Goal: Task Accomplishment & Management: Manage account settings

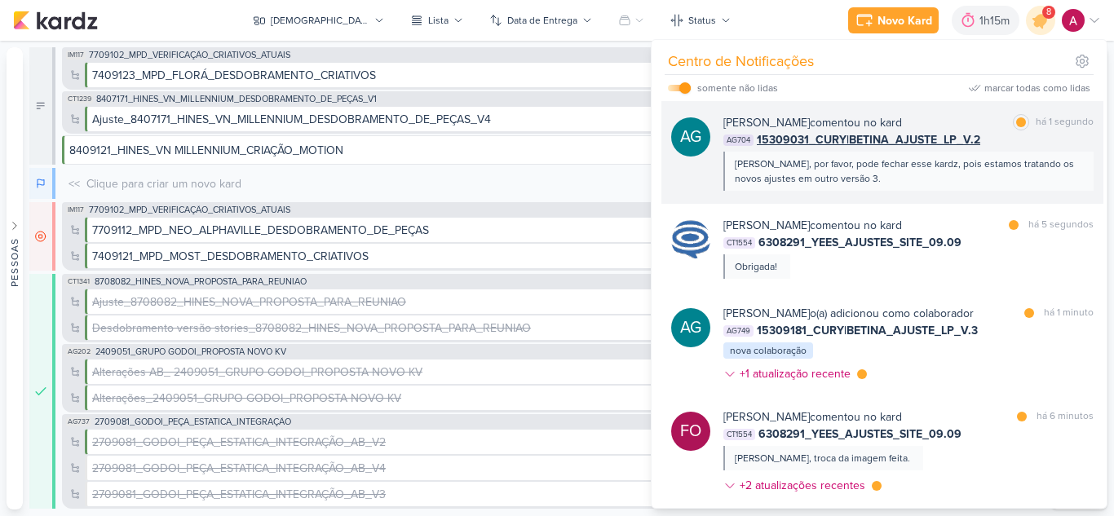
click at [978, 195] on div "AG Aline Gimenez Graciano comentou no kard marcar como lida há 1 segundo AG704 …" at bounding box center [882, 152] width 442 height 103
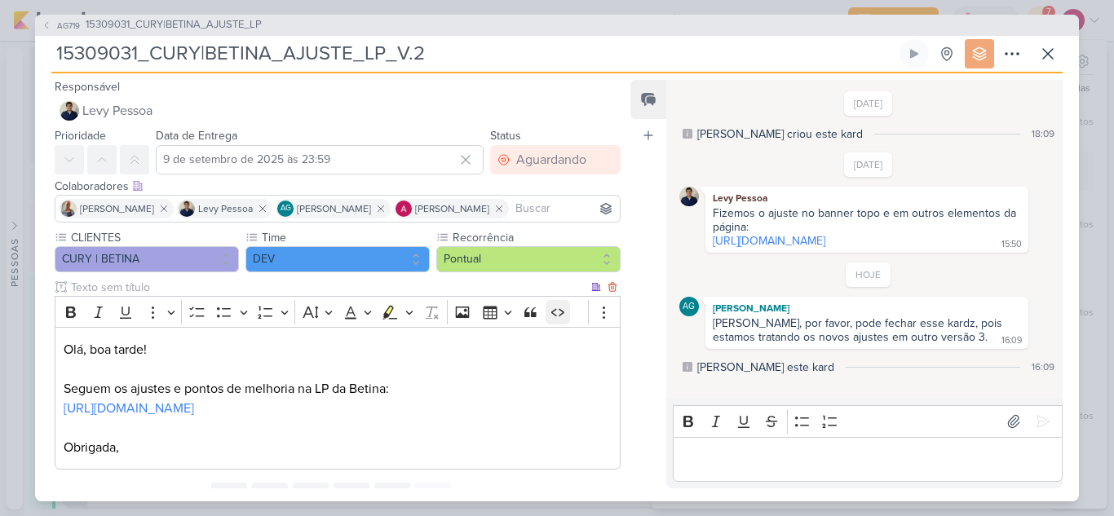
scroll to position [72, 0]
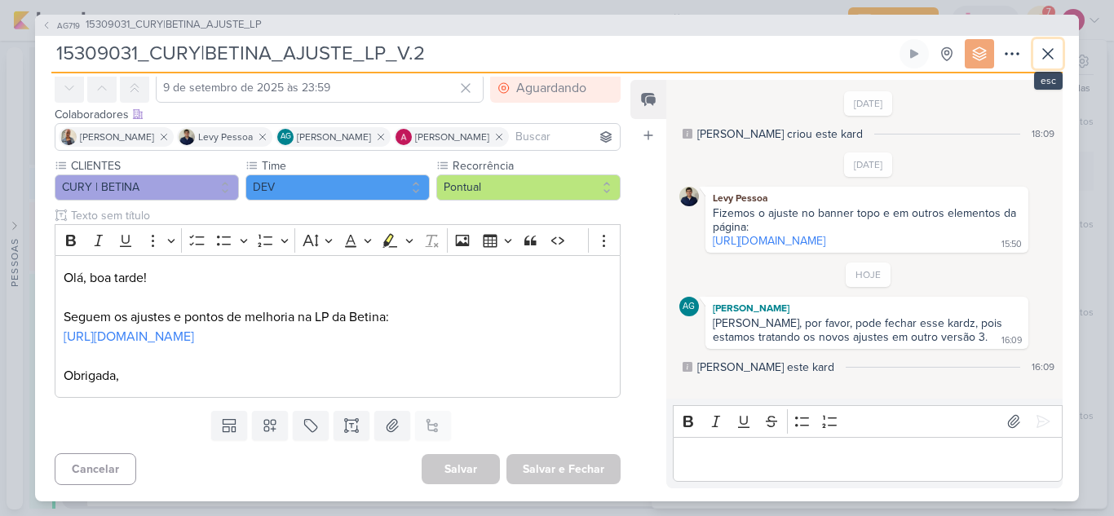
click at [1061, 47] on button at bounding box center [1047, 53] width 29 height 29
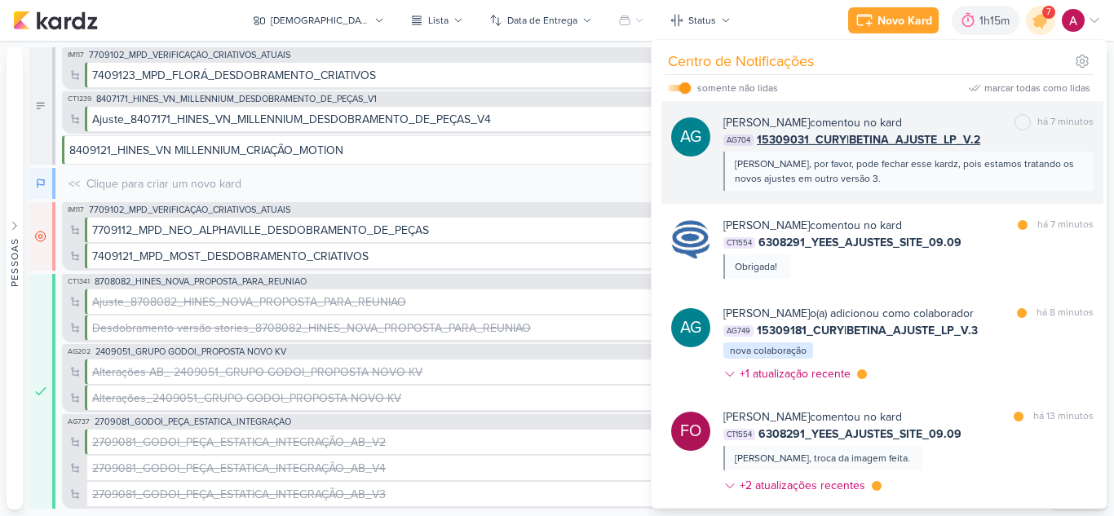
scroll to position [82, 0]
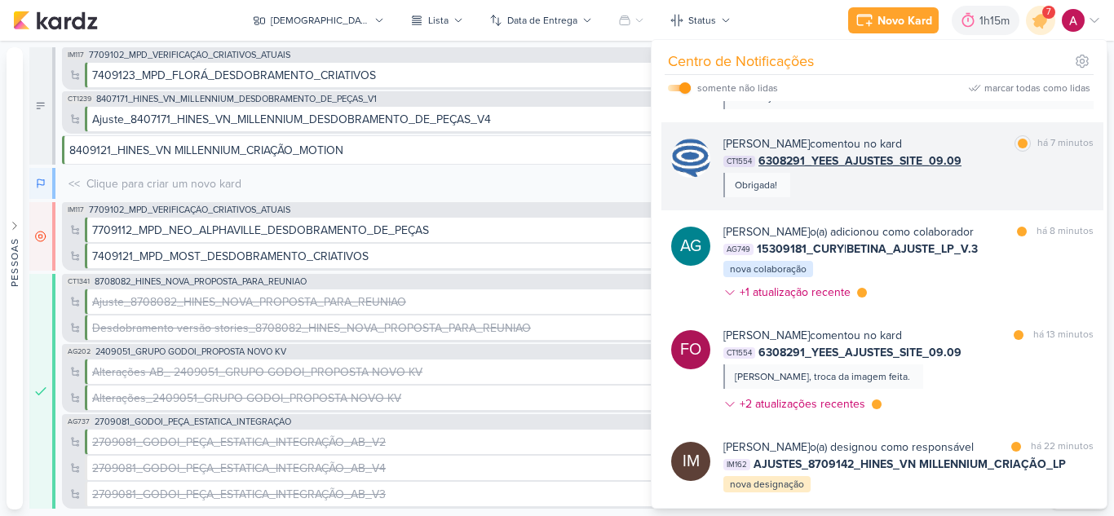
click at [894, 192] on div "Caroline Traven De Andrade comentou no kard marcar como lida há 7 minutos CT155…" at bounding box center [908, 166] width 370 height 62
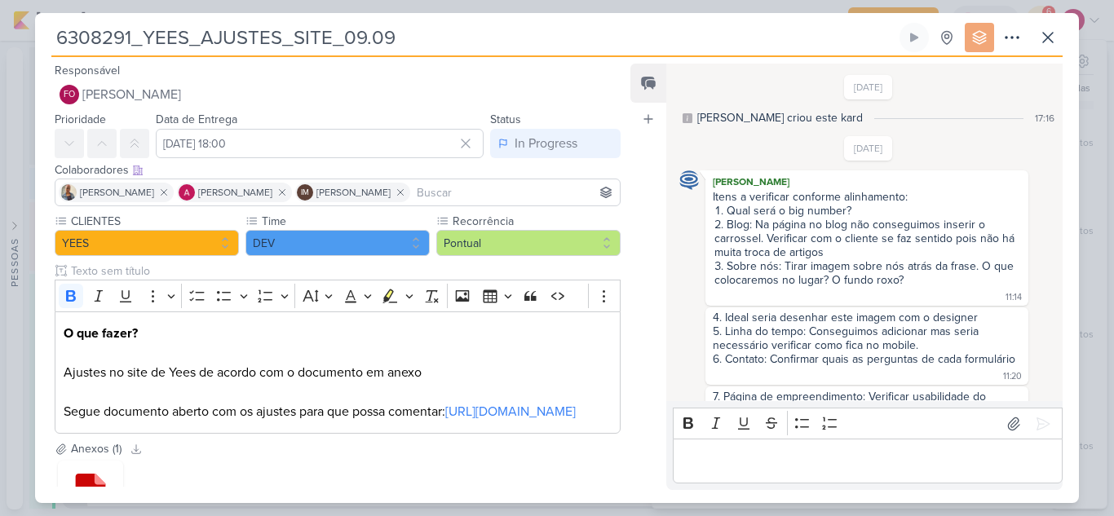
scroll to position [1042, 0]
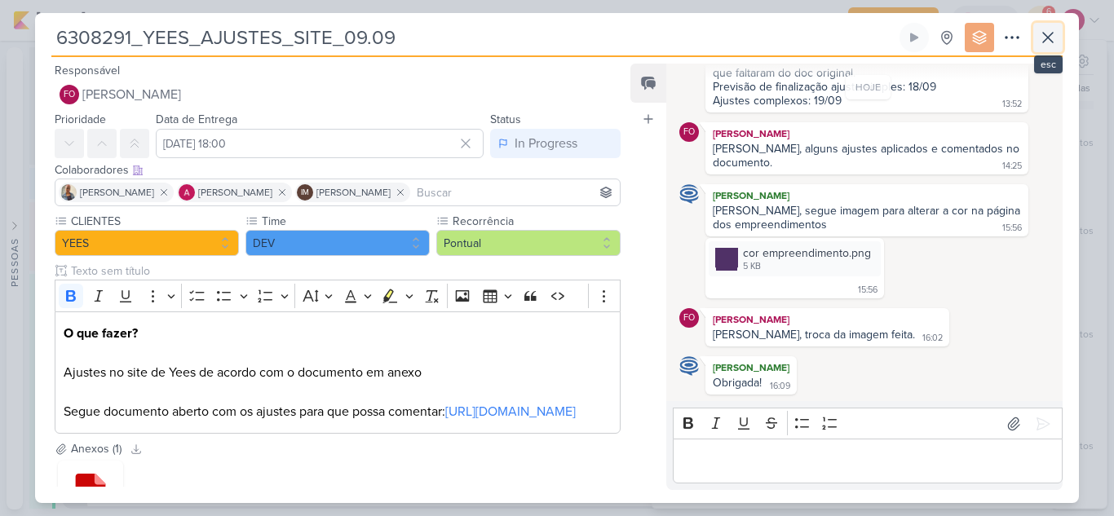
click at [1050, 43] on icon at bounding box center [1048, 38] width 20 height 20
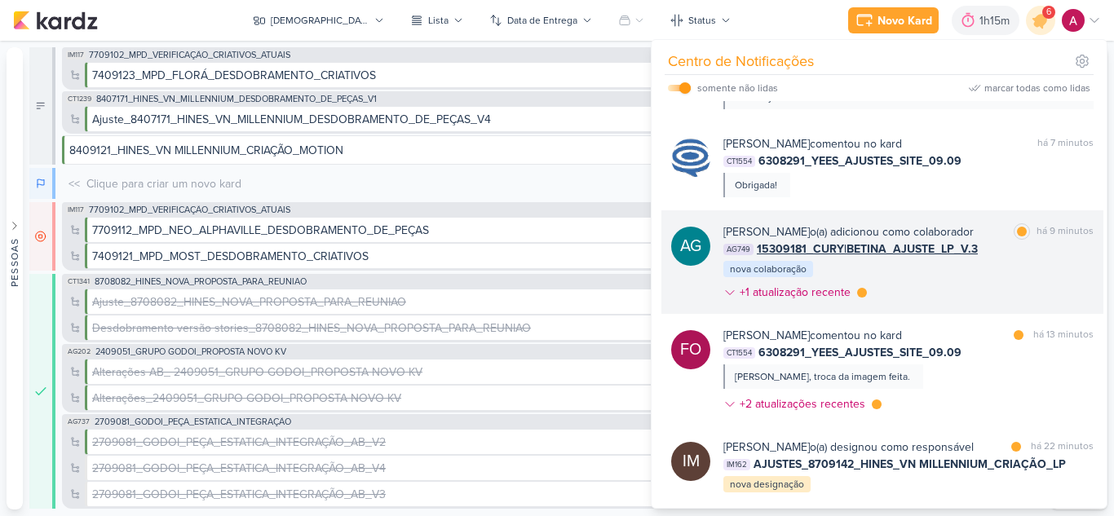
click at [995, 290] on div "Aline Gimenez Graciano o(a) adicionou como colaborador marcar como lida há 9 mi…" at bounding box center [908, 265] width 370 height 84
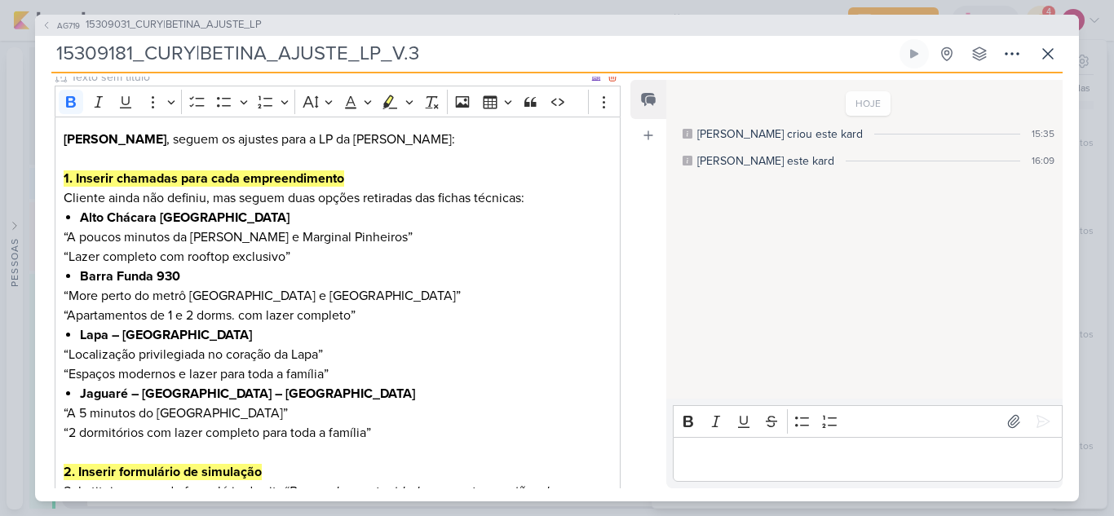
scroll to position [0, 0]
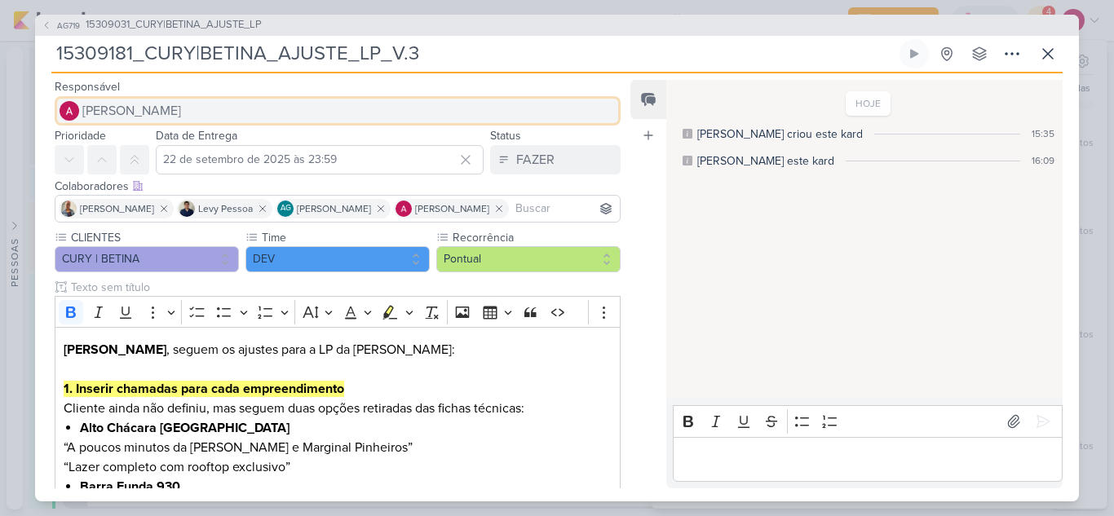
click at [181, 105] on span "[PERSON_NAME]" at bounding box center [131, 111] width 99 height 20
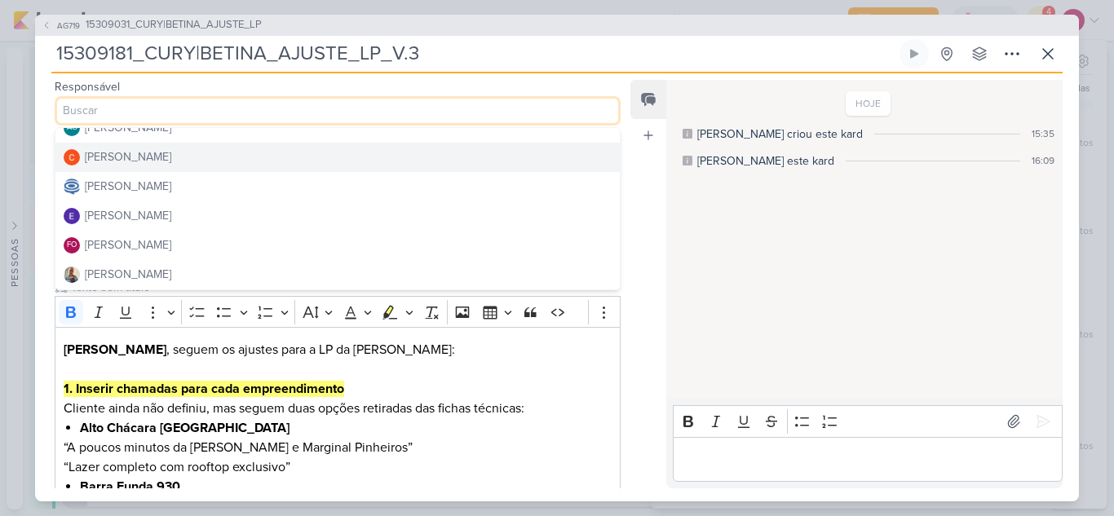
scroll to position [82, 0]
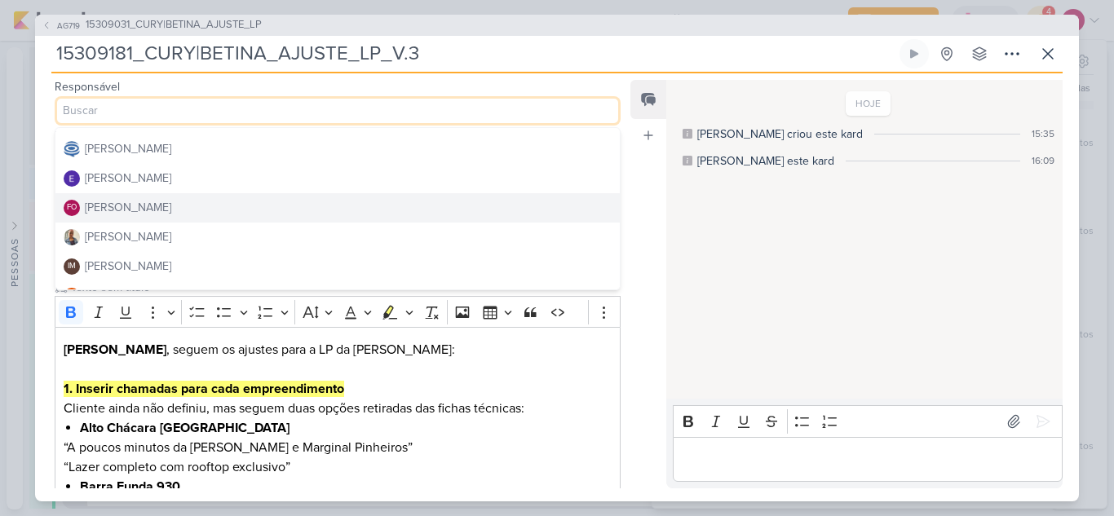
click at [183, 207] on button "FO Fabio Oliveira" at bounding box center [337, 207] width 564 height 29
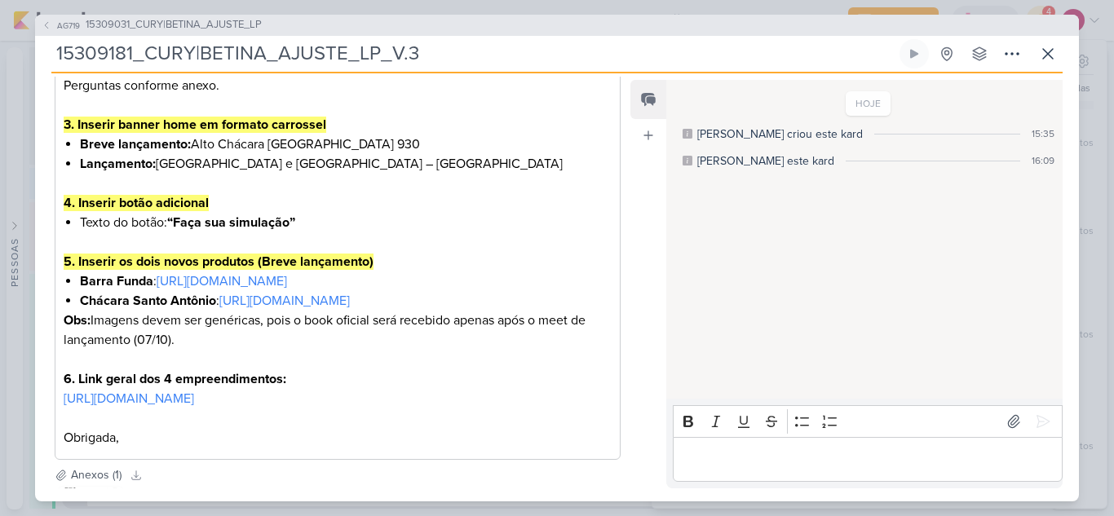
scroll to position [872, 0]
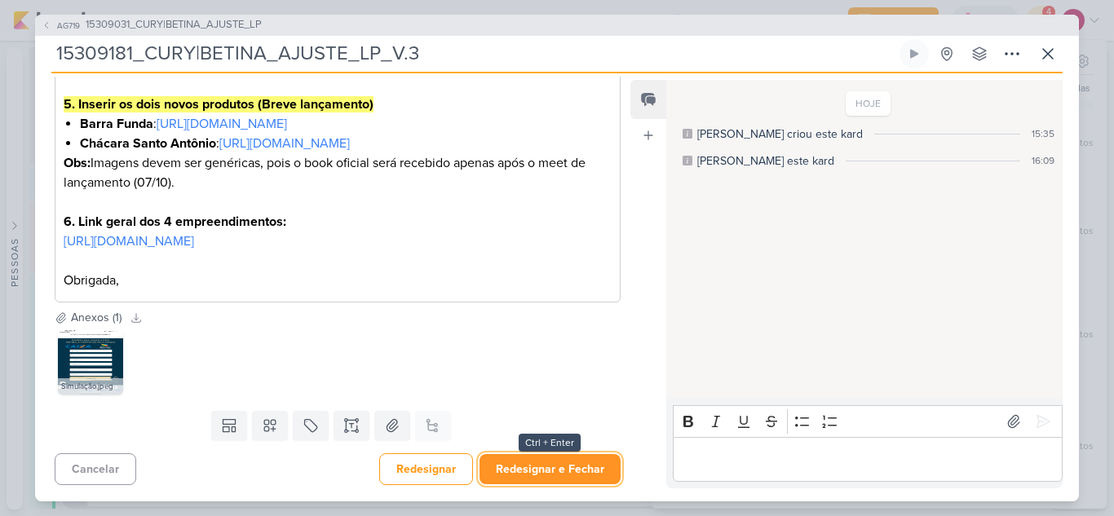
click at [583, 465] on button "Redesignar e Fechar" at bounding box center [550, 469] width 141 height 30
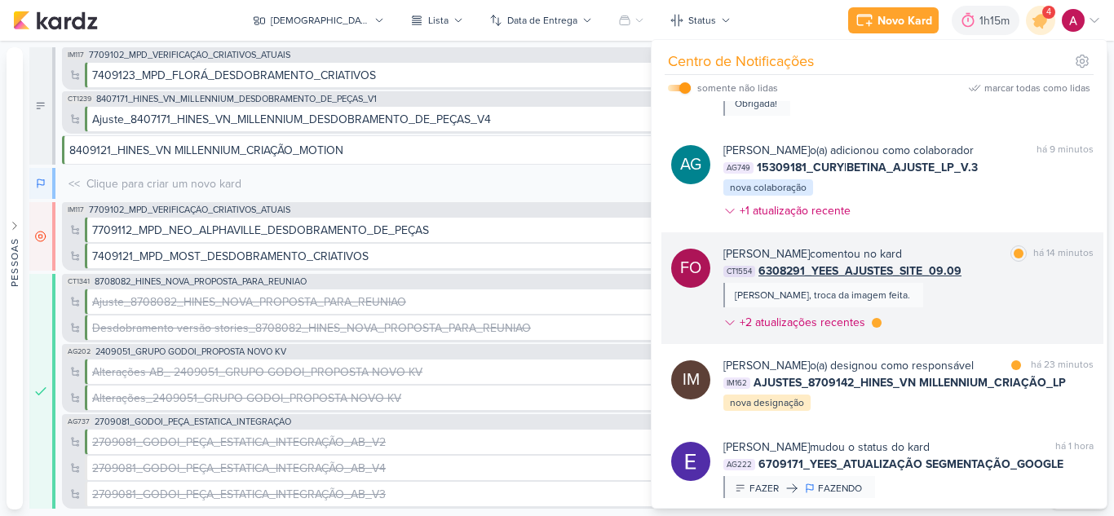
scroll to position [245, 0]
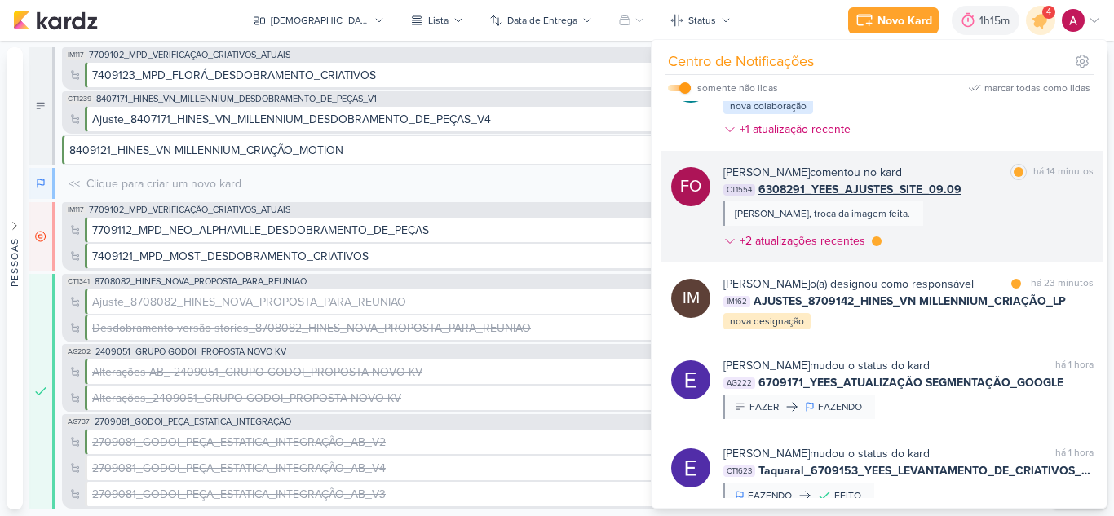
click at [1006, 198] on div "CT1554 6308291_YEES_AJUSTES_SITE_09.09" at bounding box center [908, 189] width 370 height 17
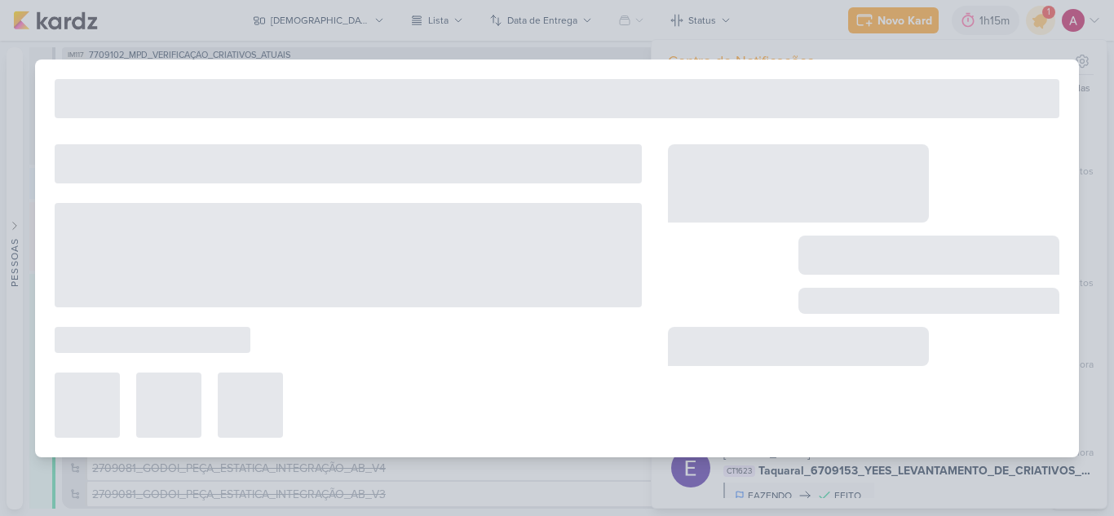
type input "6308291_YEES_AJUSTES_SITE_09.09"
type input "[DATE] 18:00"
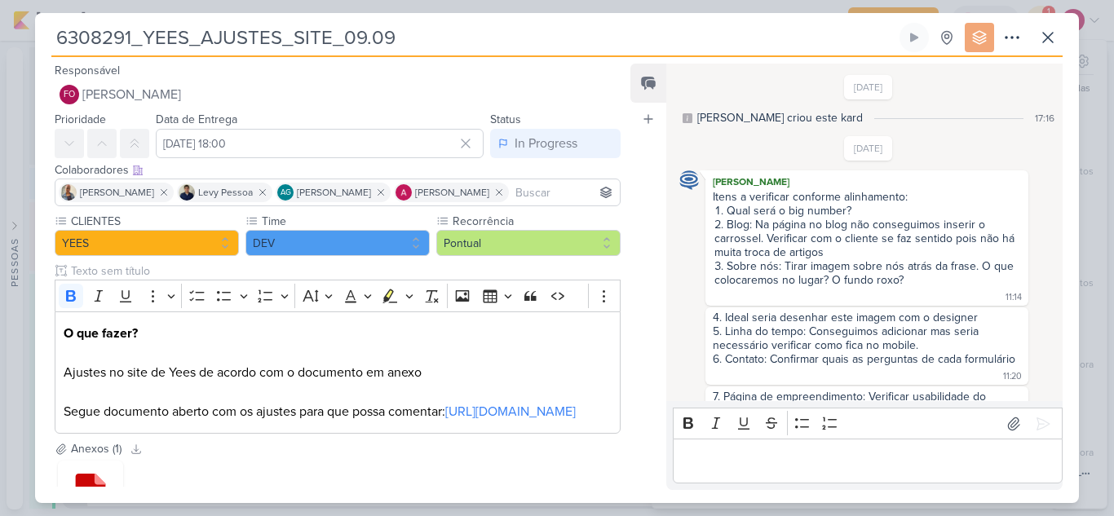
scroll to position [1042, 0]
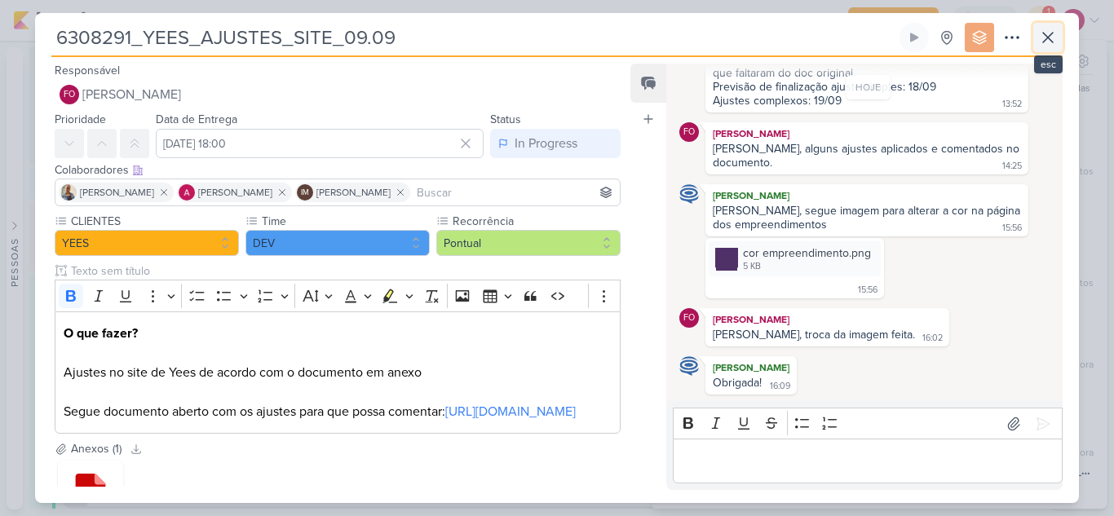
click at [1057, 44] on icon at bounding box center [1048, 38] width 20 height 20
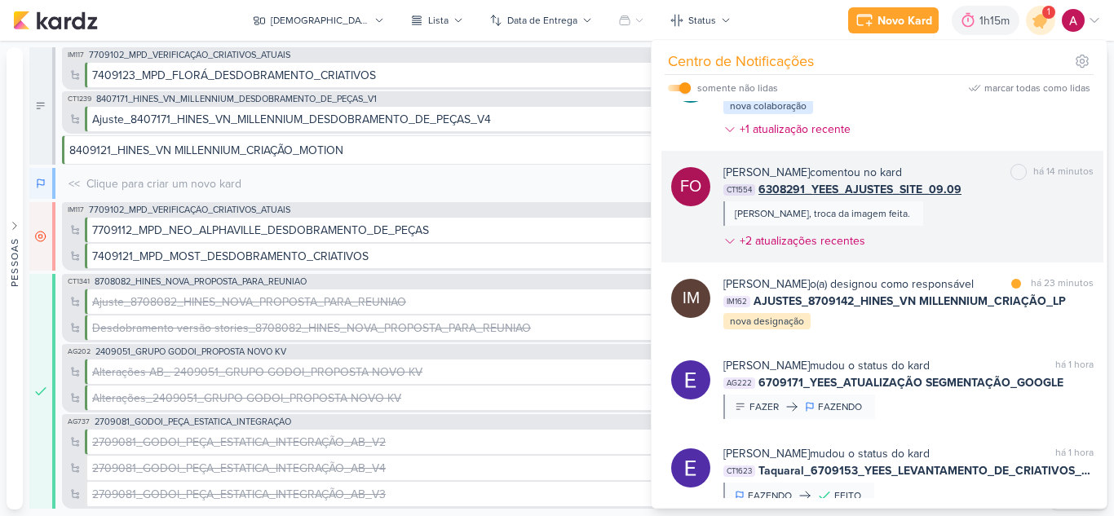
scroll to position [326, 0]
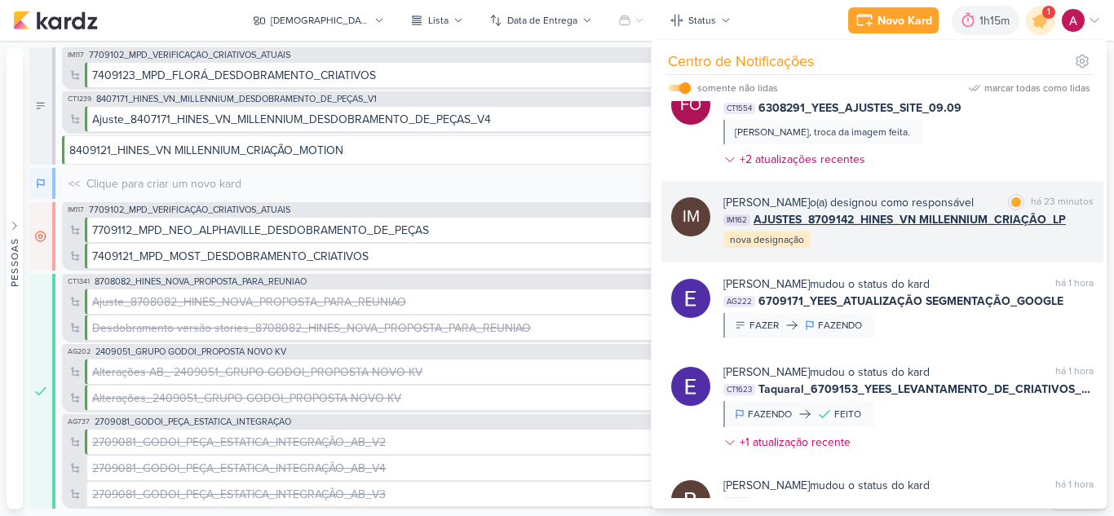
click at [878, 263] on div "IM Isabella Machado Guimarães o(a) designou como responsável marcar como lida h…" at bounding box center [882, 222] width 442 height 82
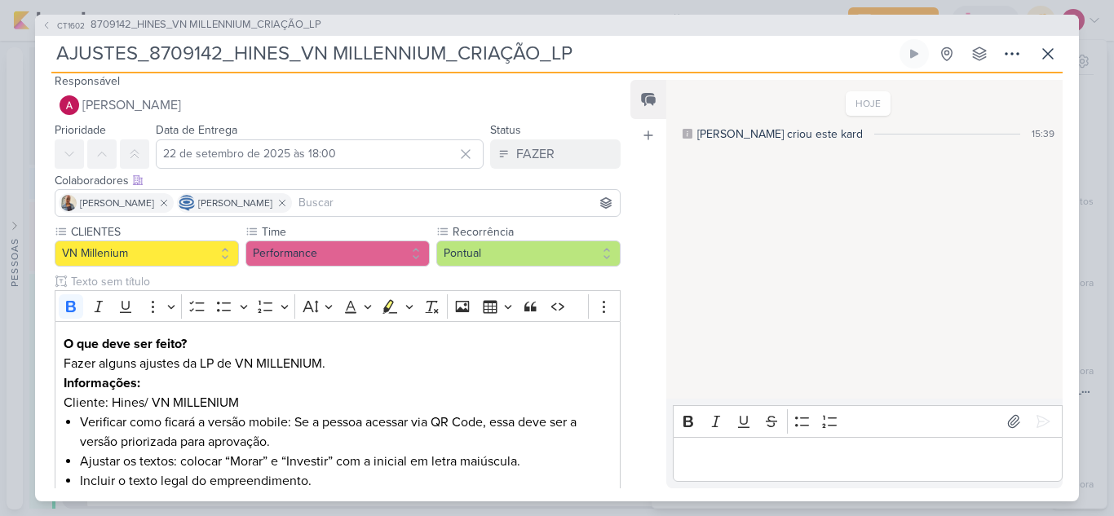
scroll to position [0, 0]
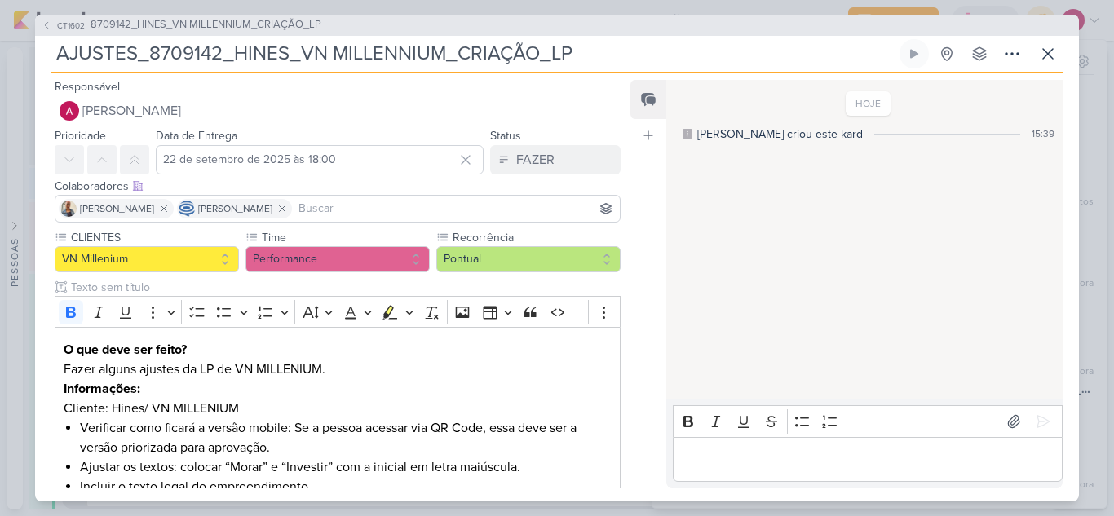
click at [241, 30] on span "8709142_HINES_VN MILLENNIUM_CRIAÇÃO_LP" at bounding box center [206, 25] width 231 height 16
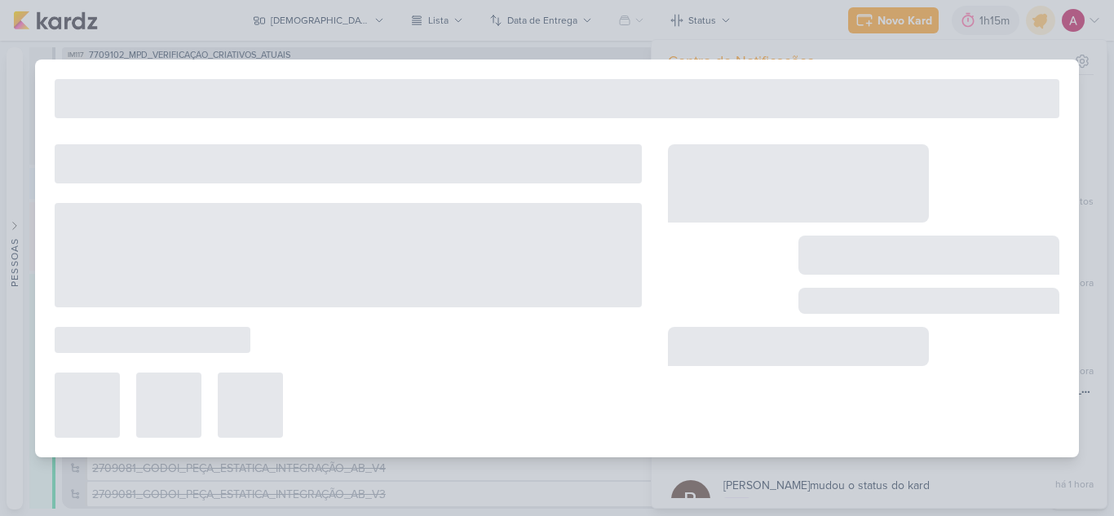
type input "8709142_HINES_VN MILLENNIUM_CRIAÇÃO_LP"
type input "16 de setembro de 2025 às 18:00"
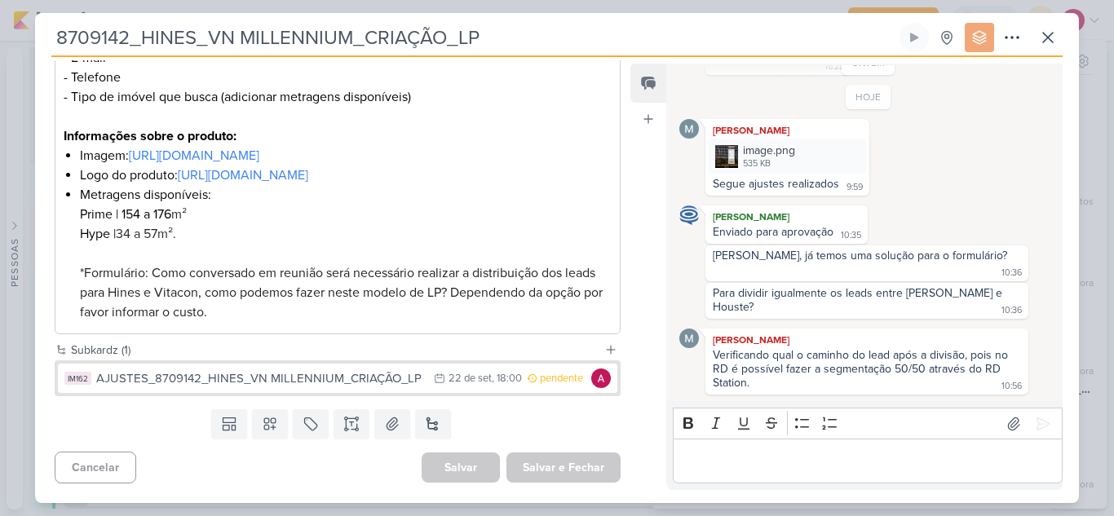
scroll to position [452, 0]
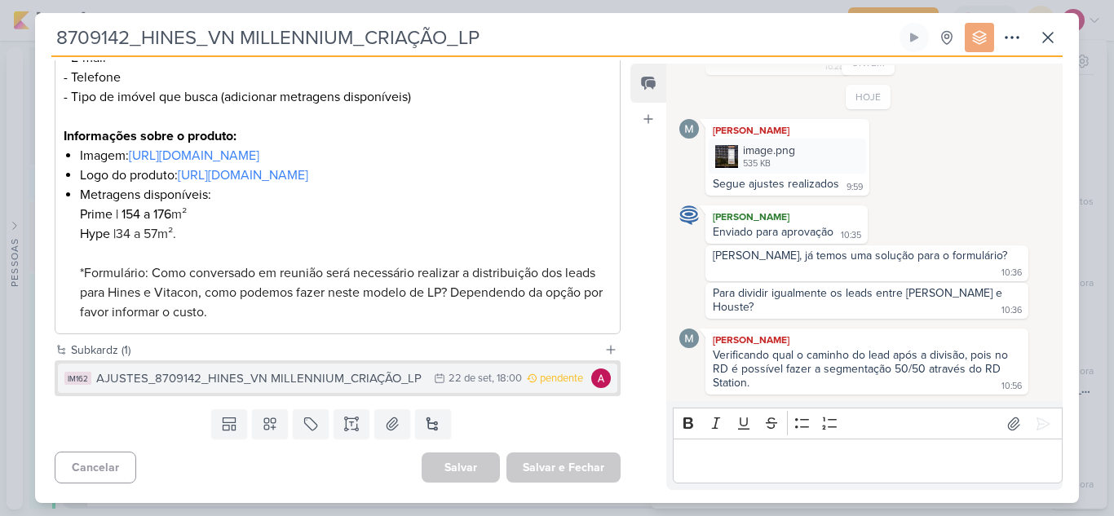
click at [338, 377] on div "AJUSTES_8709142_HINES_VN MILLENNIUM_CRIAÇÃO_LP" at bounding box center [261, 378] width 330 height 19
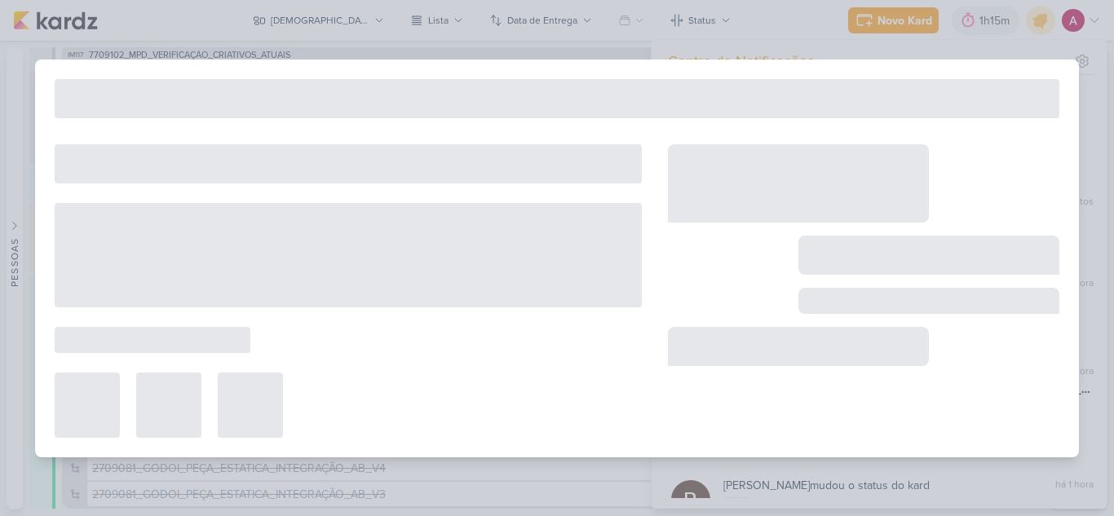
type input "AJUSTES_8709142_HINES_VN MILLENNIUM_CRIAÇÃO_LP"
type input "22 de setembro de 2025 às 18:00"
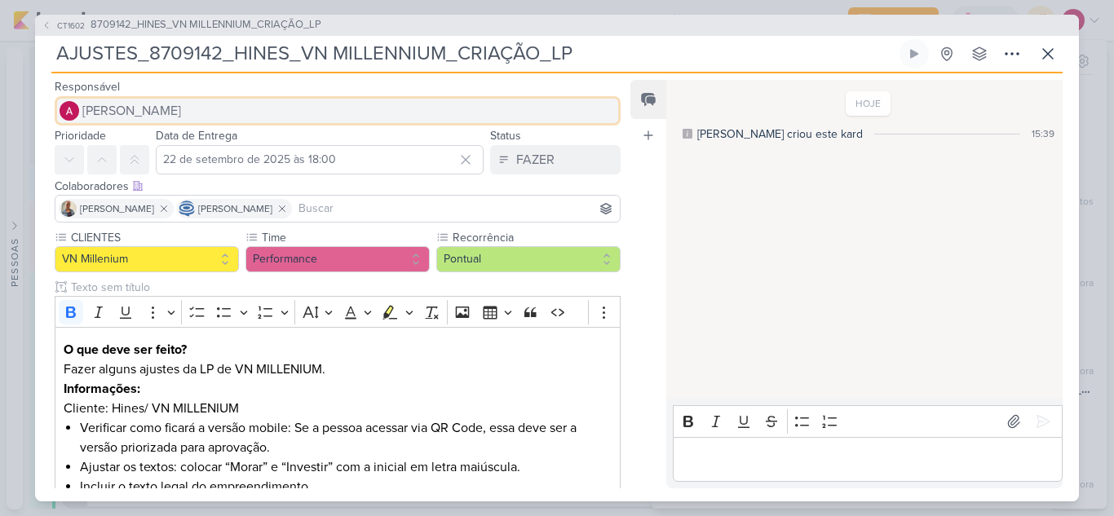
click at [205, 99] on button "[PERSON_NAME]" at bounding box center [338, 110] width 566 height 29
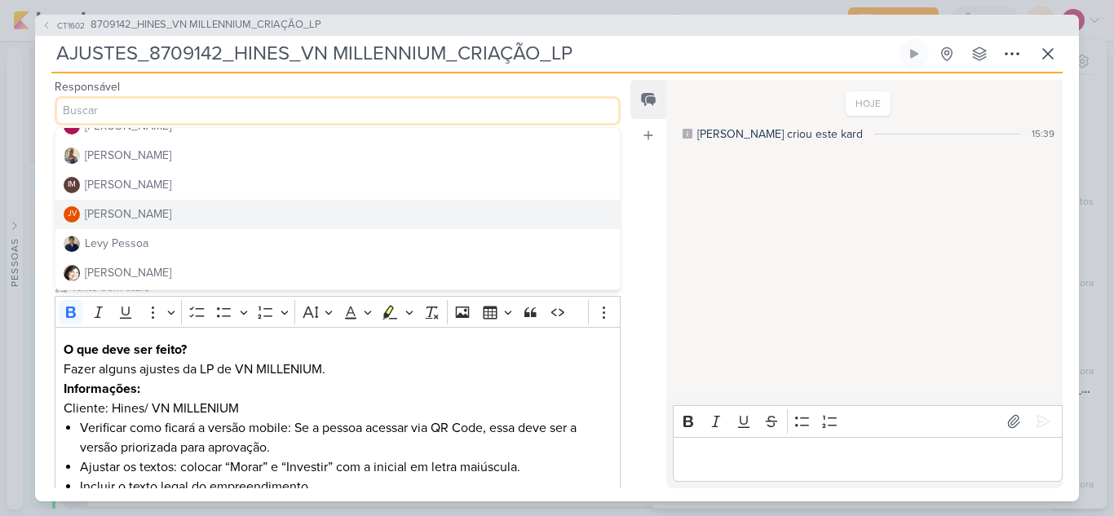
scroll to position [245, 0]
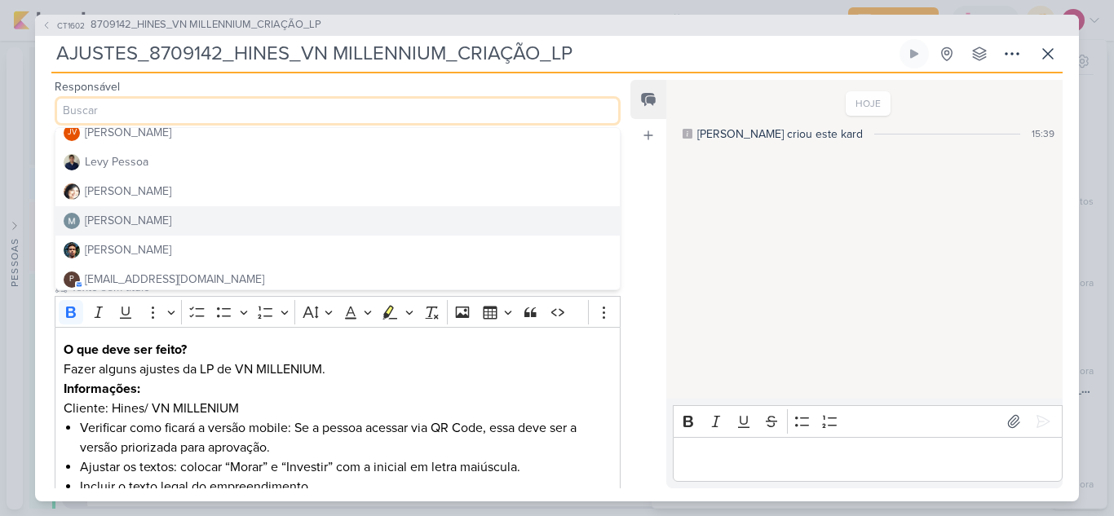
click at [120, 218] on div "[PERSON_NAME]" at bounding box center [128, 220] width 86 height 17
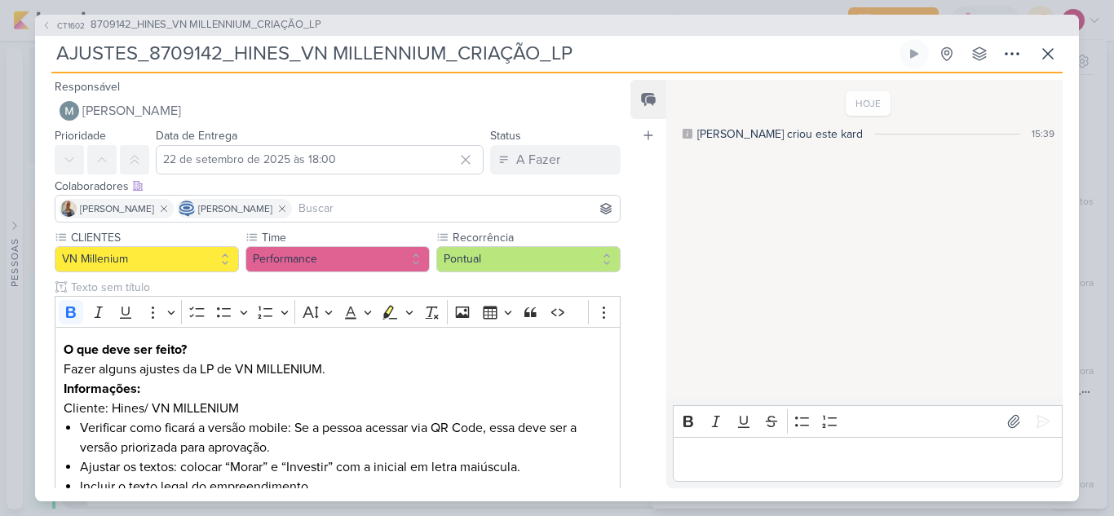
click at [432, 195] on div "Iara Santos Caroline Traven De Andrade" at bounding box center [338, 209] width 566 height 28
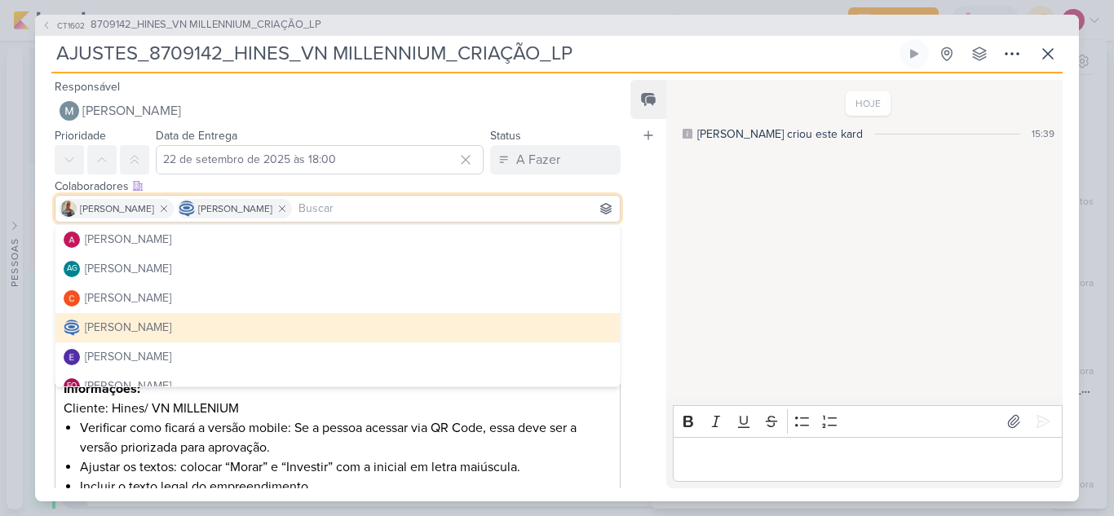
click at [423, 204] on input at bounding box center [455, 209] width 321 height 20
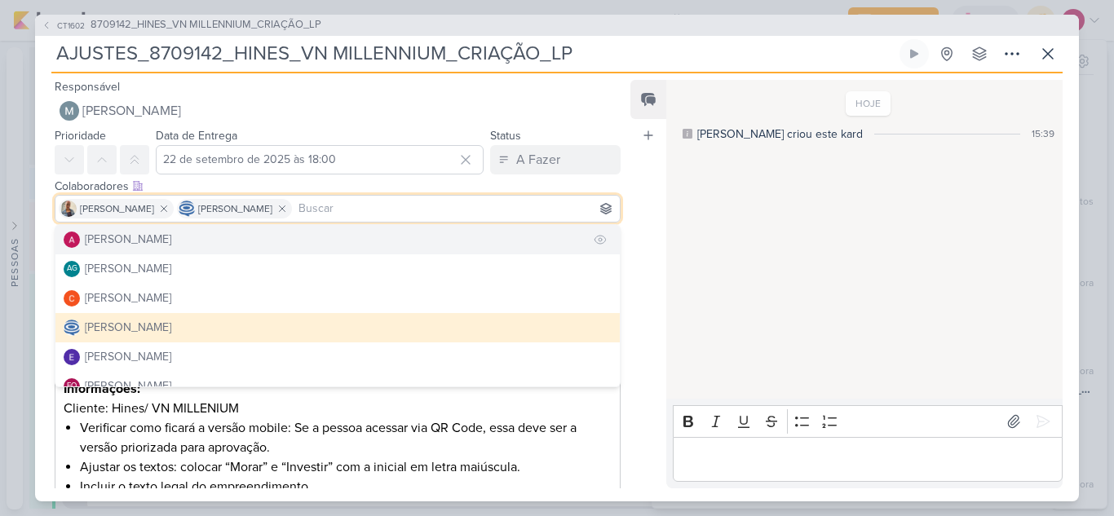
click at [285, 235] on button "[PERSON_NAME]" at bounding box center [337, 239] width 564 height 29
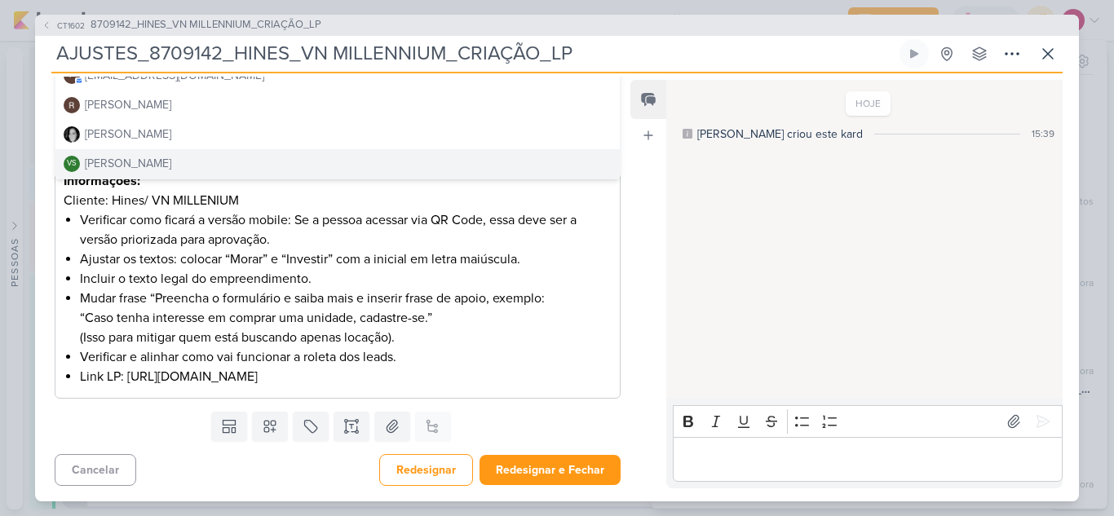
scroll to position [209, 0]
click at [492, 466] on button "Redesignar e Fechar" at bounding box center [550, 469] width 141 height 30
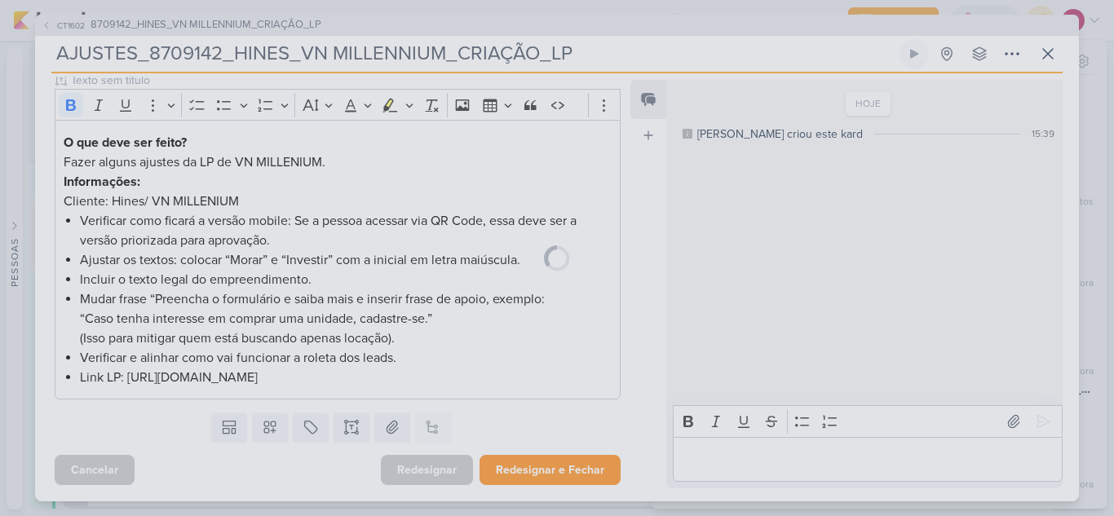
scroll to position [207, 0]
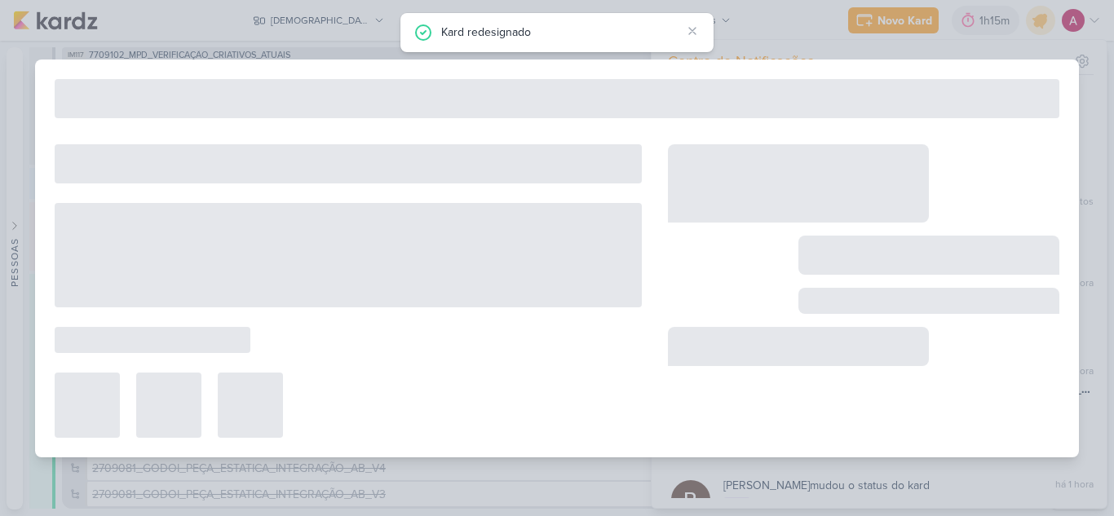
type input "8709142_HINES_VN MILLENNIUM_CRIAÇÃO_LP"
type input "16 de setembro de 2025 às 18:00"
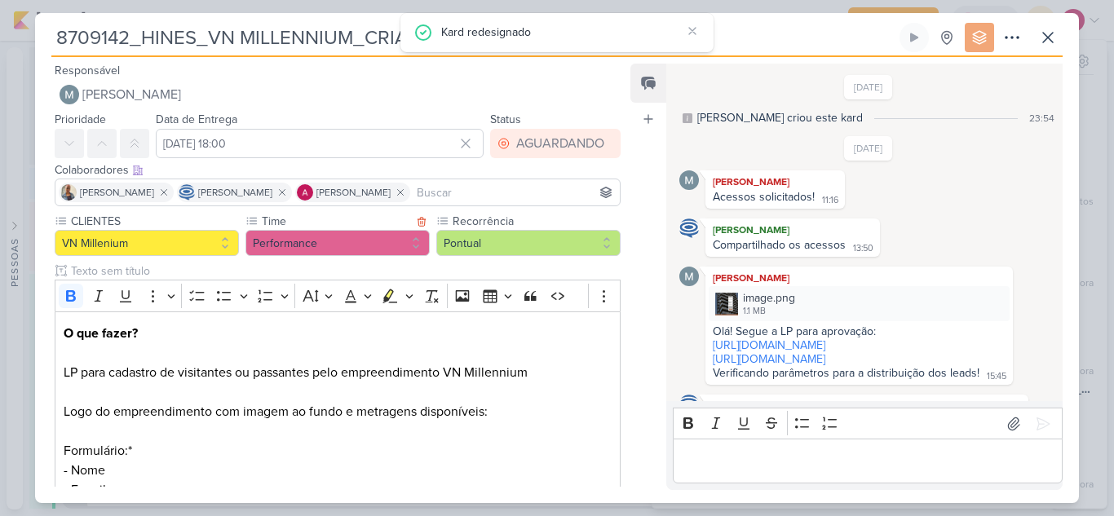
scroll to position [1204, 0]
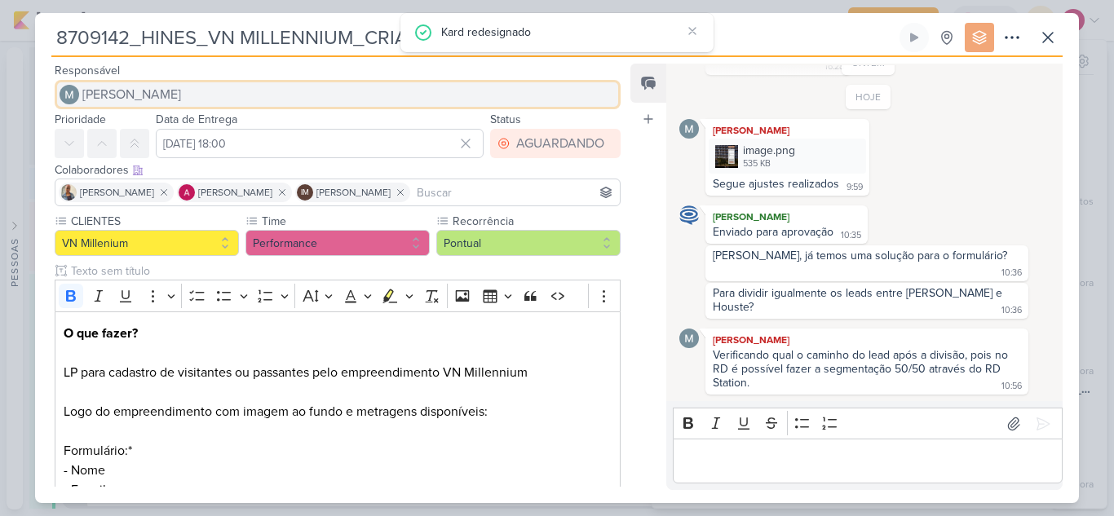
click at [168, 90] on span "[PERSON_NAME]" at bounding box center [131, 95] width 99 height 20
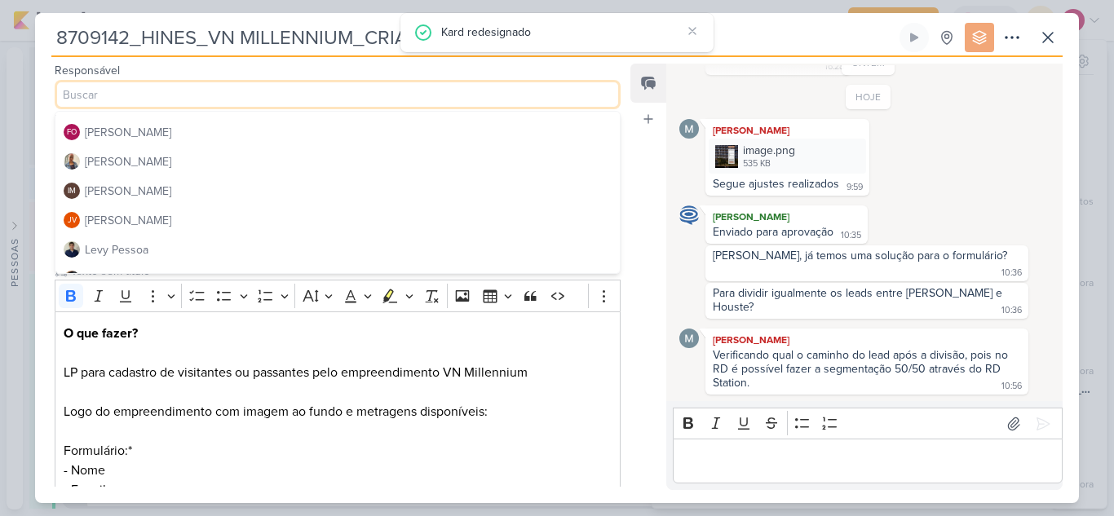
scroll to position [0, 0]
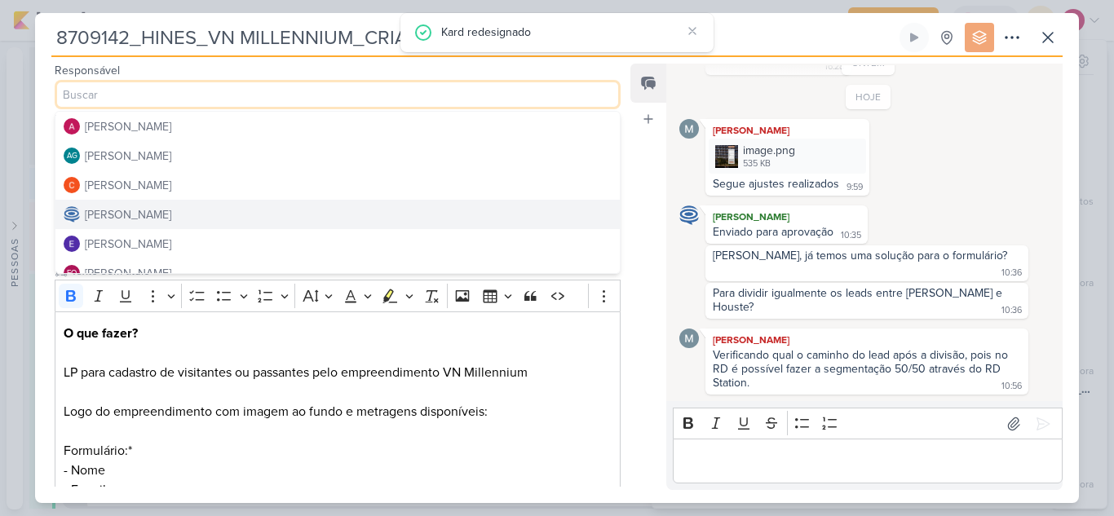
click at [246, 213] on button "[PERSON_NAME]" at bounding box center [337, 214] width 564 height 29
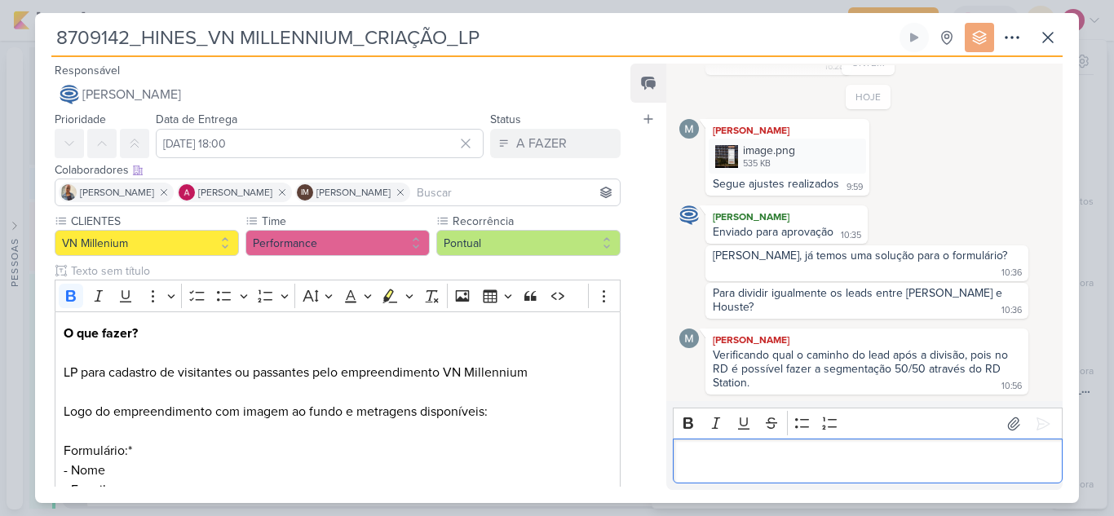
click at [755, 450] on div "Editor editing area: main" at bounding box center [868, 461] width 390 height 45
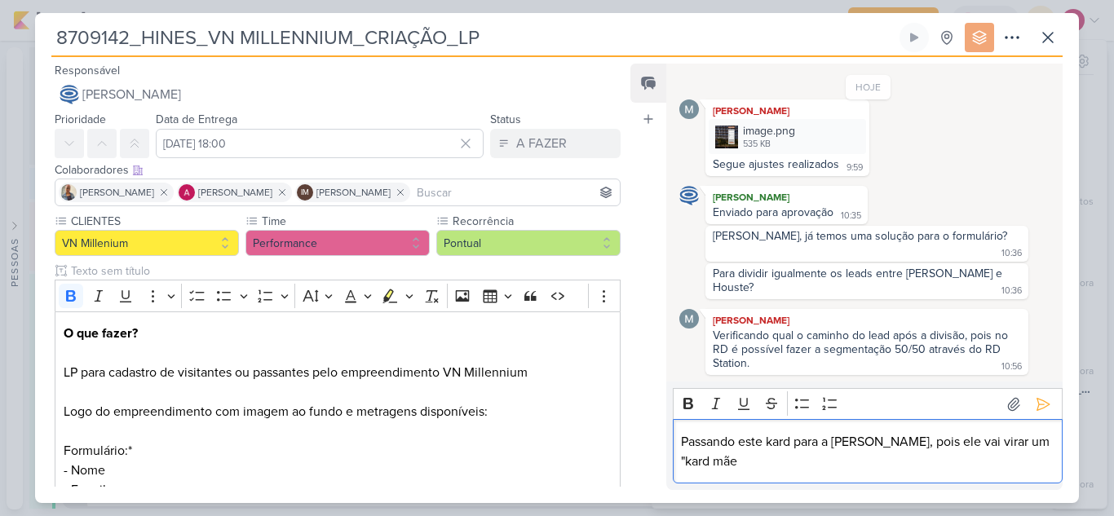
scroll to position [1223, 0]
click at [1039, 400] on icon at bounding box center [1043, 404] width 16 height 16
click at [503, 195] on input at bounding box center [515, 193] width 203 height 20
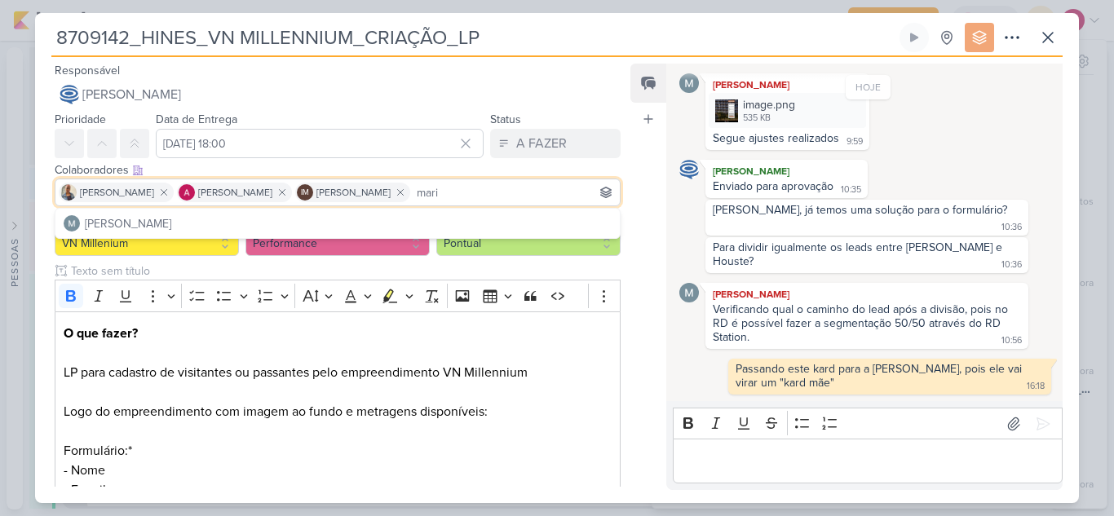
scroll to position [0, 0]
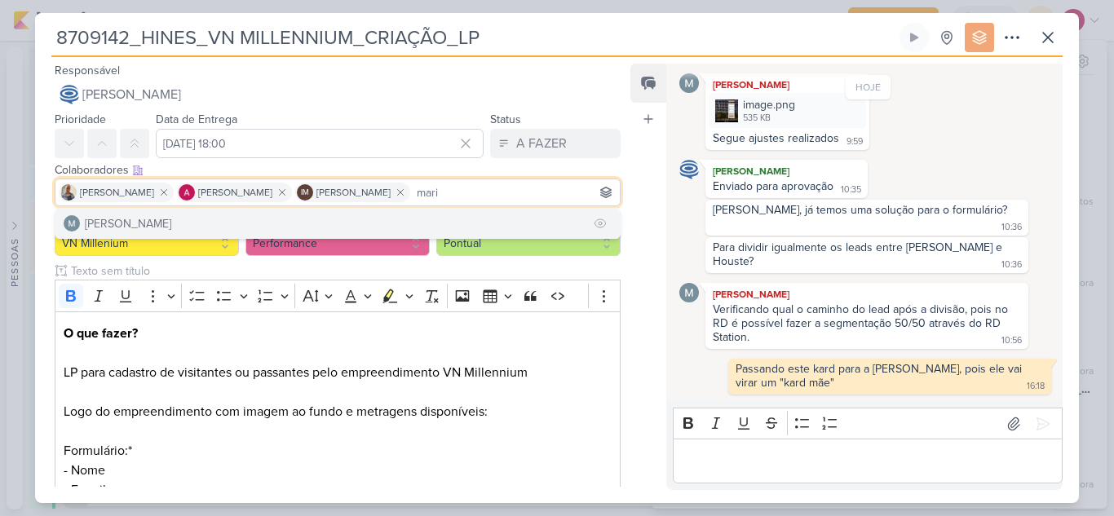
type input "mari"
click at [262, 219] on button "[PERSON_NAME]" at bounding box center [337, 223] width 564 height 29
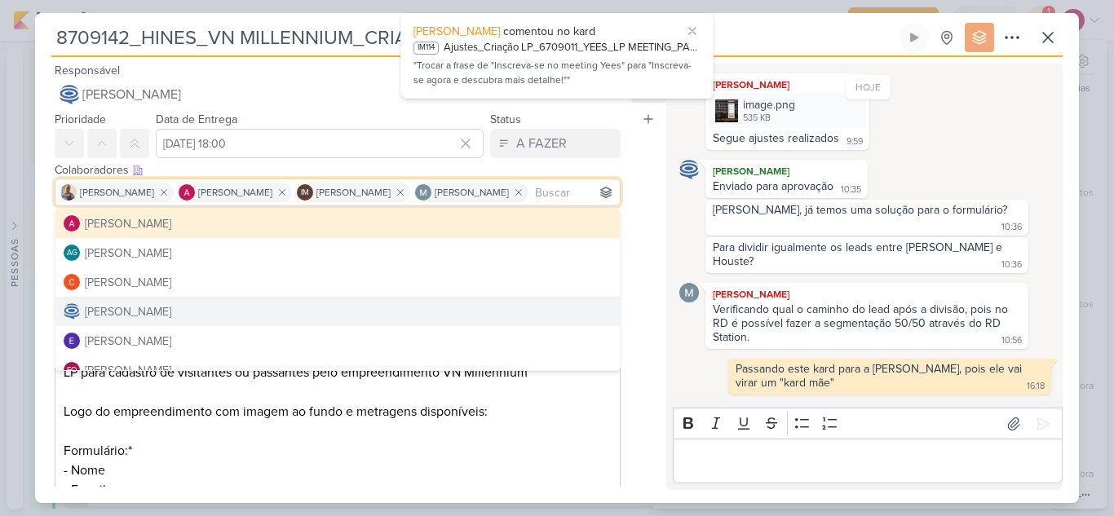
click at [653, 387] on div "Feed Atrelar email Solte o email para atrelar ao kard" at bounding box center [649, 277] width 36 height 427
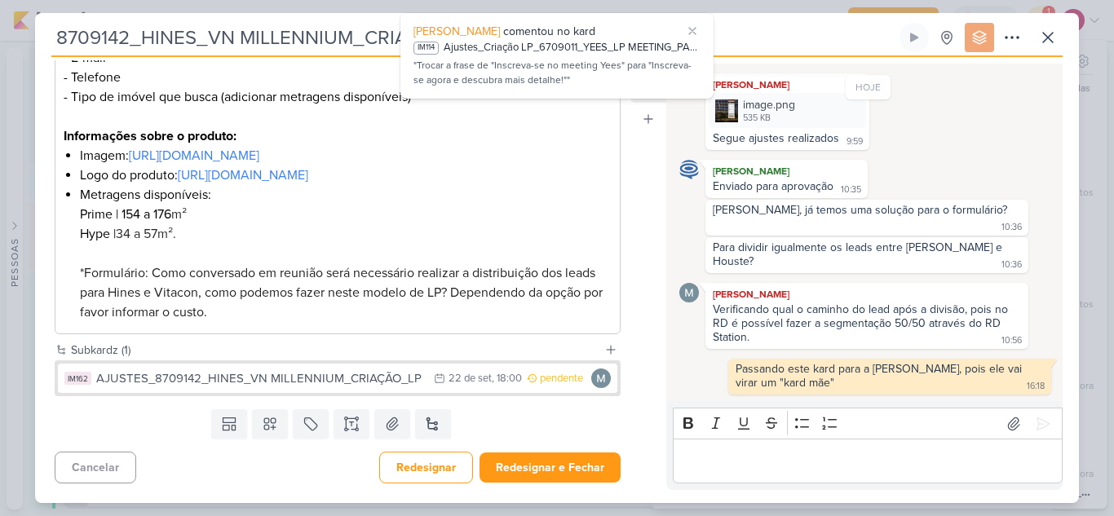
scroll to position [452, 0]
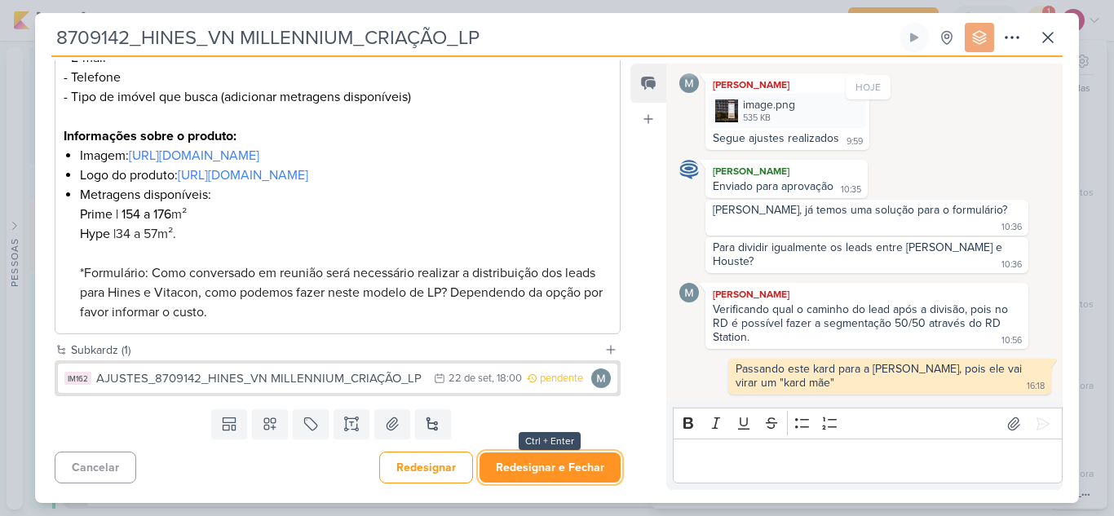
click at [562, 463] on button "Redesignar e Fechar" at bounding box center [550, 468] width 141 height 30
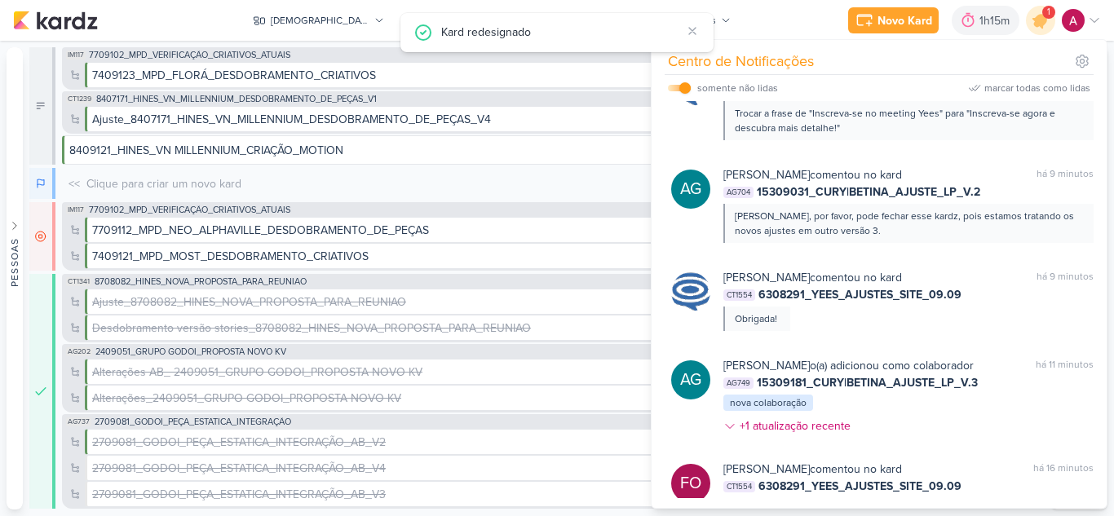
scroll to position [0, 0]
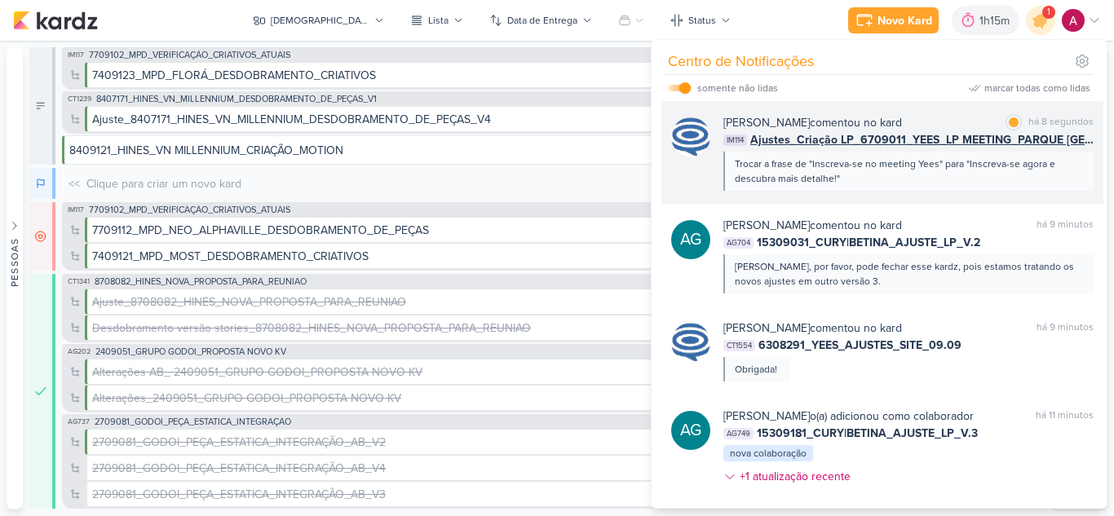
click at [924, 192] on div "Caroline Traven De Andrade comentou no kard marcar como lida há 8 segundos IM11…" at bounding box center [882, 152] width 442 height 103
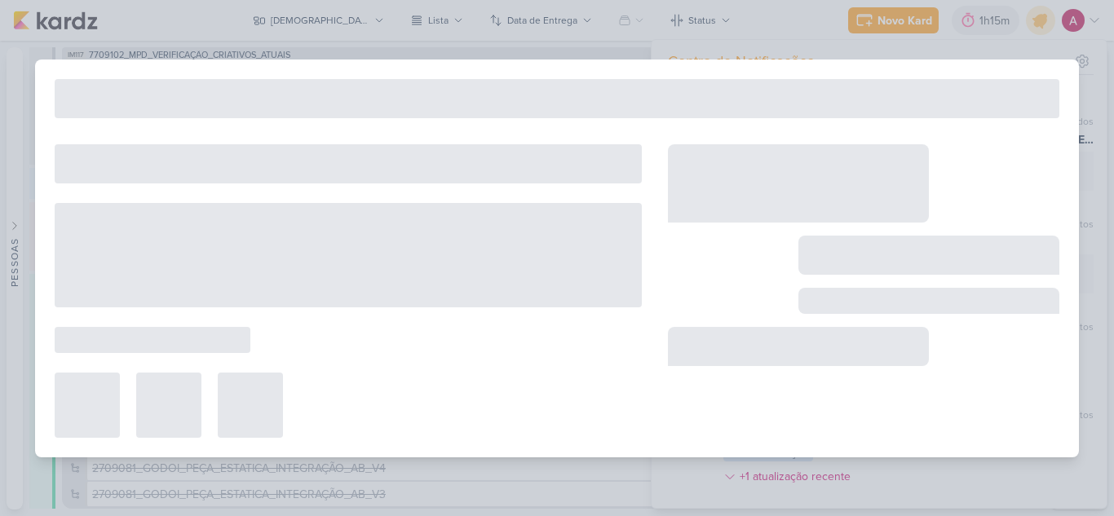
type input "Ajustes_Criação LP_6709011_YEES_LP MEETING_PARQUE [GEOGRAPHIC_DATA] 01"
type input "16 de setembro de 2025 às 11:00"
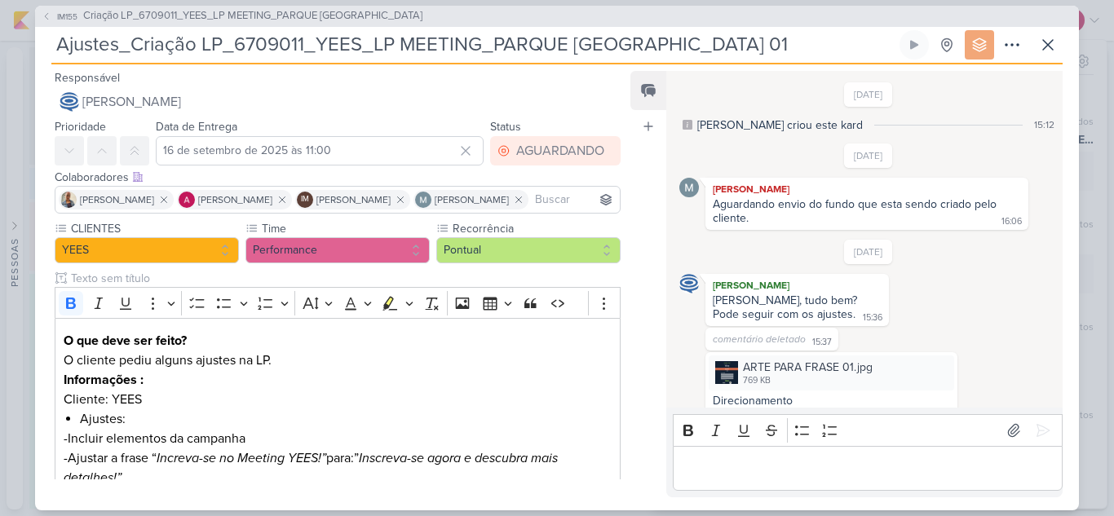
scroll to position [660, 0]
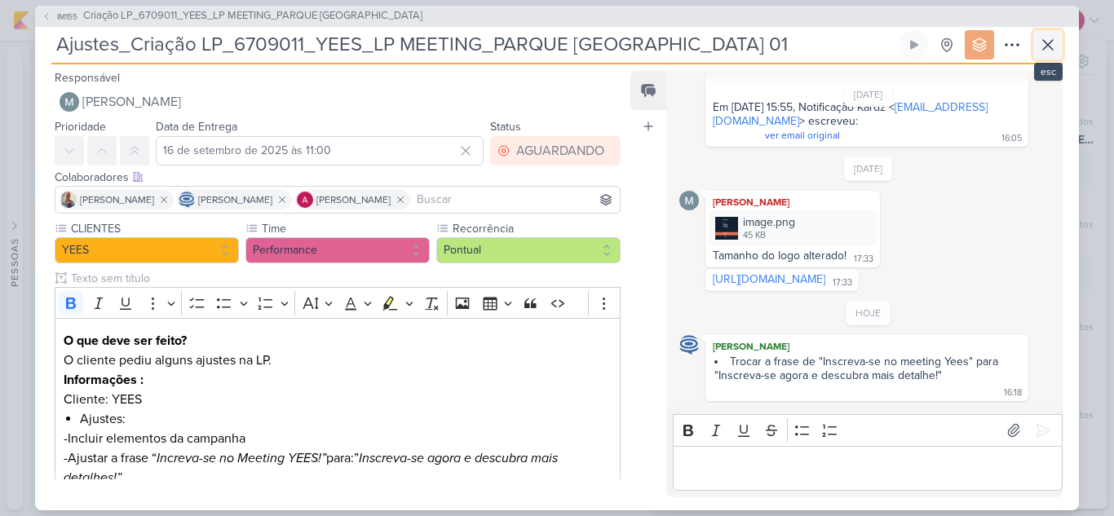
click at [1047, 45] on icon at bounding box center [1048, 45] width 10 height 10
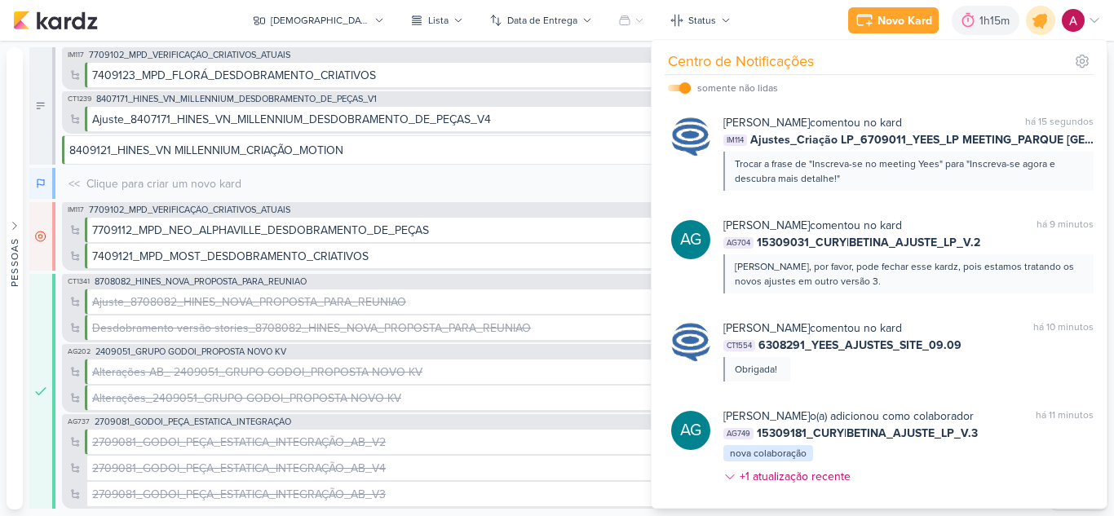
click at [1045, 26] on icon at bounding box center [1041, 21] width 28 height 28
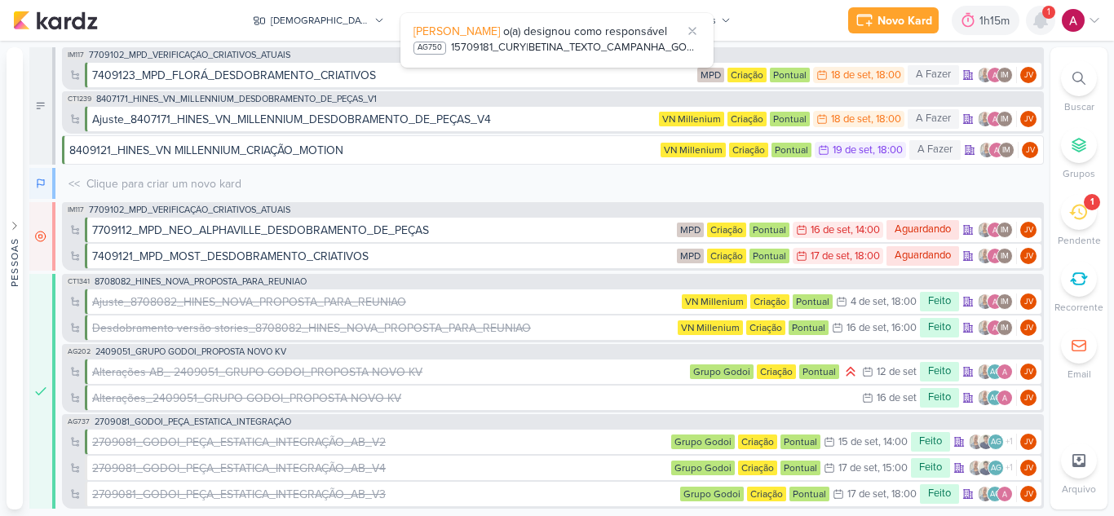
click at [1038, 21] on icon at bounding box center [1040, 20] width 13 height 15
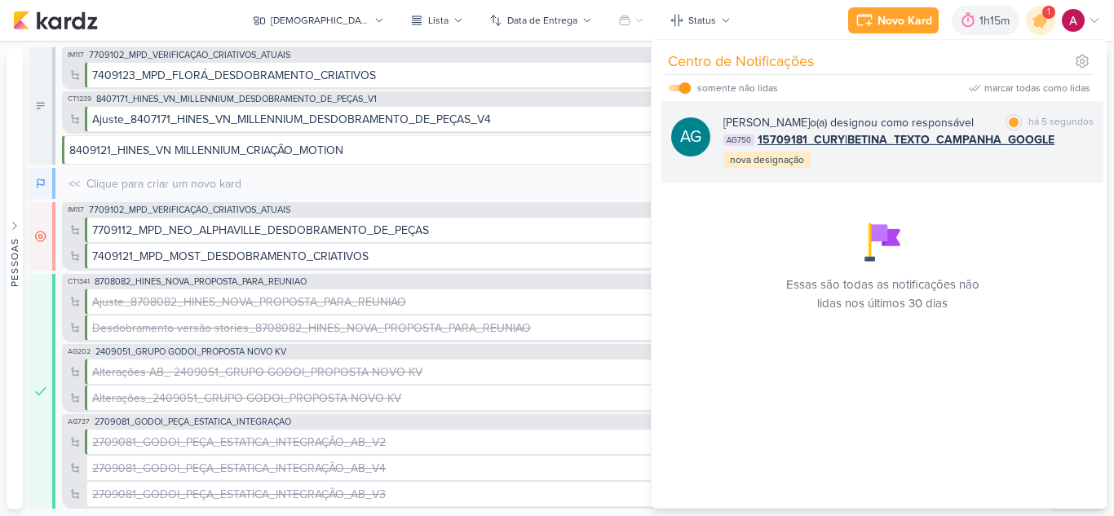
click at [894, 170] on div "Aline Gimenez Graciano o(a) designou como responsável marcar como lida há 5 seg…" at bounding box center [908, 141] width 370 height 55
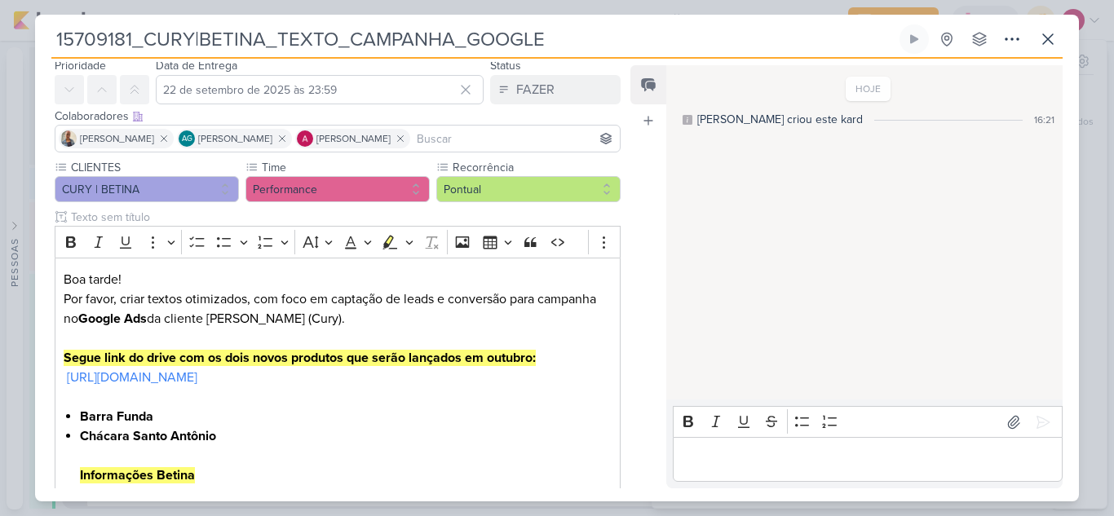
scroll to position [0, 0]
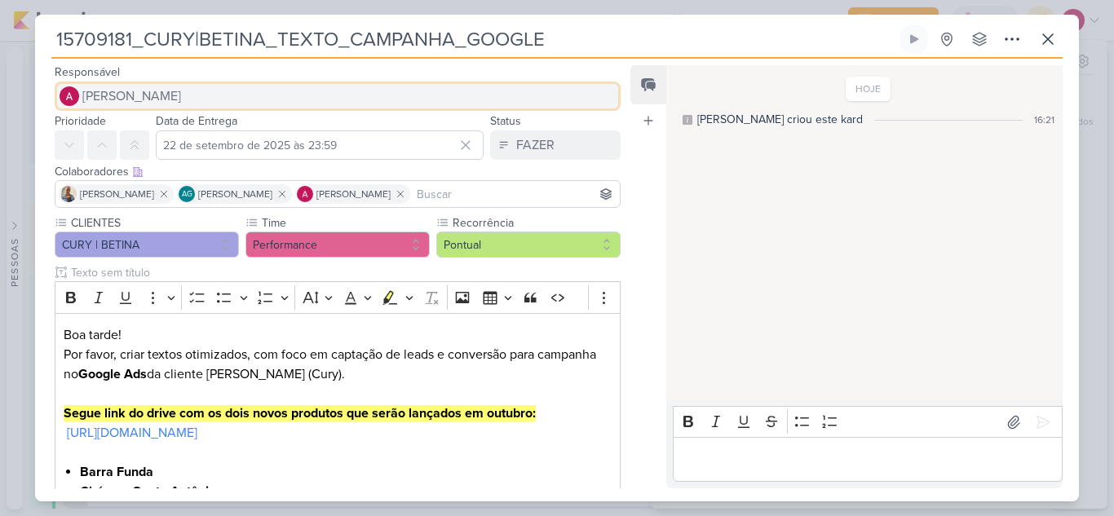
click at [114, 102] on span "[PERSON_NAME]" at bounding box center [131, 96] width 99 height 20
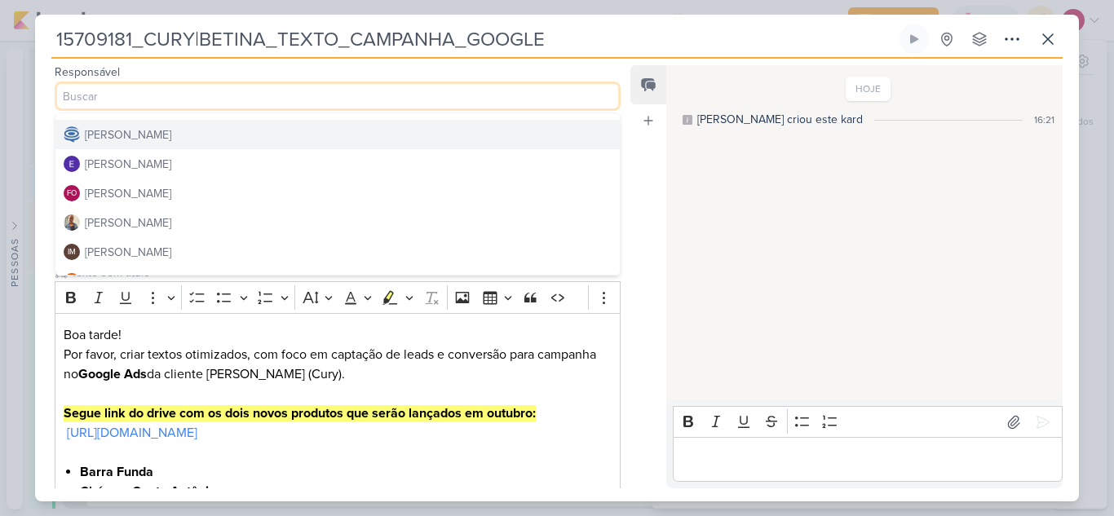
scroll to position [163, 0]
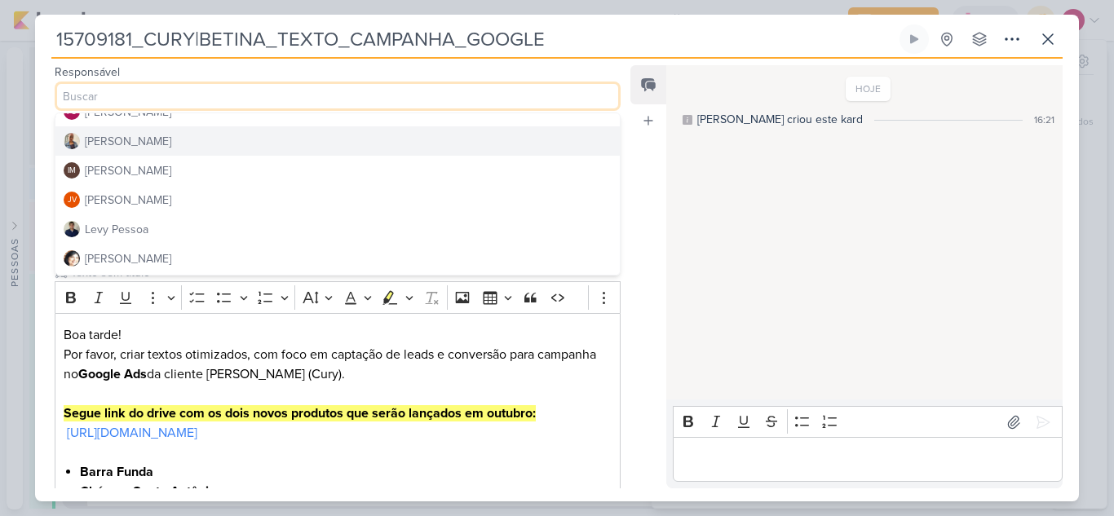
click at [141, 138] on button "[PERSON_NAME]" at bounding box center [337, 140] width 564 height 29
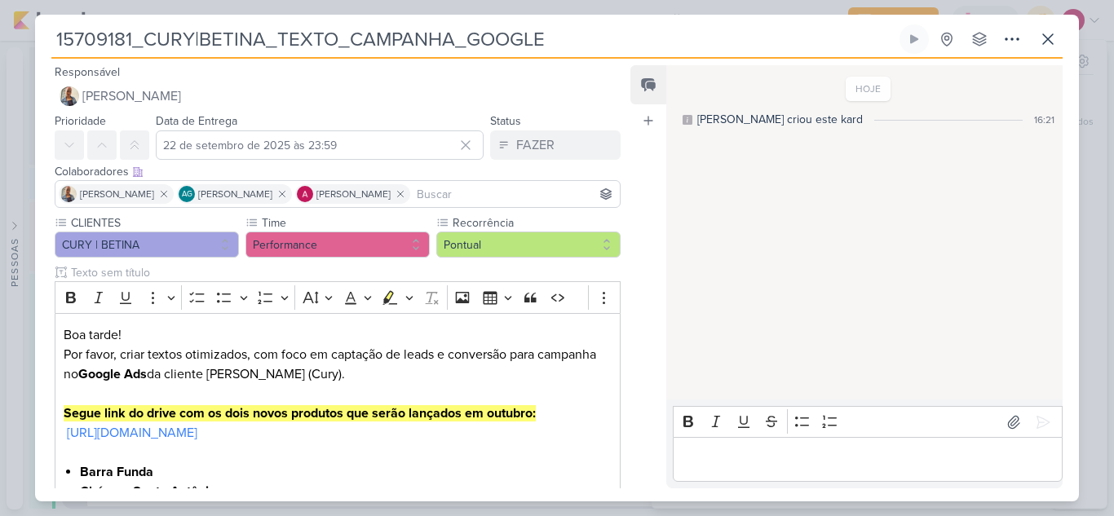
click at [471, 198] on input at bounding box center [515, 194] width 203 height 20
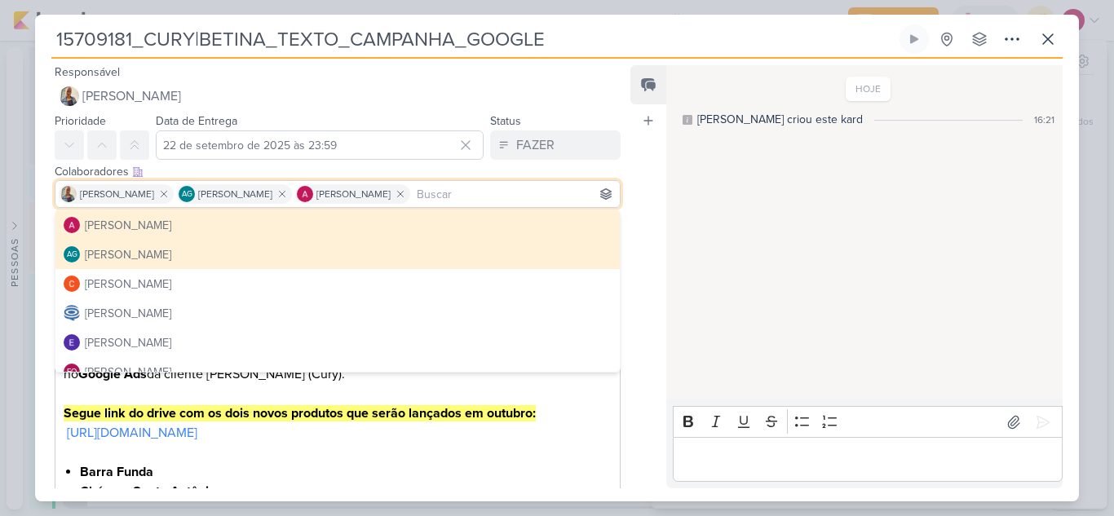
click at [644, 182] on div "Feed Atrelar email Solte o email para atrelar ao kard" at bounding box center [649, 276] width 36 height 423
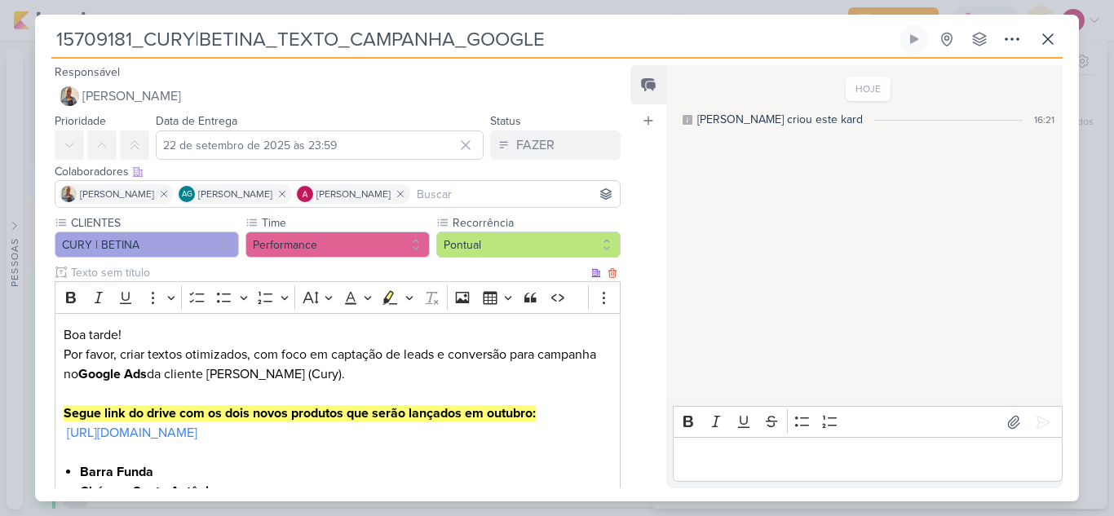
scroll to position [233, 0]
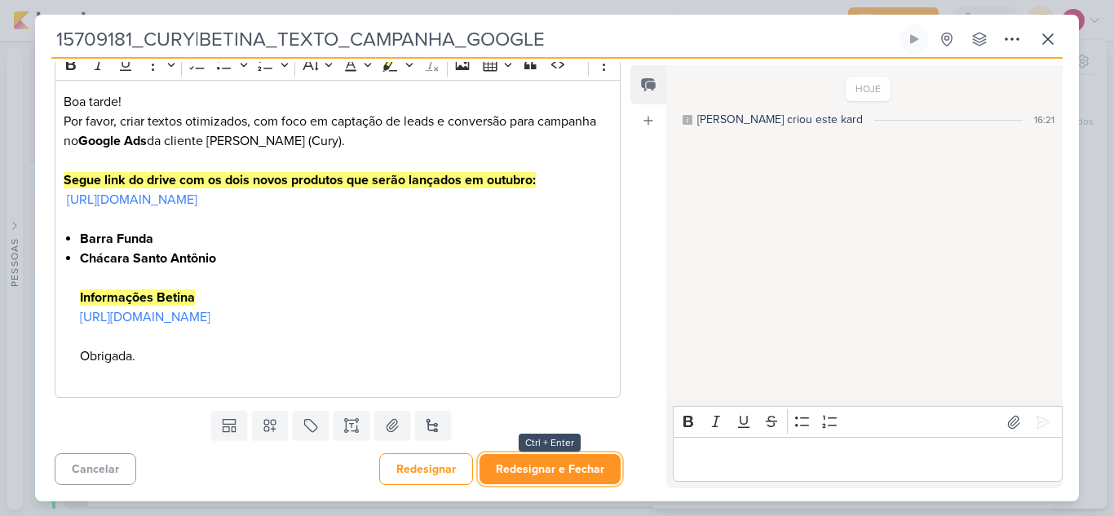
click at [512, 463] on button "Redesignar e Fechar" at bounding box center [550, 469] width 141 height 30
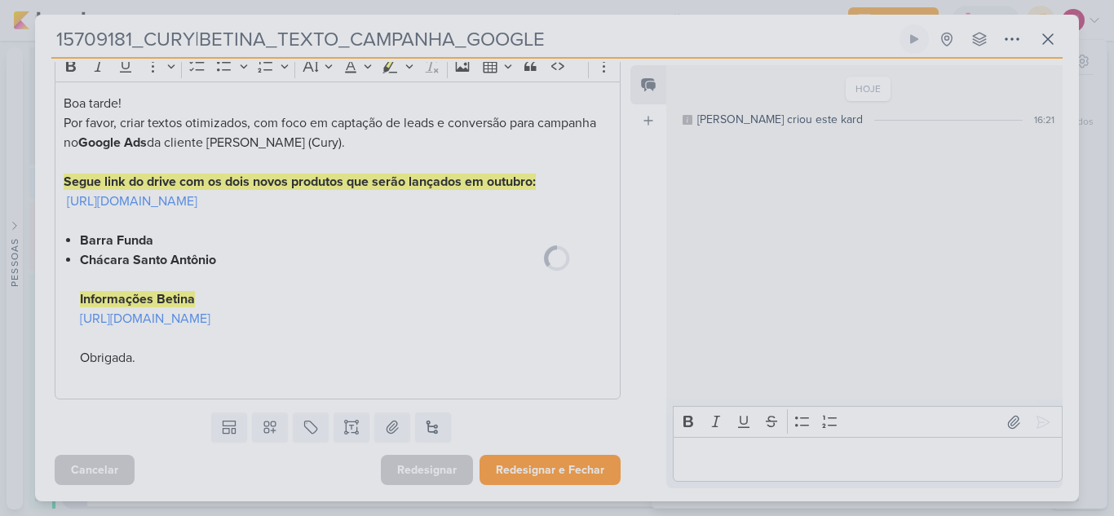
scroll to position [232, 0]
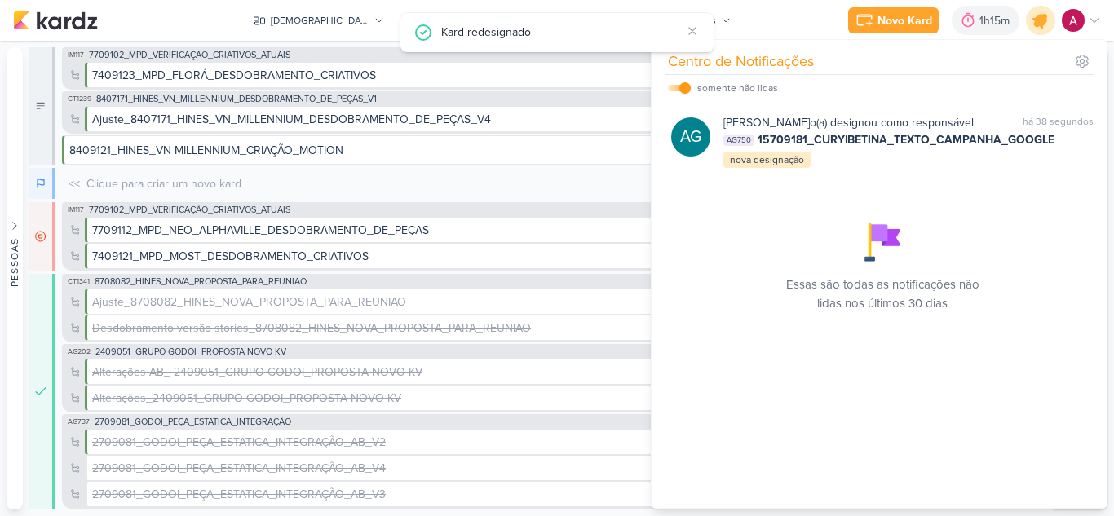
click at [1038, 31] on icon at bounding box center [1041, 21] width 28 height 28
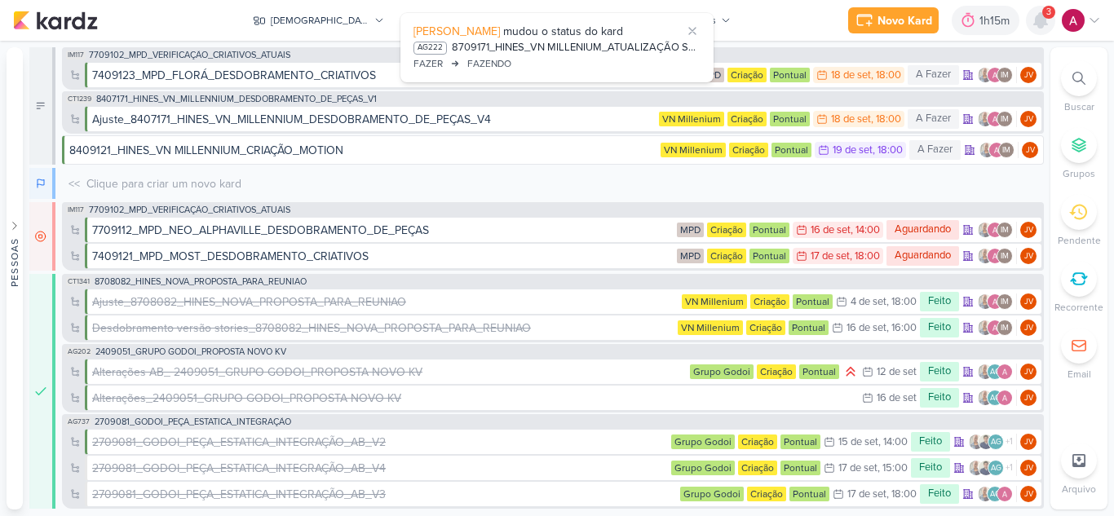
click at [1042, 26] on icon at bounding box center [1040, 20] width 13 height 15
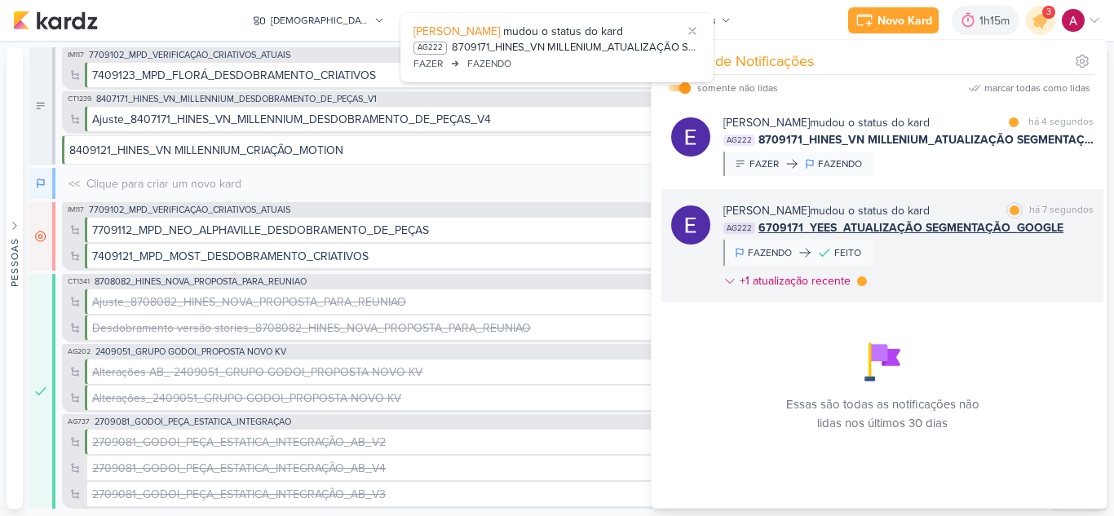
click at [977, 260] on div "Eduardo Quaresma mudou o status do kard marcar como lida há 7 segundos AG222 67…" at bounding box center [908, 249] width 370 height 94
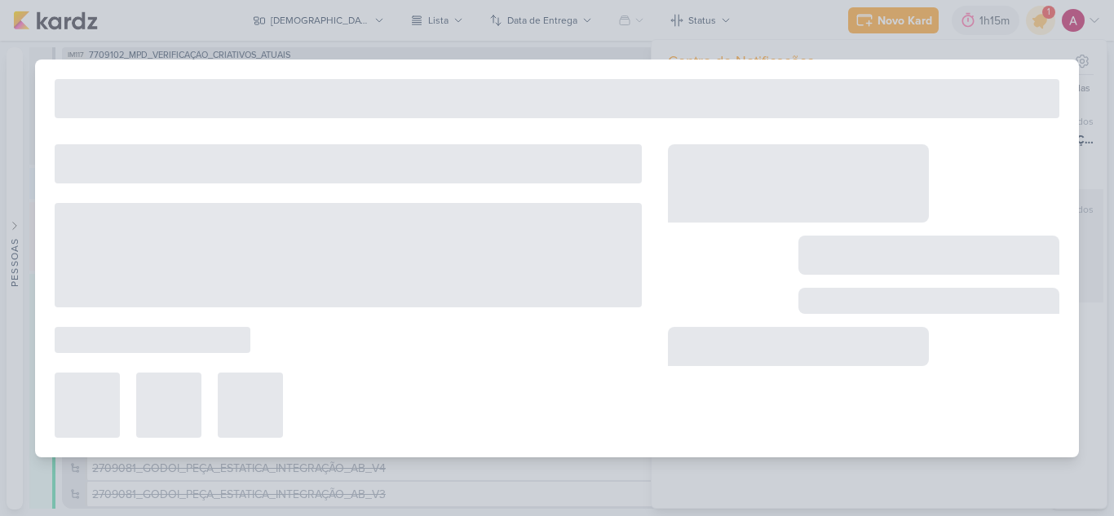
type input "6709171_YEES_ATUALIZAÇÃO SEGMENTAÇÃO_GOOGLE"
type input "18 de setembro de 2025 às 16:35"
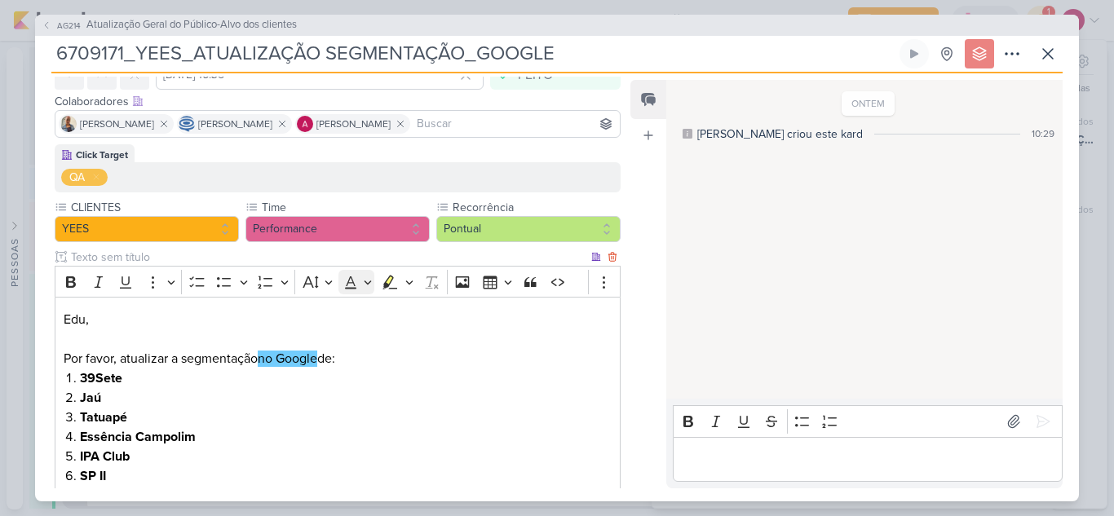
scroll to position [381, 0]
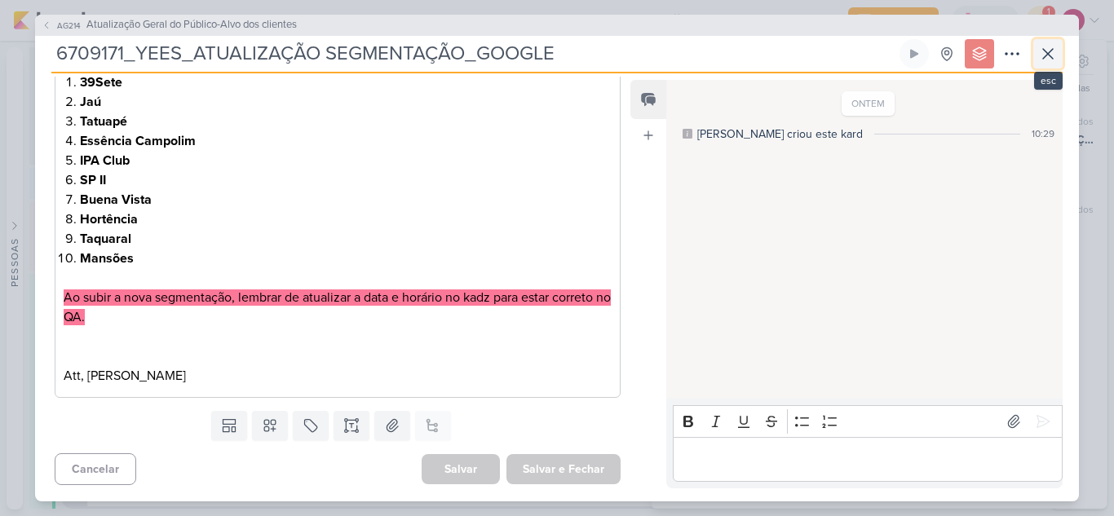
click at [1041, 51] on icon at bounding box center [1048, 54] width 20 height 20
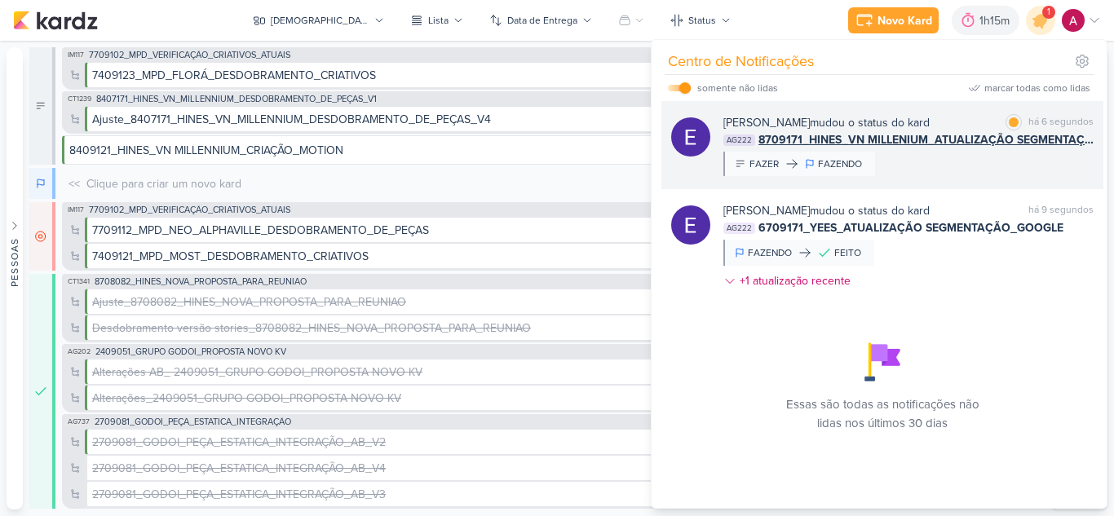
click at [973, 182] on div "Eduardo Quaresma mudou o status do kard marcar como lida há 6 segundos AG222 87…" at bounding box center [882, 145] width 442 height 88
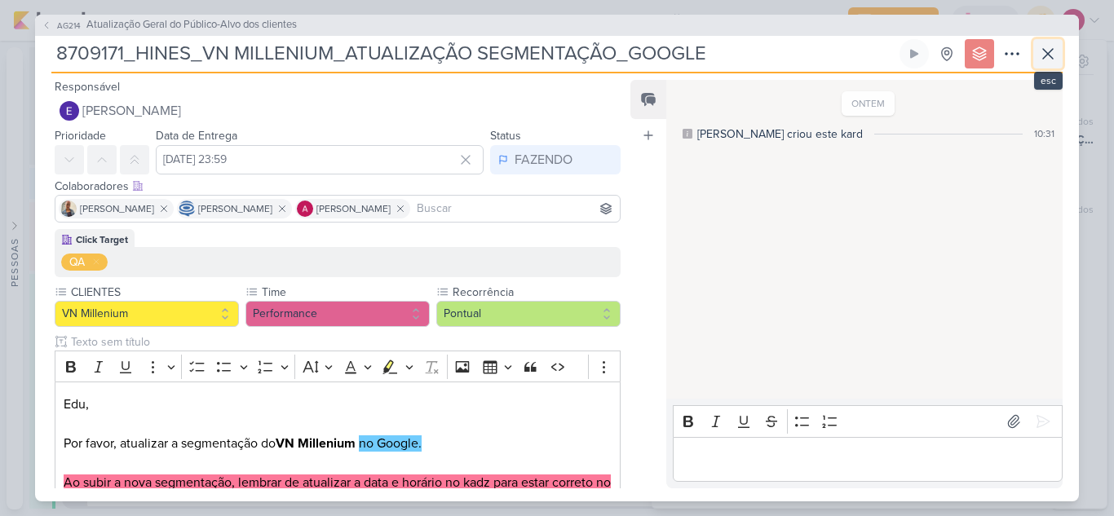
click at [1051, 58] on icon at bounding box center [1048, 54] width 20 height 20
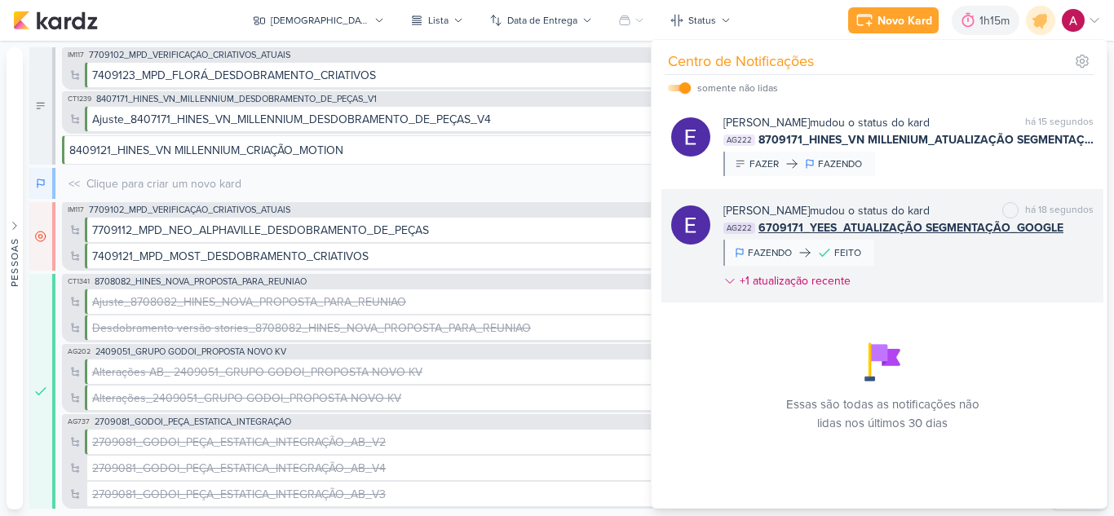
click at [945, 270] on div "Eduardo Quaresma mudou o status do kard marcar como não lida há 18 segundos AG2…" at bounding box center [908, 249] width 370 height 94
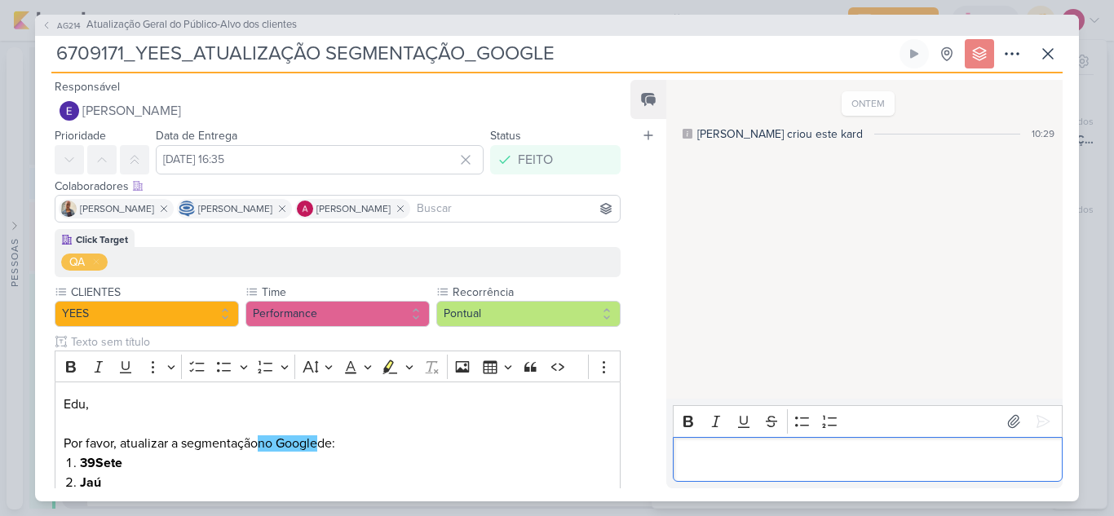
click at [760, 458] on p "Editor editing area: main" at bounding box center [867, 459] width 373 height 20
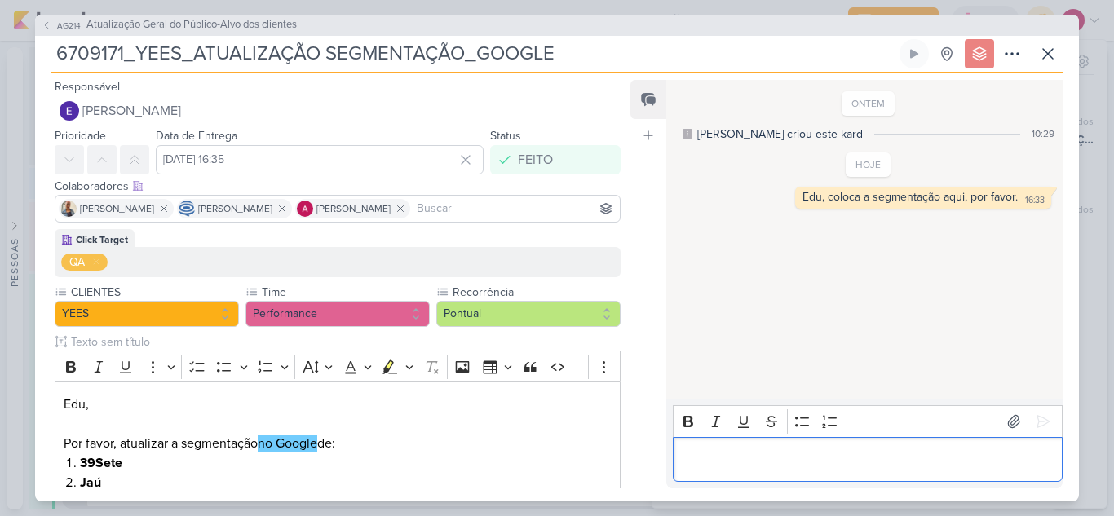
click at [55, 29] on span "AG214" at bounding box center [69, 26] width 29 height 12
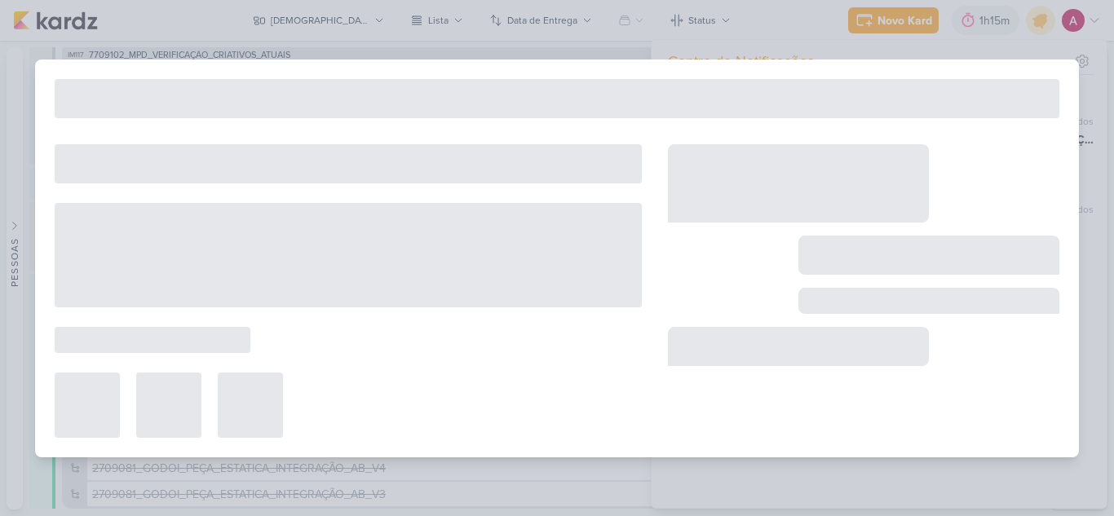
type input "Atualização Geral do Público-Alvo dos clientes"
type input "22 de setembro de 2025 às 23:59"
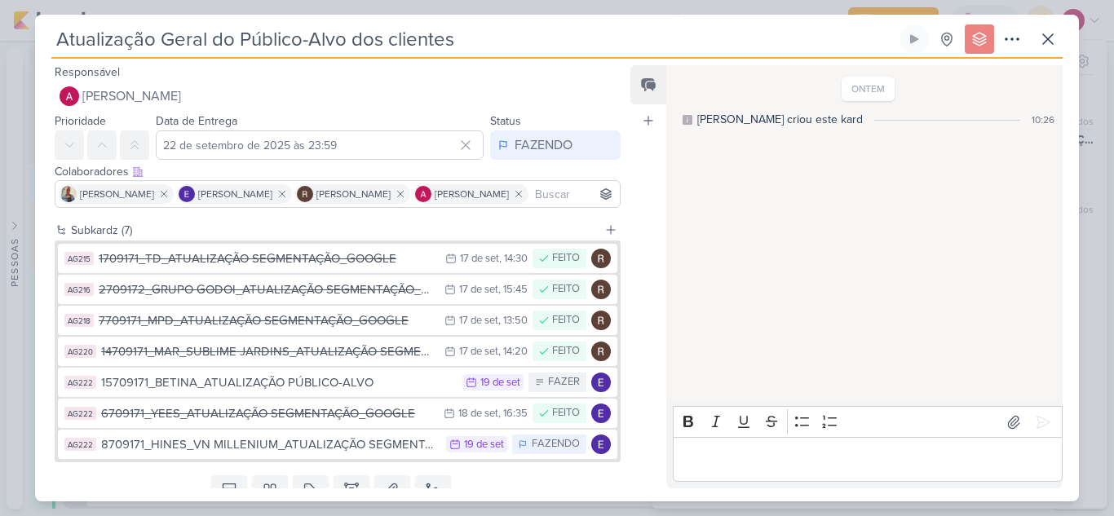
scroll to position [64, 0]
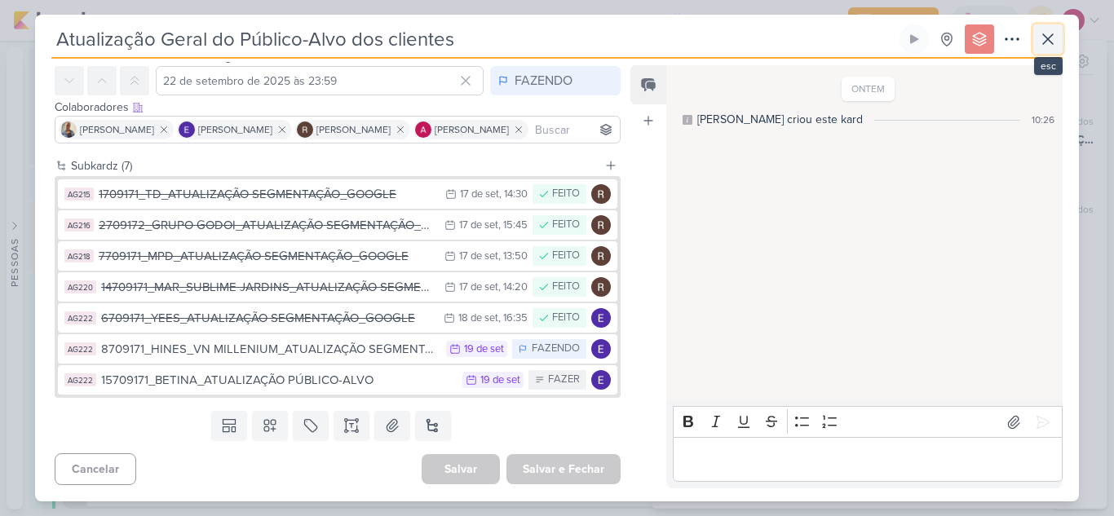
click at [1051, 45] on icon at bounding box center [1048, 39] width 20 height 20
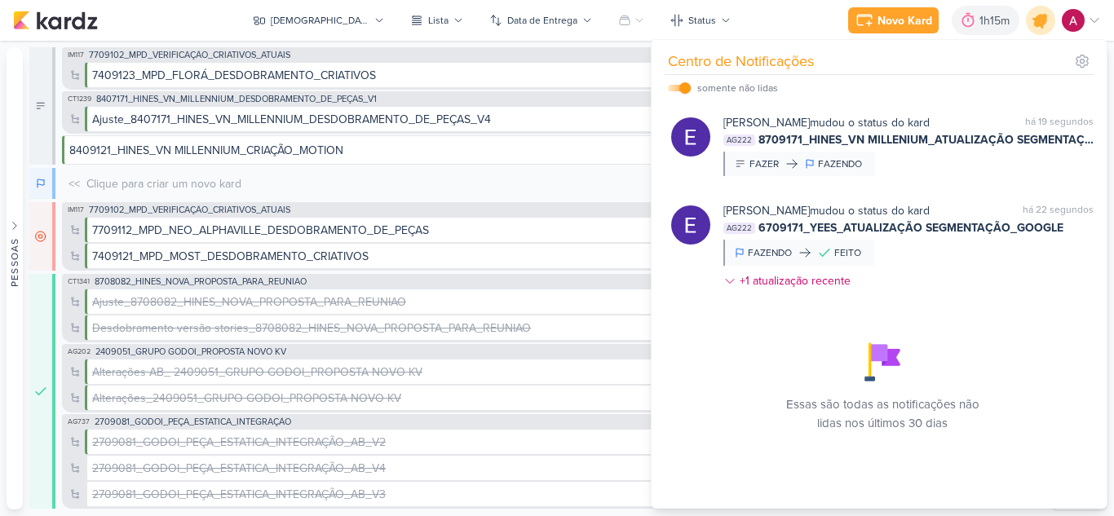
click at [1046, 26] on icon at bounding box center [1041, 21] width 28 height 28
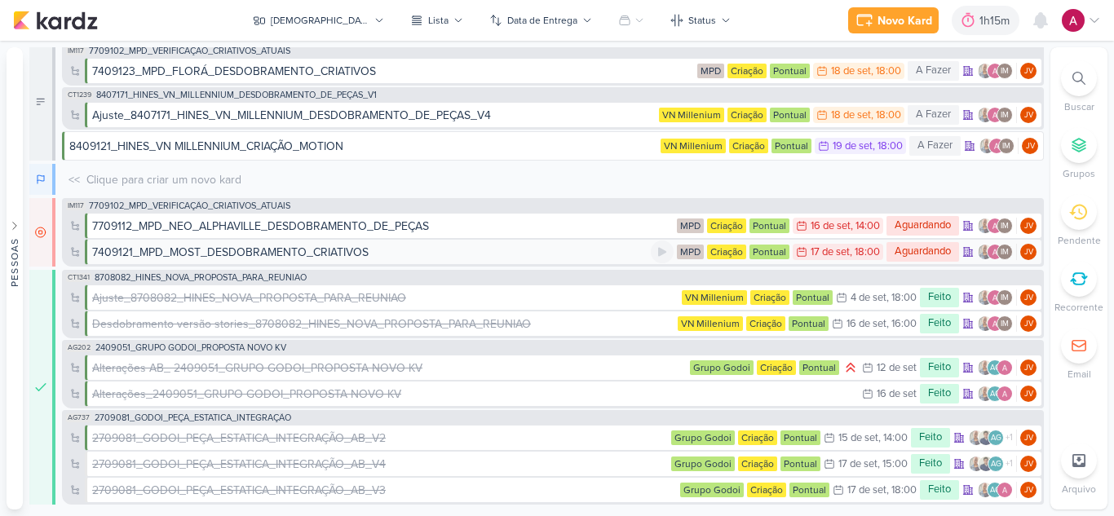
scroll to position [6, 0]
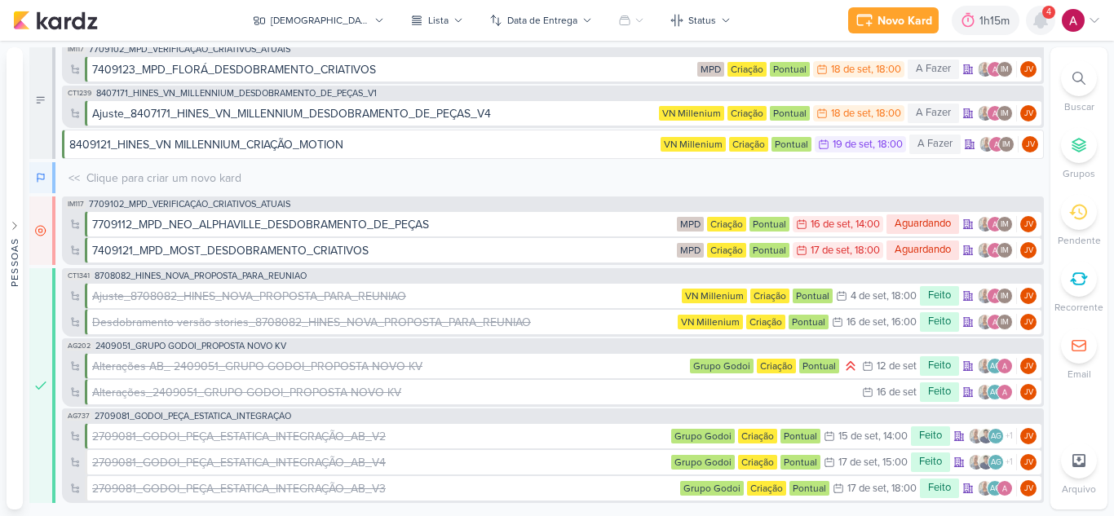
click at [1037, 17] on icon at bounding box center [1040, 20] width 13 height 15
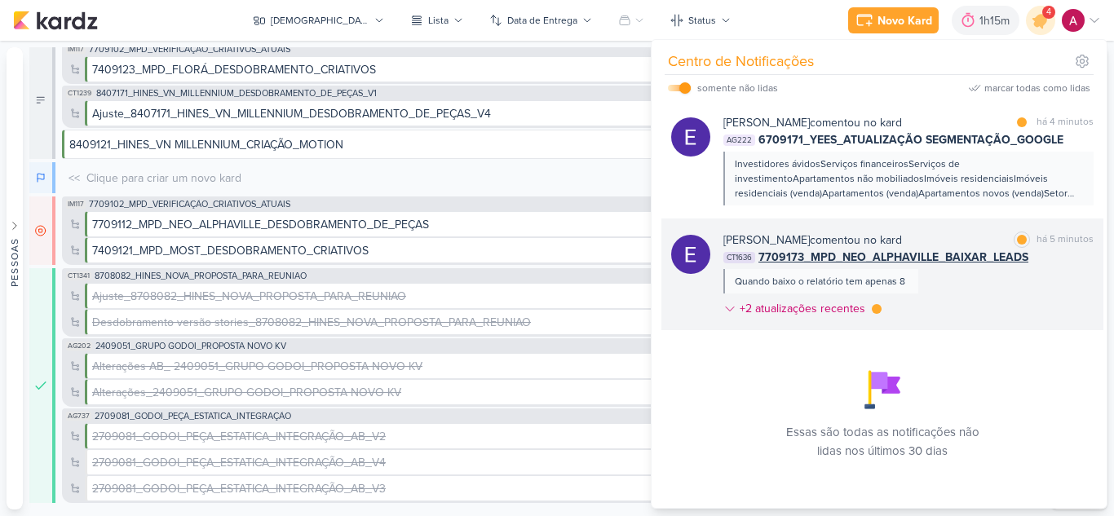
click at [1024, 274] on div "Eduardo Quaresma comentou no kard marcar como lida há 5 minutos CT1636 7709173_…" at bounding box center [908, 278] width 370 height 92
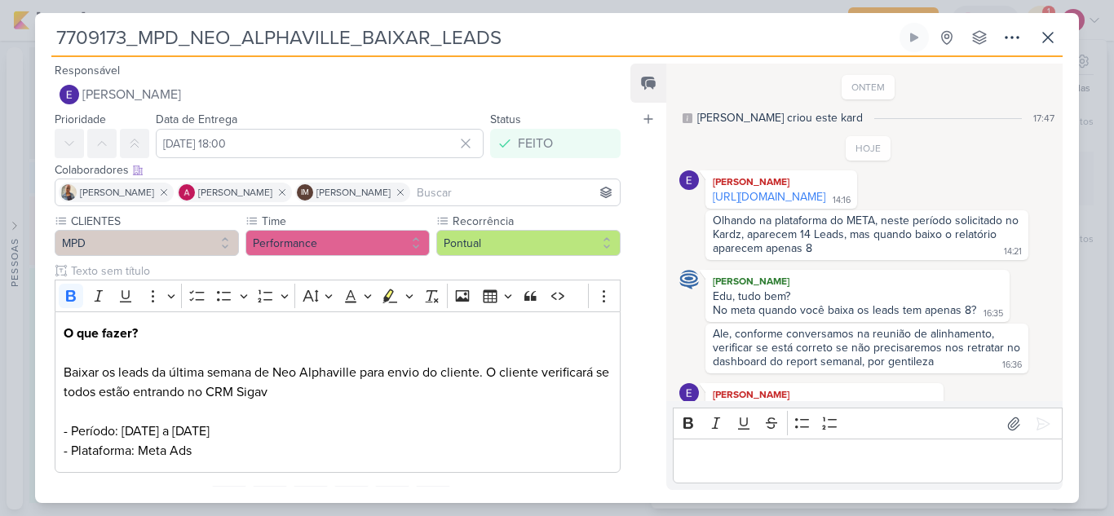
scroll to position [55, 0]
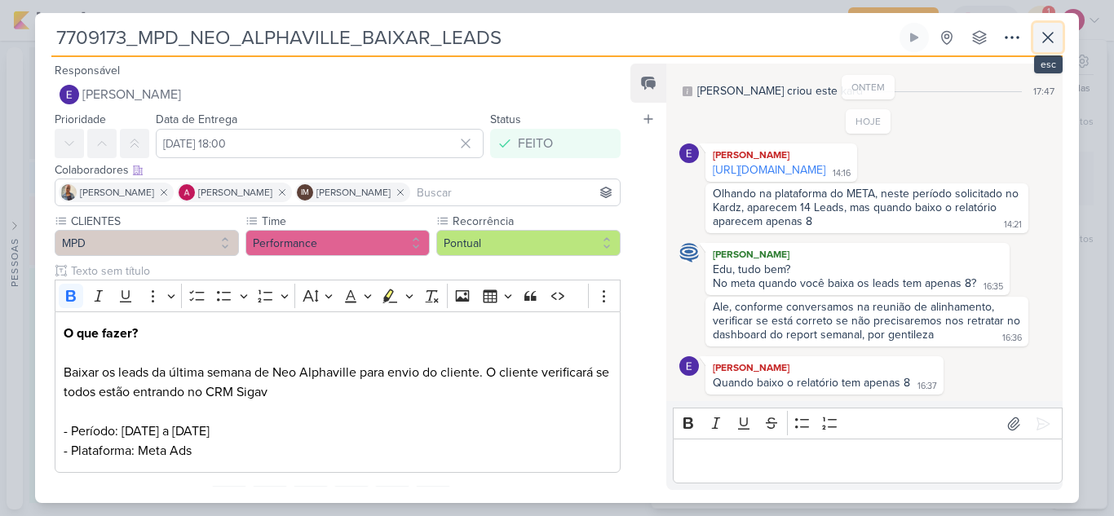
click at [1046, 42] on icon at bounding box center [1048, 38] width 20 height 20
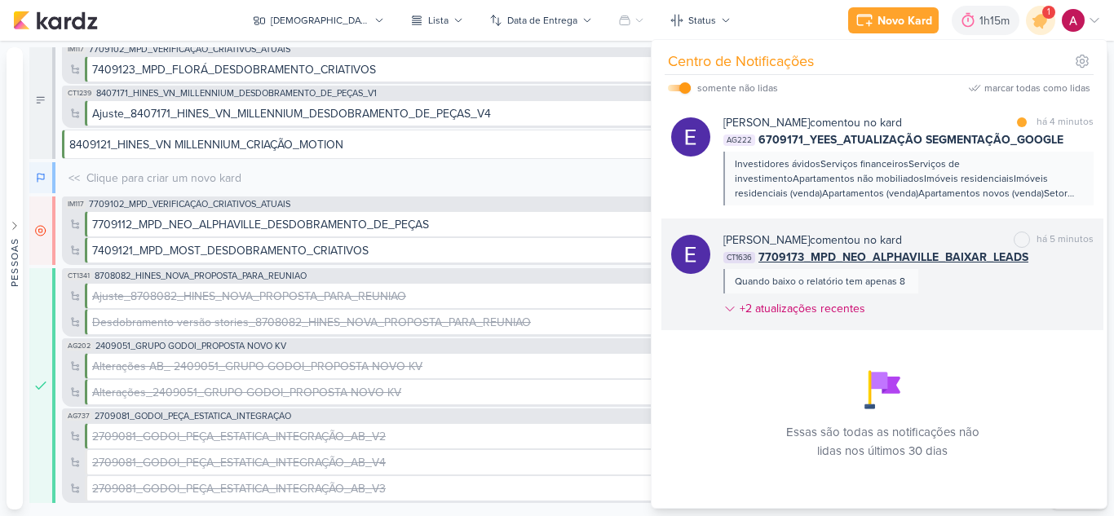
click at [954, 281] on div "Eduardo Quaresma comentou no kard marcar como não lida há 5 minutos CT1636 7709…" at bounding box center [908, 278] width 370 height 92
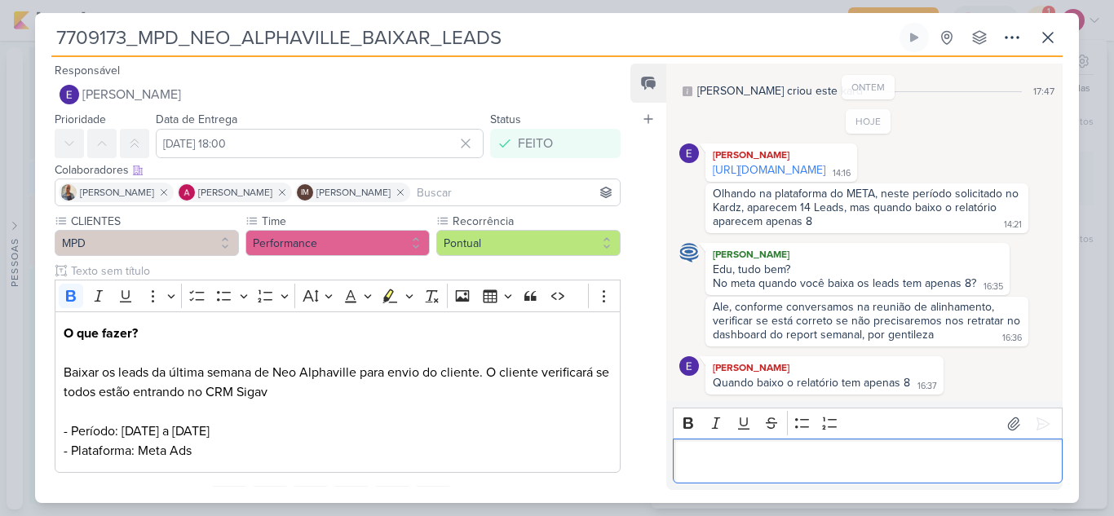
click at [748, 454] on p "Editor editing area: main" at bounding box center [867, 462] width 373 height 20
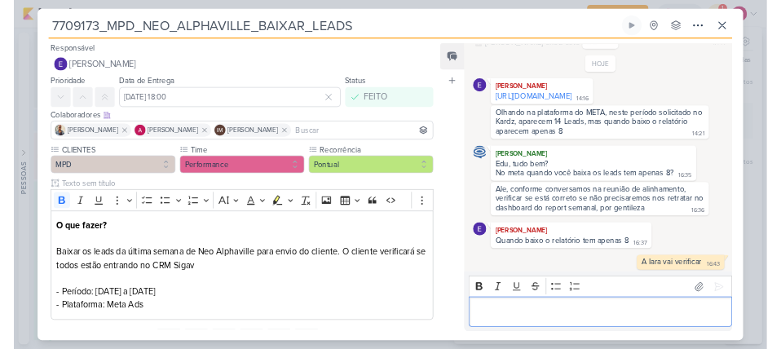
scroll to position [86, 0]
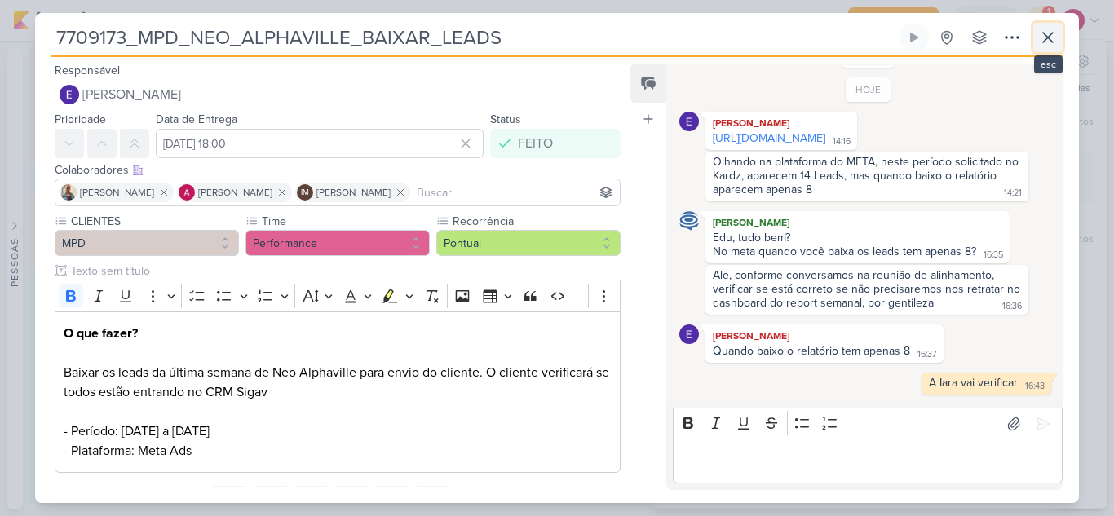
click at [1049, 38] on icon at bounding box center [1048, 38] width 10 height 10
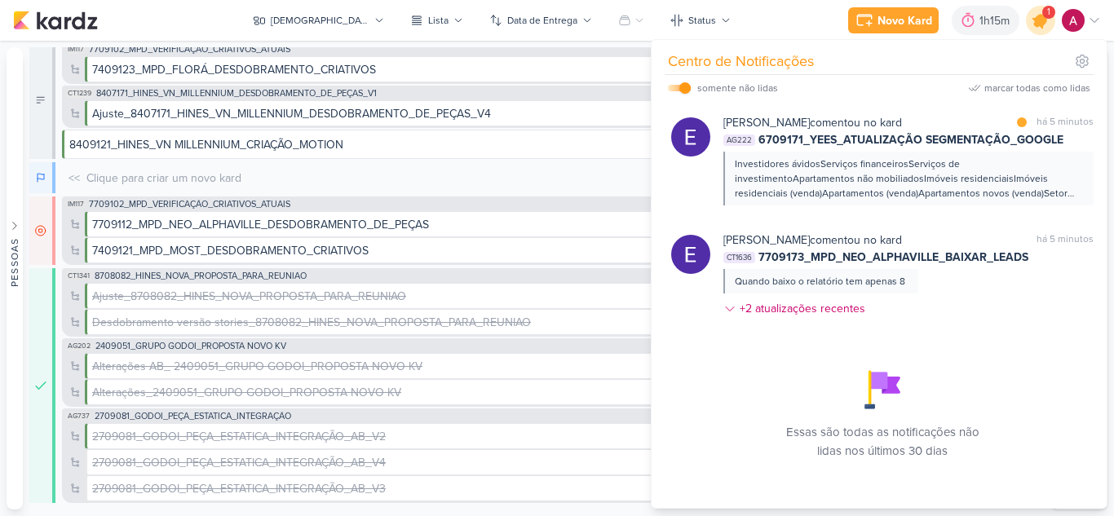
click at [1034, 18] on icon at bounding box center [1041, 21] width 20 height 20
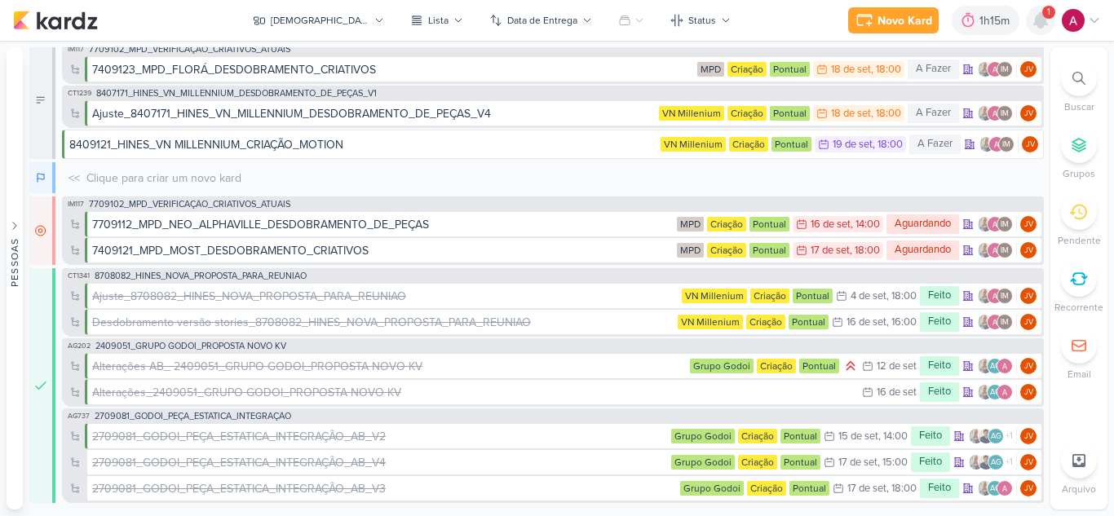
click at [1035, 27] on icon at bounding box center [1041, 21] width 20 height 20
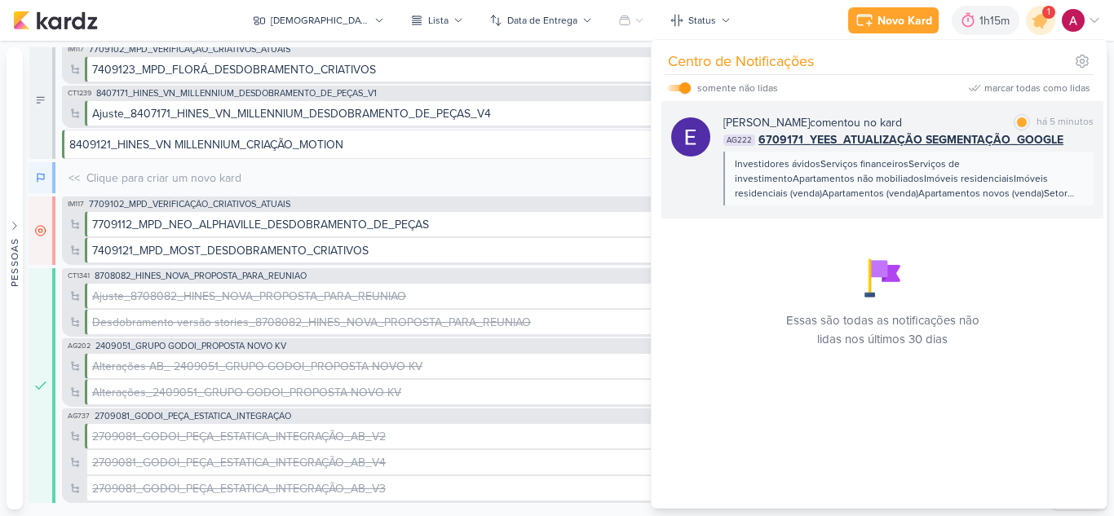
click at [920, 186] on div "Investidores ávidosServiços financeirosServiços de investimentoApartamentos não…" at bounding box center [908, 179] width 346 height 44
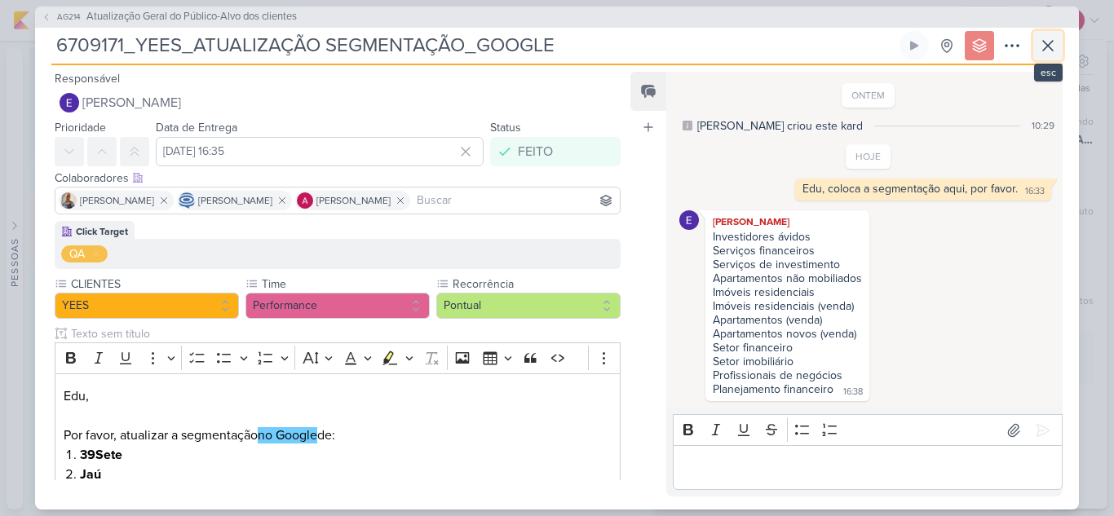
click at [1051, 51] on icon at bounding box center [1048, 46] width 20 height 20
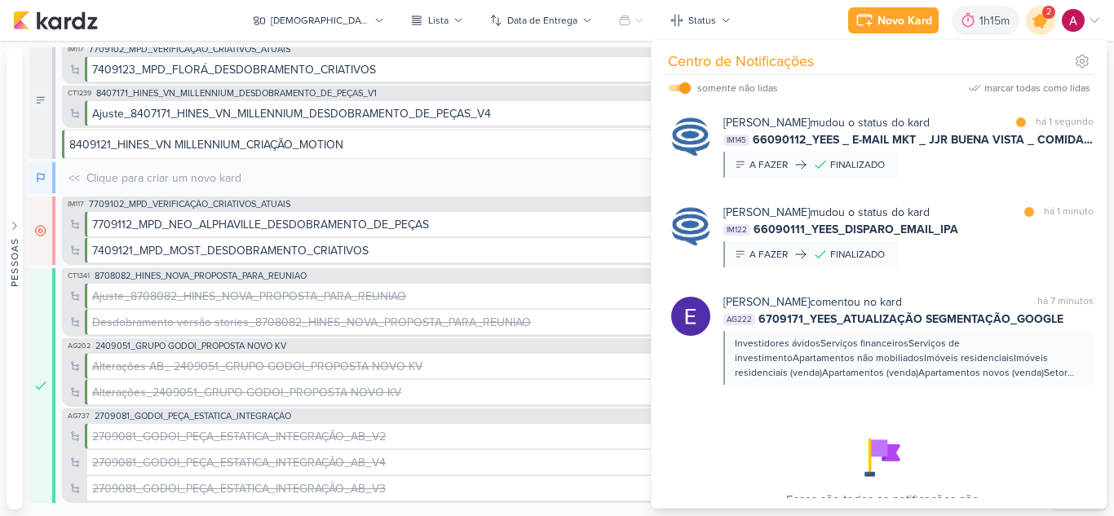
click at [1042, 26] on icon at bounding box center [1041, 21] width 20 height 20
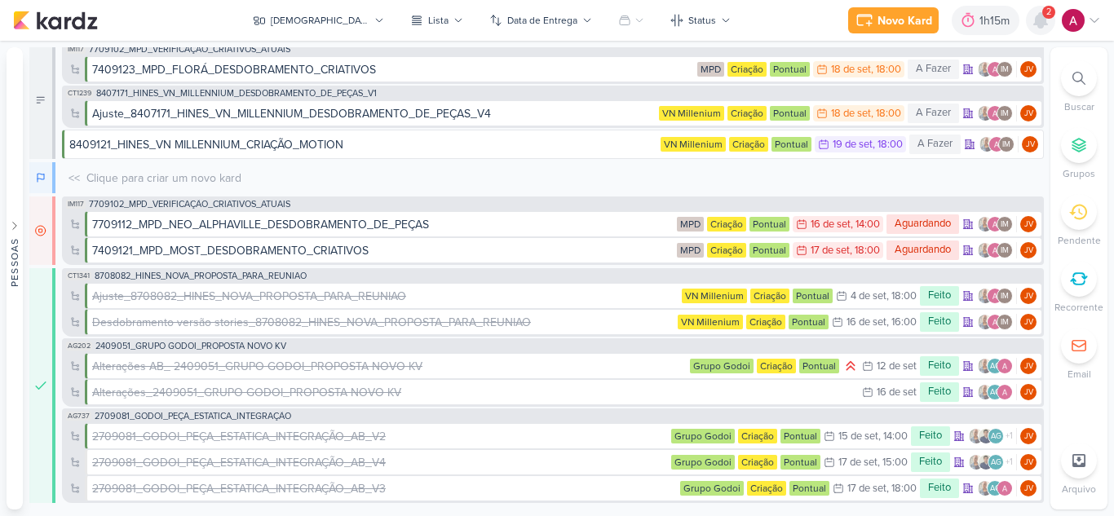
click at [1042, 26] on icon at bounding box center [1040, 20] width 13 height 15
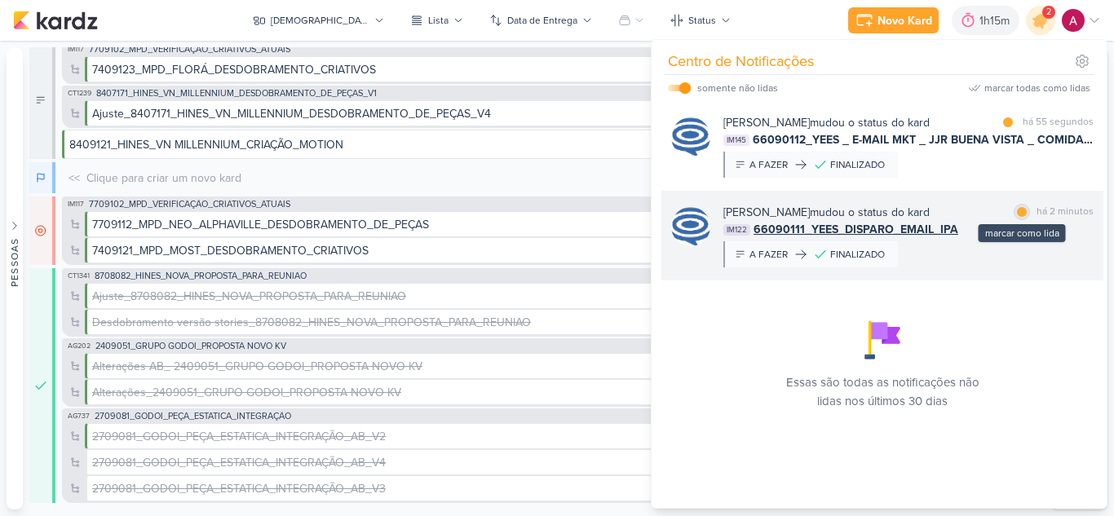
click at [1017, 207] on div at bounding box center [1022, 212] width 10 height 10
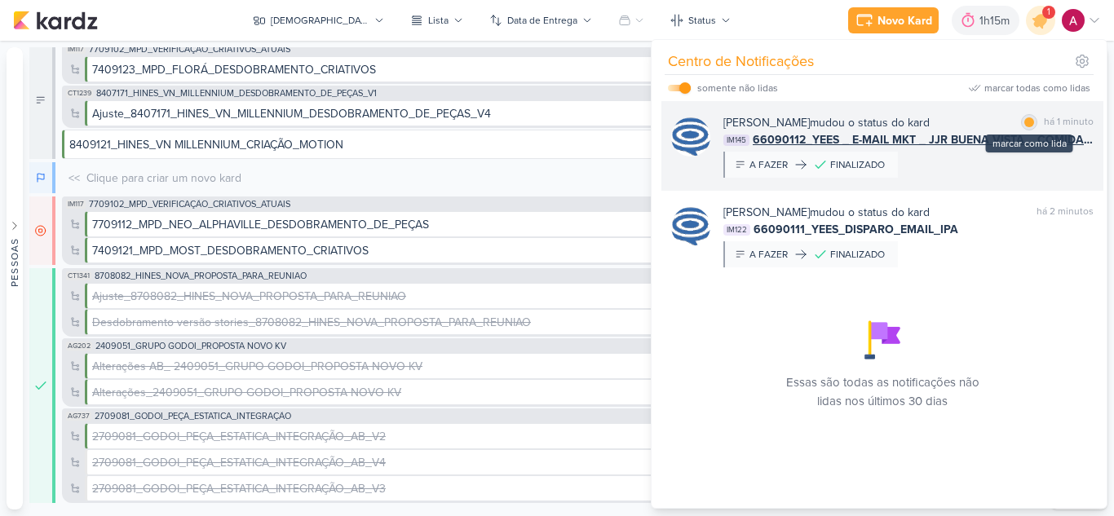
click at [1024, 120] on div at bounding box center [1029, 122] width 10 height 10
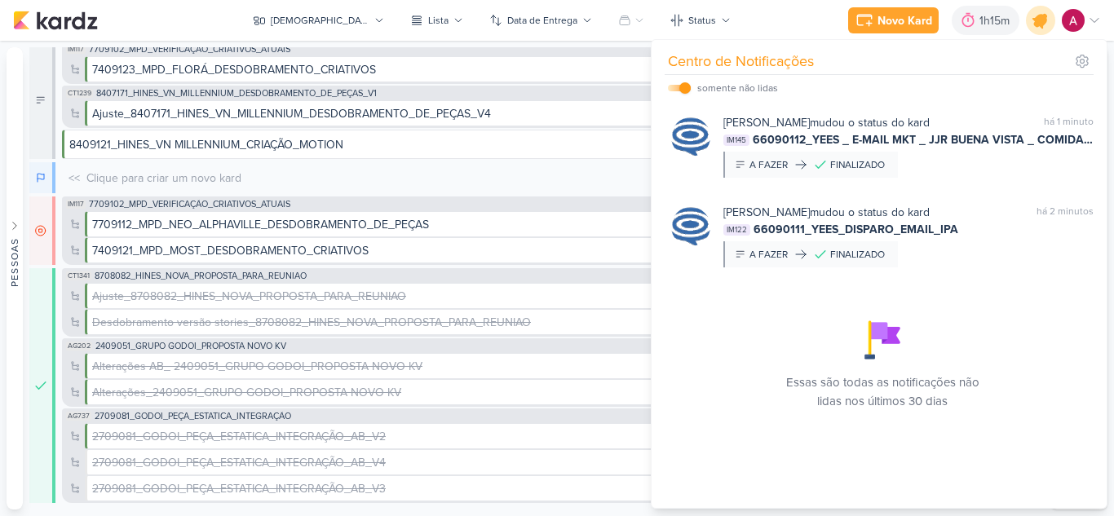
click at [1039, 19] on icon at bounding box center [1041, 21] width 20 height 20
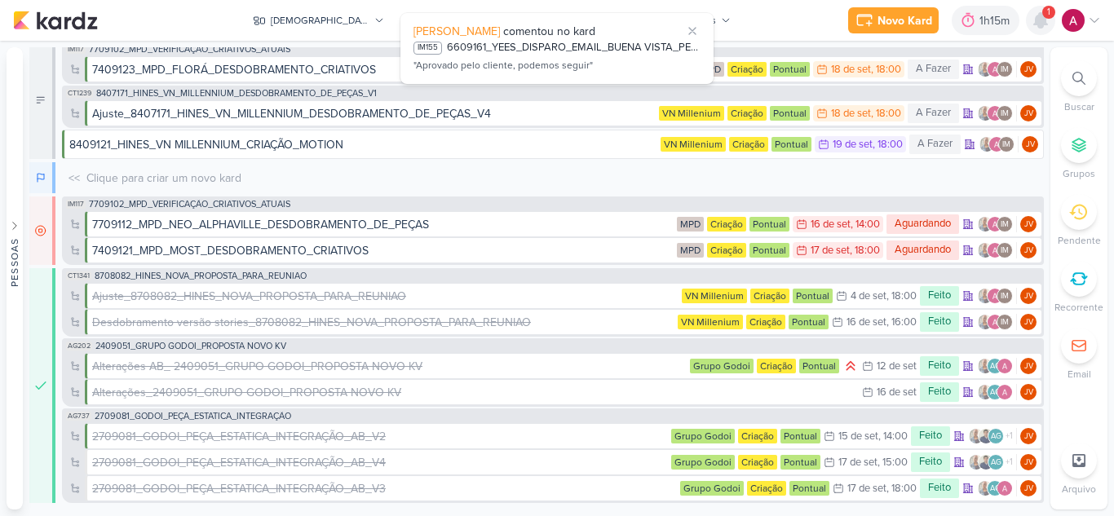
click at [1042, 26] on icon at bounding box center [1040, 20] width 13 height 15
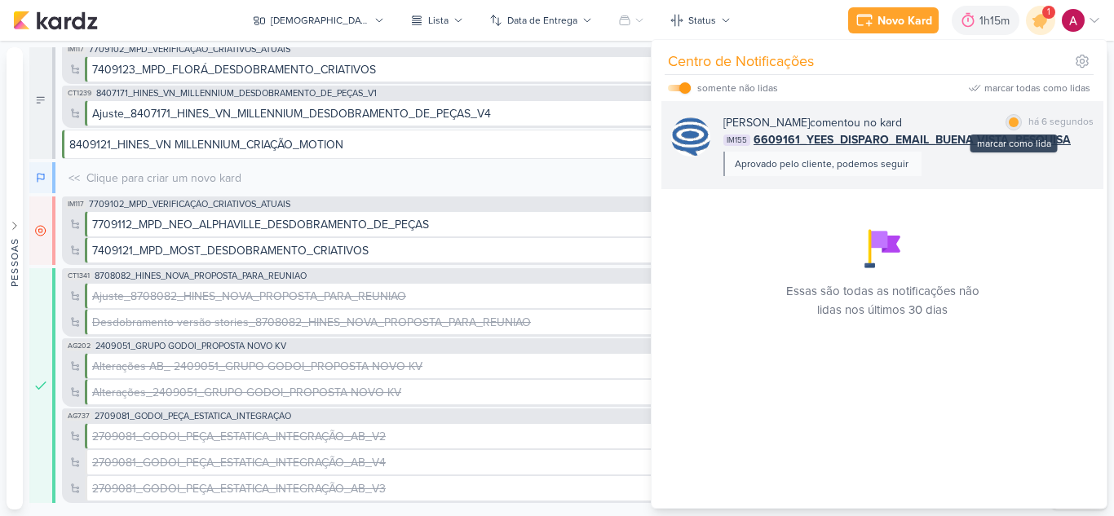
click at [1009, 121] on div at bounding box center [1014, 122] width 10 height 10
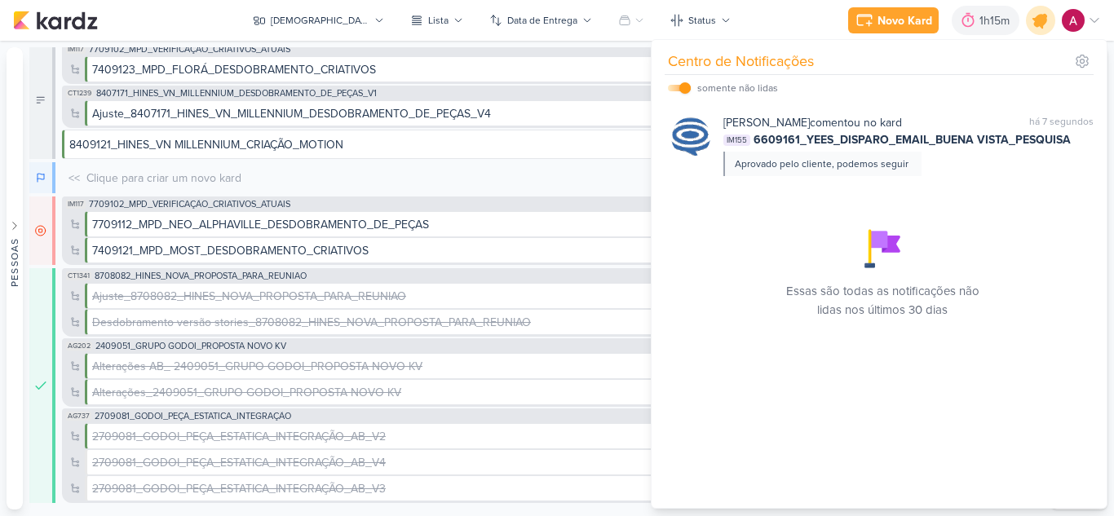
click at [1039, 20] on icon at bounding box center [1041, 21] width 20 height 20
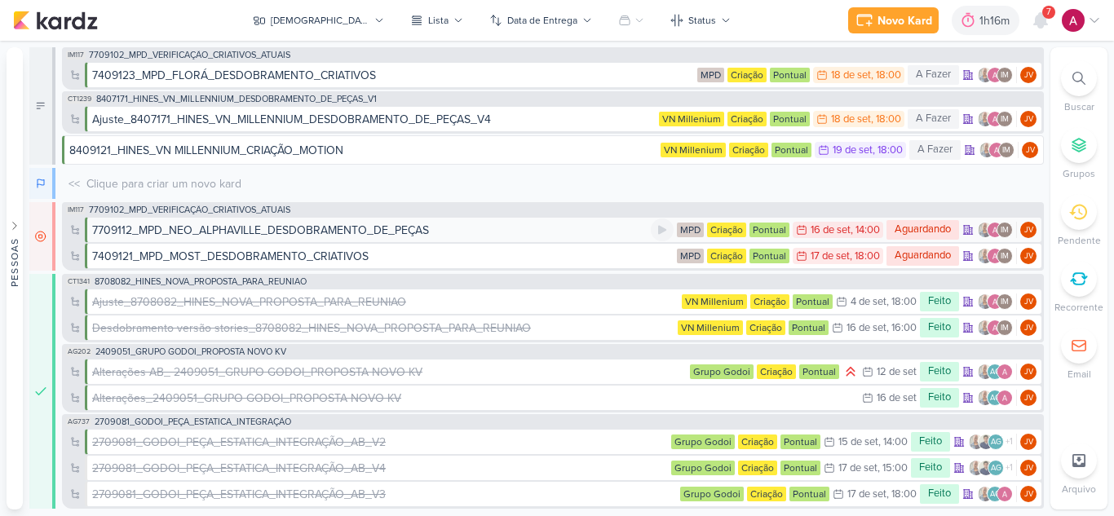
click at [406, 235] on div "7709112_MPD_NEO_ALPHAVILLE_DESDOBRAMENTO_DE_PEÇAS" at bounding box center [260, 230] width 337 height 17
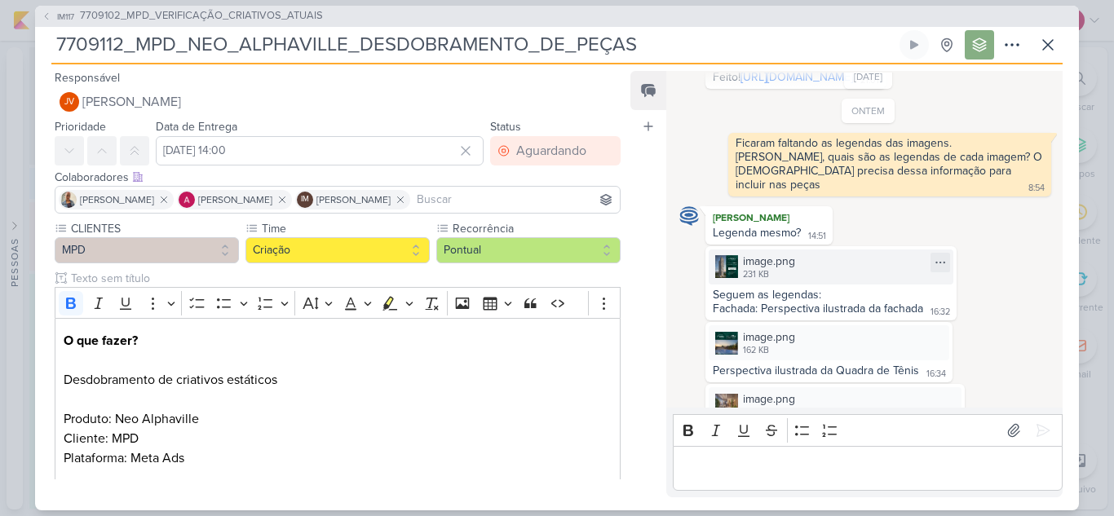
scroll to position [290, 0]
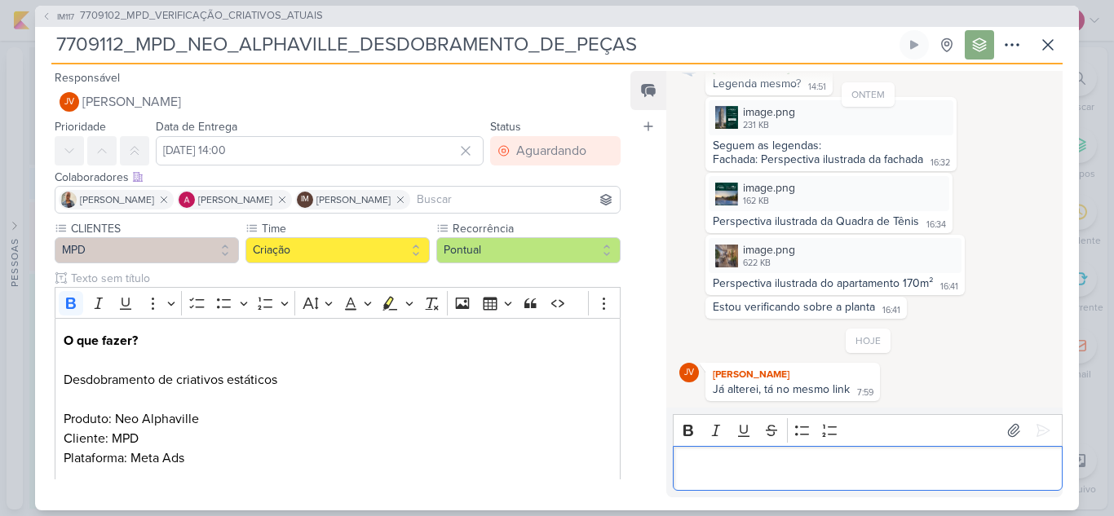
click at [752, 463] on p "Editor editing area: main" at bounding box center [867, 468] width 373 height 20
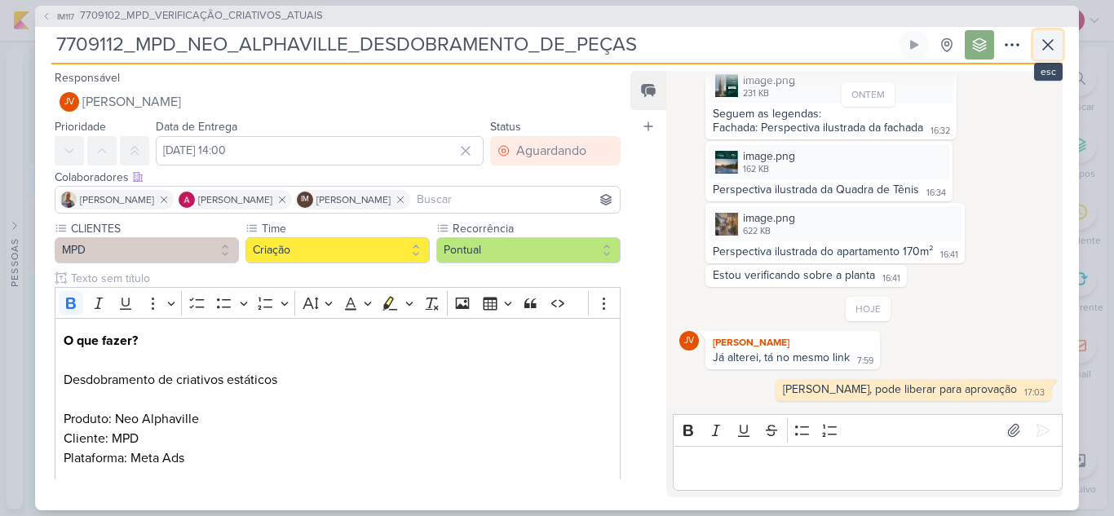
click at [1044, 45] on icon at bounding box center [1048, 45] width 20 height 20
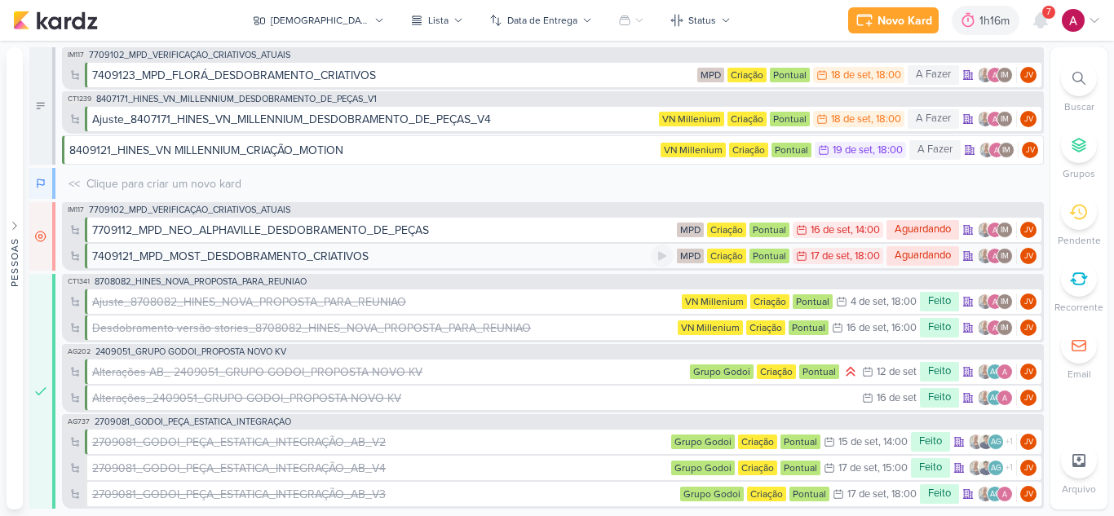
click at [238, 257] on div "7409121_MPD_MOST_DESDOBRAMENTO_CRIATIVOS" at bounding box center [230, 256] width 277 height 17
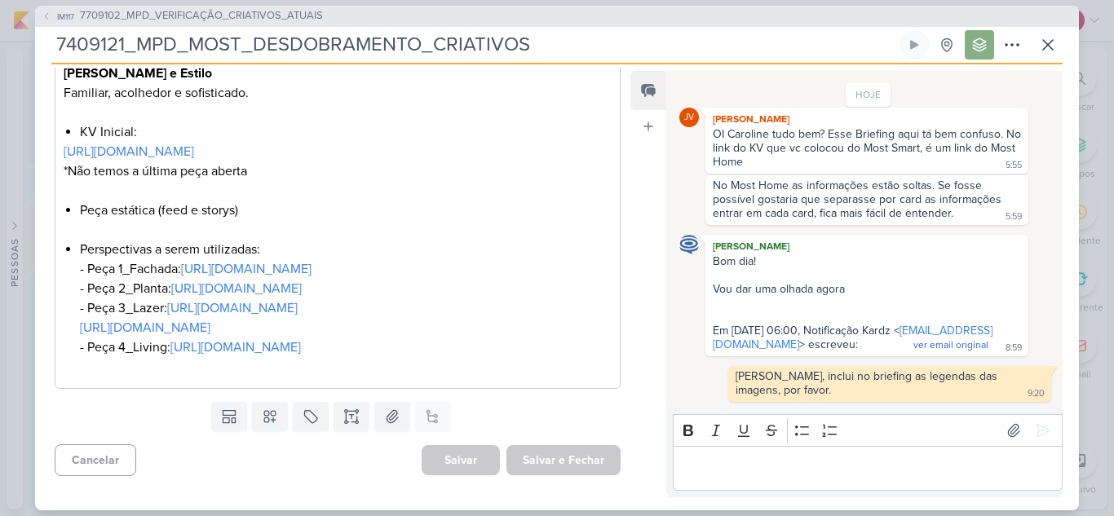
scroll to position [1109, 0]
click at [1044, 51] on icon at bounding box center [1048, 45] width 20 height 20
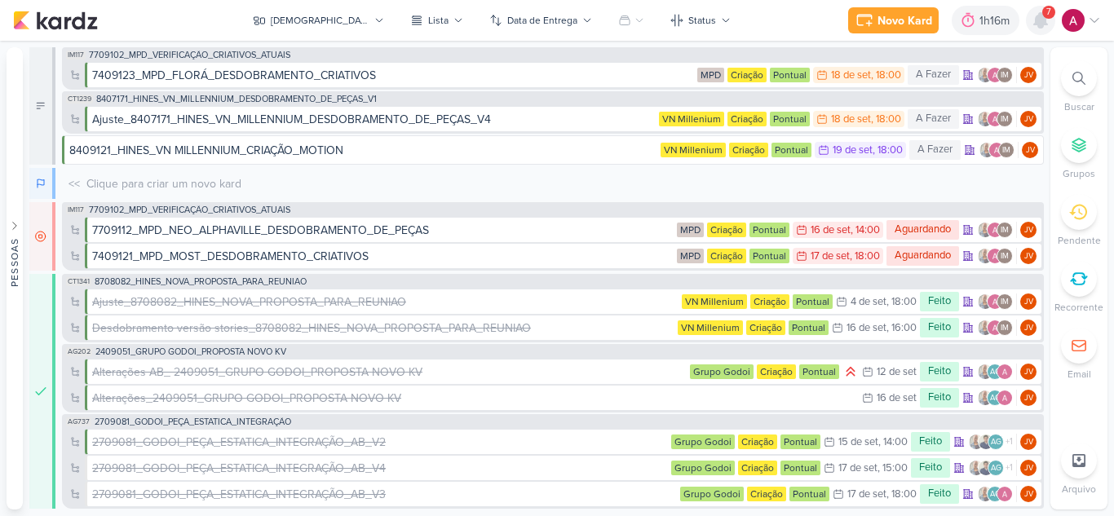
click at [1040, 23] on icon at bounding box center [1040, 20] width 13 height 15
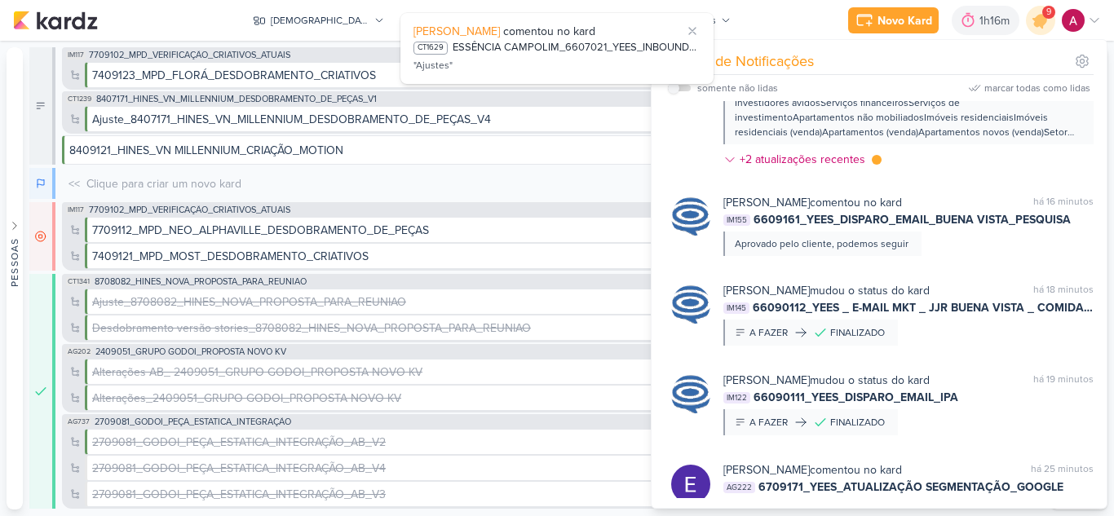
scroll to position [82, 0]
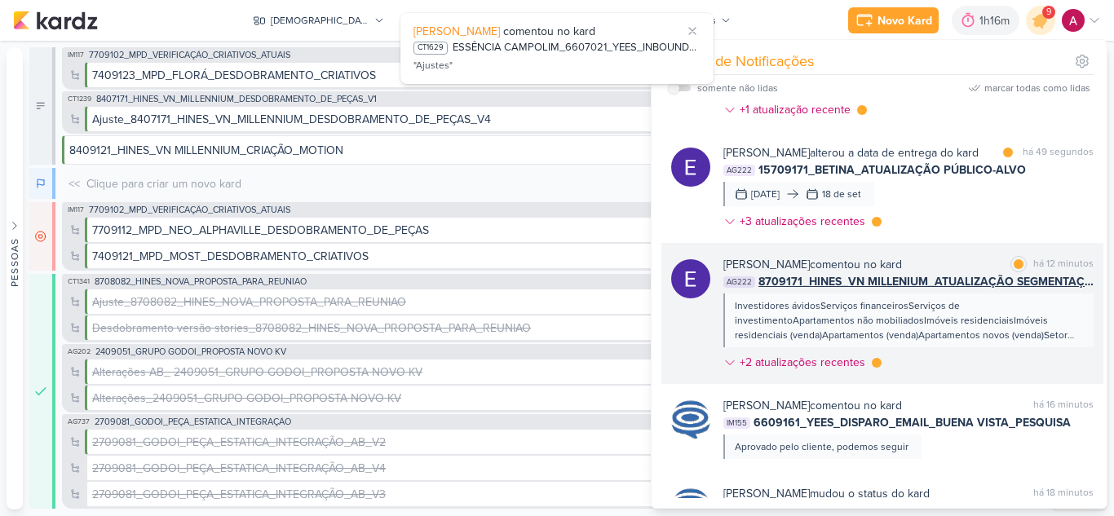
click at [1051, 376] on div "Eduardo Quaresma comentou no kard marcar como lida há 12 minutos AG222 8709171_…" at bounding box center [908, 317] width 370 height 122
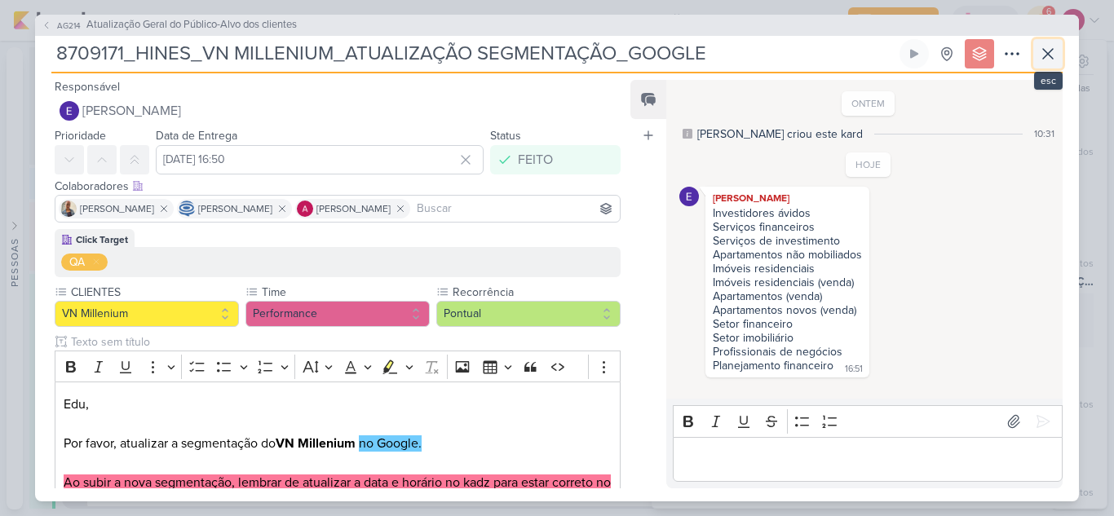
click at [1054, 54] on icon at bounding box center [1048, 54] width 20 height 20
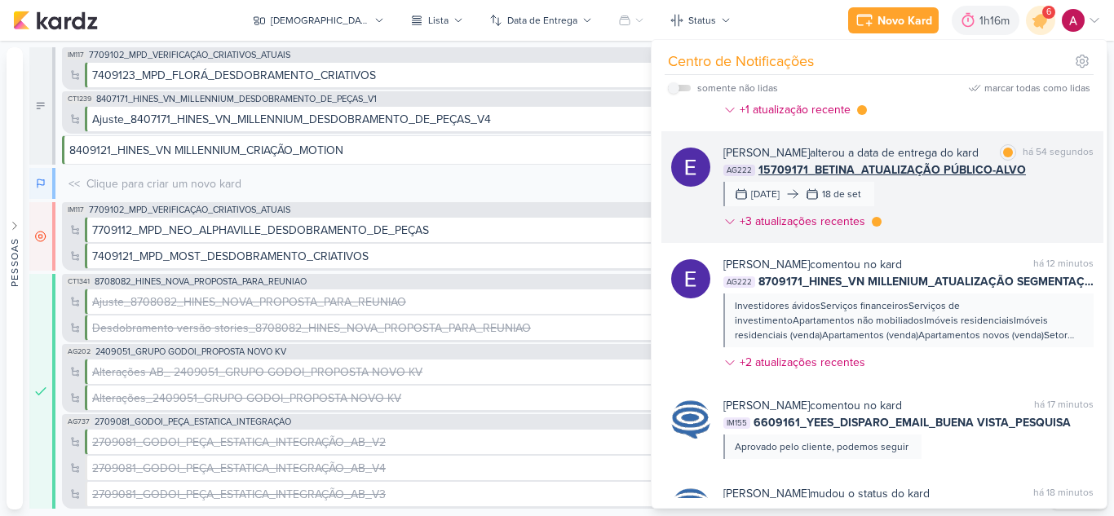
click at [963, 231] on div "Eduardo Quaresma alterou a data de entrega do kard marcar como lida há 54 segun…" at bounding box center [908, 190] width 370 height 92
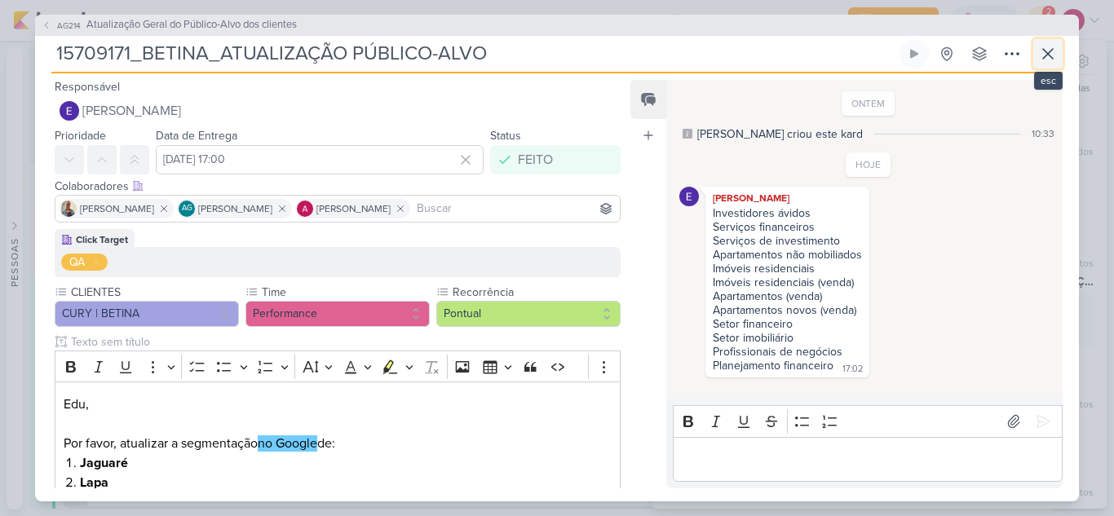
click at [1056, 56] on icon at bounding box center [1048, 54] width 20 height 20
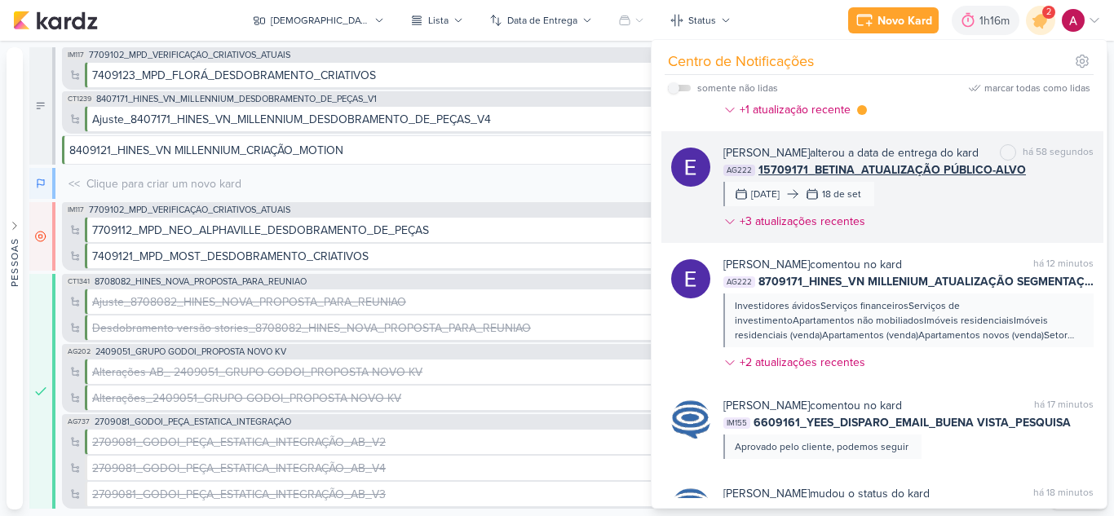
scroll to position [0, 0]
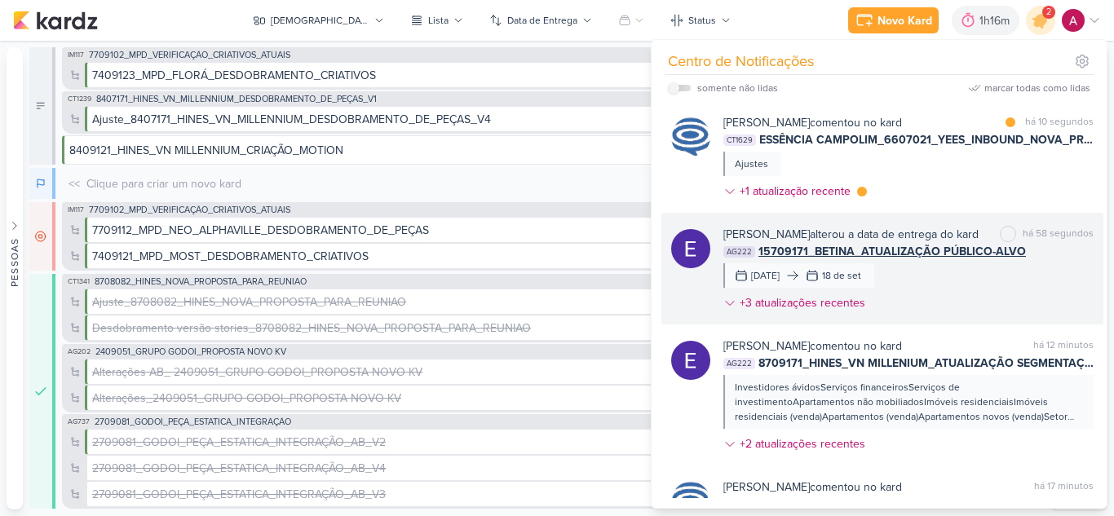
click at [930, 260] on span "15709171_BETINA_ATUALIZAÇÃO PÚBLICO-ALVO" at bounding box center [893, 251] width 268 height 17
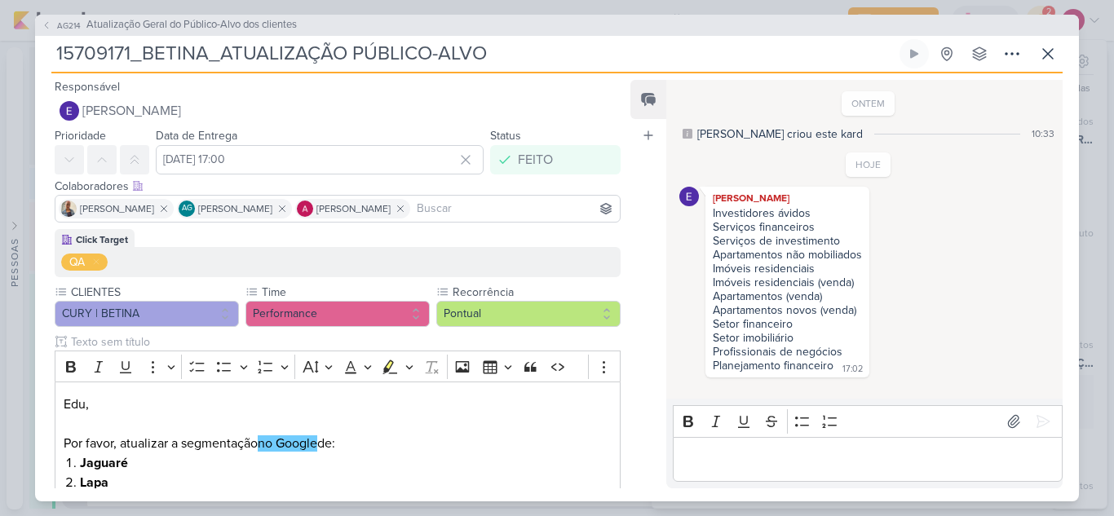
click at [154, 23] on span "Atualização Geral do Público-Alvo dos clientes" at bounding box center [191, 25] width 210 height 16
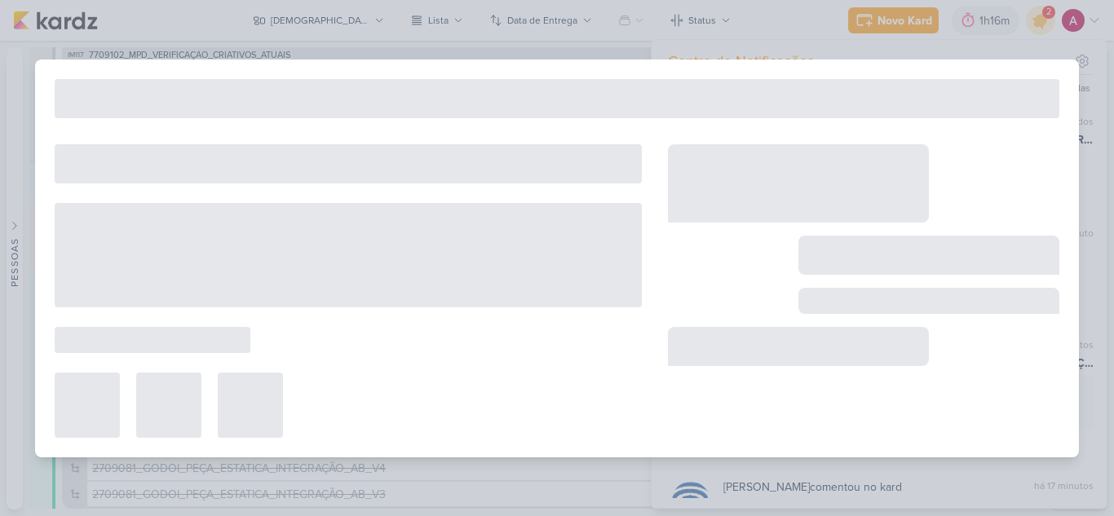
type input "Atualização Geral do Público-Alvo dos clientes"
type input "22 de setembro de 2025 às 23:59"
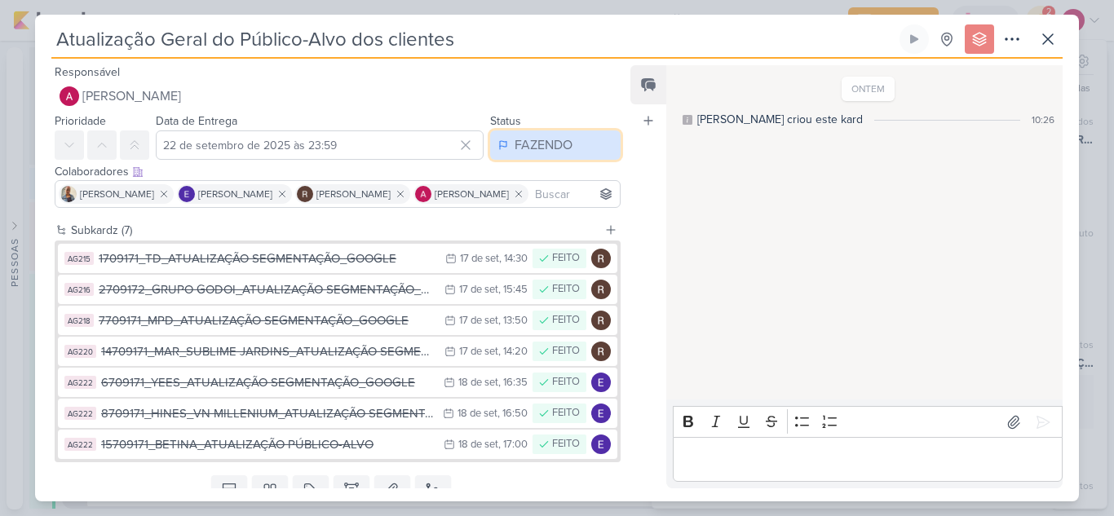
click at [522, 148] on div "FAZENDO" at bounding box center [544, 145] width 58 height 20
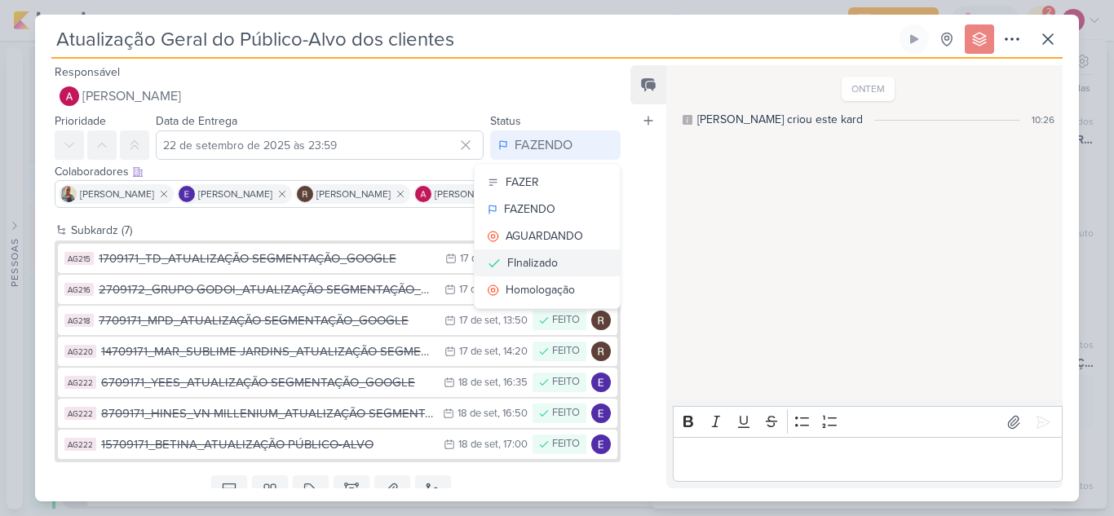
click at [538, 261] on div "FInalizado" at bounding box center [532, 262] width 51 height 17
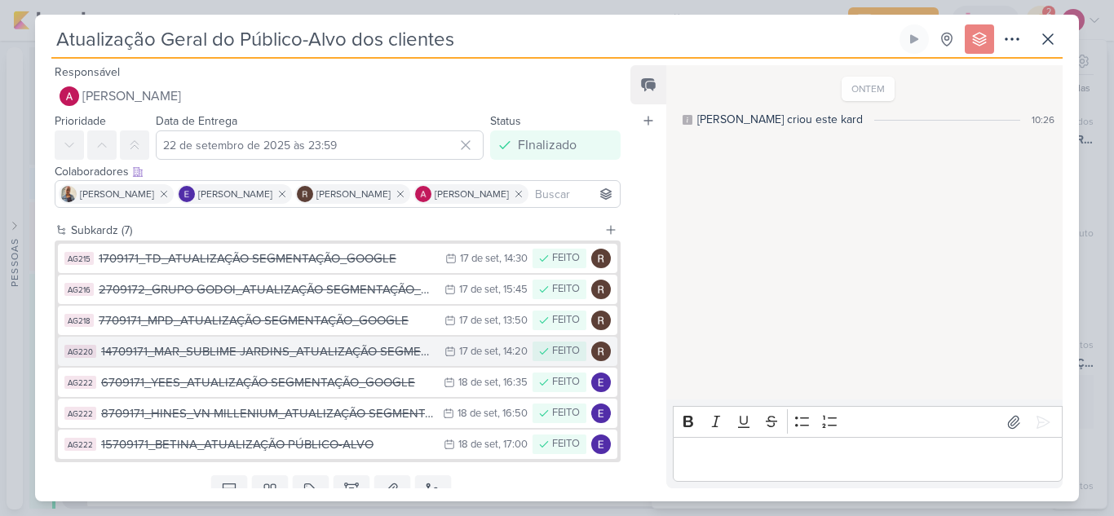
scroll to position [64, 0]
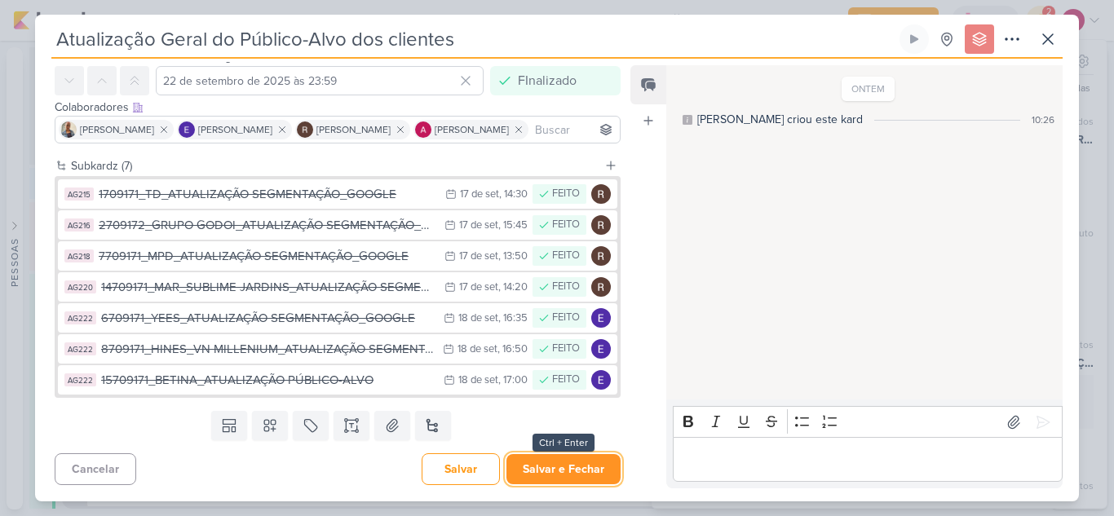
click at [571, 468] on button "Salvar e Fechar" at bounding box center [564, 469] width 114 height 30
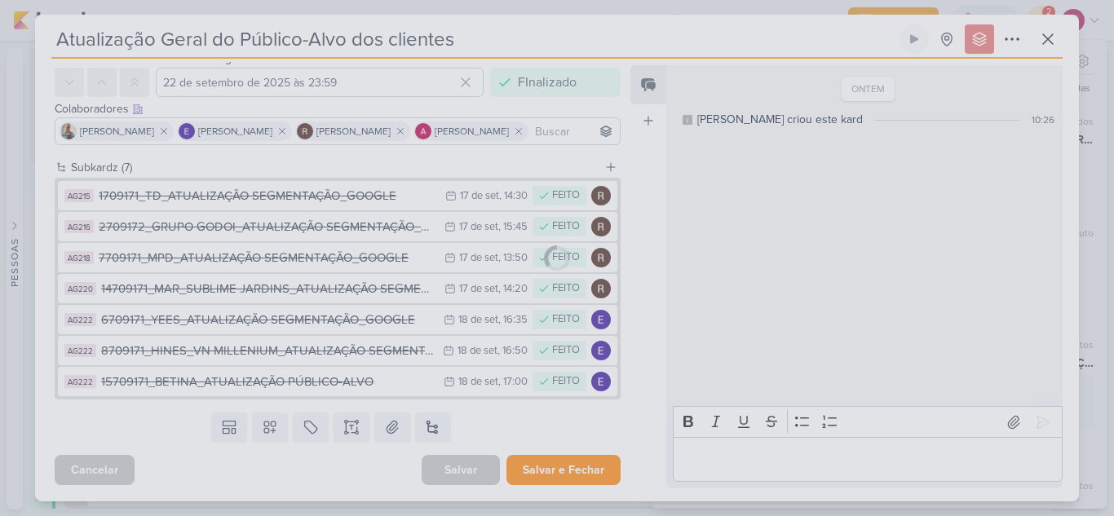
scroll to position [63, 0]
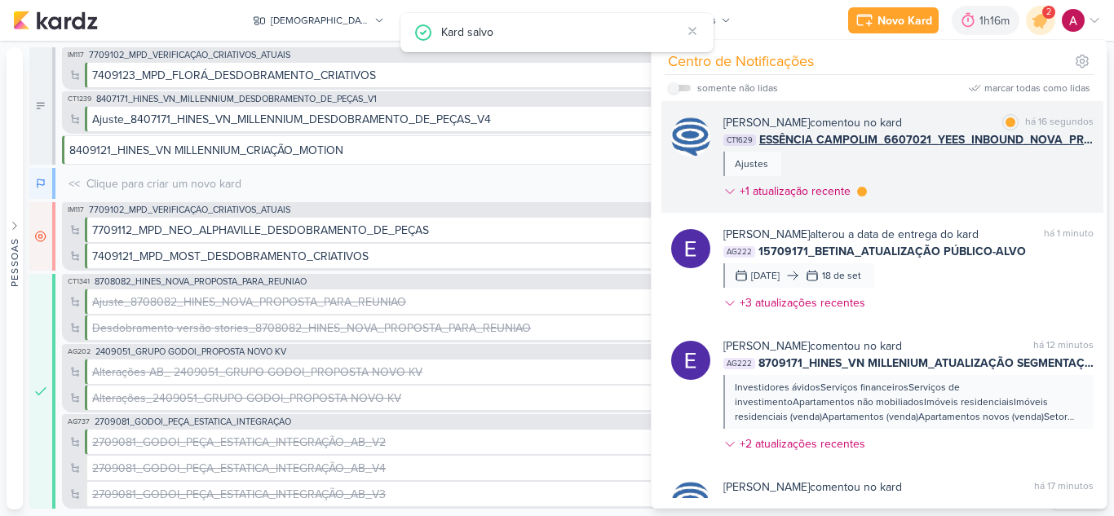
click at [1001, 188] on div "Caroline Traven De Andrade comentou no kard marcar como lida há 16 segundos CT1…" at bounding box center [908, 160] width 370 height 92
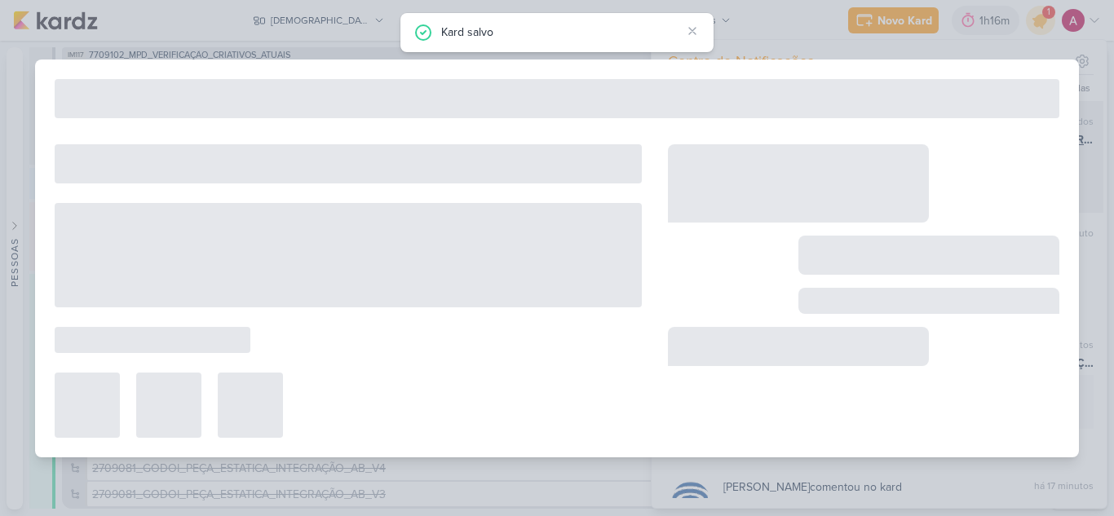
type input "ESSÊNCIA CAMPOLIM_6607021_YEES_INBOUND_NOVA_PROPOSTA_RÉGUA_NOVOS_LEADS"
type input "[DATE] 23:59"
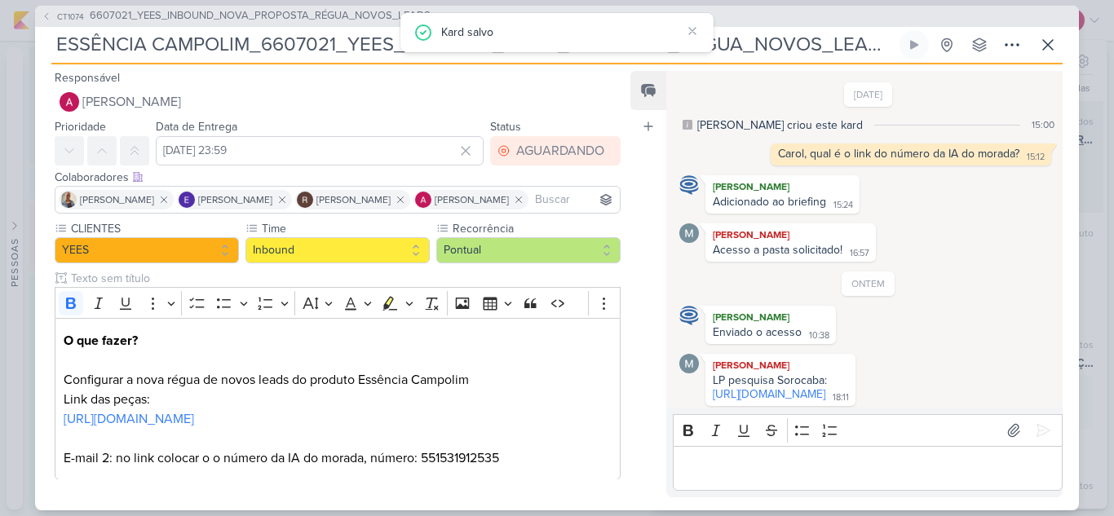
scroll to position [124, 0]
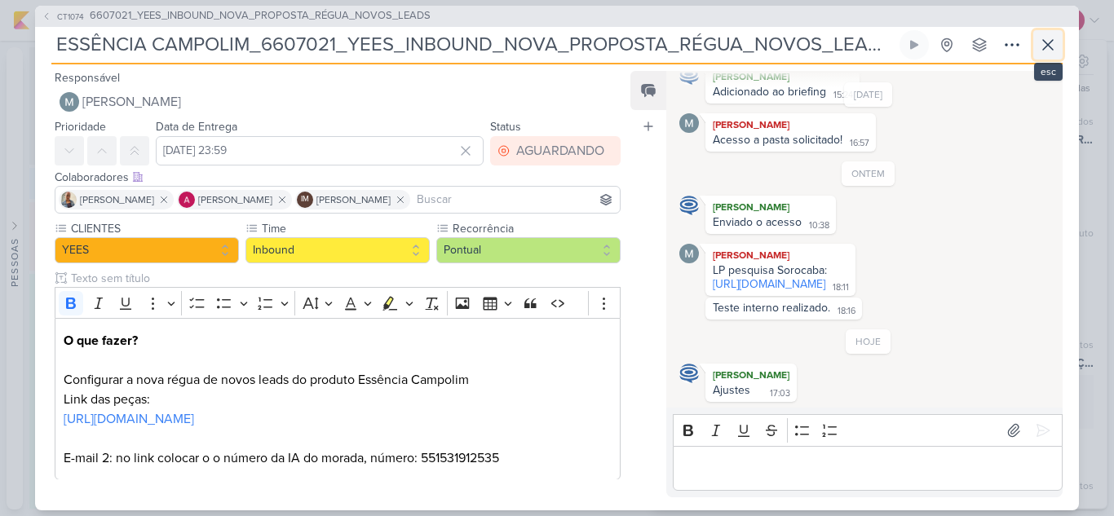
click at [1051, 44] on icon at bounding box center [1048, 45] width 20 height 20
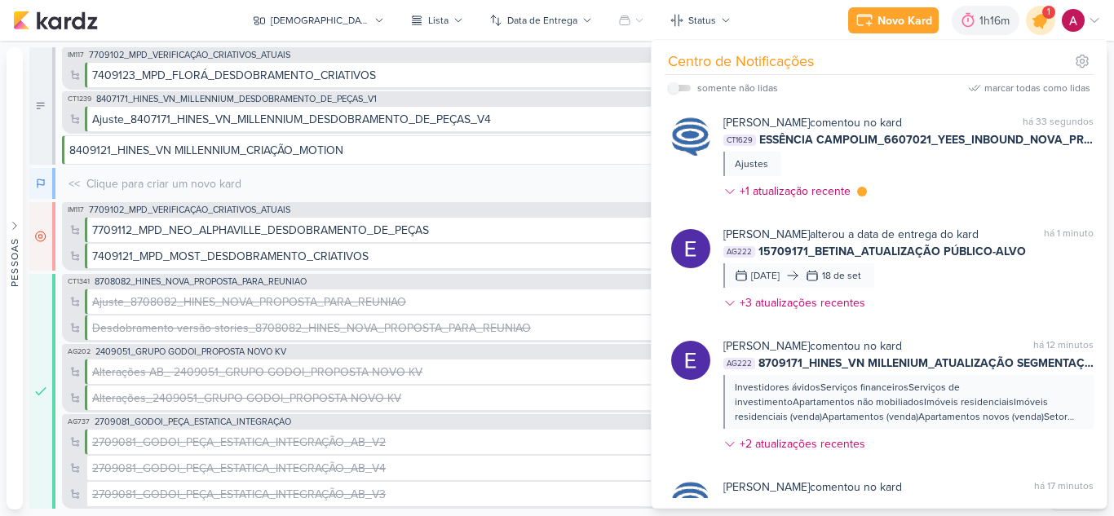
click at [1045, 24] on icon at bounding box center [1041, 21] width 28 height 28
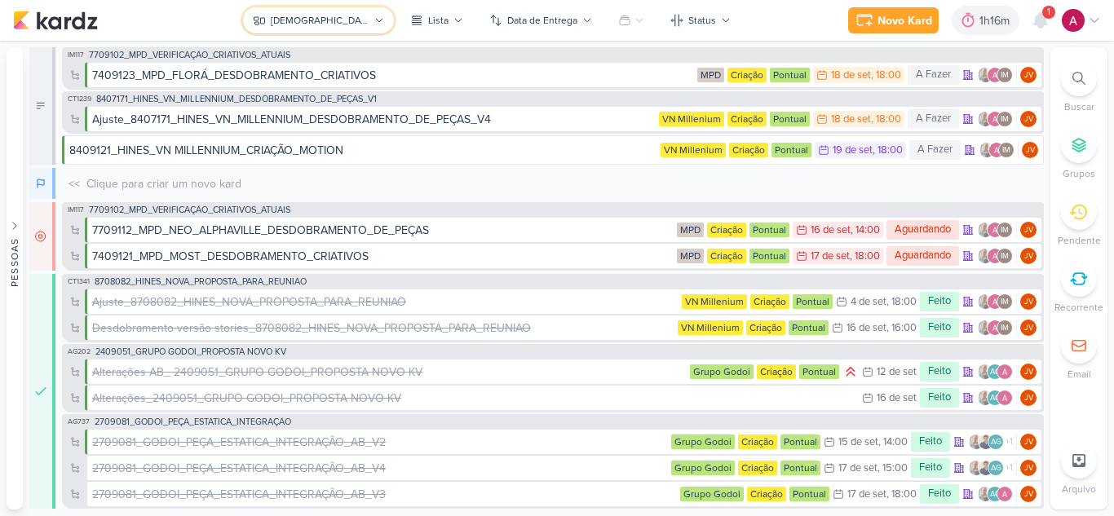
click at [310, 17] on div "[DEMOGRAPHIC_DATA]" at bounding box center [320, 20] width 99 height 15
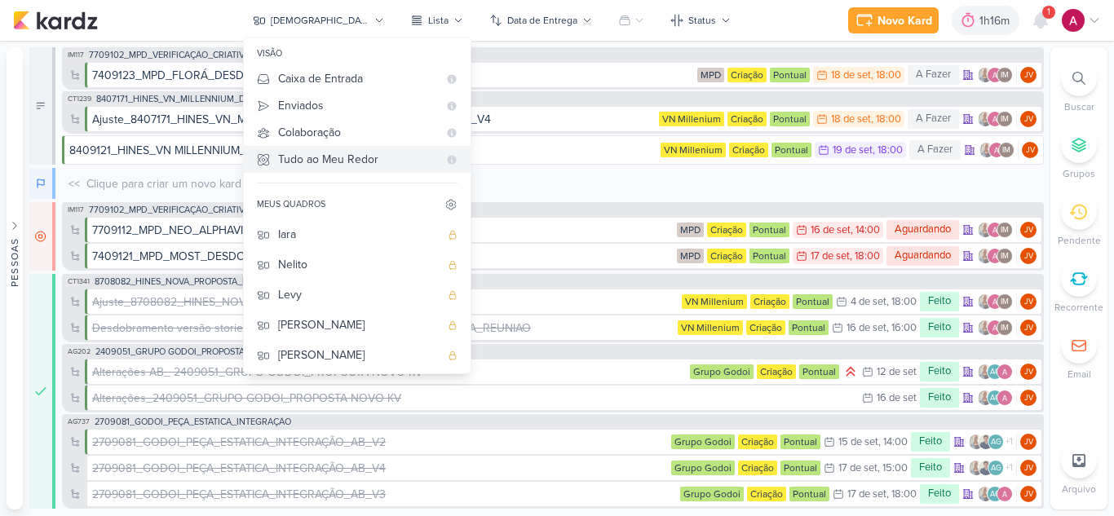
click at [374, 165] on div "Tudo ao Meu Redor" at bounding box center [358, 159] width 160 height 17
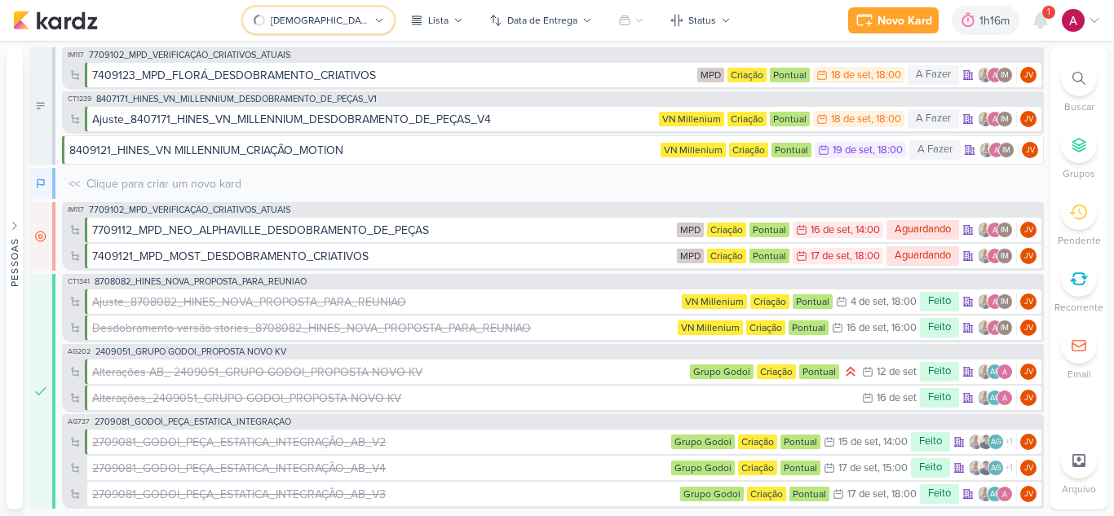
click at [323, 11] on button "[DEMOGRAPHIC_DATA]" at bounding box center [318, 20] width 151 height 26
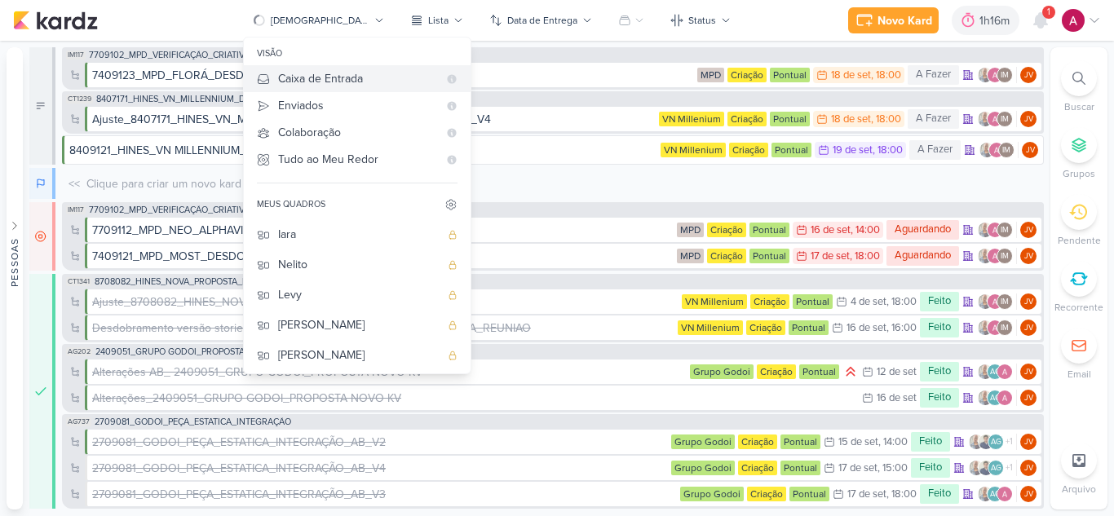
click at [349, 77] on div "Caixa de Entrada" at bounding box center [358, 78] width 160 height 17
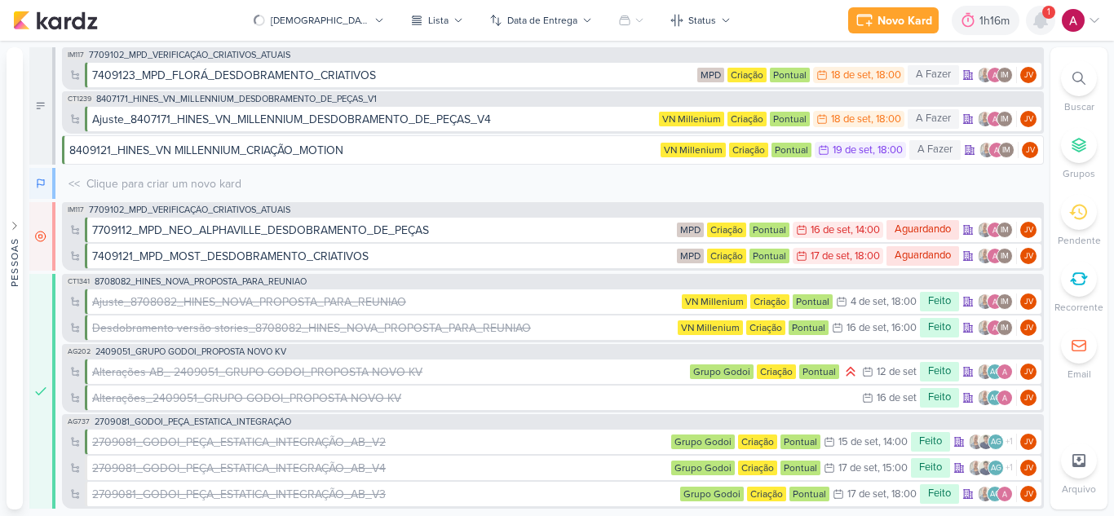
click at [1042, 24] on icon at bounding box center [1040, 20] width 13 height 15
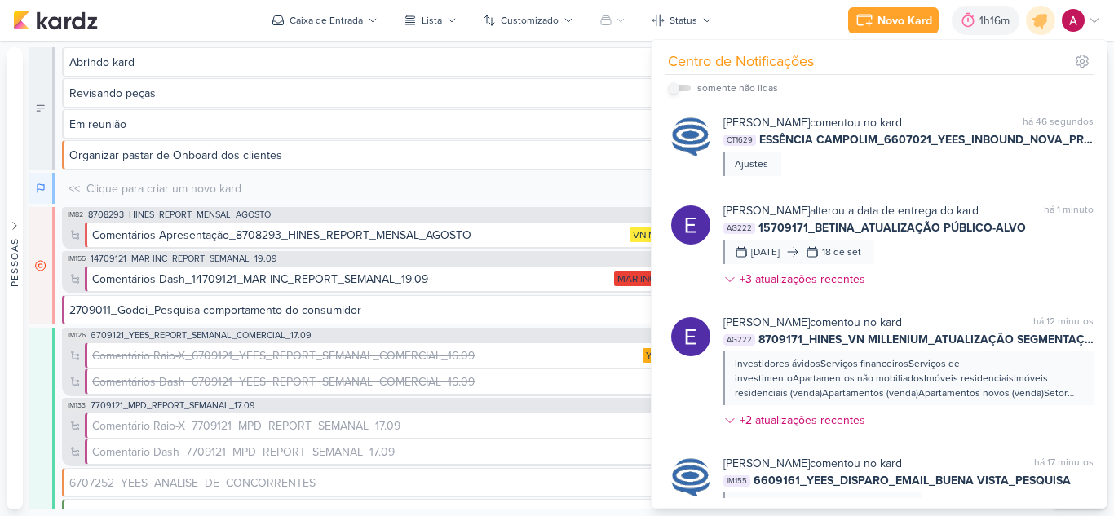
click at [675, 89] on input "checkbox" at bounding box center [673, 87] width 11 height 11
checkbox input "true"
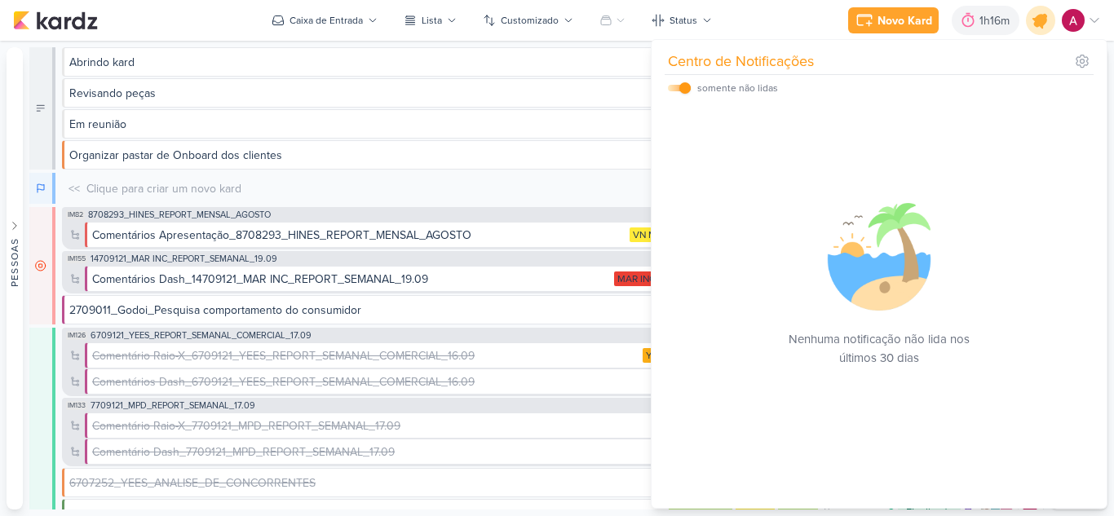
click at [1036, 26] on icon at bounding box center [1041, 21] width 28 height 28
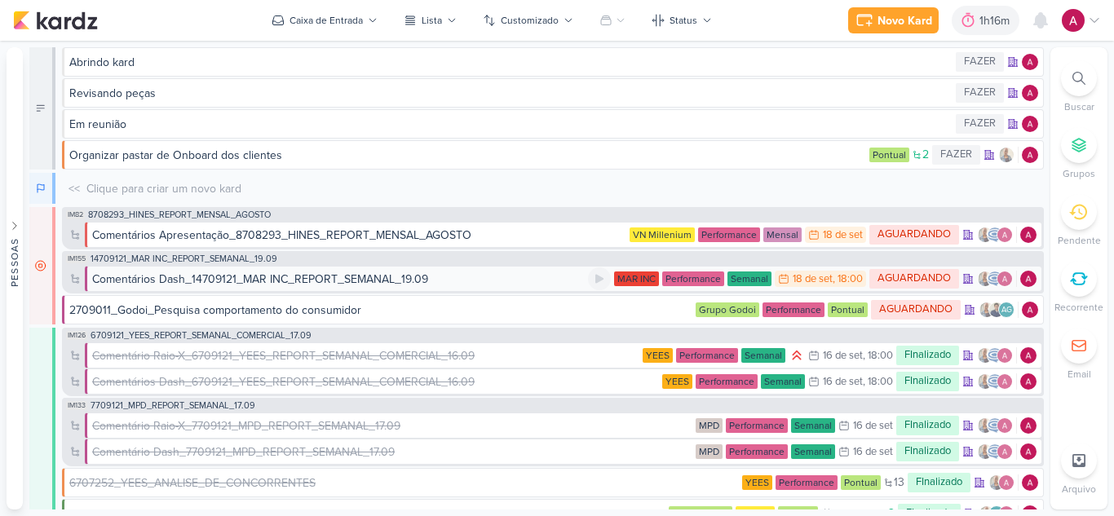
click at [319, 280] on div "Comentários Dash_14709121_MAR INC_REPORT_SEMANAL_19.09" at bounding box center [260, 279] width 336 height 17
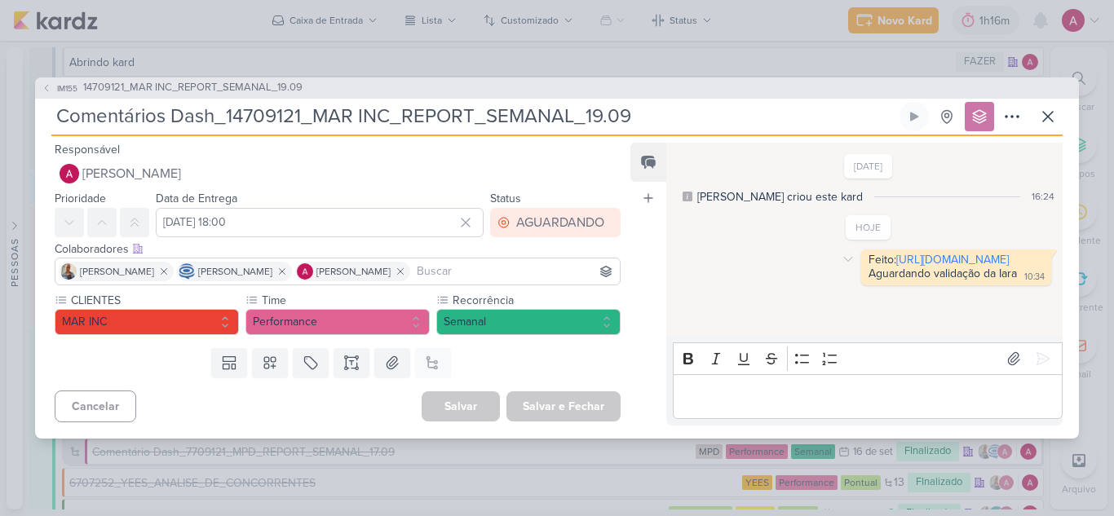
click at [888, 268] on div "Aguardando validação da Iara" at bounding box center [943, 274] width 148 height 14
click at [897, 259] on link "https://lookerstudio.google.com/s/tCyfs93qD3A" at bounding box center [952, 260] width 113 height 14
click at [1015, 354] on button at bounding box center [1014, 359] width 26 height 26
click at [723, 398] on p "Editor editing area: main" at bounding box center [867, 397] width 373 height 20
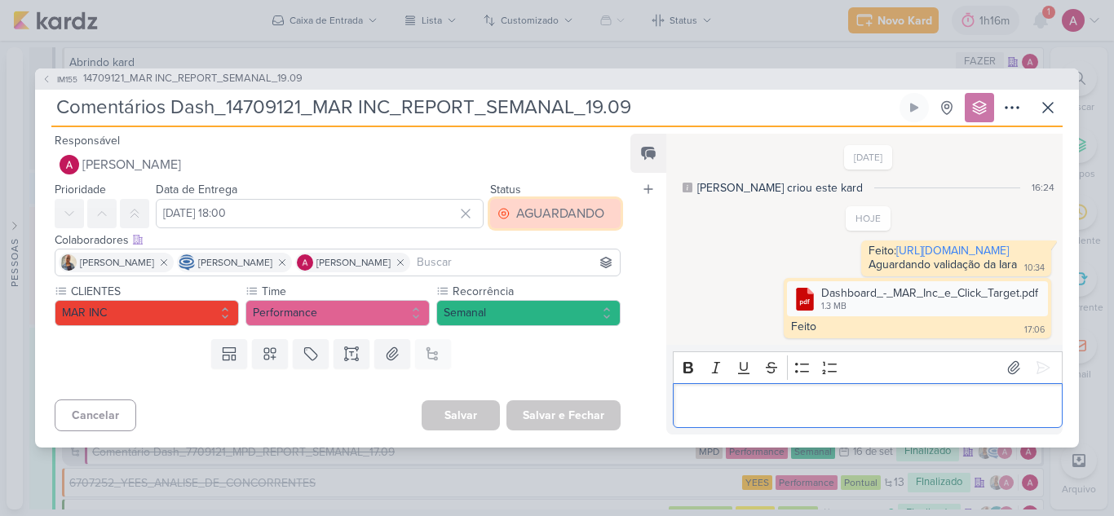
click at [551, 208] on div "AGUARDANDO" at bounding box center [560, 214] width 88 height 20
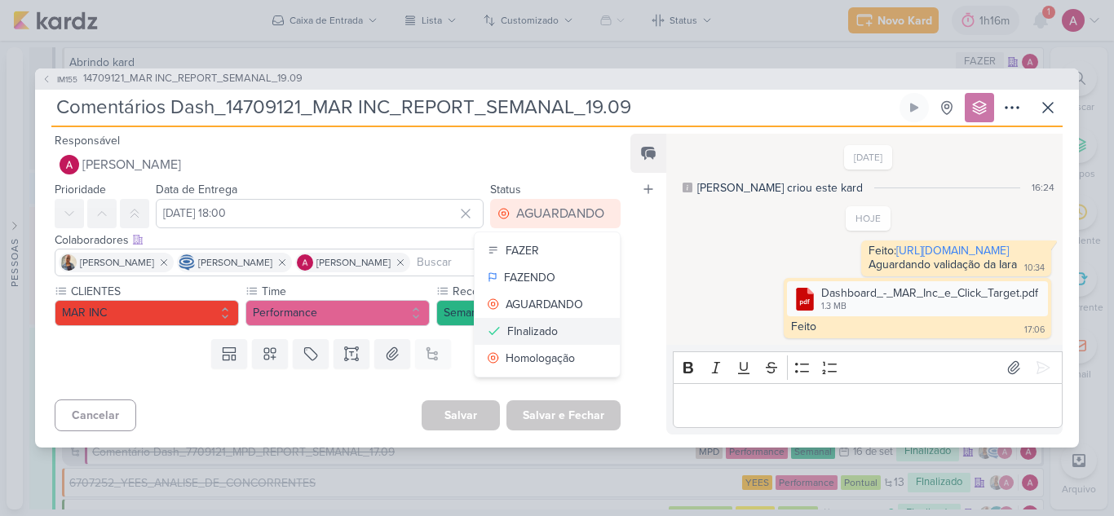
click at [533, 332] on div "FInalizado" at bounding box center [532, 331] width 51 height 17
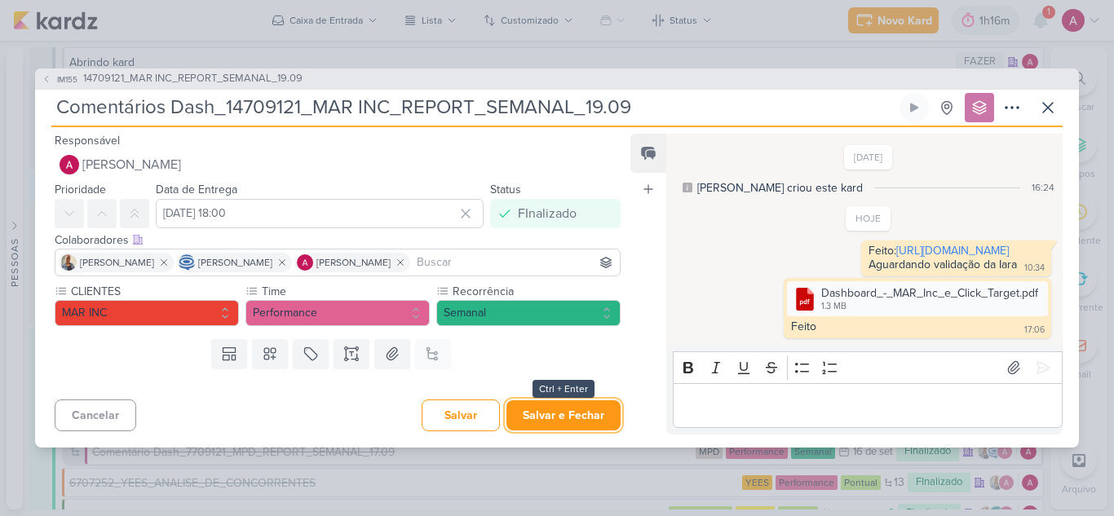
click at [551, 411] on button "Salvar e Fechar" at bounding box center [564, 415] width 114 height 30
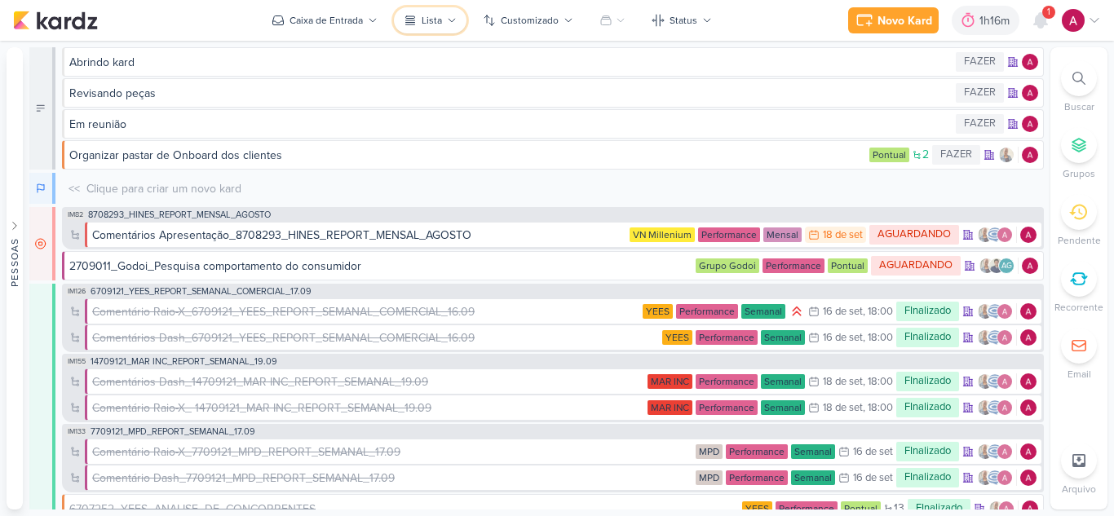
click at [449, 10] on button "Lista" at bounding box center [430, 20] width 73 height 26
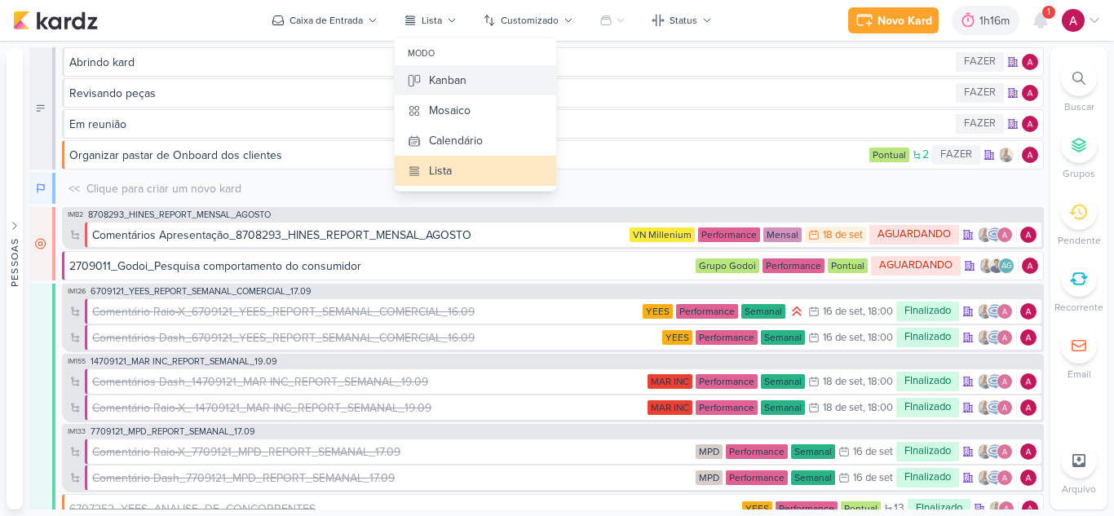
click at [439, 79] on div "Kanban" at bounding box center [448, 80] width 38 height 17
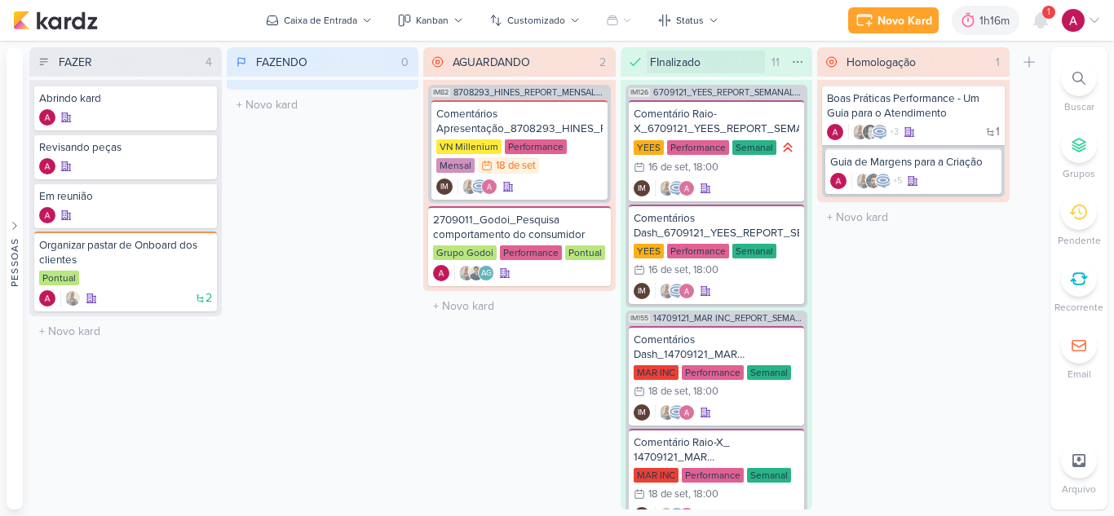
click at [658, 60] on input "FInalizado" at bounding box center [706, 62] width 119 height 23
type input "Finalizado"
click at [495, 125] on div "Comentários Apresentação_8708293_HINES_REPORT_MENSAL_AGOSTO" at bounding box center [519, 121] width 166 height 29
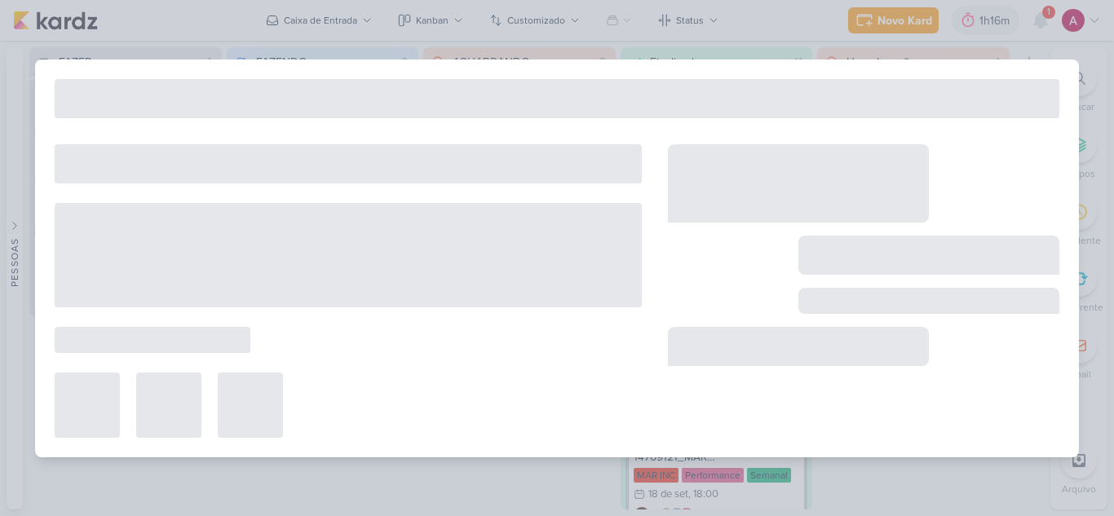
type input "Comentários Apresentação_8708293_HINES_REPORT_MENSAL_AGOSTO"
type input "[DATE] 23:59"
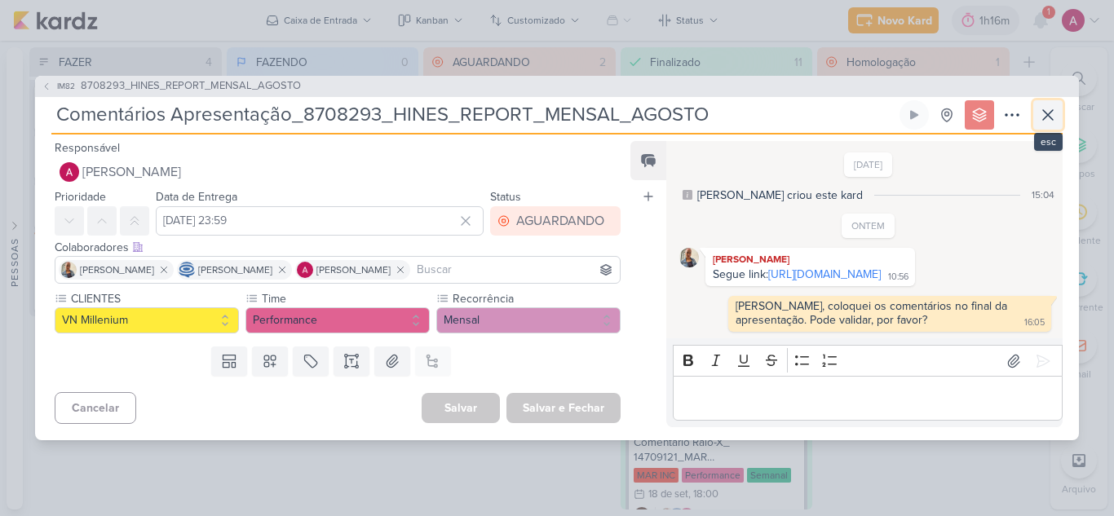
click at [1046, 105] on icon at bounding box center [1048, 115] width 20 height 20
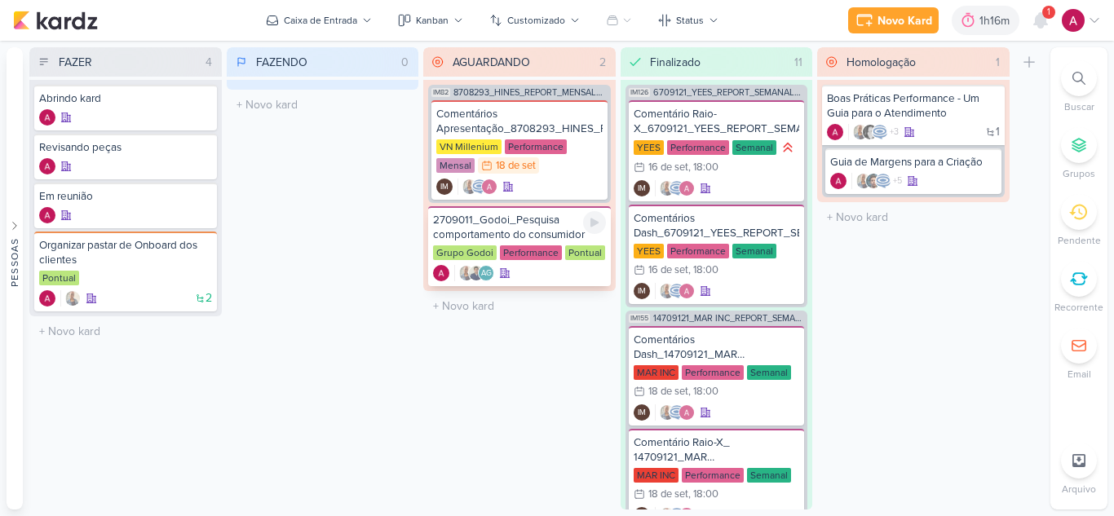
click at [522, 231] on div "2709011_Godoi_Pesquisa comportamento do consumidor" at bounding box center [519, 227] width 173 height 29
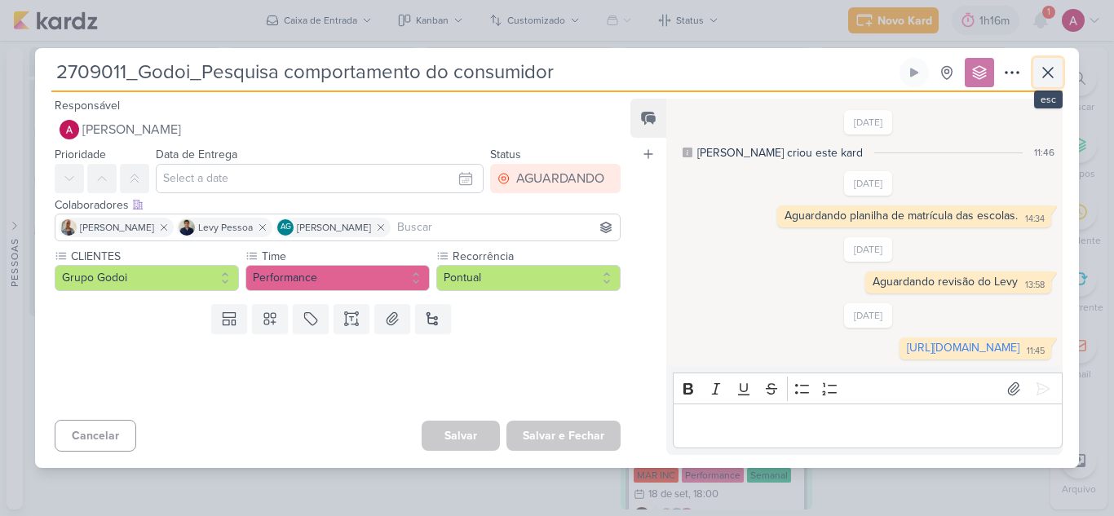
click at [1052, 63] on icon at bounding box center [1048, 73] width 20 height 20
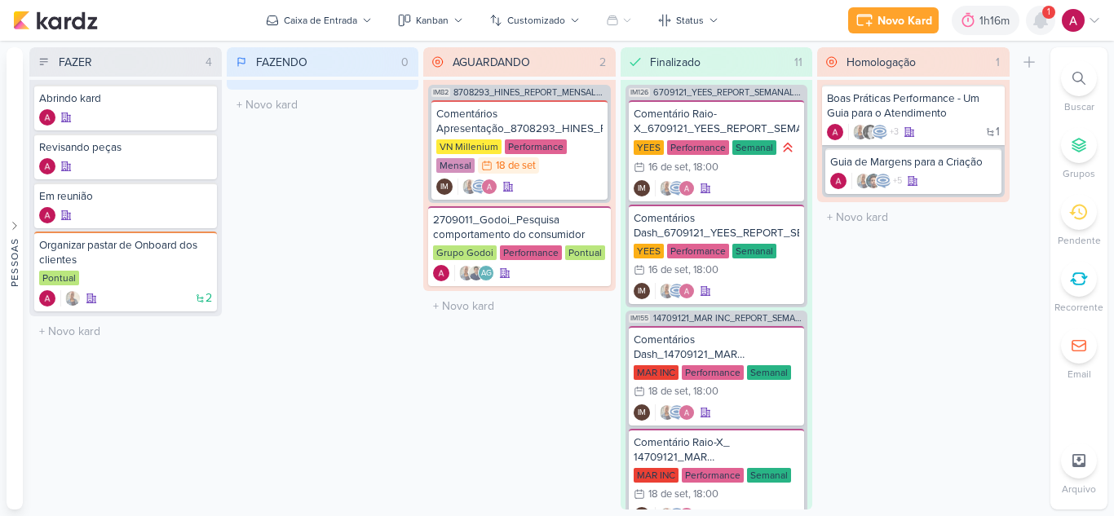
click at [1042, 26] on icon at bounding box center [1040, 20] width 13 height 15
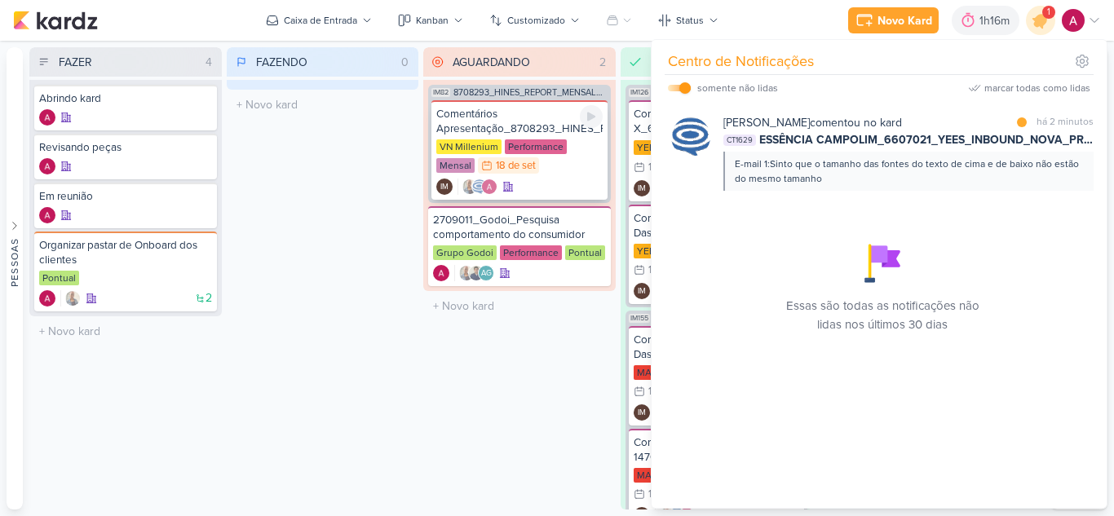
click at [496, 112] on div "Comentários Apresentação_8708293_HINES_REPORT_MENSAL_AGOSTO" at bounding box center [519, 121] width 166 height 29
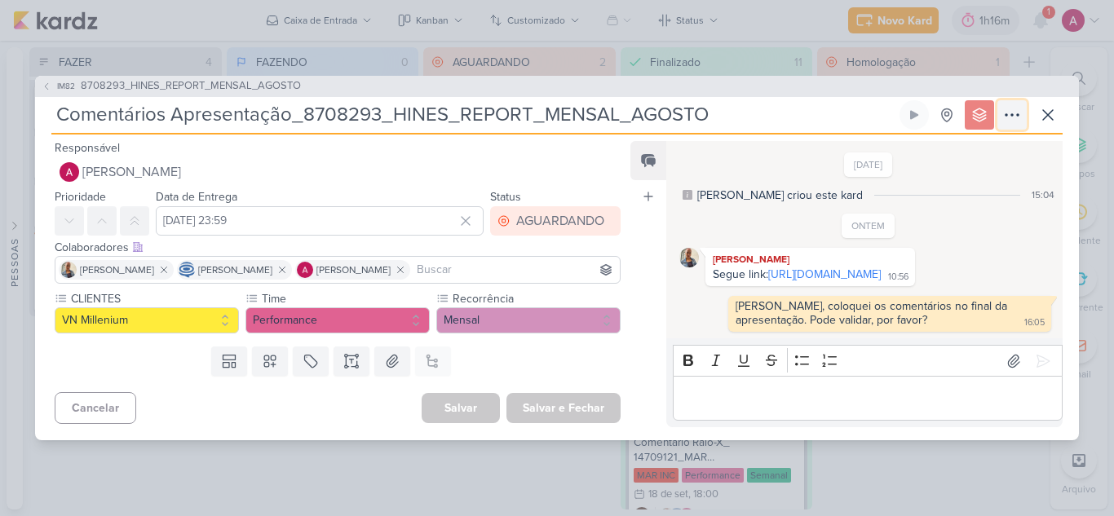
click at [1015, 105] on icon at bounding box center [1012, 115] width 20 height 20
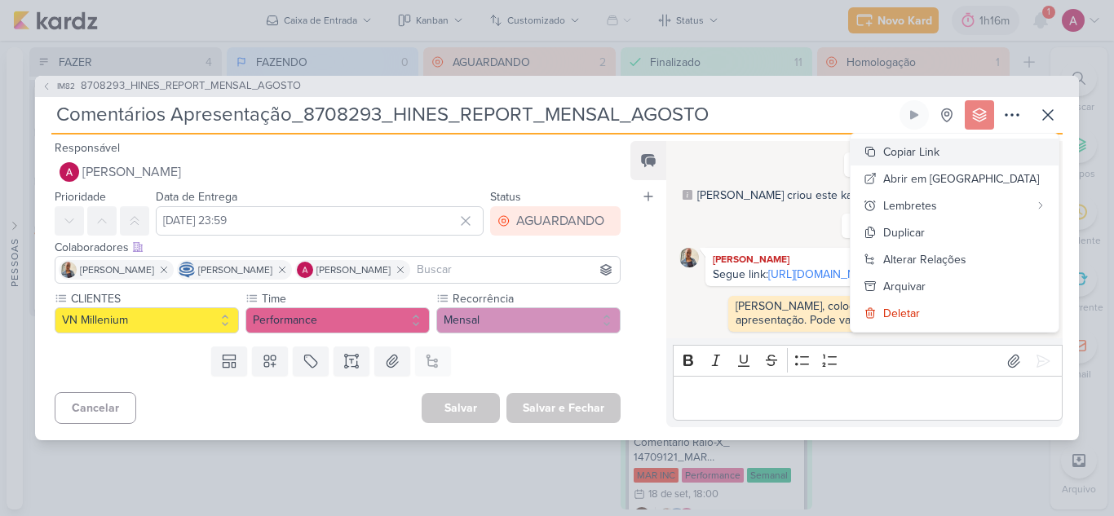
click at [940, 144] on div "Copiar Link" at bounding box center [911, 152] width 56 height 17
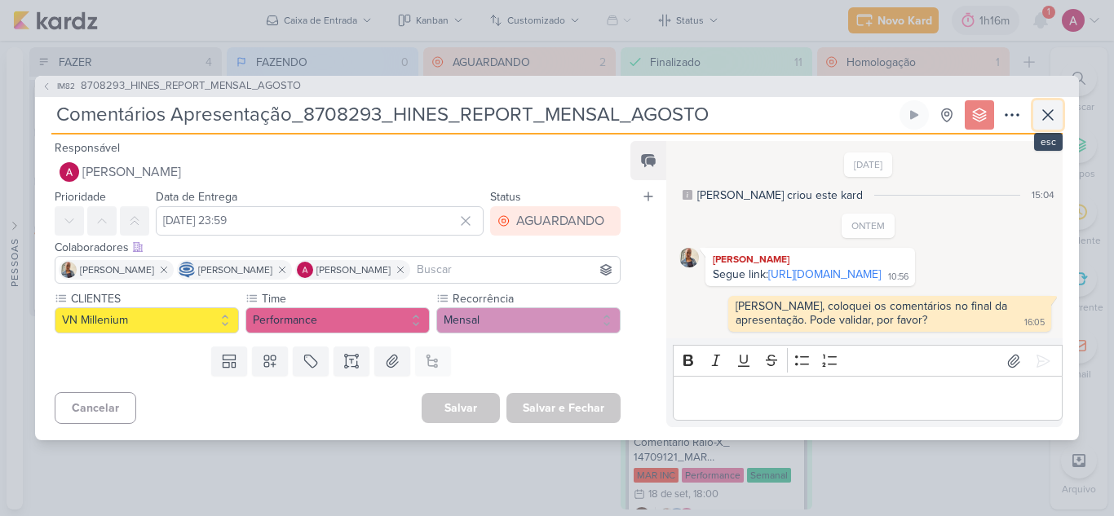
click at [1042, 105] on icon at bounding box center [1048, 115] width 20 height 20
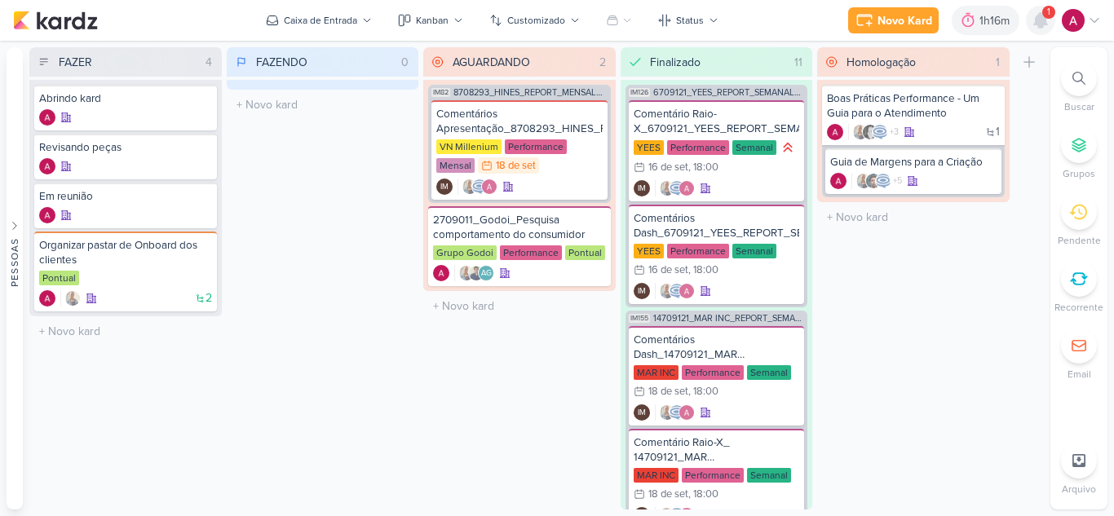
click at [1040, 24] on icon at bounding box center [1040, 20] width 13 height 15
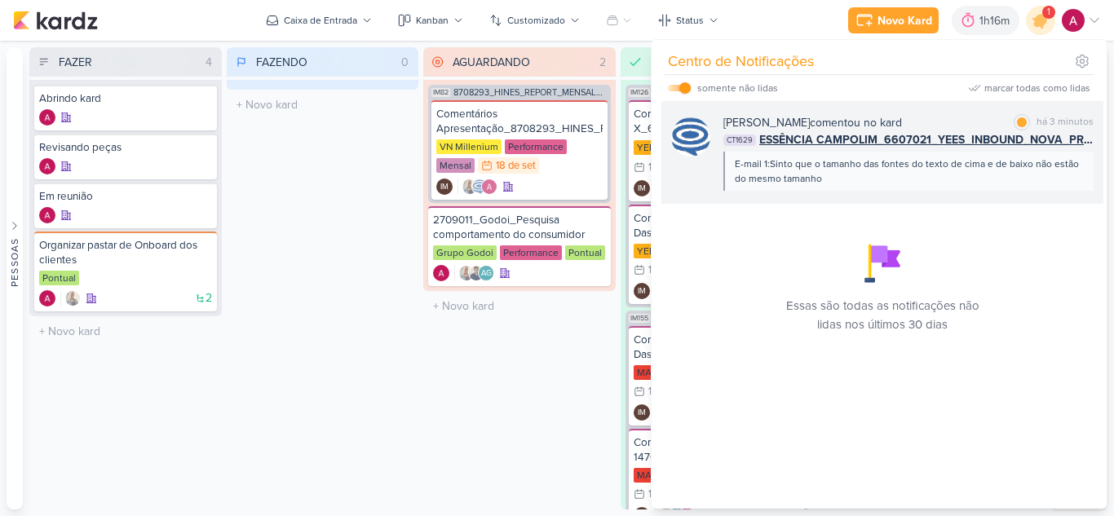
click at [1001, 192] on div "Caroline Traven De Andrade comentou no kard marcar como lida há 3 minutos CT162…" at bounding box center [882, 152] width 442 height 103
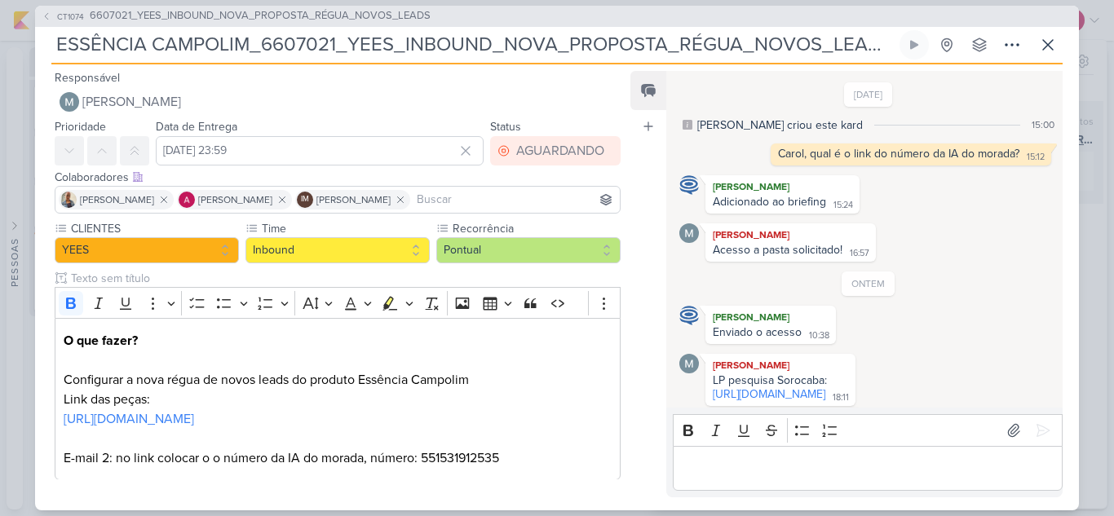
scroll to position [228, 0]
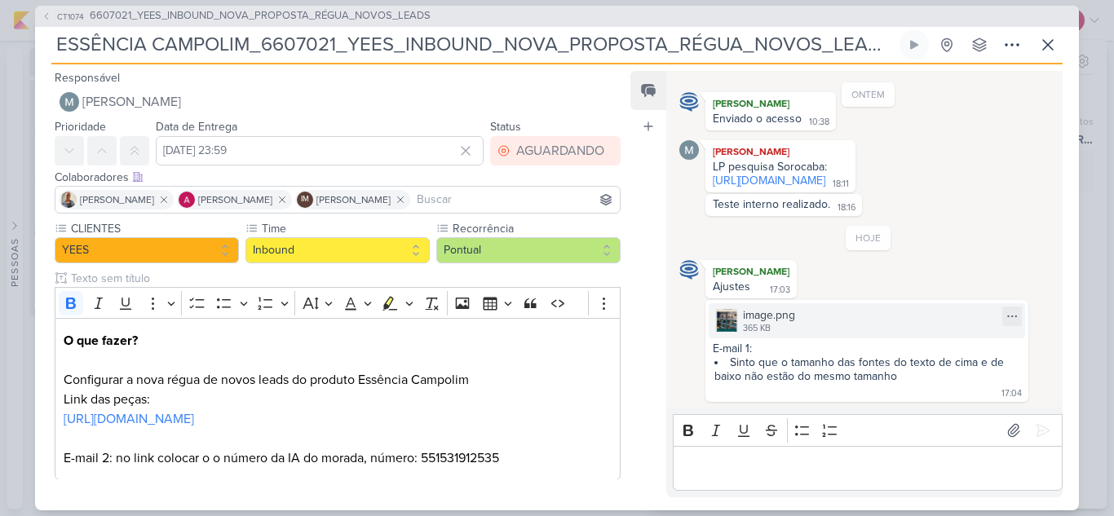
click at [731, 325] on img at bounding box center [726, 320] width 23 height 23
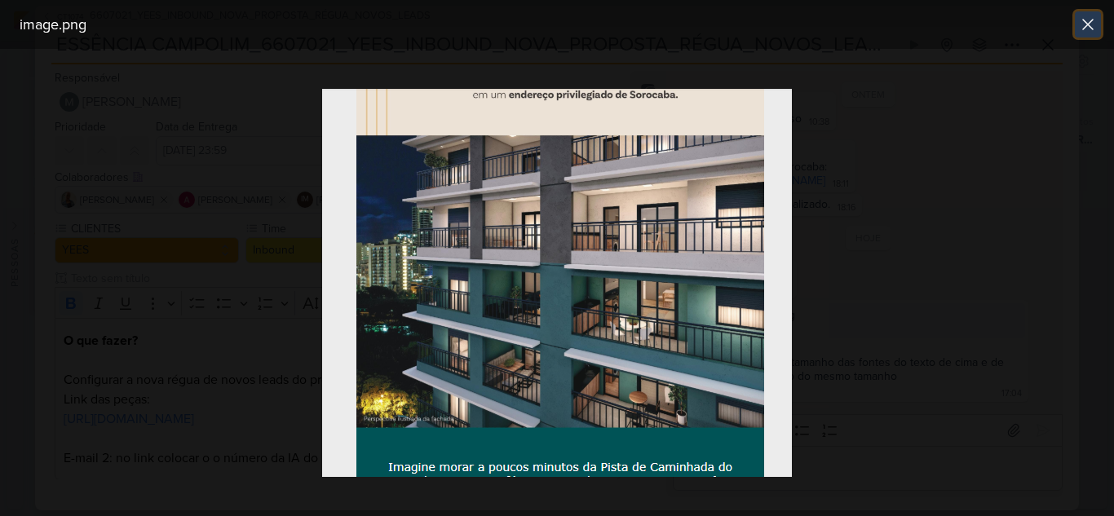
click at [1082, 26] on icon at bounding box center [1088, 25] width 20 height 20
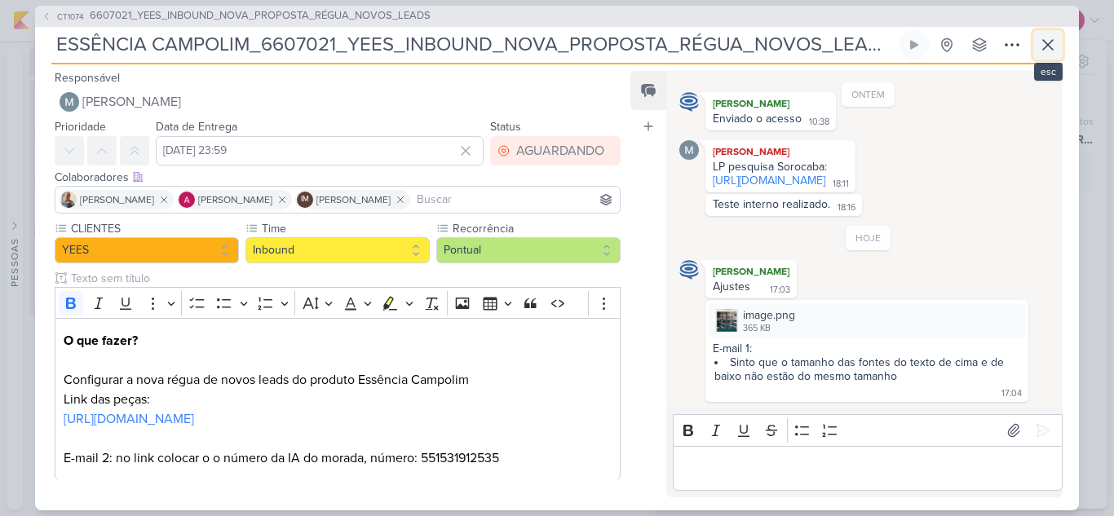
click at [1055, 49] on icon at bounding box center [1048, 45] width 20 height 20
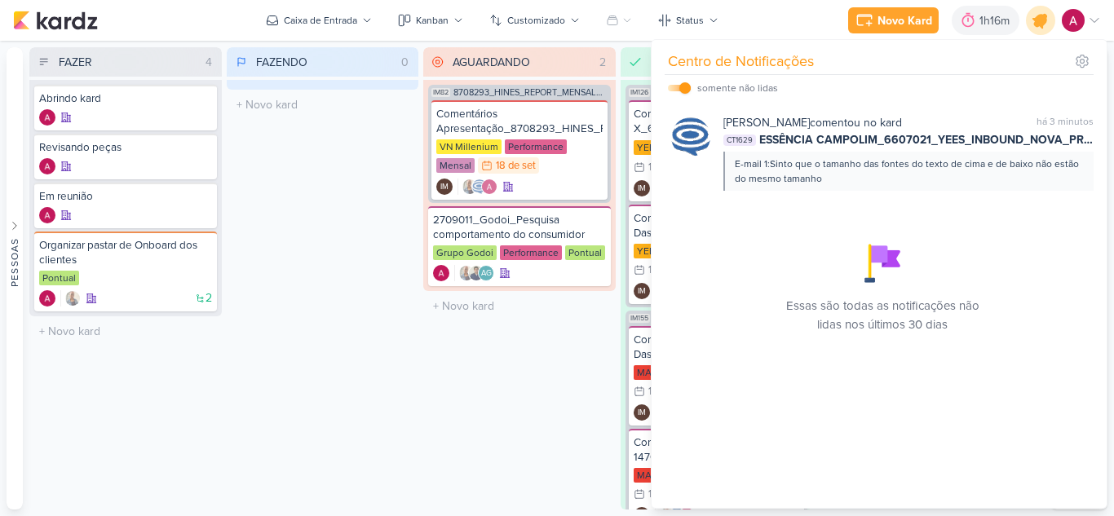
click at [1043, 27] on icon at bounding box center [1041, 21] width 20 height 20
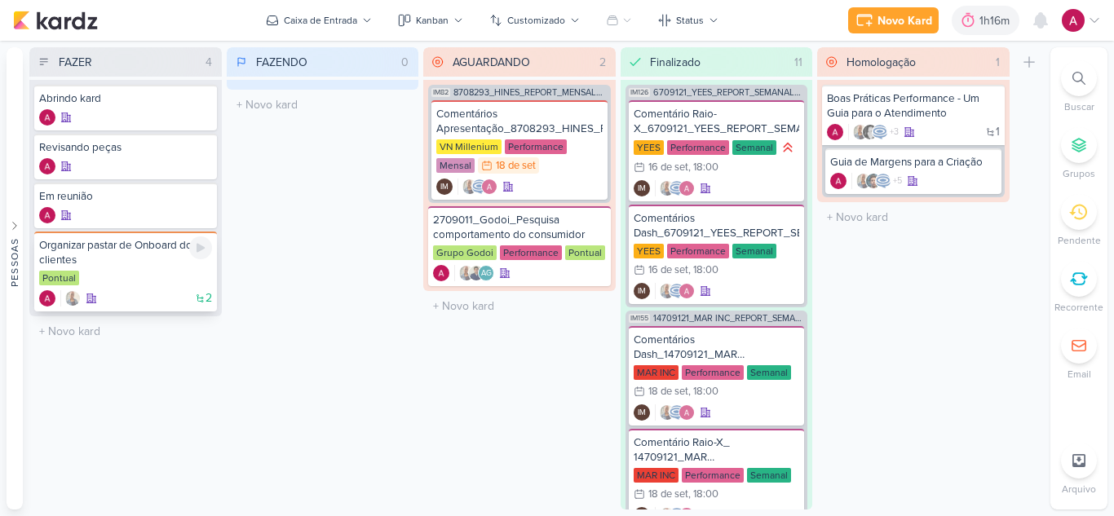
click at [142, 291] on div "2" at bounding box center [125, 298] width 173 height 16
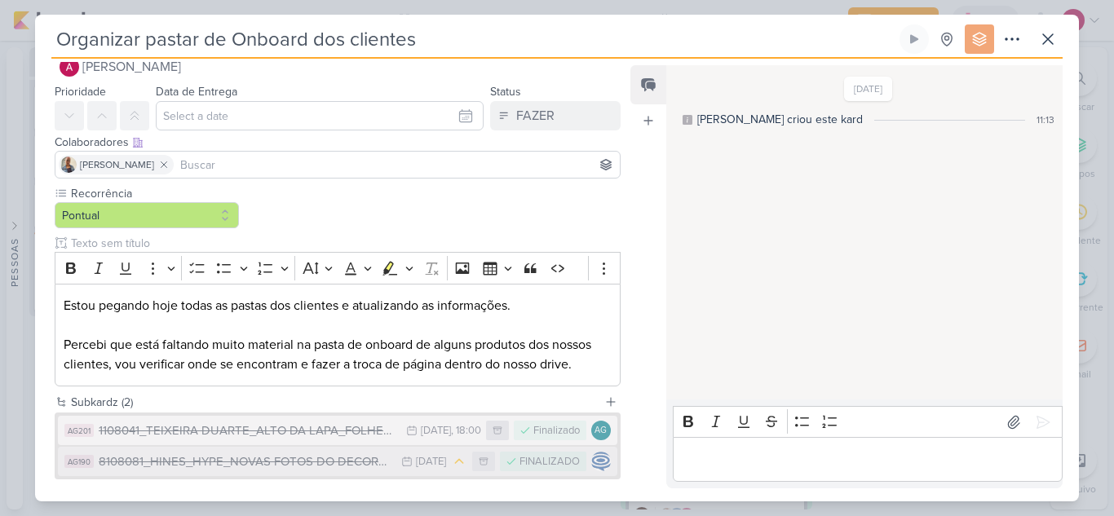
scroll to position [0, 0]
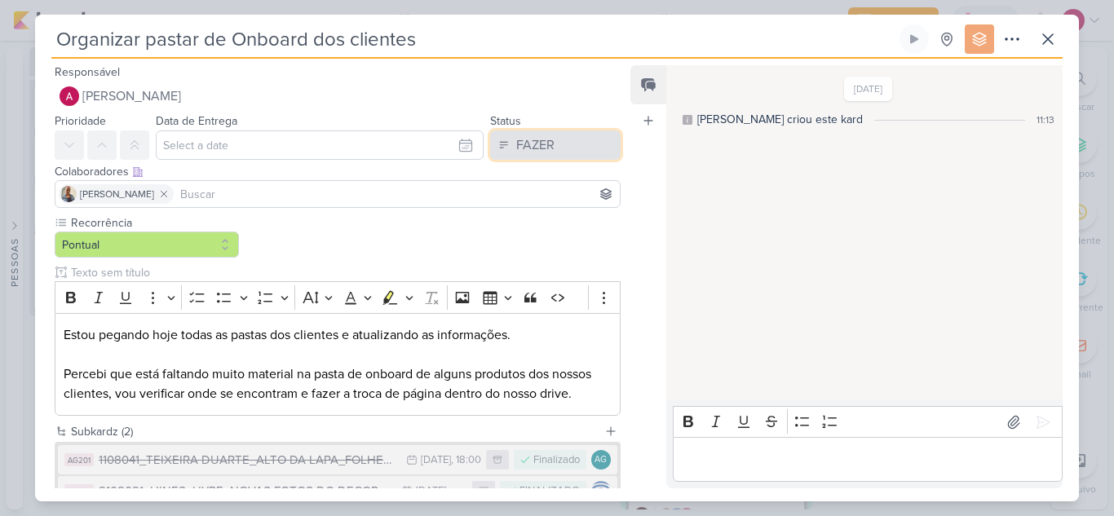
click at [533, 137] on div "FAZER" at bounding box center [535, 145] width 38 height 20
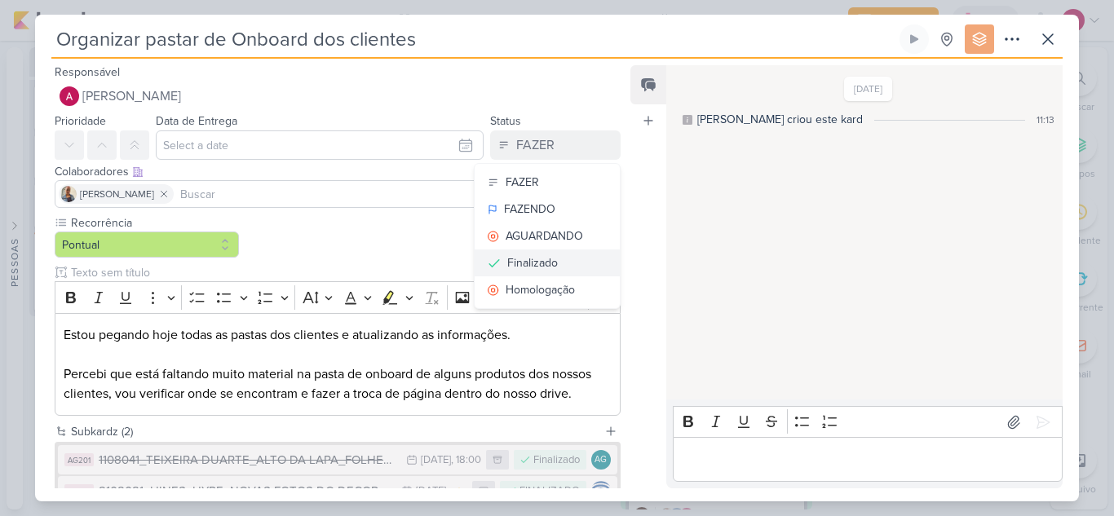
click at [520, 262] on div "Finalizado" at bounding box center [532, 262] width 51 height 17
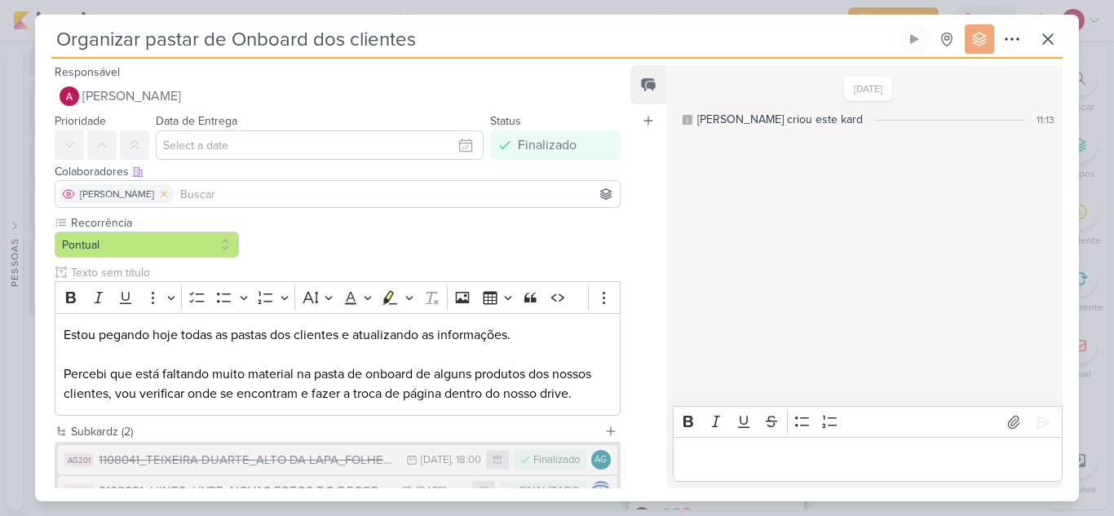
click at [158, 191] on icon at bounding box center [163, 193] width 11 height 11
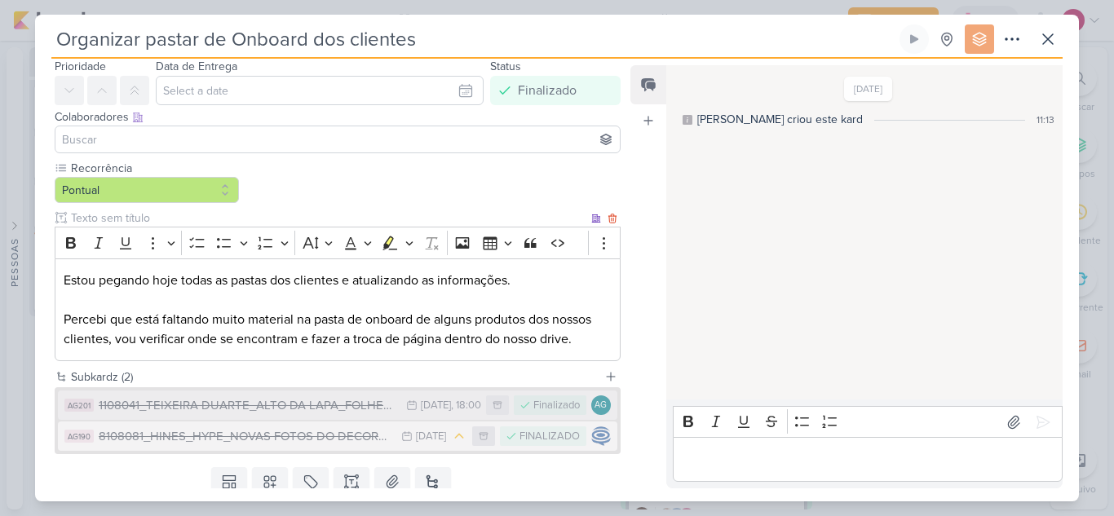
scroll to position [111, 0]
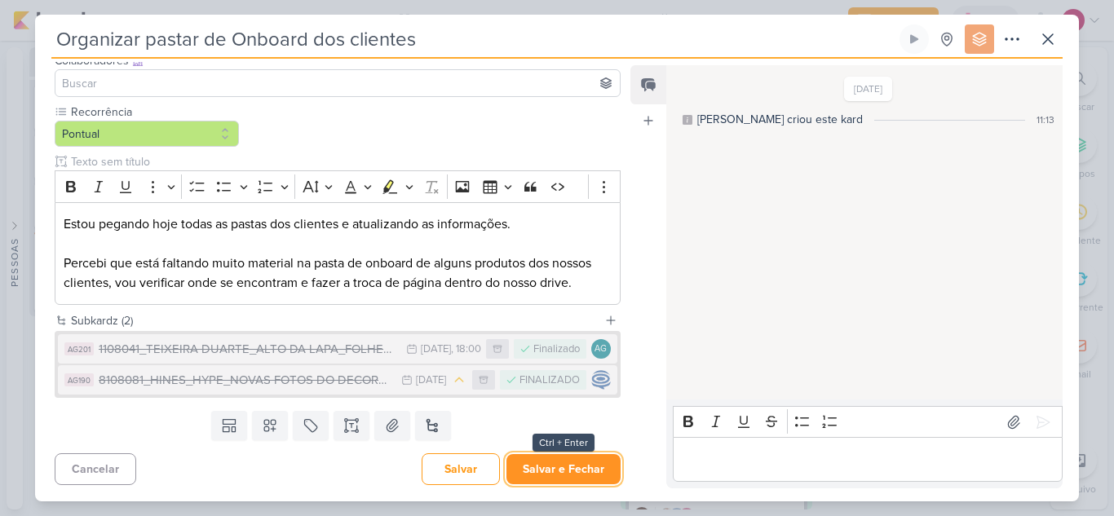
click at [573, 476] on button "Salvar e Fechar" at bounding box center [564, 469] width 114 height 30
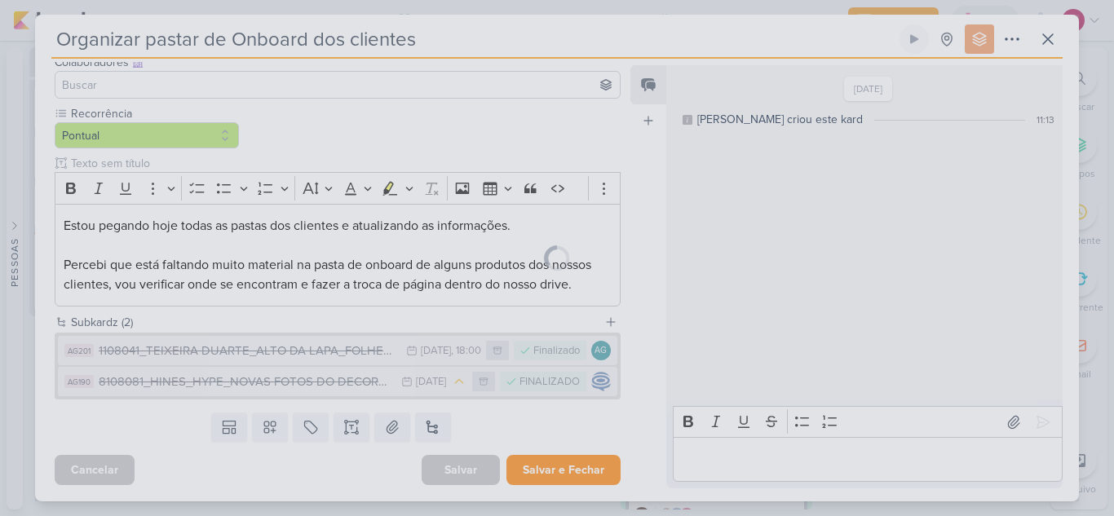
scroll to position [109, 0]
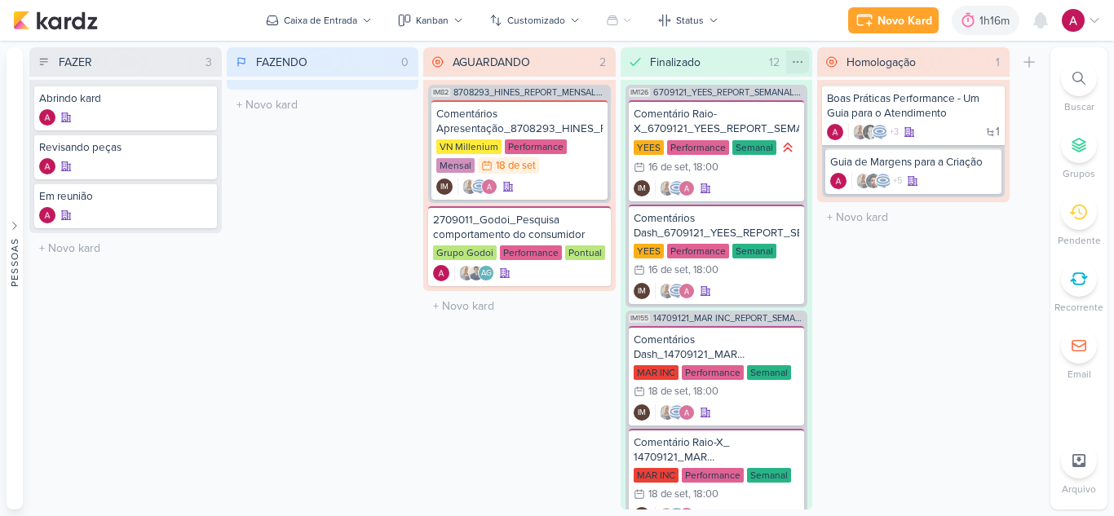
click at [799, 62] on icon at bounding box center [797, 61] width 13 height 13
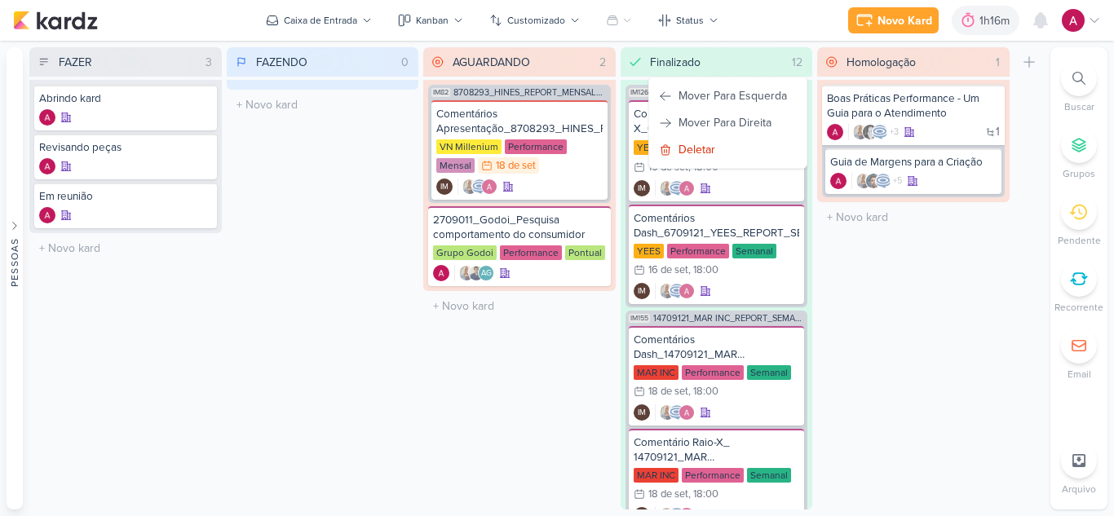
click at [928, 317] on div "Homologação 1 Mover Para Esquerda Mover Para Direita Deletar Boas Práticas Perf…" at bounding box center [913, 278] width 192 height 462
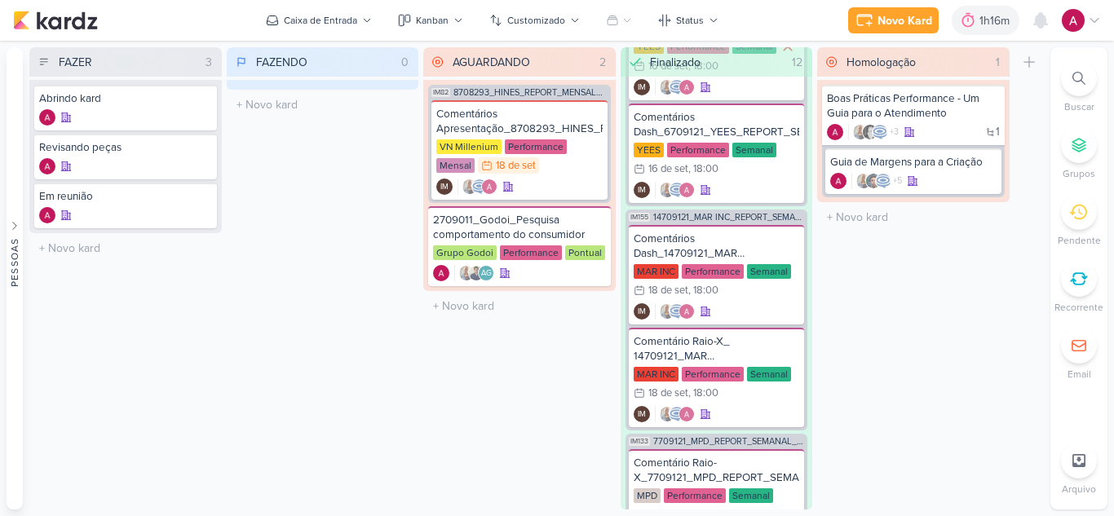
scroll to position [0, 0]
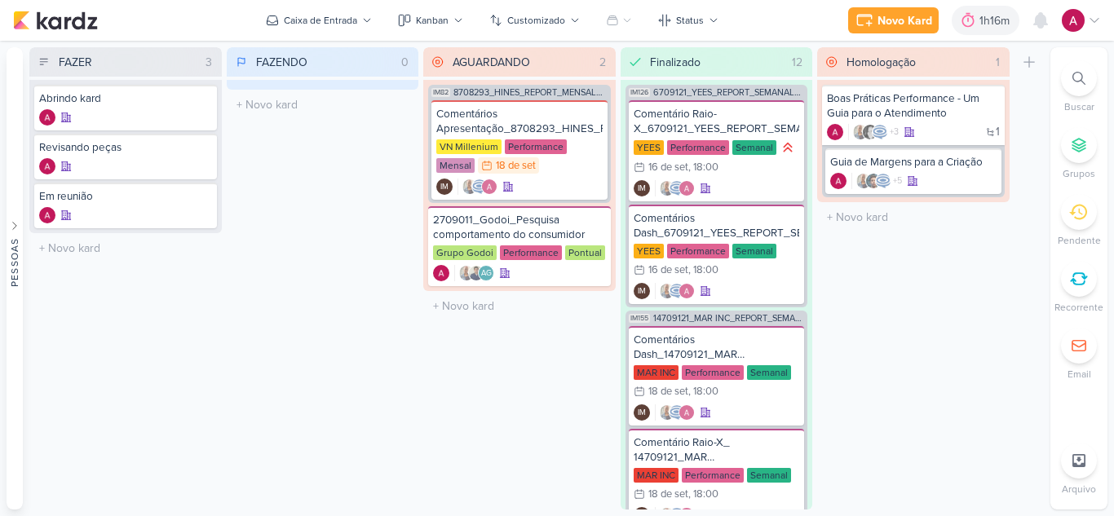
click at [1096, 17] on icon at bounding box center [1094, 20] width 13 height 13
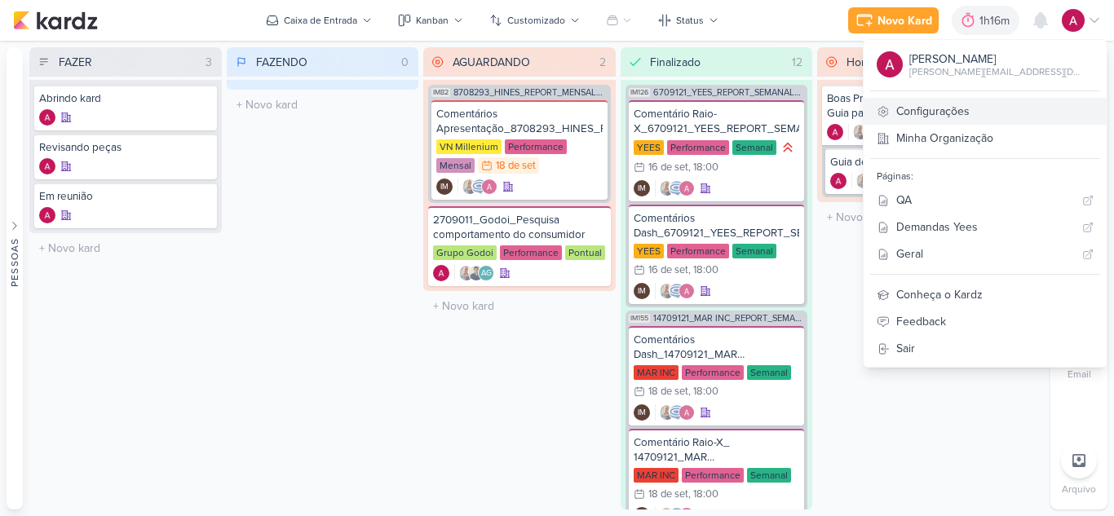
click at [994, 104] on link "Configurações" at bounding box center [985, 111] width 243 height 27
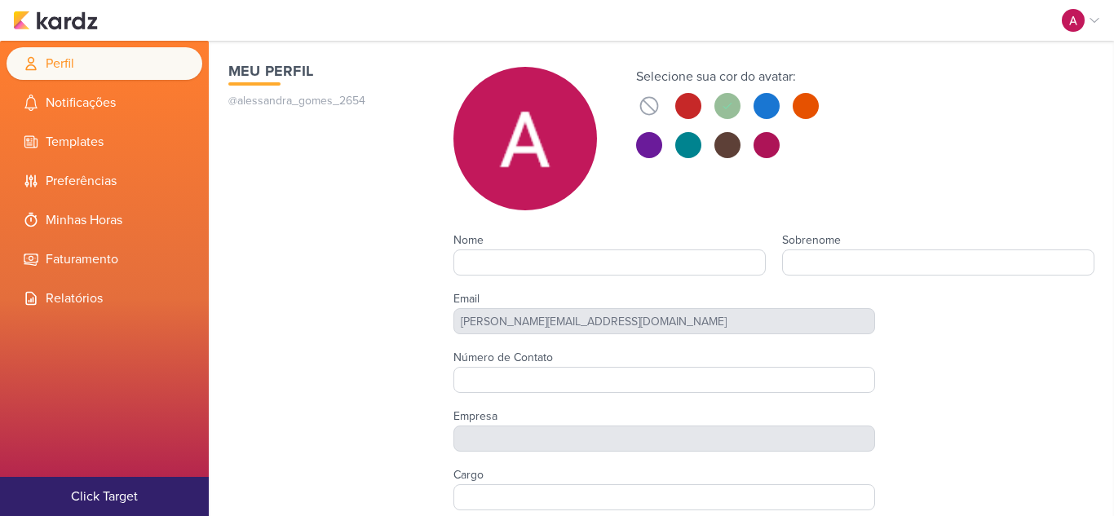
type input "[PERSON_NAME]"
type input "Click Target"
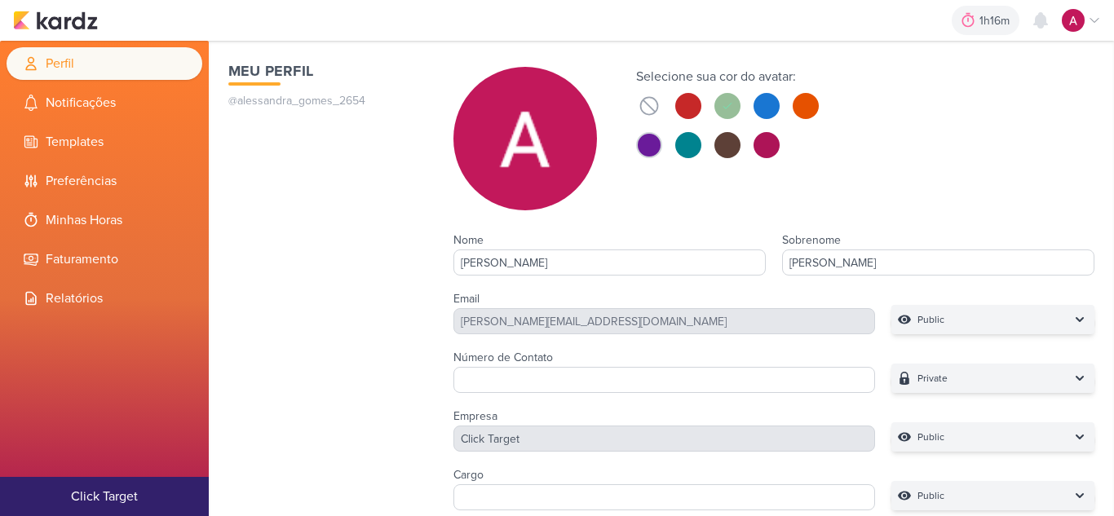
click at [652, 144] on button at bounding box center [649, 145] width 26 height 26
click at [644, 100] on icon at bounding box center [649, 106] width 23 height 23
click at [654, 146] on button at bounding box center [649, 145] width 26 height 26
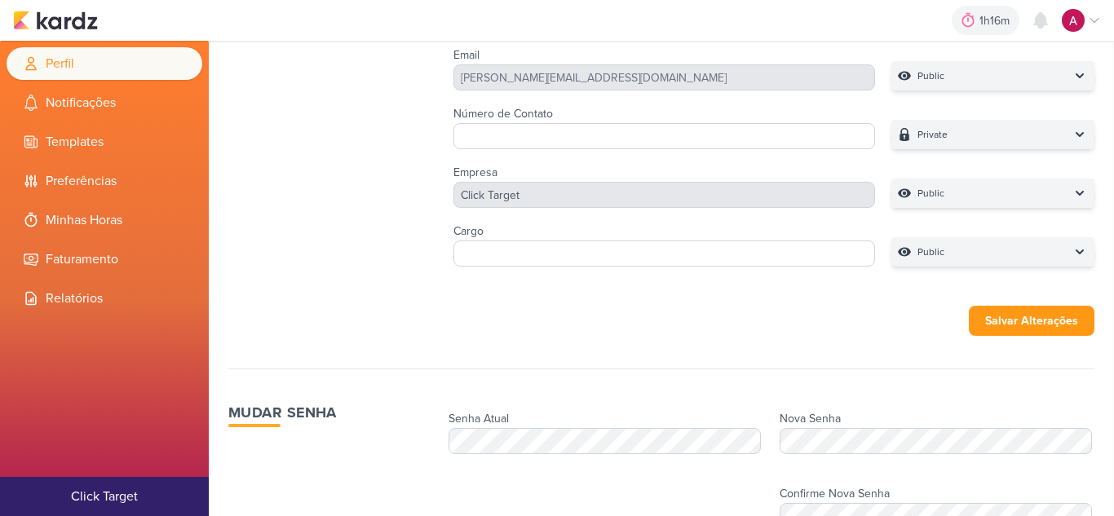
scroll to position [245, 0]
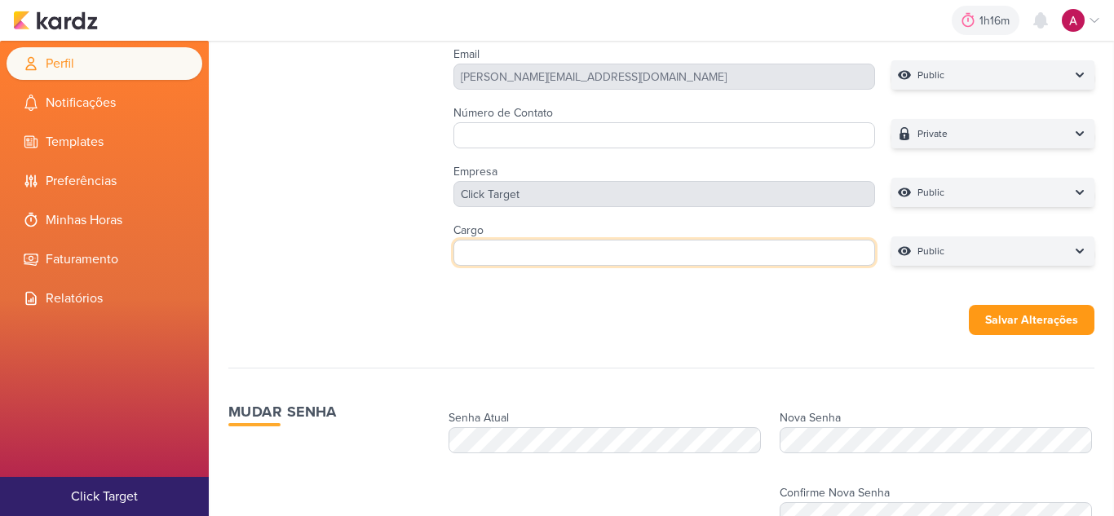
click at [648, 246] on input "Cargo" at bounding box center [665, 253] width 423 height 26
type input "\"
type input "A"
type input "Analis"
type input "Analist"
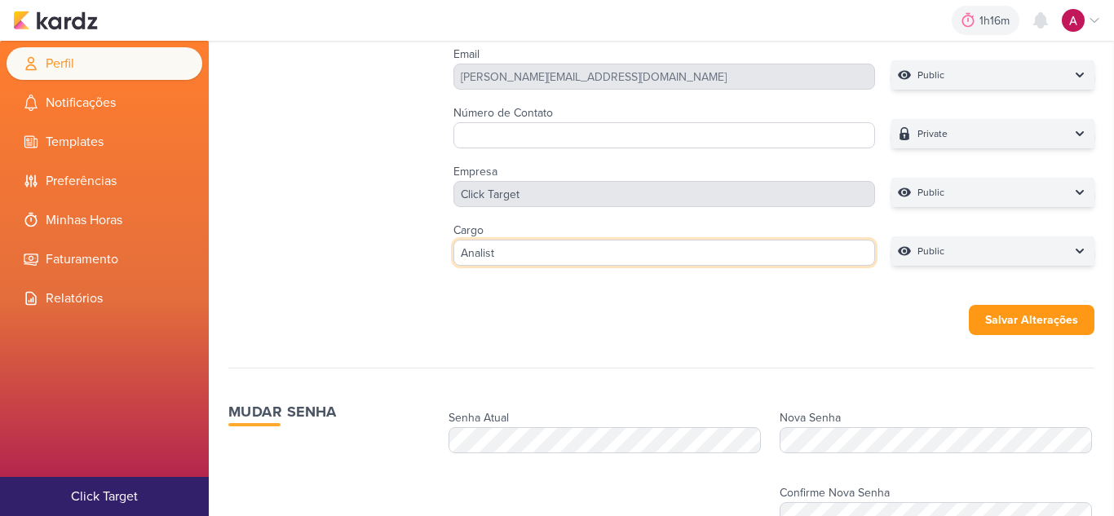
type input "Analista"
type input "Analista de P"
type input "Analista de Pla"
type input "Analista de Plan"
type input "Analista de Planej"
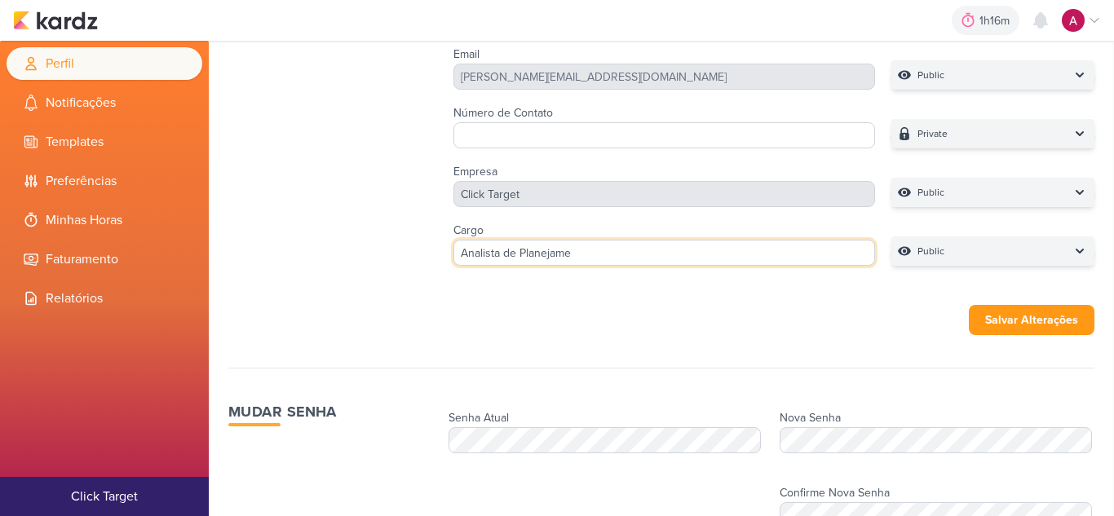
type input "Analista de Planejamen"
type input "Analista de Planejamento"
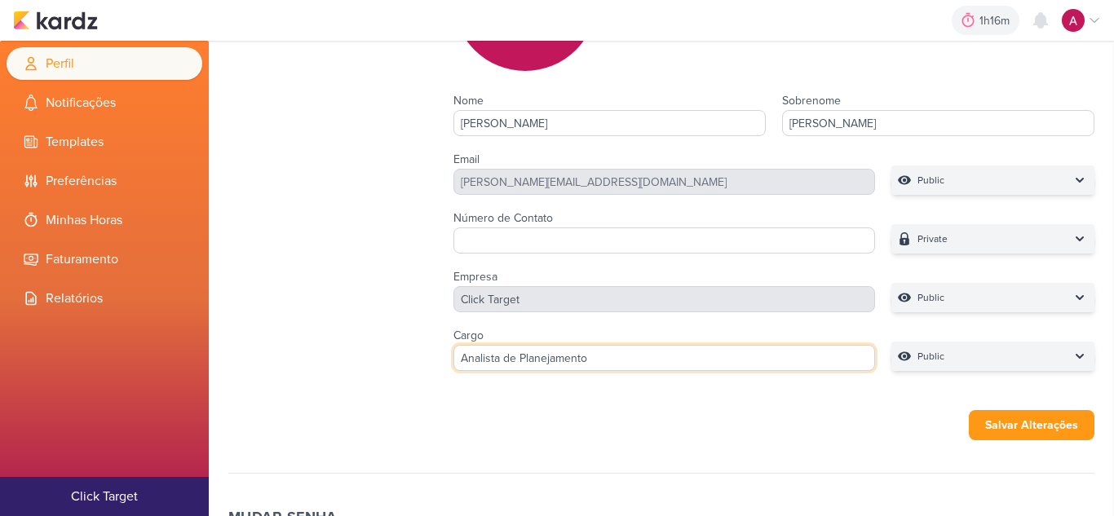
scroll to position [134, 0]
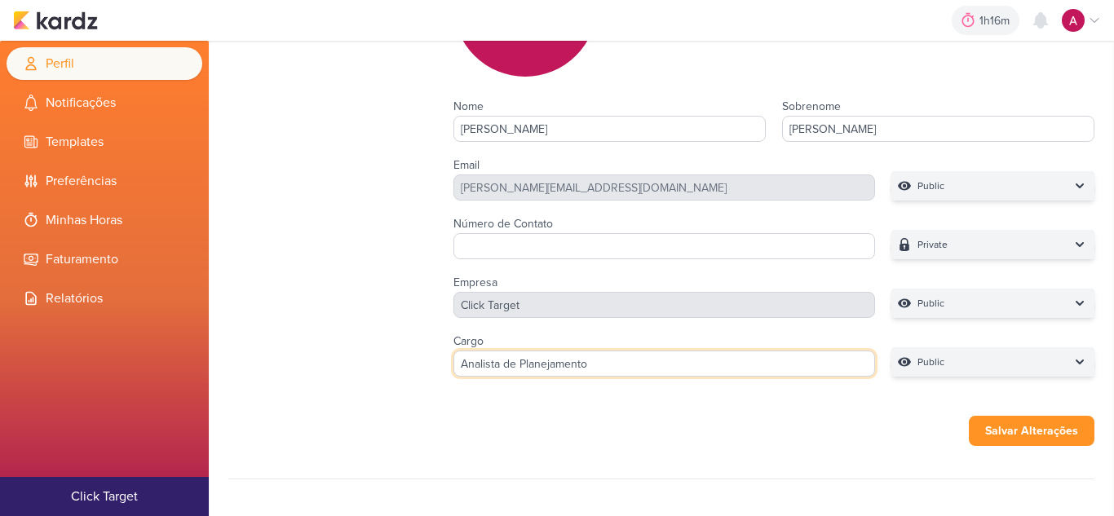
type input "Analista de Planejamento"
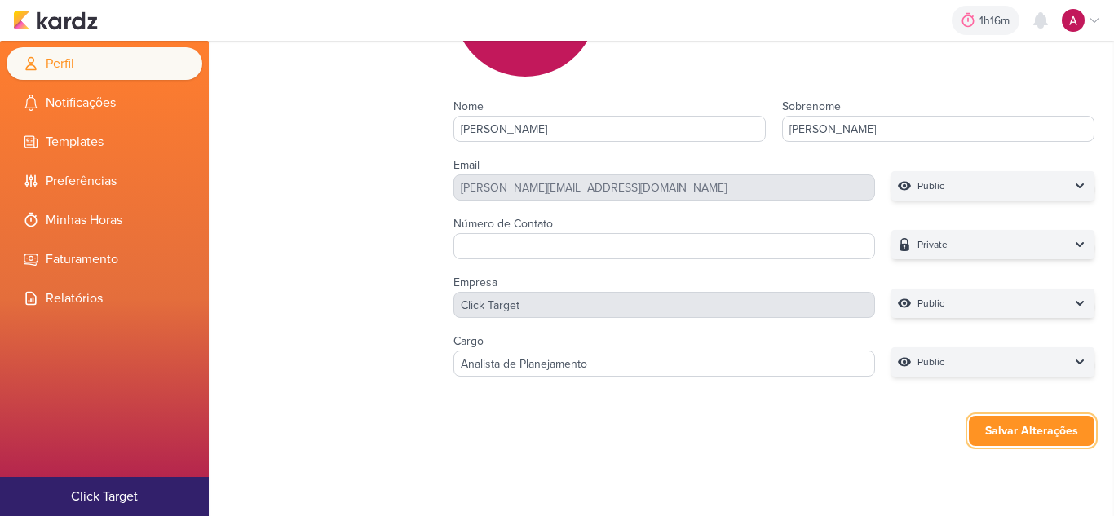
click at [1003, 423] on button "Salvar Alterações" at bounding box center [1032, 431] width 126 height 30
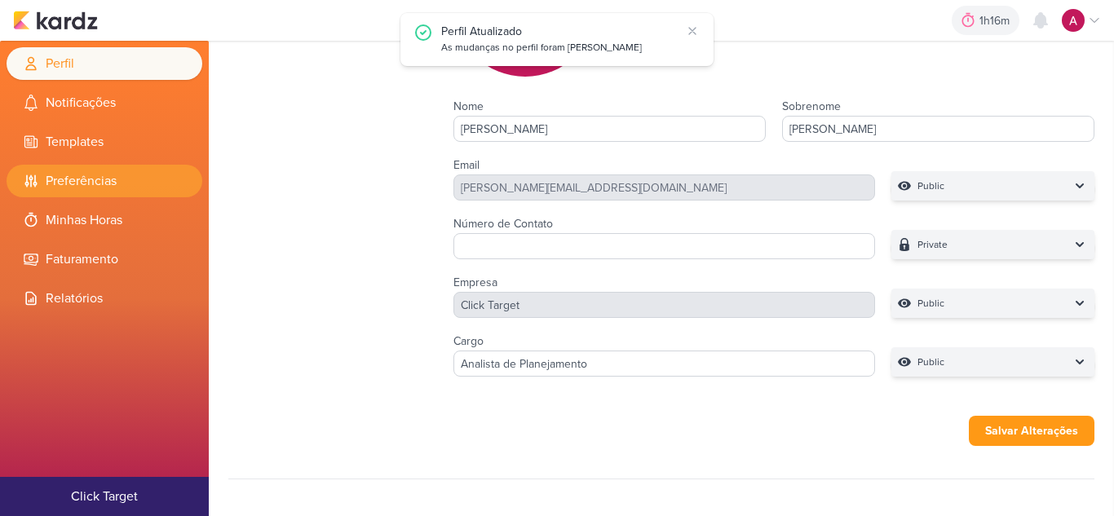
click at [139, 170] on li "Preferências" at bounding box center [105, 181] width 196 height 33
select select "pt-BR"
select select "America/Sao_Paulo"
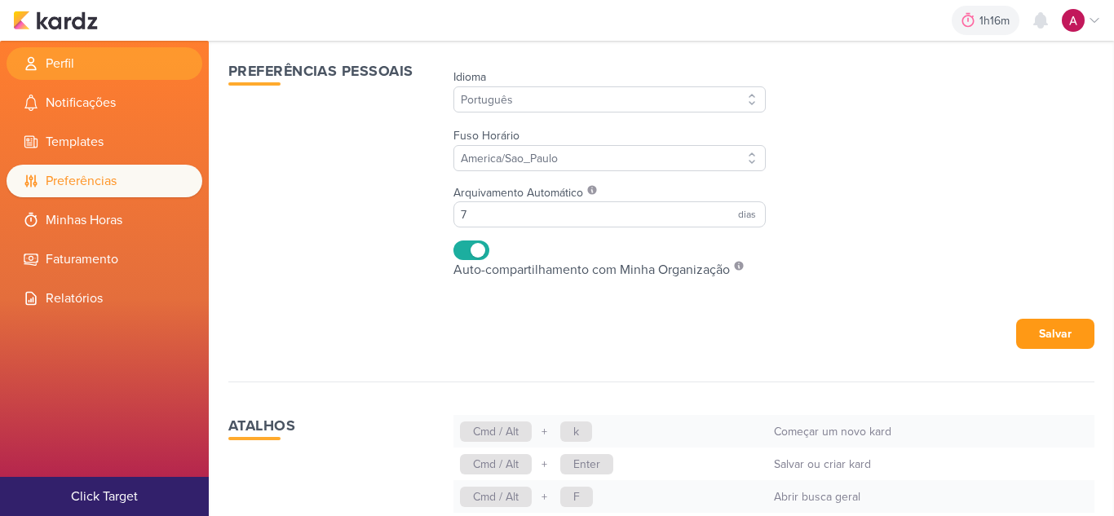
click at [89, 64] on li "Perfil" at bounding box center [105, 63] width 196 height 33
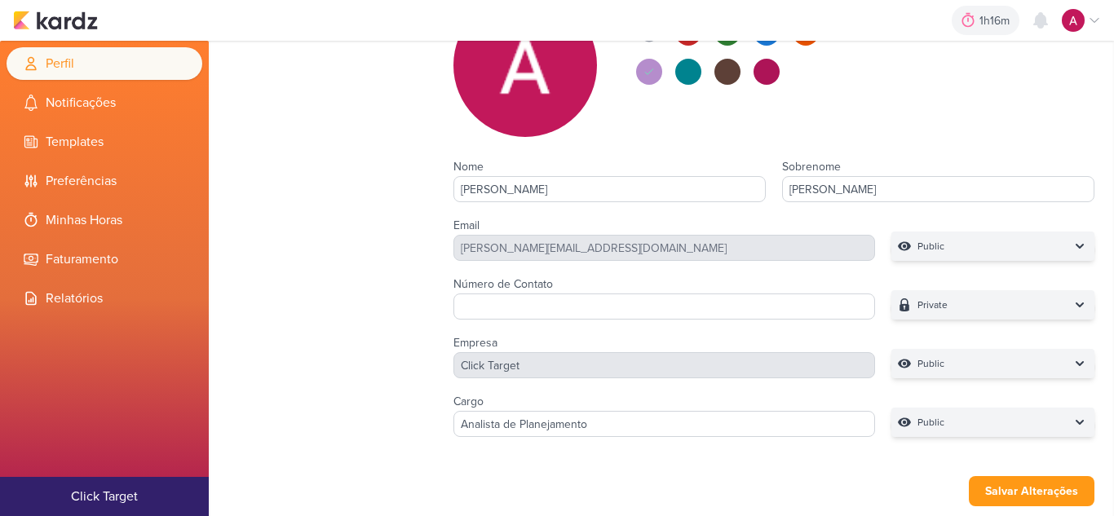
scroll to position [378, 0]
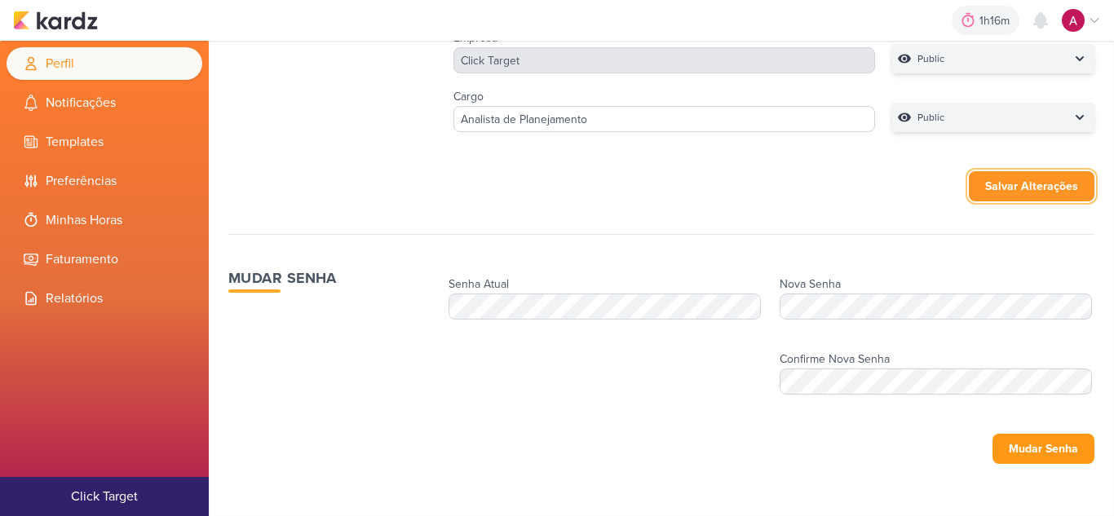
click at [985, 180] on button "Salvar Alterações" at bounding box center [1032, 186] width 126 height 30
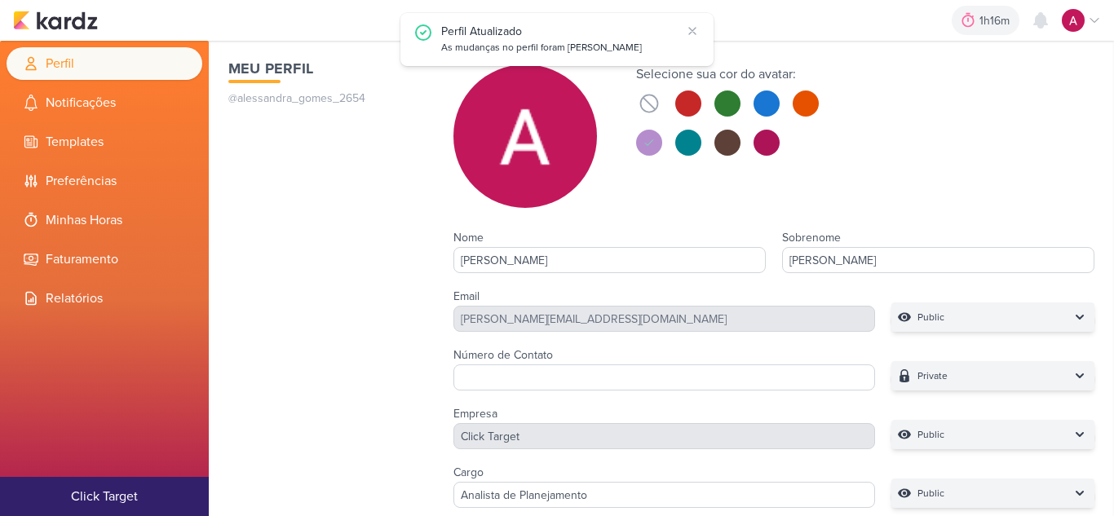
scroll to position [0, 0]
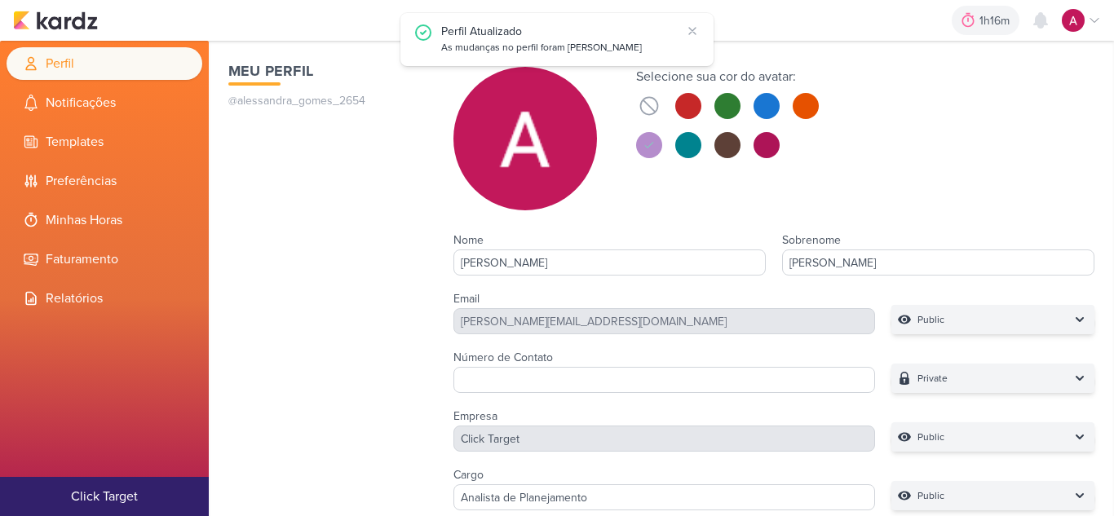
click at [1080, 11] on img at bounding box center [1073, 20] width 23 height 23
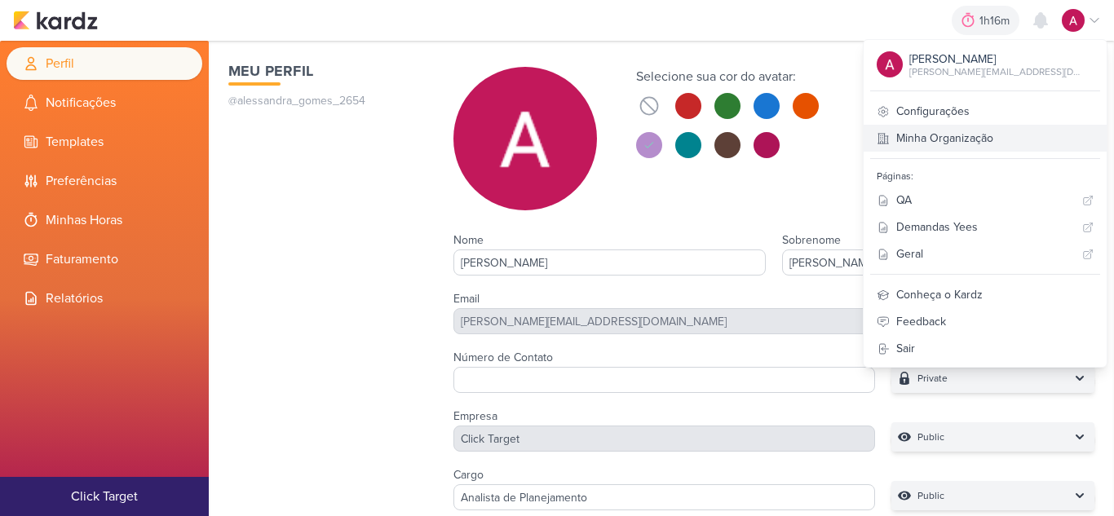
click at [938, 136] on link "Minha Organização" at bounding box center [985, 138] width 243 height 27
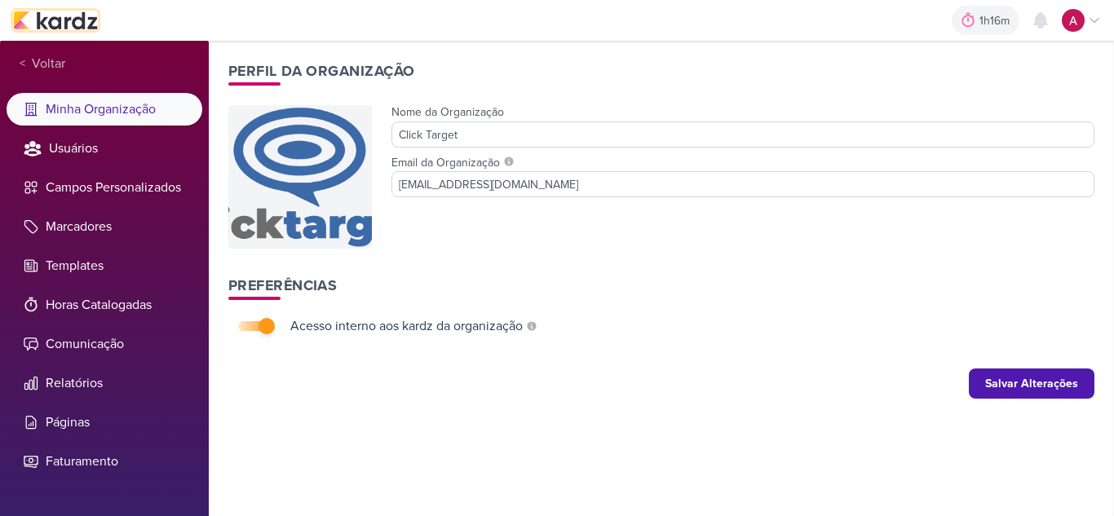
click at [51, 15] on img at bounding box center [55, 21] width 85 height 20
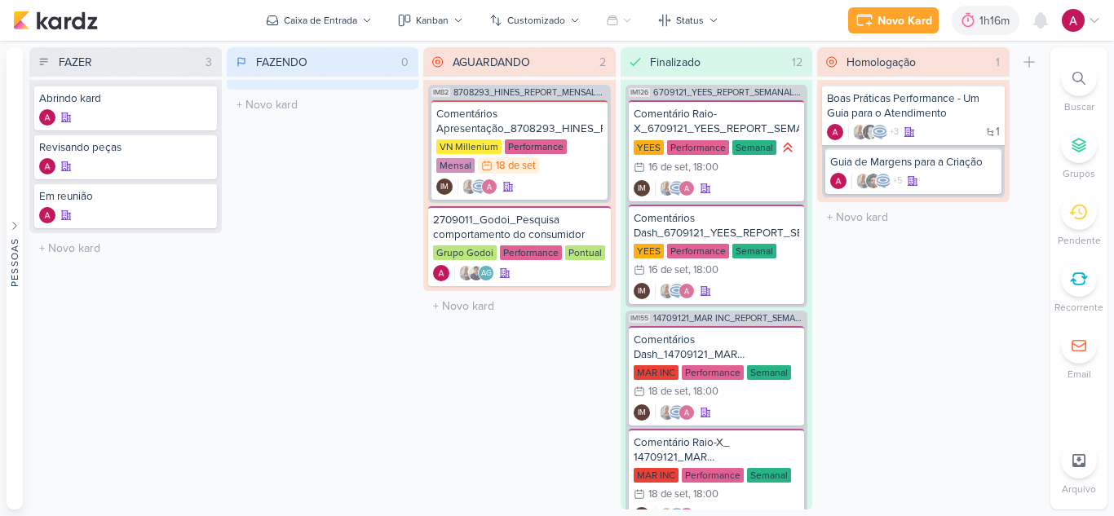
click at [1089, 23] on icon at bounding box center [1094, 20] width 13 height 13
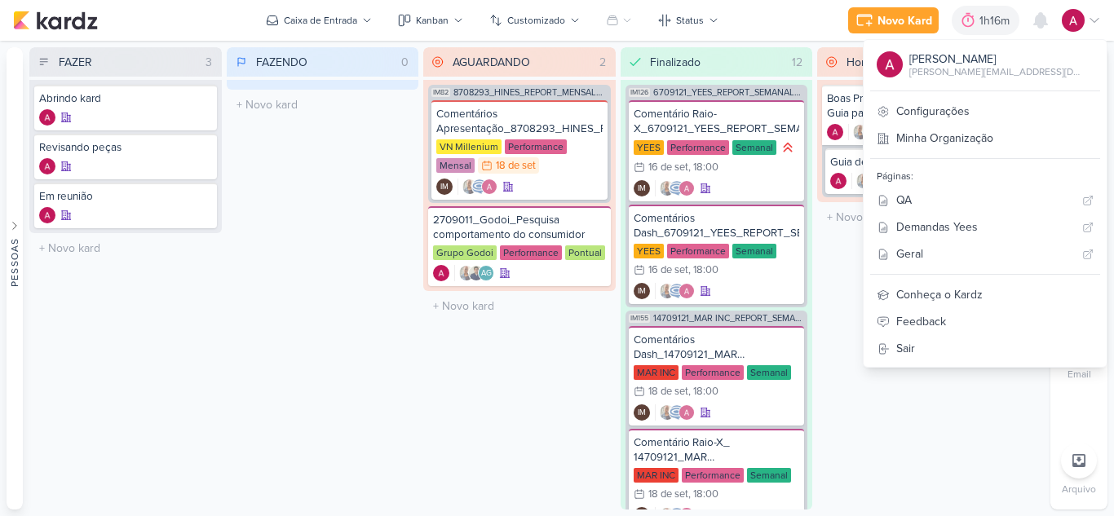
click at [988, 68] on div "[PERSON_NAME][EMAIL_ADDRESS][DOMAIN_NAME]" at bounding box center [994, 71] width 171 height 15
click at [966, 105] on link "Configurações" at bounding box center [985, 111] width 243 height 27
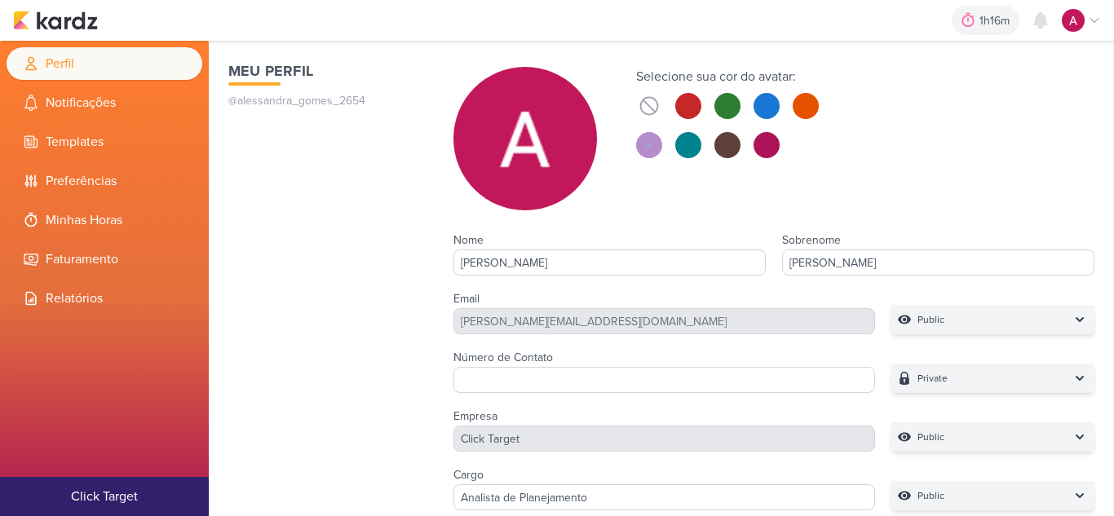
click at [50, 62] on li "Perfil" at bounding box center [105, 63] width 196 height 33
click at [647, 143] on icon at bounding box center [649, 145] width 13 height 13
click at [693, 151] on button at bounding box center [688, 145] width 26 height 26
click at [726, 148] on button at bounding box center [728, 145] width 26 height 26
click at [653, 141] on button at bounding box center [649, 145] width 26 height 26
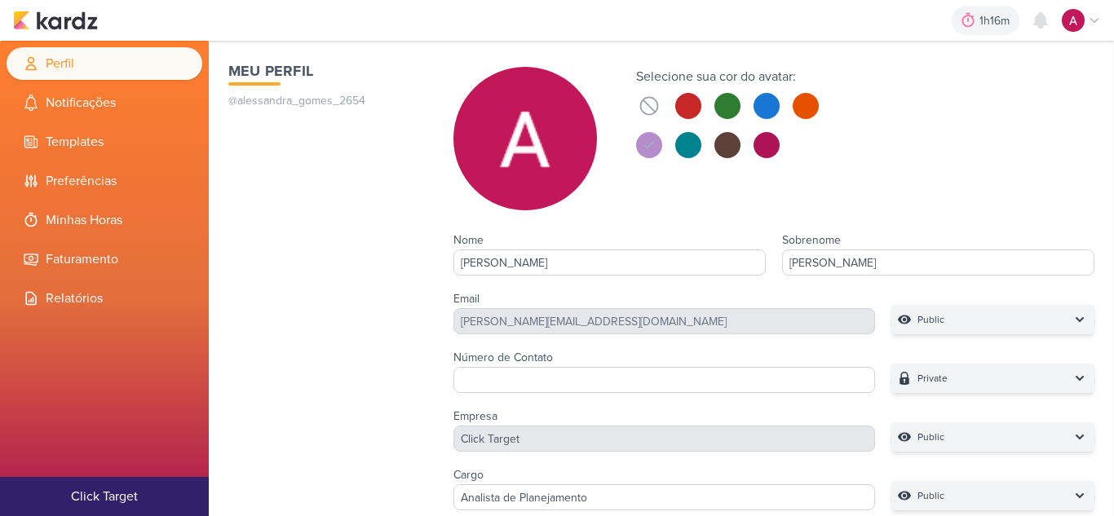
click at [80, 9] on div "1h16m Sessão desligada... Hoje 1h16m Semana 0h0m Mês 0h0m Nenhuma Sessão" at bounding box center [557, 20] width 1088 height 41
click at [66, 25] on img at bounding box center [55, 21] width 85 height 20
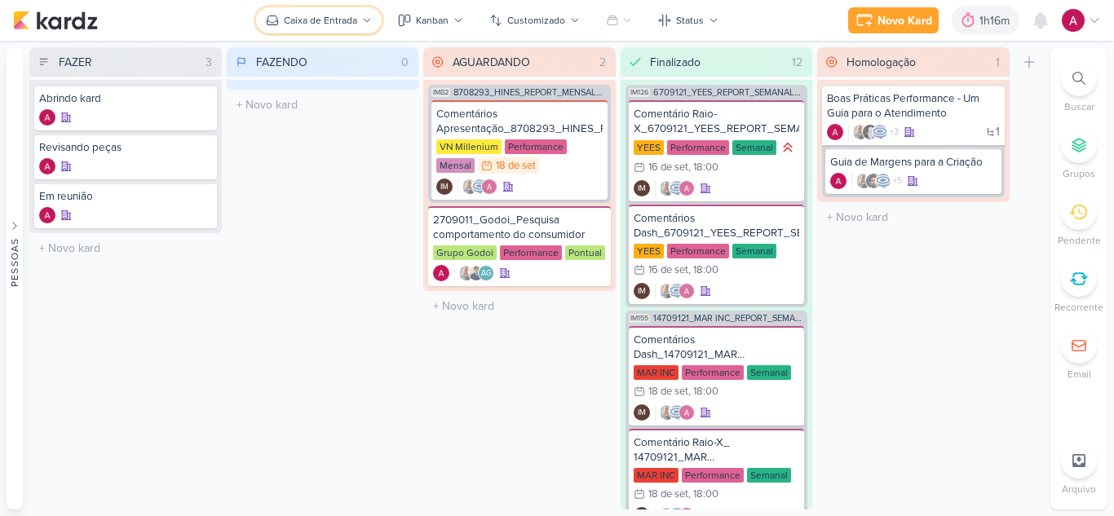
click at [312, 31] on button "Caixa de Entrada" at bounding box center [319, 20] width 126 height 26
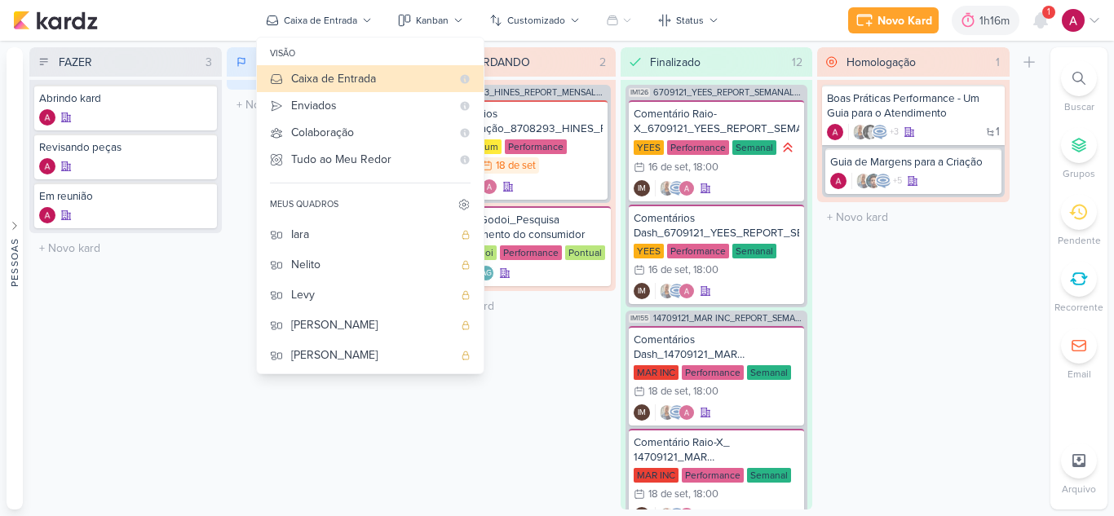
click at [546, 355] on div "AGUARDANDO 2 Mover Para Esquerda Mover Para Direita [GEOGRAPHIC_DATA] IM82 8708…" at bounding box center [519, 278] width 192 height 462
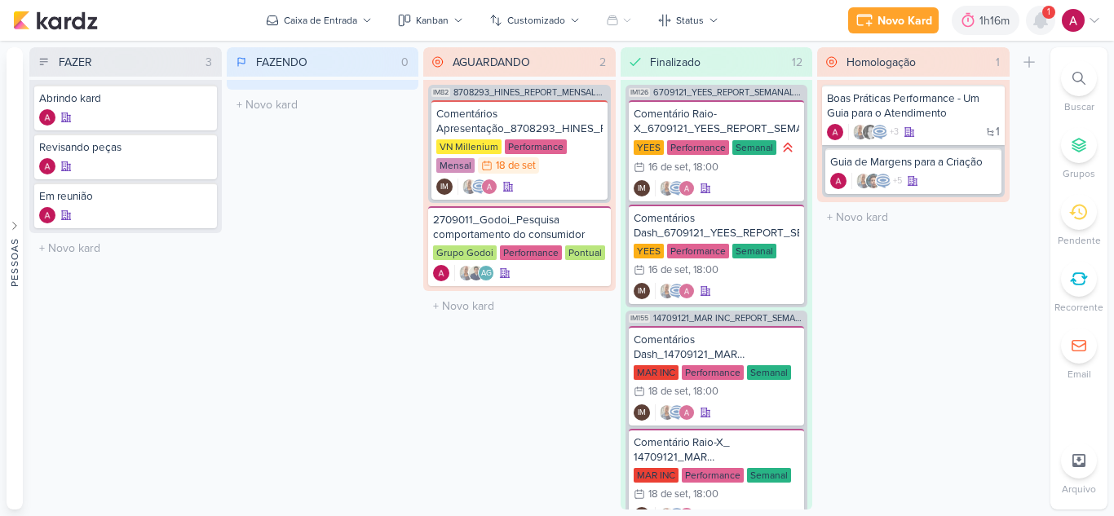
click at [1038, 22] on icon at bounding box center [1040, 20] width 13 height 15
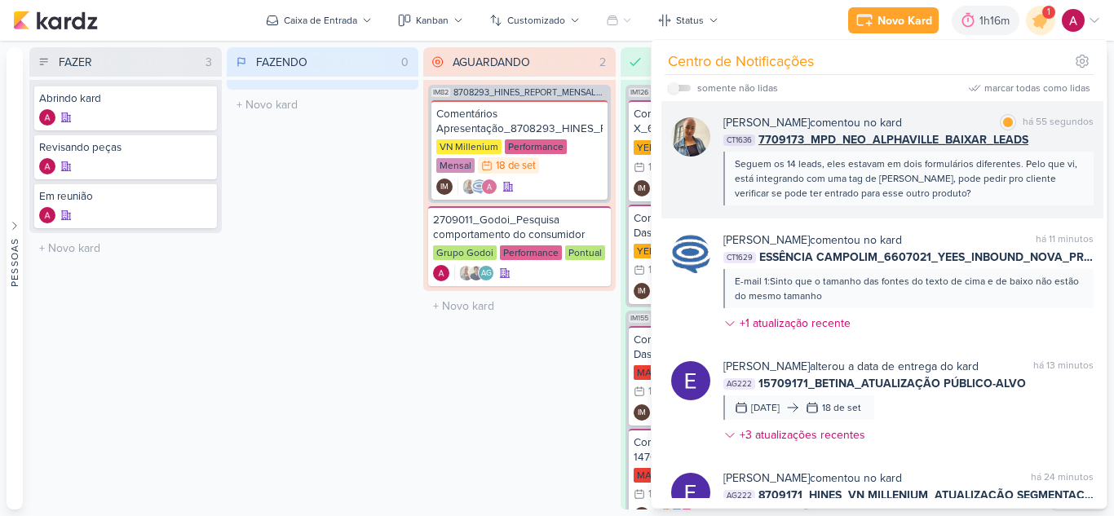
click at [827, 183] on div "Seguem os 14 leads, eles estavam em dois formulários diferentes. Pelo que vi, e…" at bounding box center [908, 179] width 346 height 44
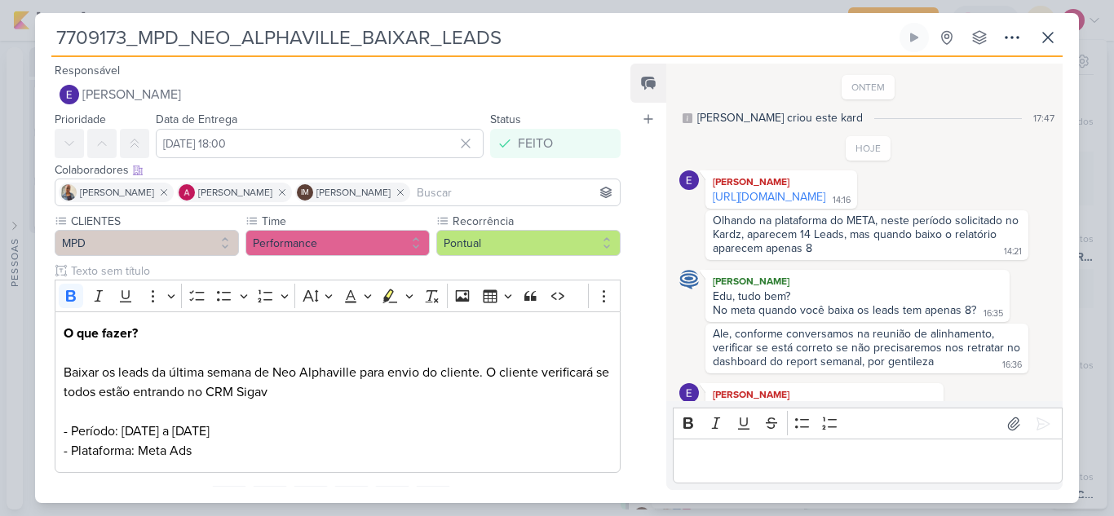
scroll to position [176, 0]
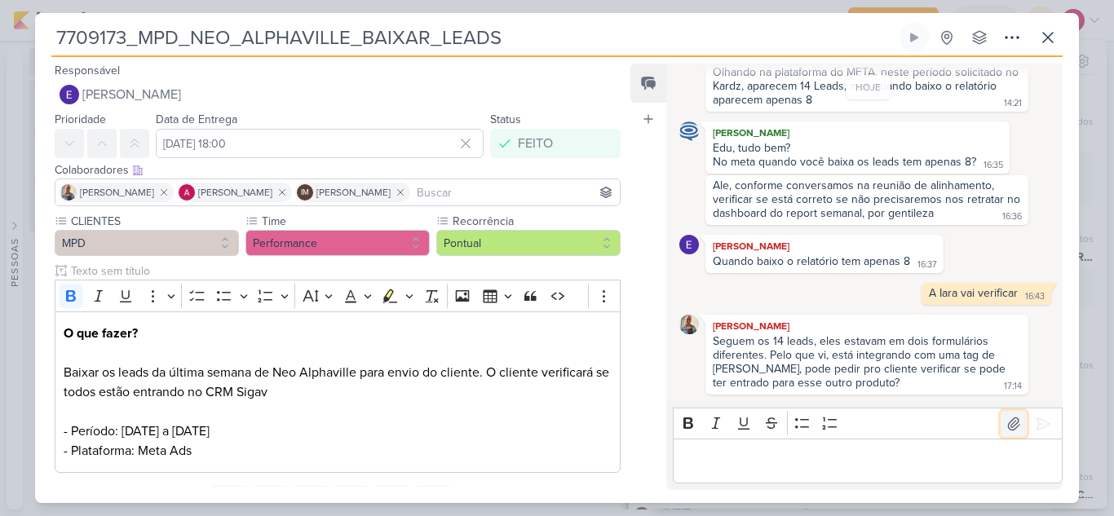
click at [1011, 424] on icon at bounding box center [1014, 424] width 16 height 16
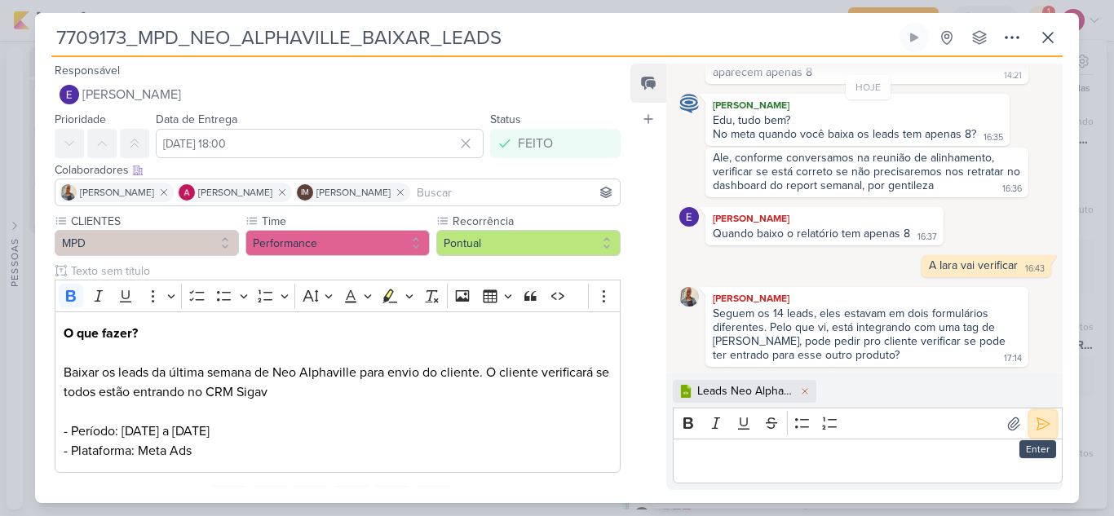
click at [1035, 425] on icon at bounding box center [1043, 424] width 16 height 16
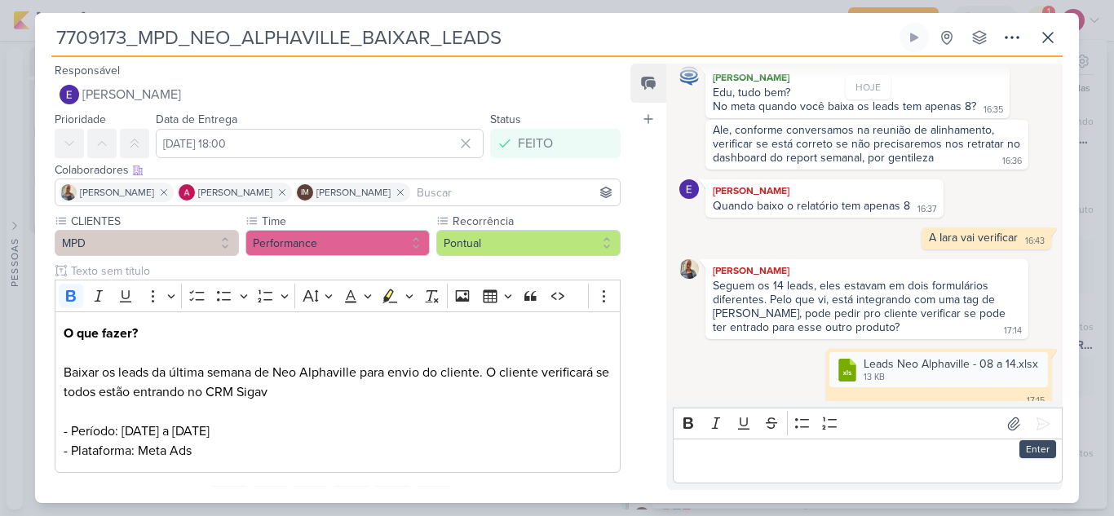
scroll to position [246, 0]
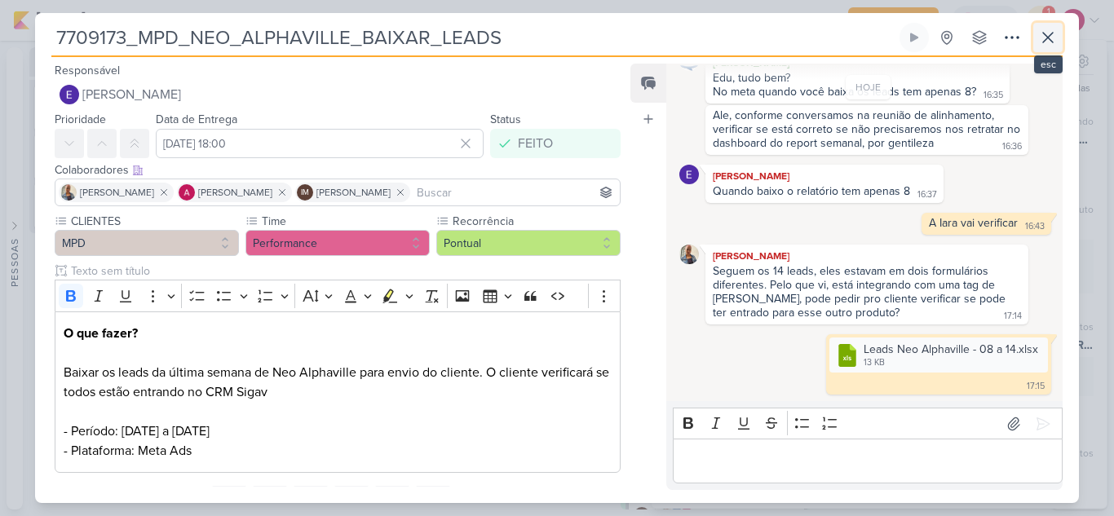
click at [1054, 37] on icon at bounding box center [1048, 38] width 20 height 20
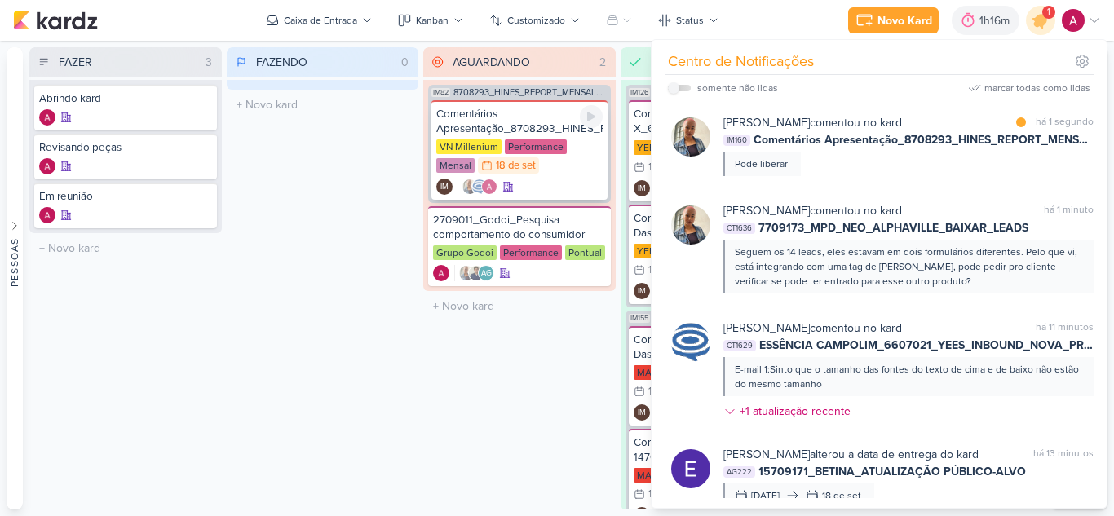
click at [515, 117] on div "Comentários Apresentação_8708293_HINES_REPORT_MENSAL_AGOSTO" at bounding box center [519, 121] width 166 height 29
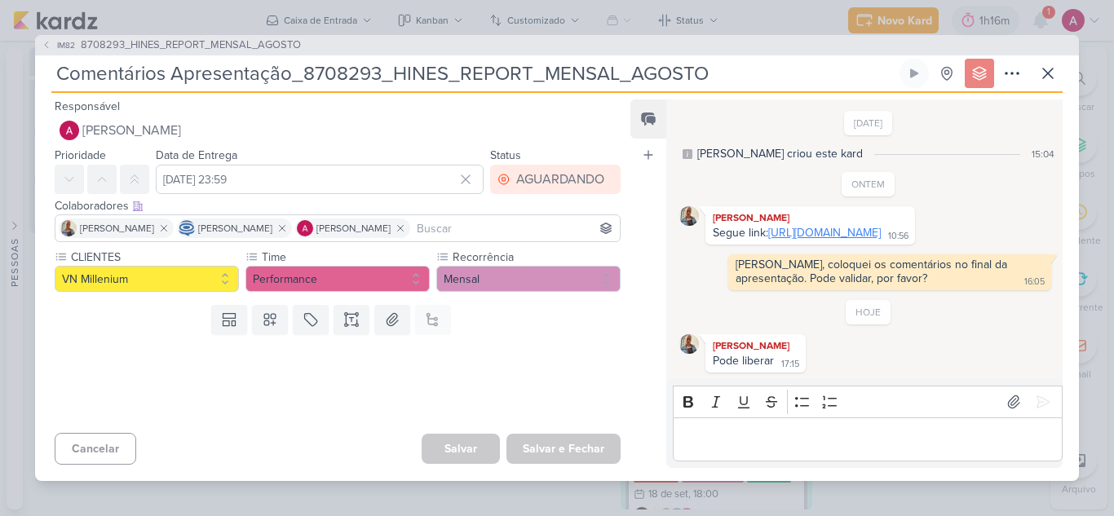
click at [788, 237] on link "[URL][DOMAIN_NAME]" at bounding box center [824, 233] width 113 height 14
click at [754, 449] on p "Editor editing area: main" at bounding box center [867, 440] width 373 height 20
click at [1006, 409] on icon at bounding box center [1014, 402] width 16 height 16
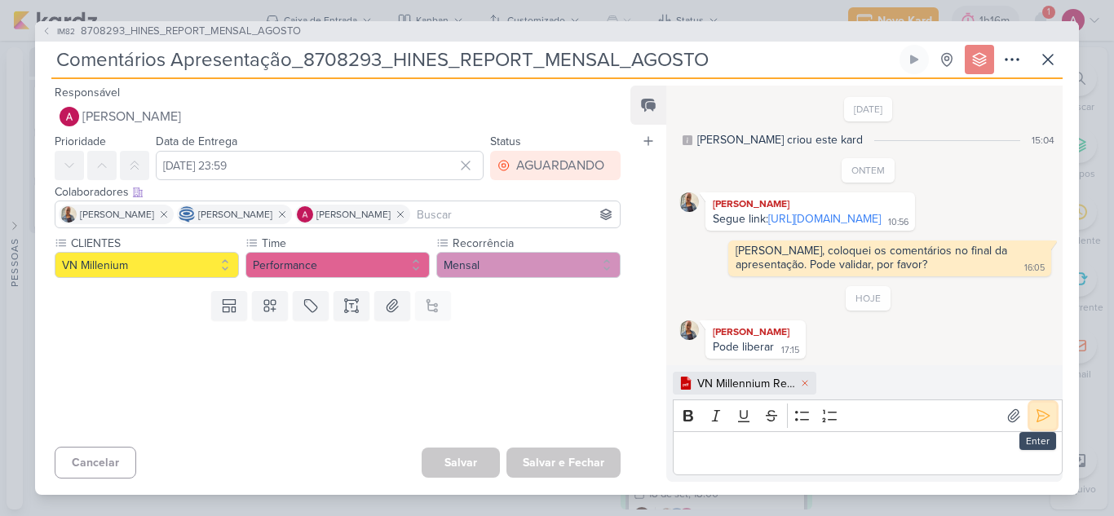
click at [1038, 423] on icon at bounding box center [1044, 416] width 12 height 12
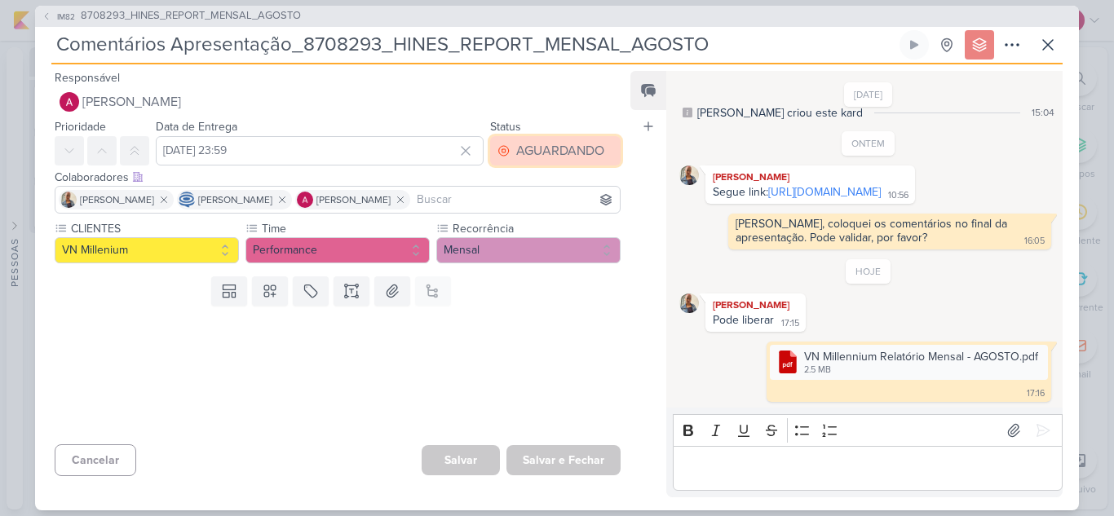
click at [525, 144] on div "AGUARDANDO" at bounding box center [560, 151] width 88 height 20
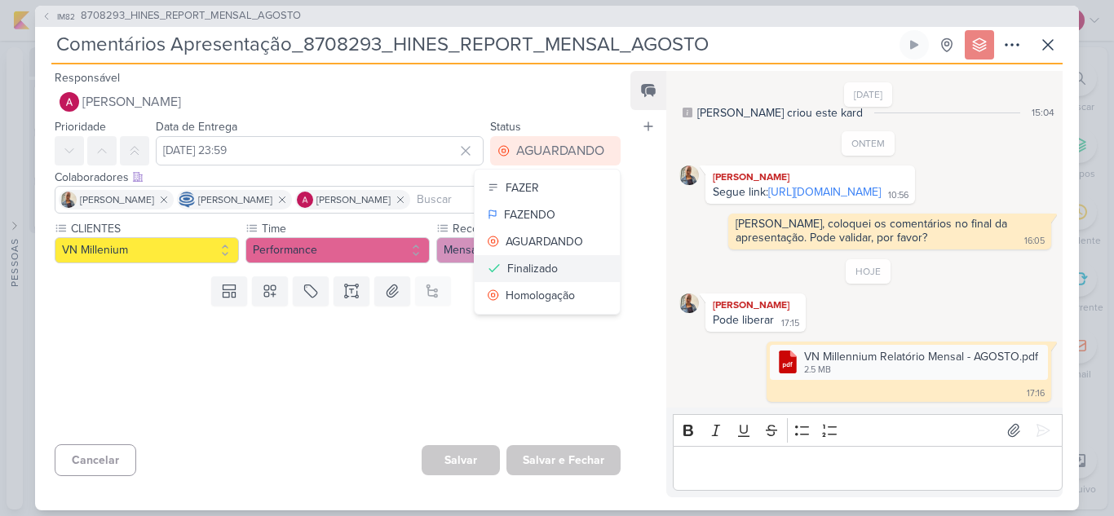
click at [527, 261] on div "Finalizado" at bounding box center [532, 268] width 51 height 17
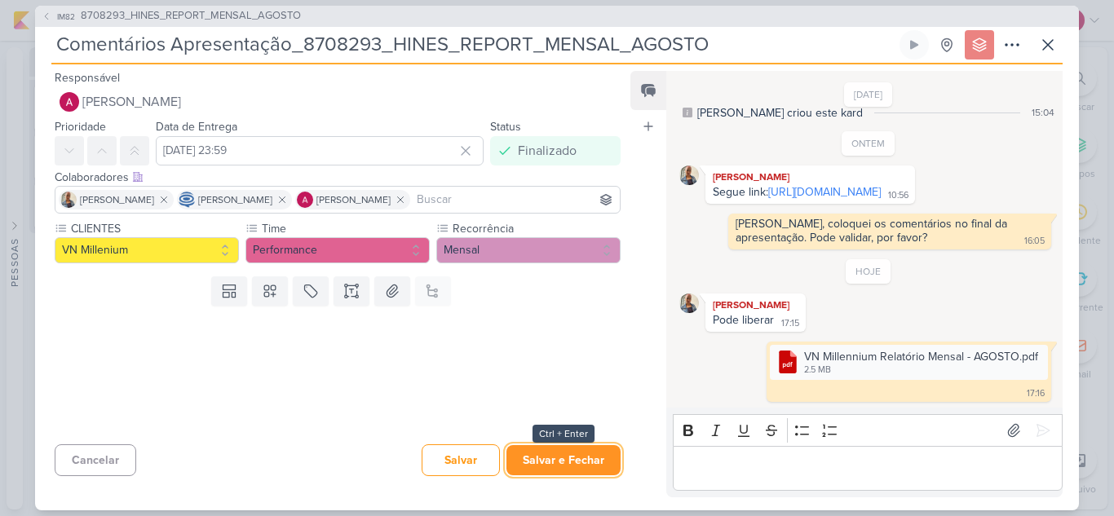
click at [545, 458] on button "Salvar e Fechar" at bounding box center [564, 460] width 114 height 30
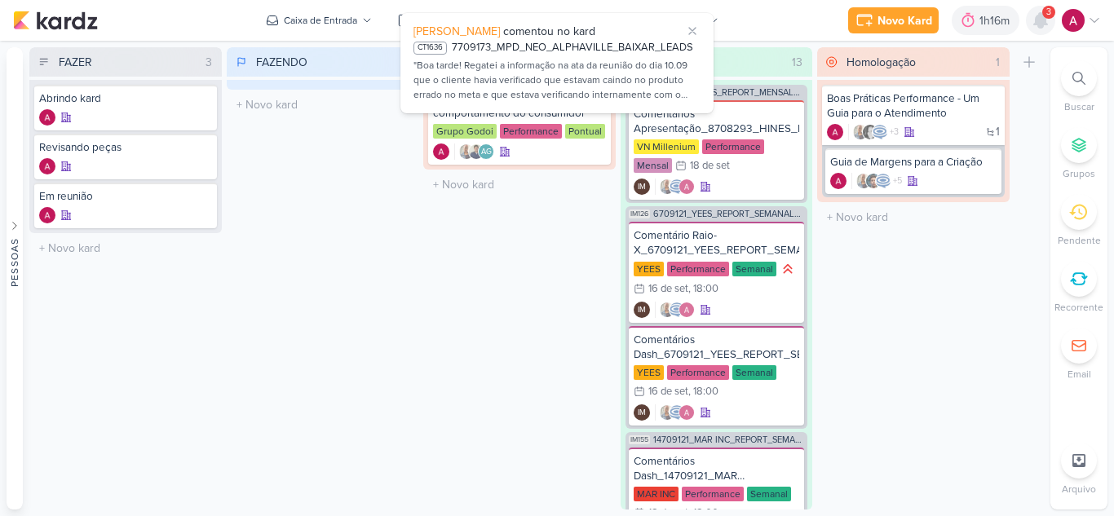
click at [1043, 21] on icon at bounding box center [1040, 20] width 13 height 15
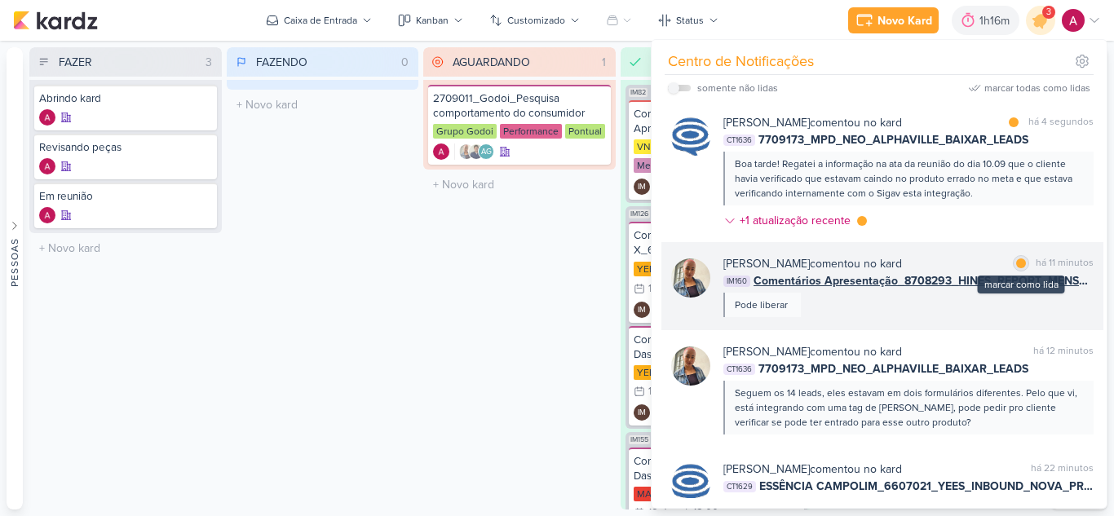
click at [1019, 267] on div at bounding box center [1021, 264] width 10 height 10
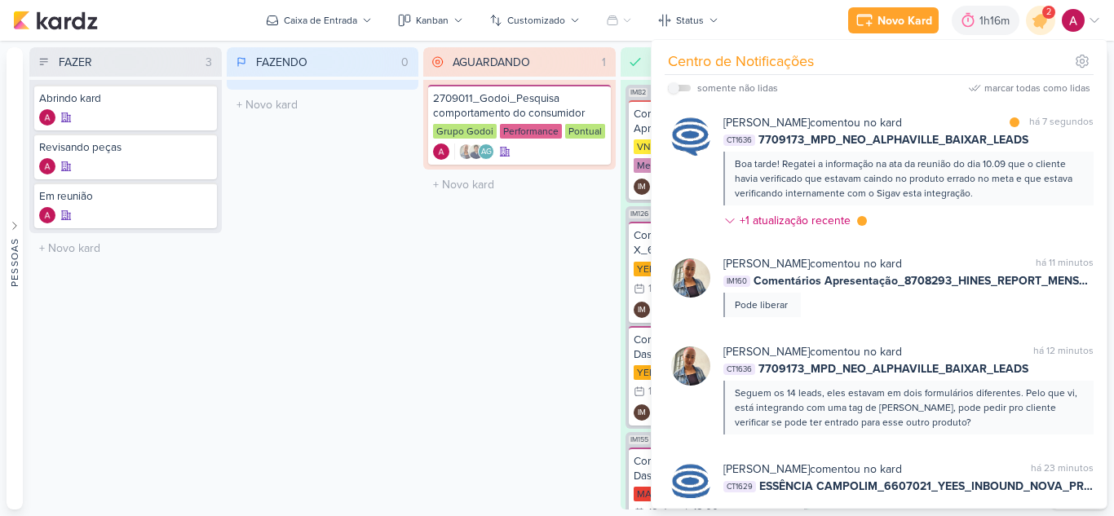
click at [1013, 204] on div "Boa tarde! Regatei a informação na ata da reunião do dia 10.09 que o cliente ha…" at bounding box center [908, 179] width 370 height 54
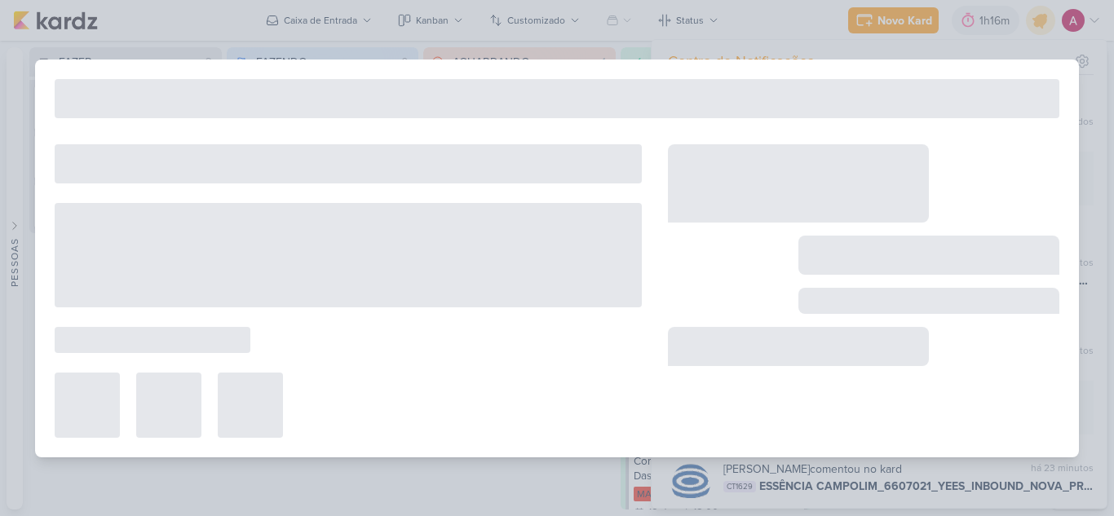
type input "7709173_MPD_NEO_ALPHAVILLE_BAIXAR_LEADS"
type input "[DATE] 18:00"
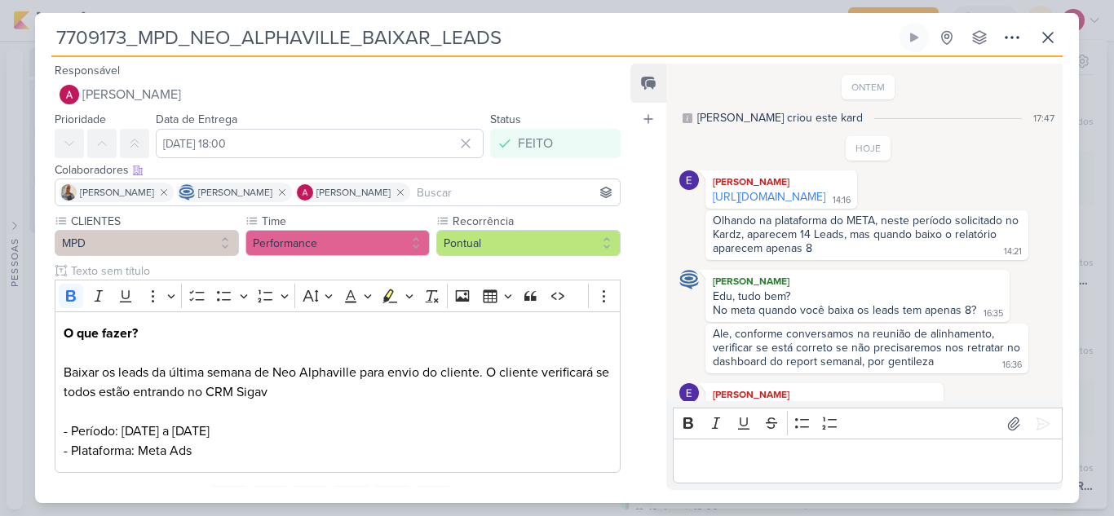
scroll to position [361, 0]
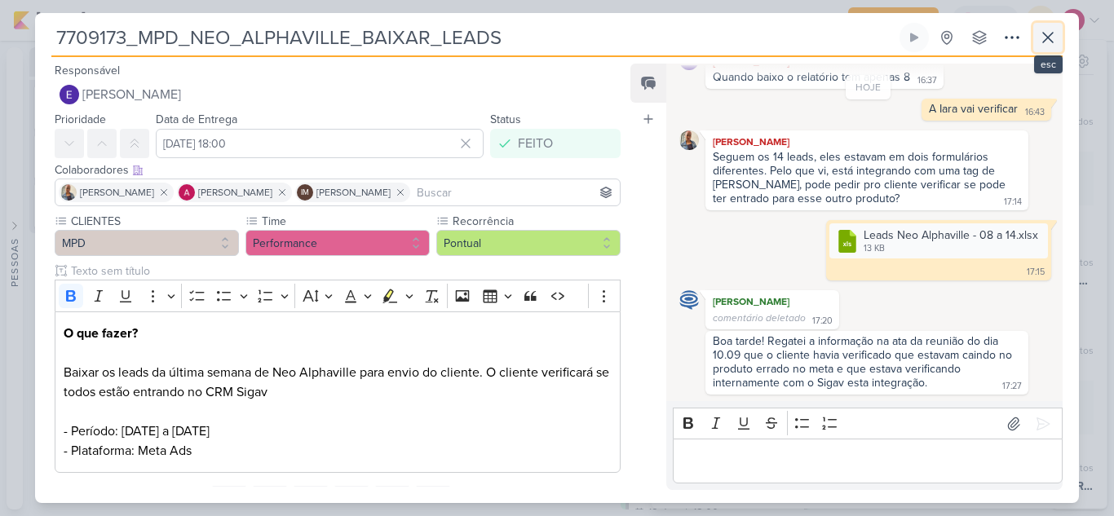
click at [1050, 42] on icon at bounding box center [1048, 38] width 20 height 20
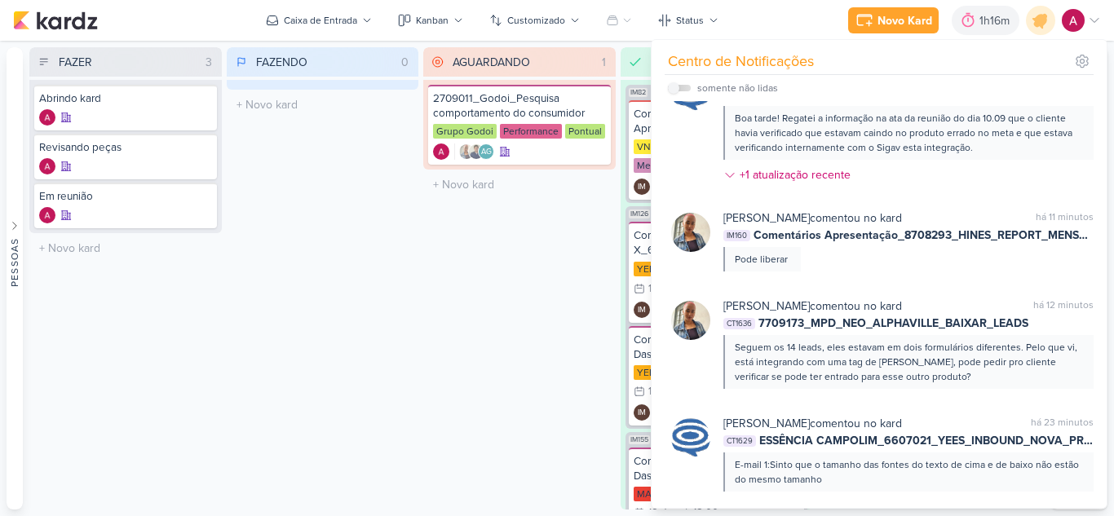
scroll to position [0, 0]
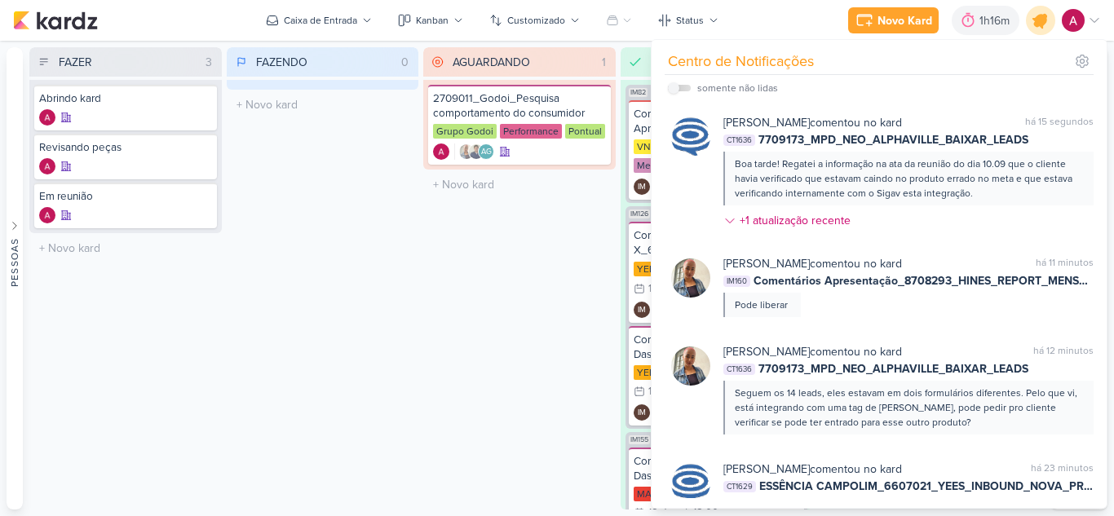
click at [1032, 26] on div at bounding box center [1041, 21] width 42 height 42
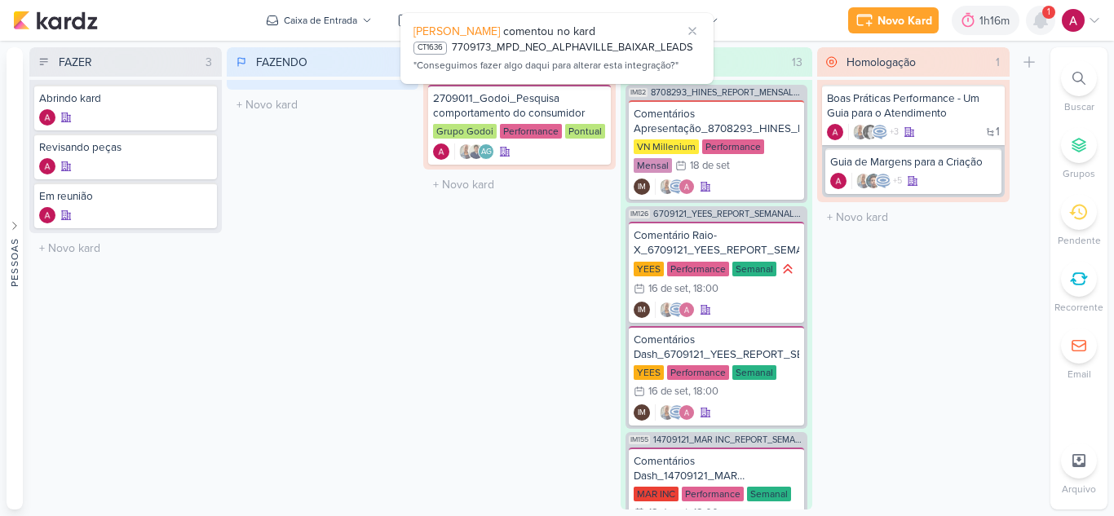
click at [1040, 22] on icon at bounding box center [1040, 20] width 13 height 15
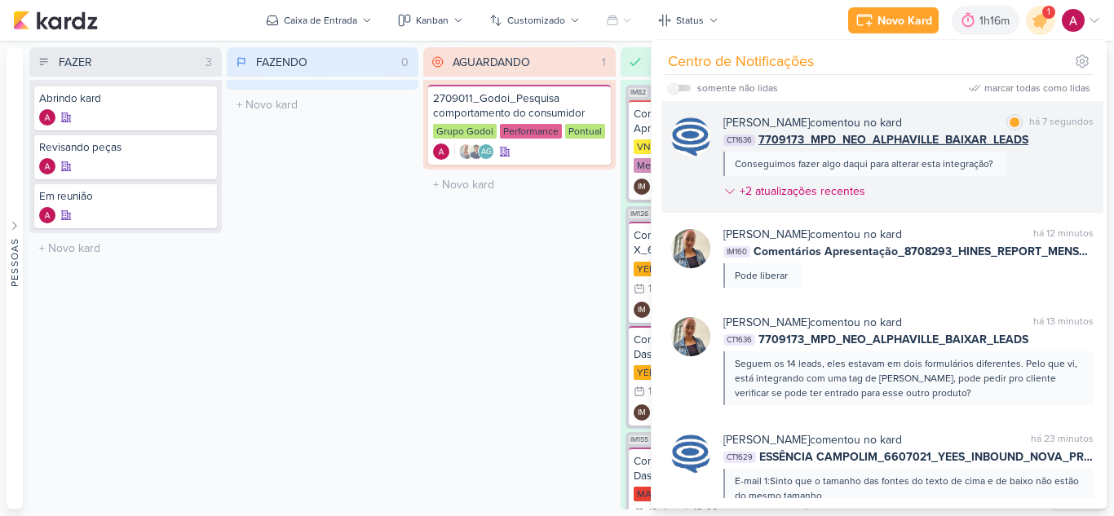
click at [1038, 164] on div "[PERSON_NAME] comentou no kard marcar como lida há 7 segundos CT1636 7709173_MP…" at bounding box center [908, 160] width 370 height 92
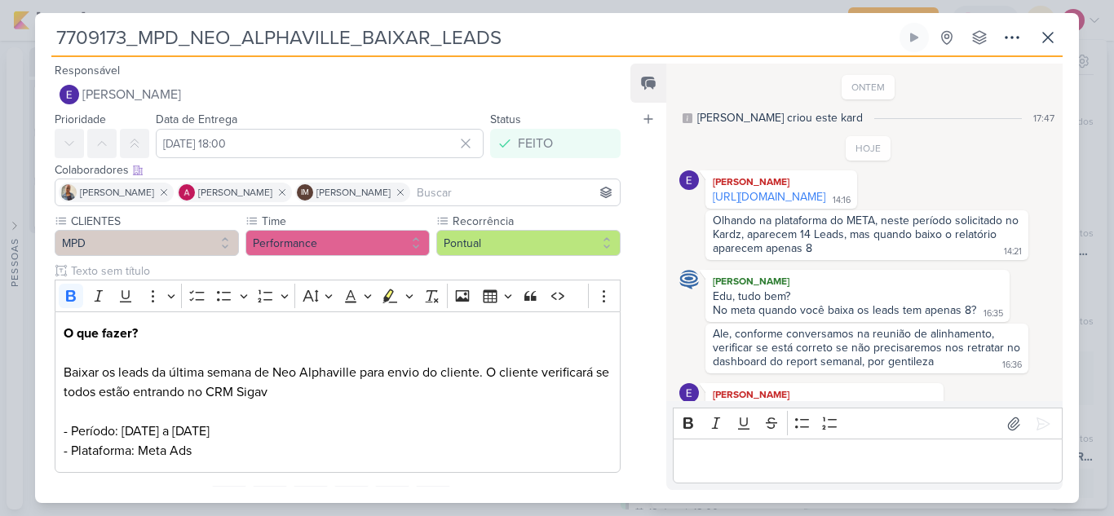
scroll to position [398, 0]
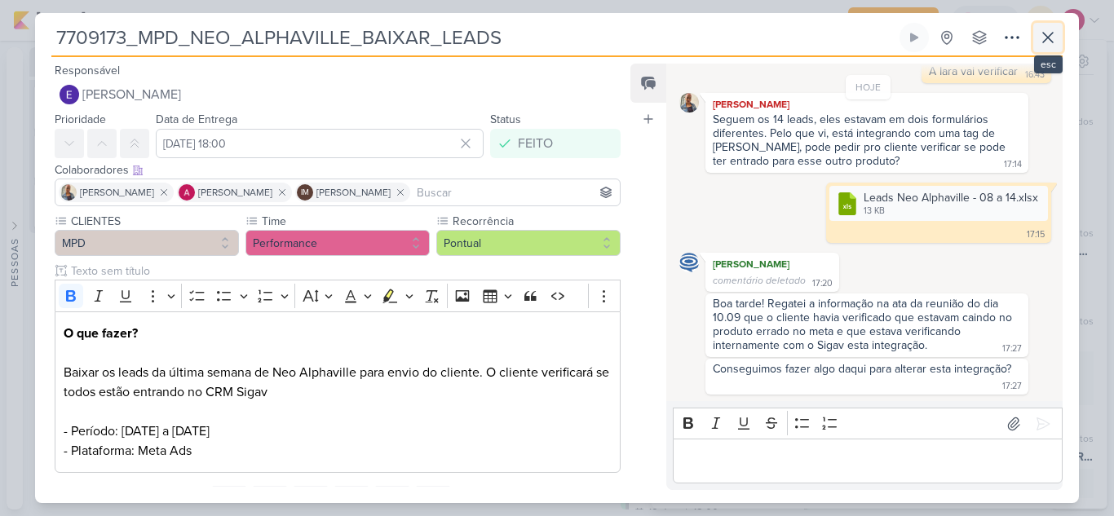
click at [1048, 47] on button at bounding box center [1047, 37] width 29 height 29
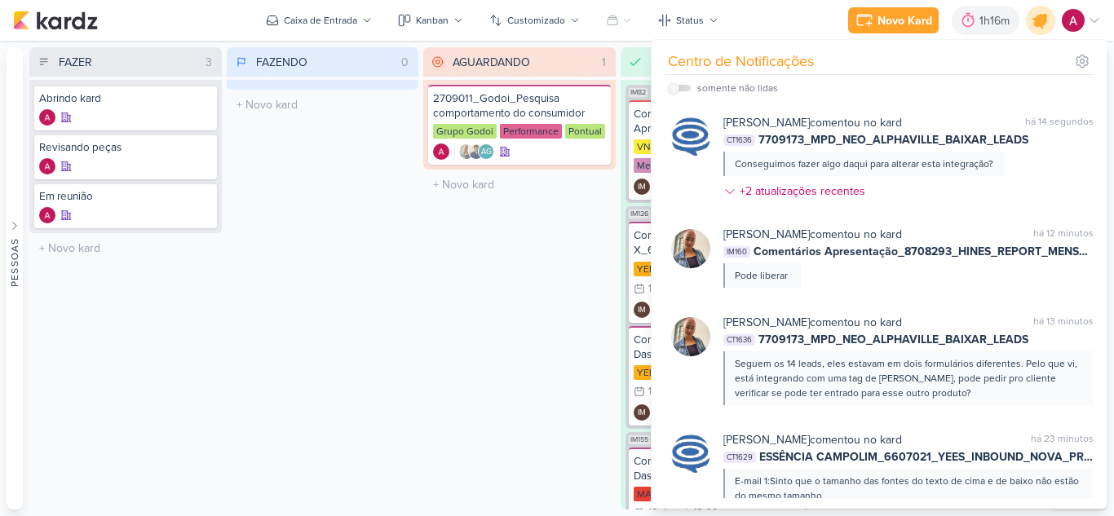
click at [1047, 29] on div at bounding box center [1041, 21] width 42 height 42
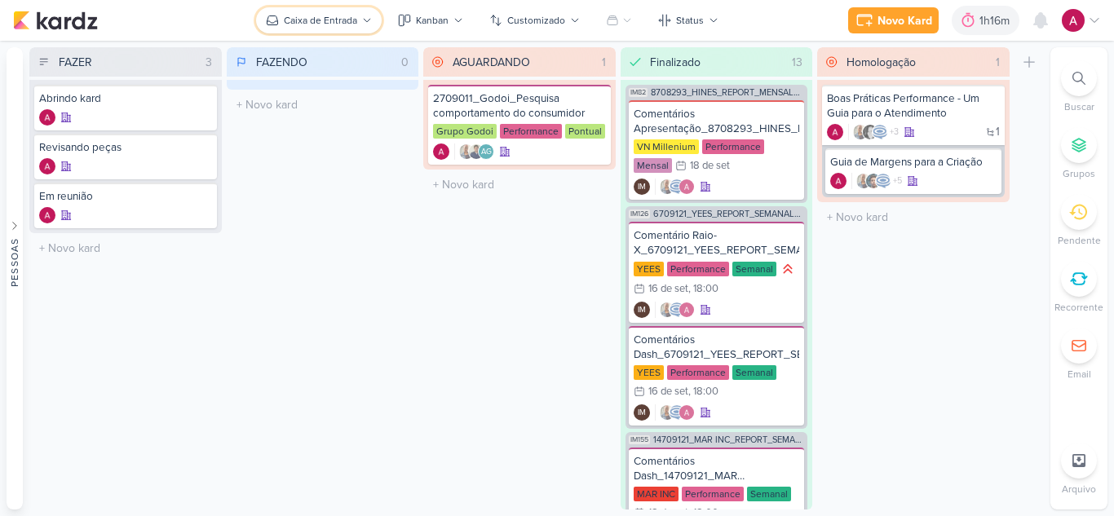
click at [335, 31] on button "Caixa de Entrada" at bounding box center [319, 20] width 126 height 26
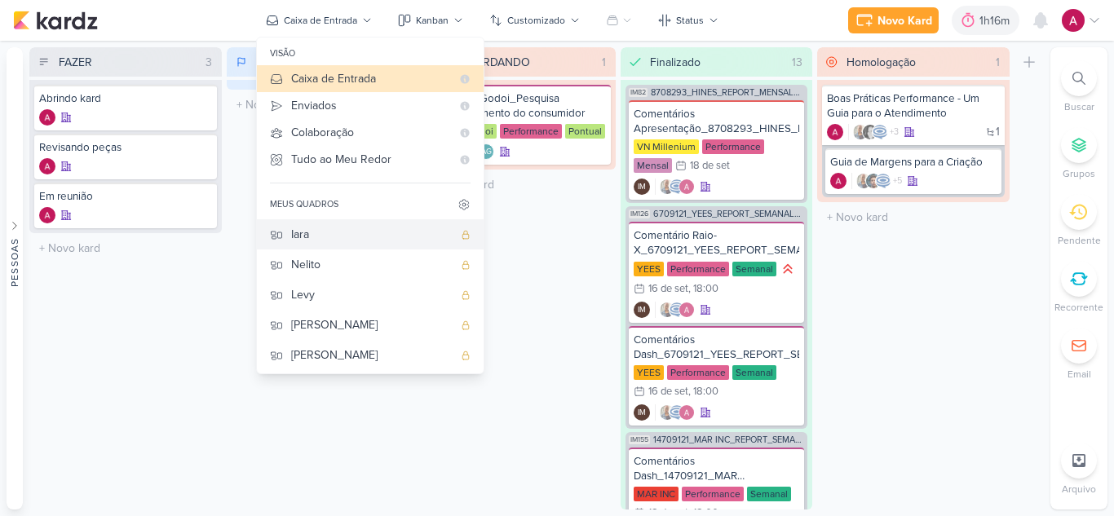
click at [331, 232] on div "Iara" at bounding box center [372, 234] width 162 height 17
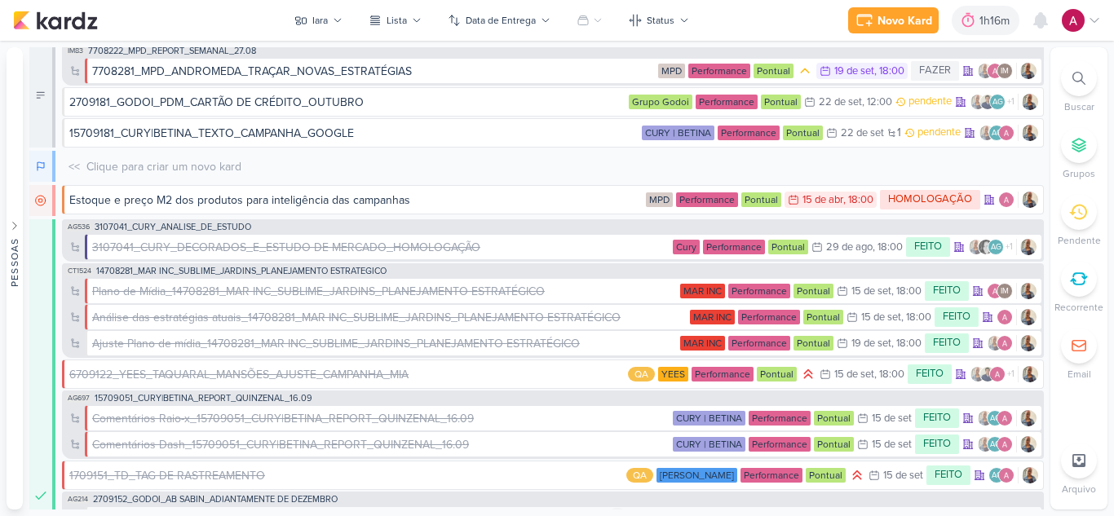
scroll to position [0, 0]
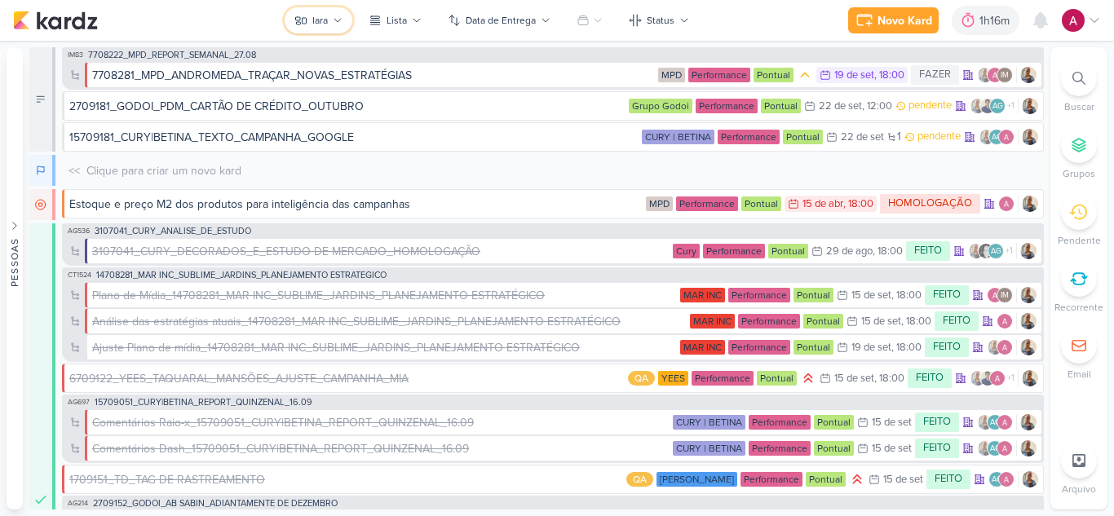
click at [330, 24] on button "Iara" at bounding box center [319, 20] width 68 height 26
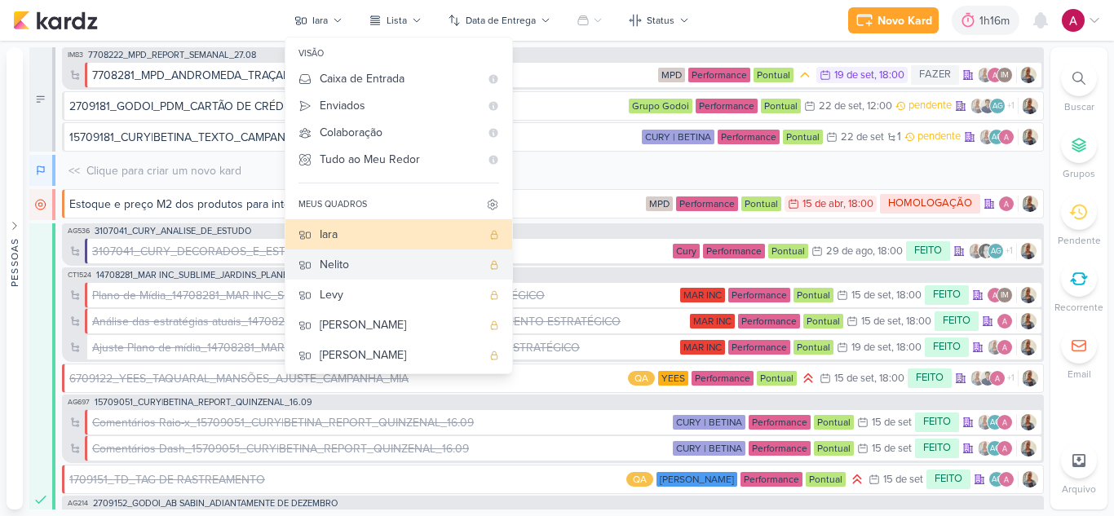
click at [343, 258] on div "Nelito" at bounding box center [401, 264] width 162 height 17
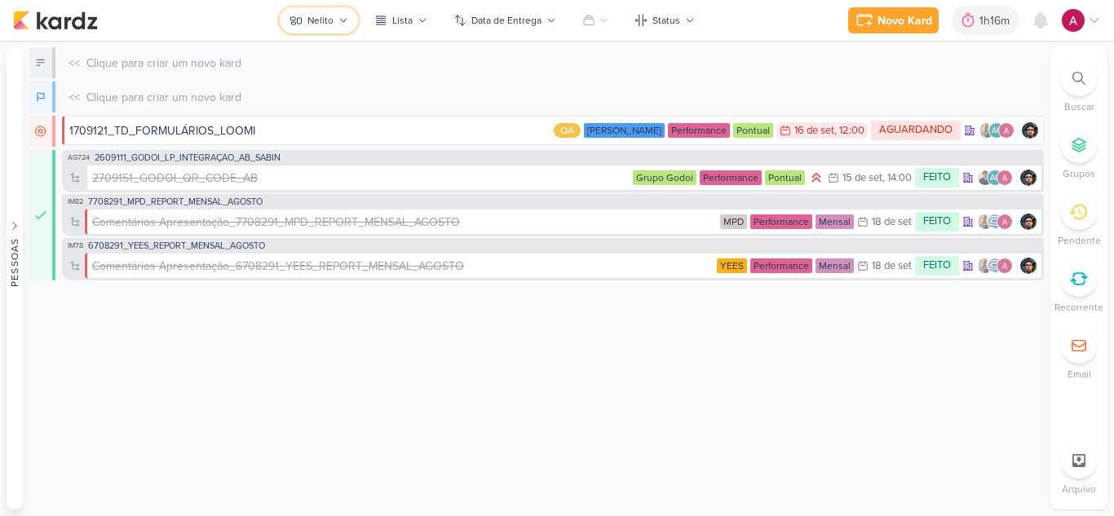
click at [324, 11] on button "Nelito" at bounding box center [319, 20] width 78 height 26
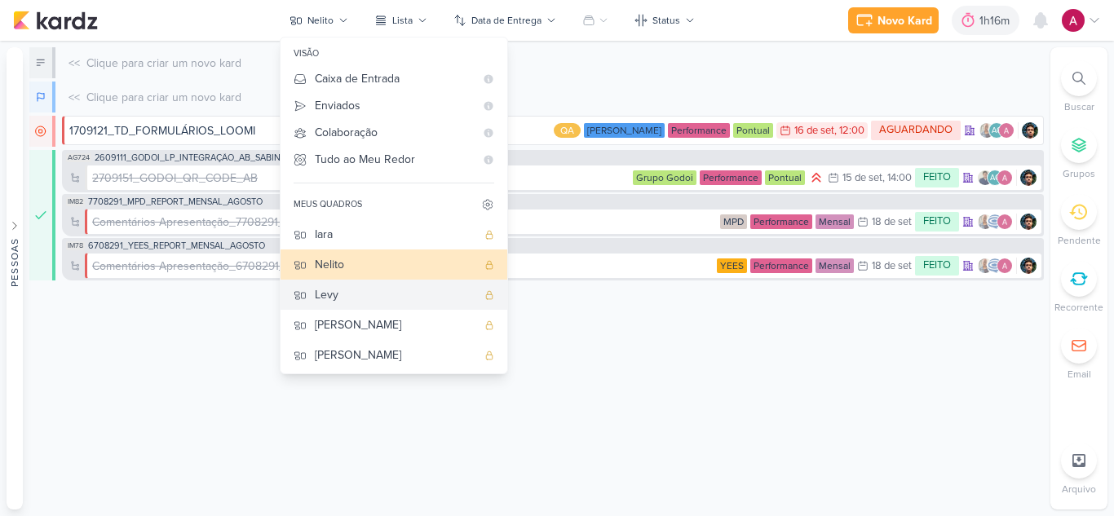
click at [338, 291] on div "Levy" at bounding box center [396, 294] width 162 height 17
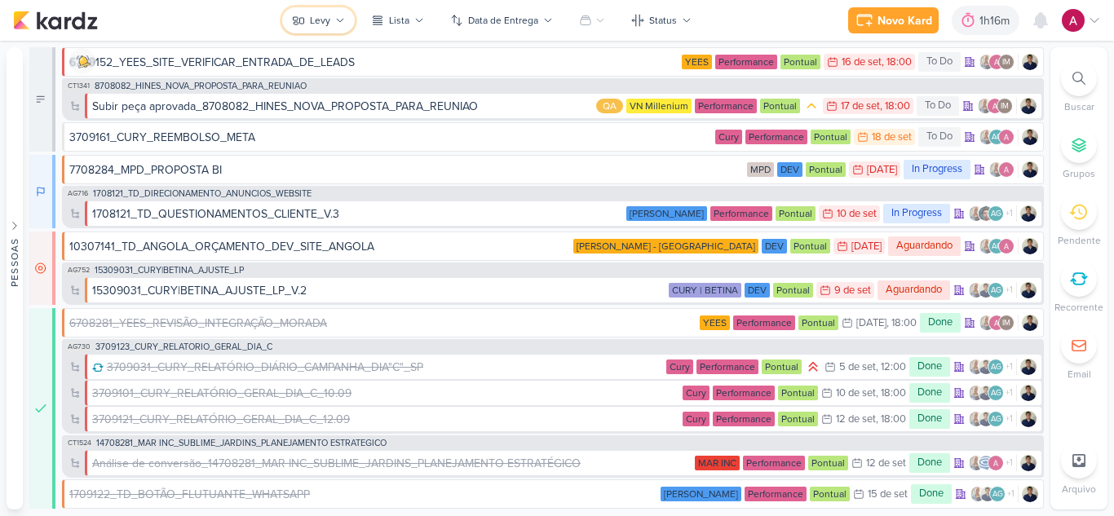
click at [340, 28] on button "Levy" at bounding box center [318, 20] width 73 height 26
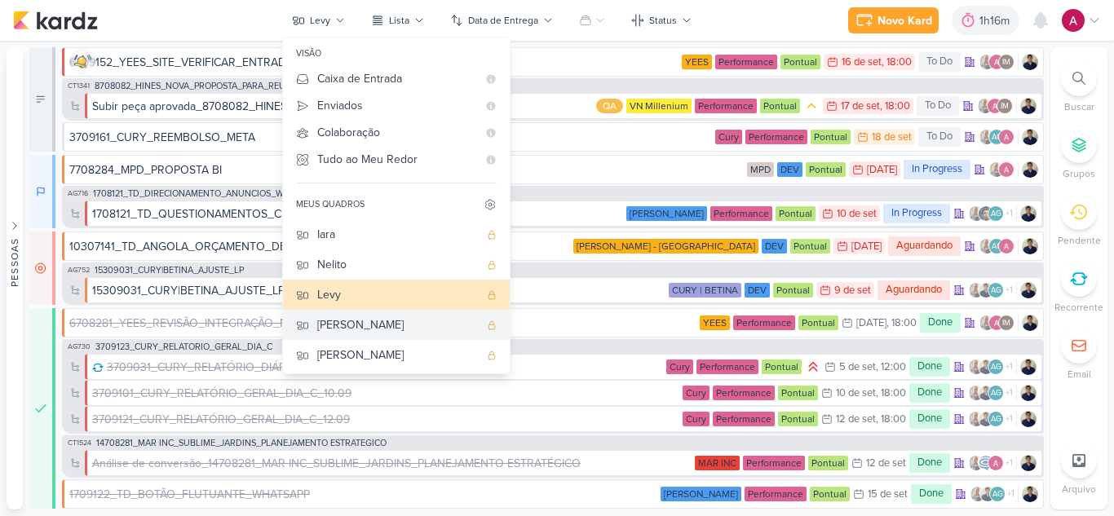
click at [345, 327] on div "[PERSON_NAME]" at bounding box center [398, 324] width 162 height 17
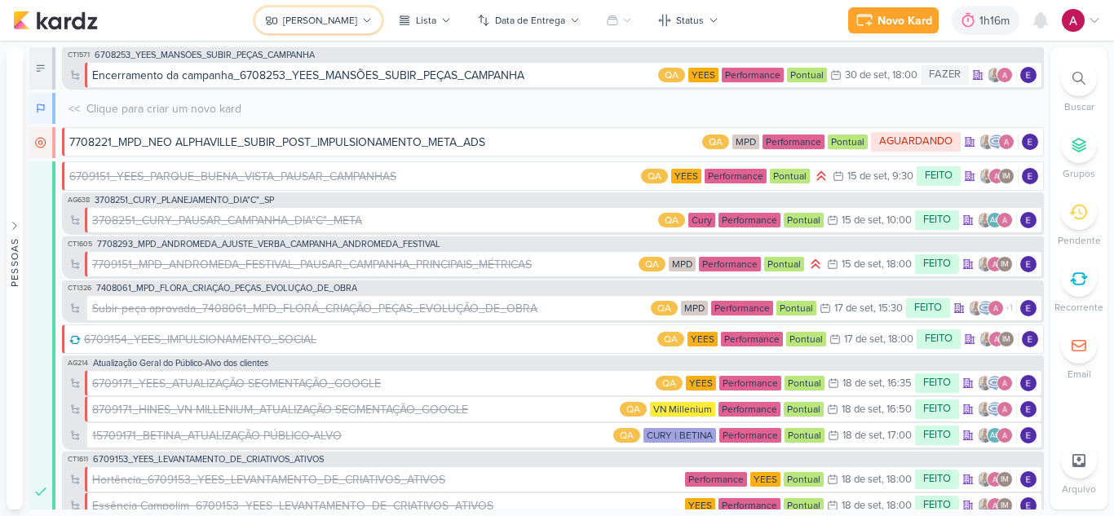
click at [326, 24] on div "[PERSON_NAME]" at bounding box center [320, 20] width 74 height 15
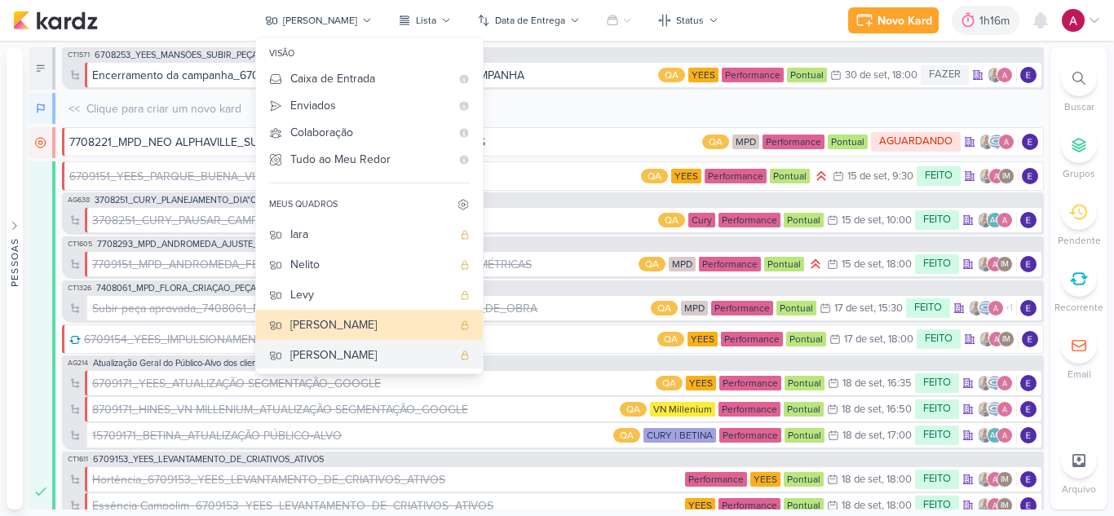
click at [339, 356] on div "[PERSON_NAME]" at bounding box center [371, 355] width 162 height 17
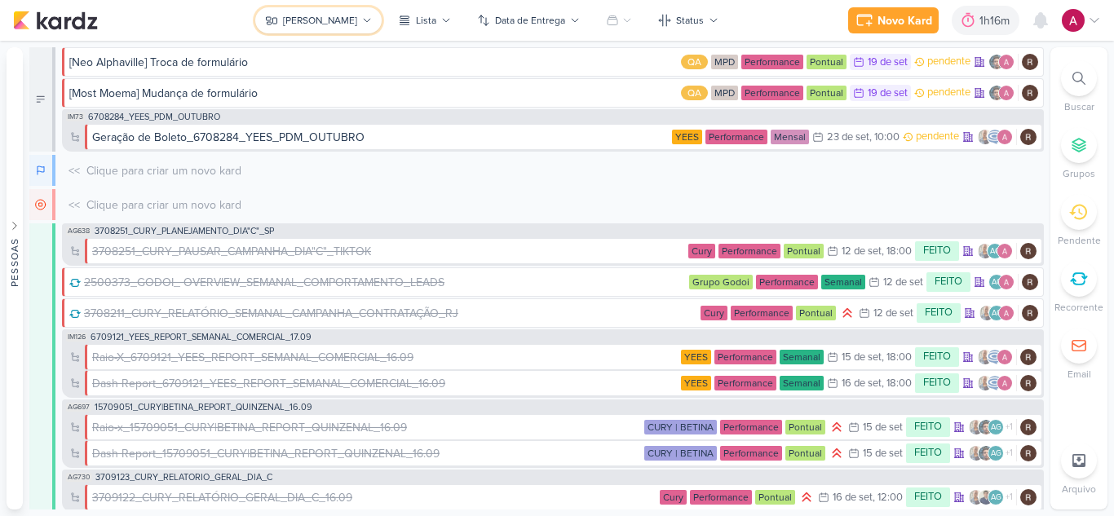
click at [331, 18] on div "[PERSON_NAME]" at bounding box center [320, 20] width 74 height 15
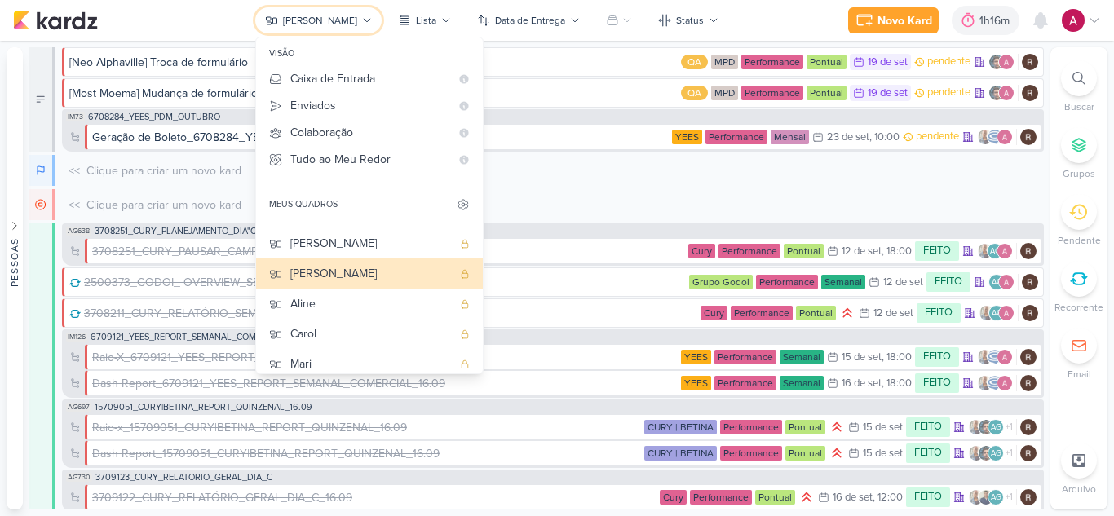
scroll to position [122, 0]
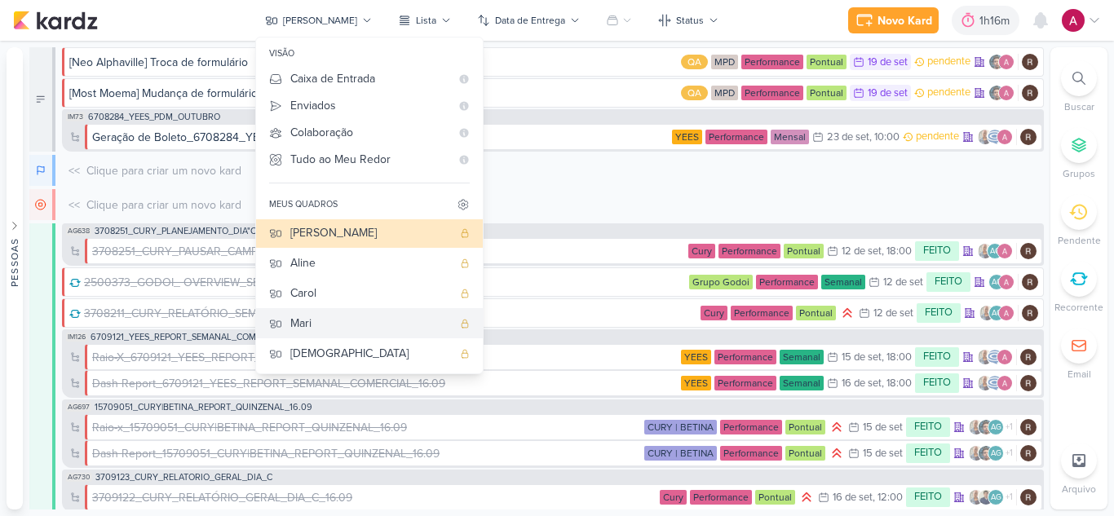
click at [352, 328] on div "Mari" at bounding box center [371, 323] width 162 height 17
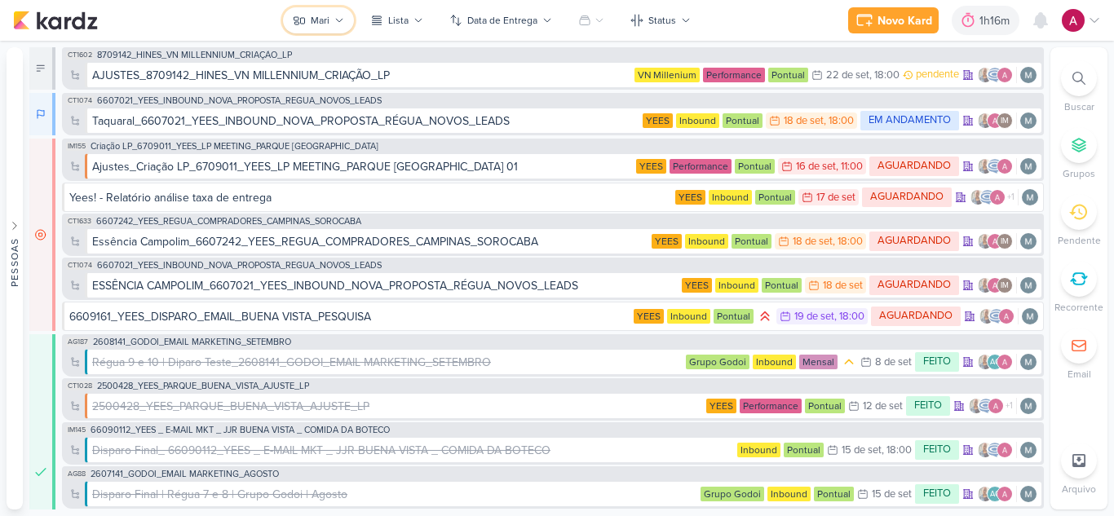
click at [340, 20] on icon at bounding box center [339, 20] width 10 height 10
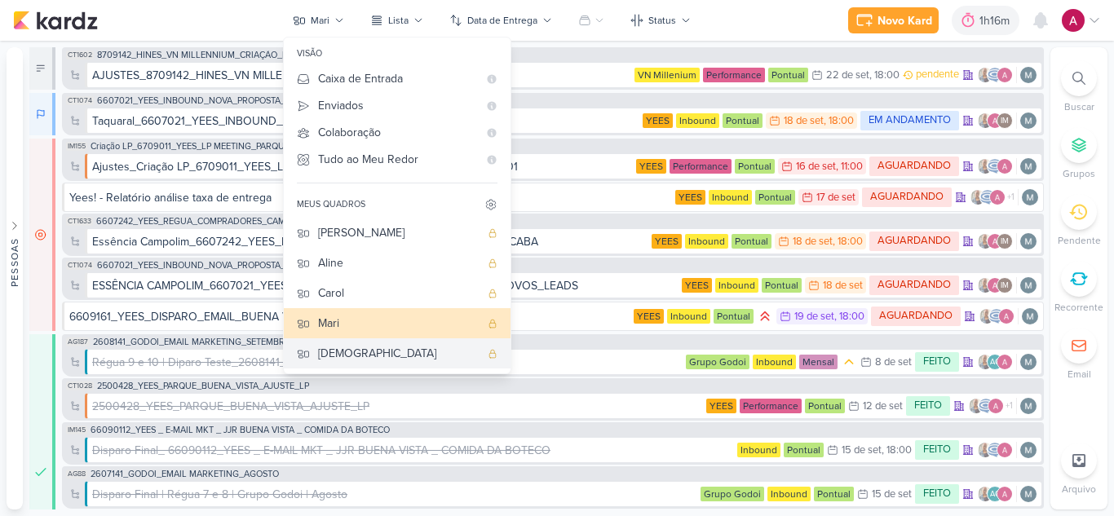
click at [374, 356] on div "[DEMOGRAPHIC_DATA]" at bounding box center [399, 353] width 162 height 17
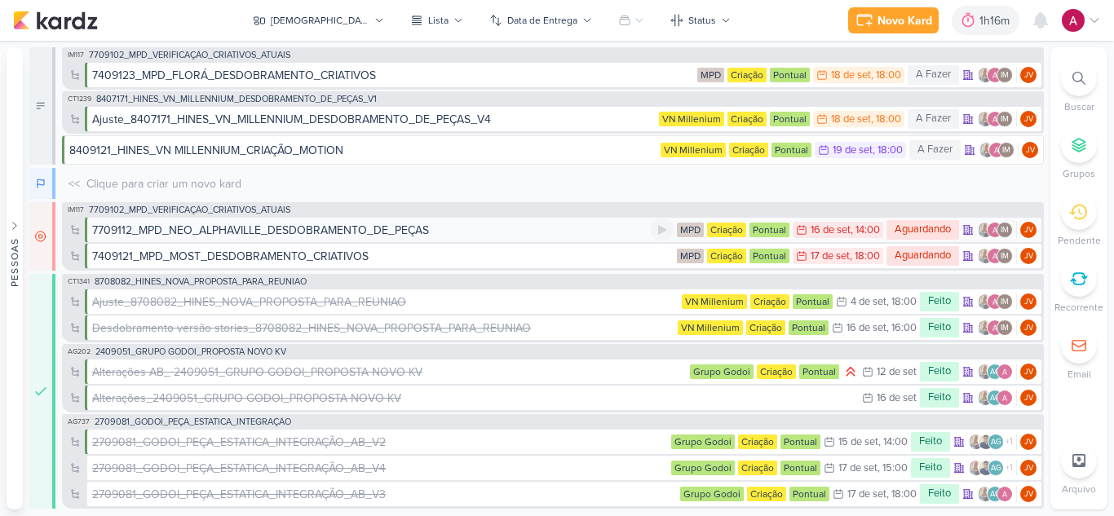
click at [434, 235] on div "7709112_MPD_NEO_ALPHAVILLE_DESDOBRAMENTO_DE_PEÇAS" at bounding box center [371, 230] width 559 height 17
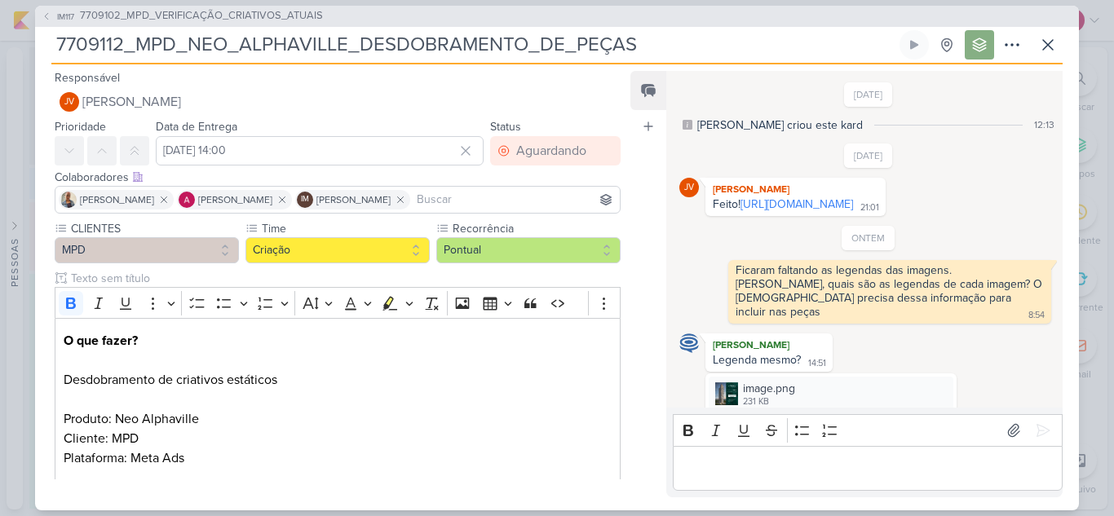
scroll to position [322, 0]
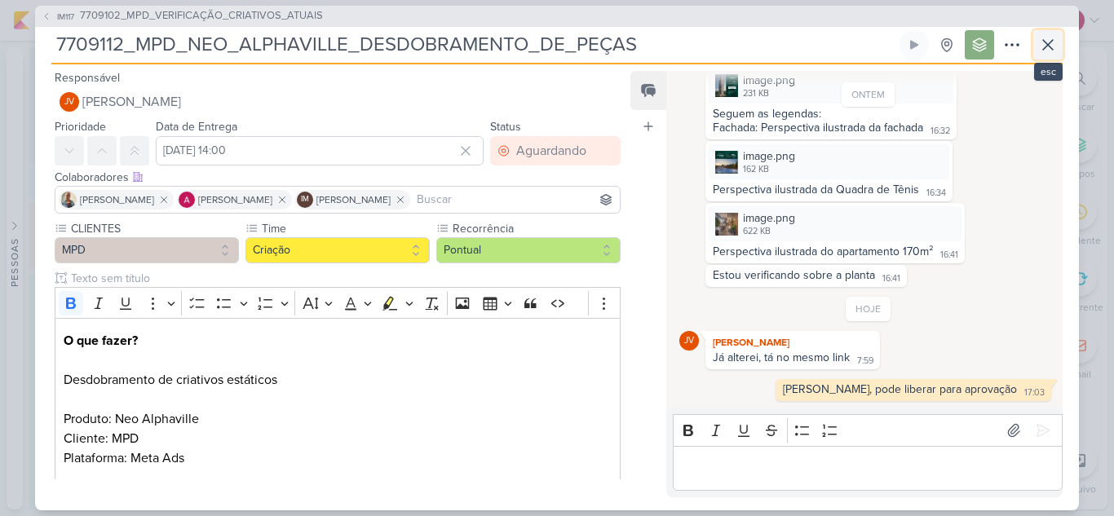
click at [1042, 41] on icon at bounding box center [1048, 45] width 20 height 20
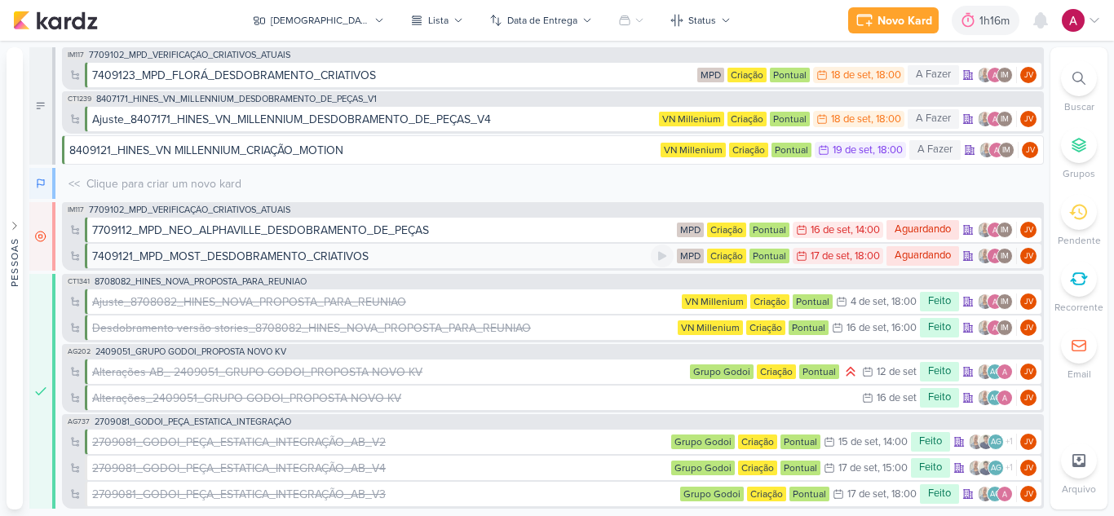
click at [438, 260] on div "7409121_MPD_MOST_DESDOBRAMENTO_CRIATIVOS" at bounding box center [371, 256] width 559 height 17
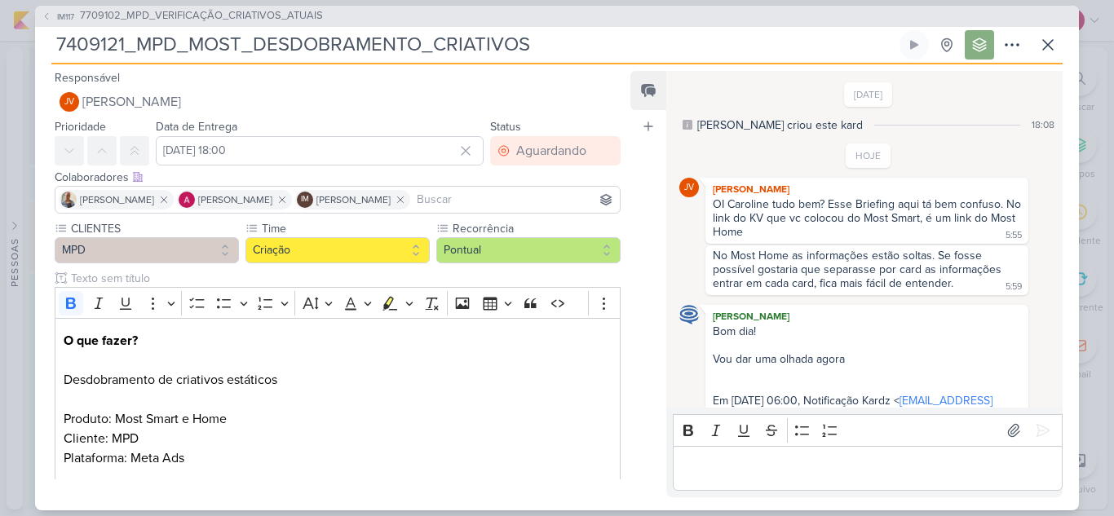
scroll to position [84, 0]
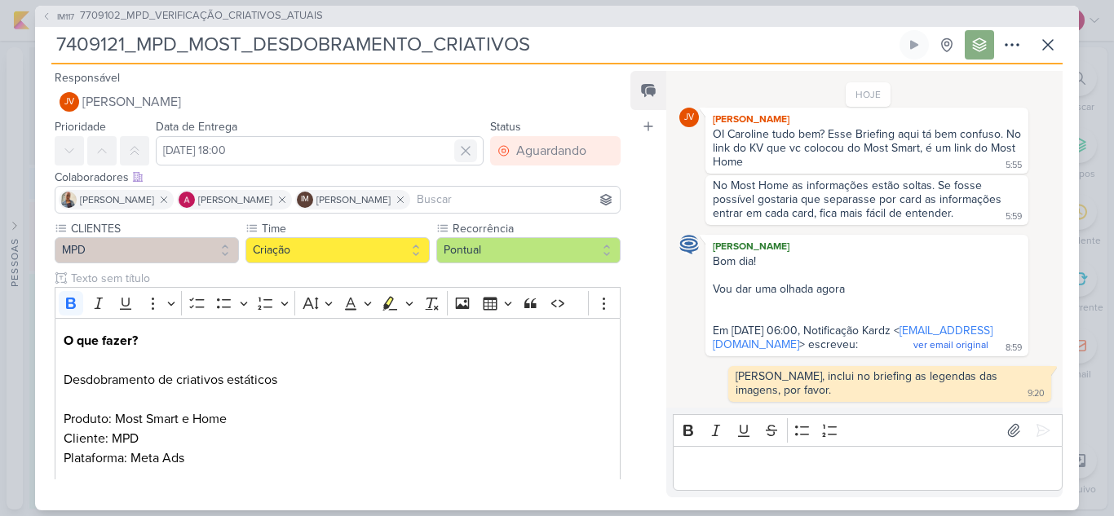
click at [460, 148] on icon at bounding box center [466, 151] width 16 height 16
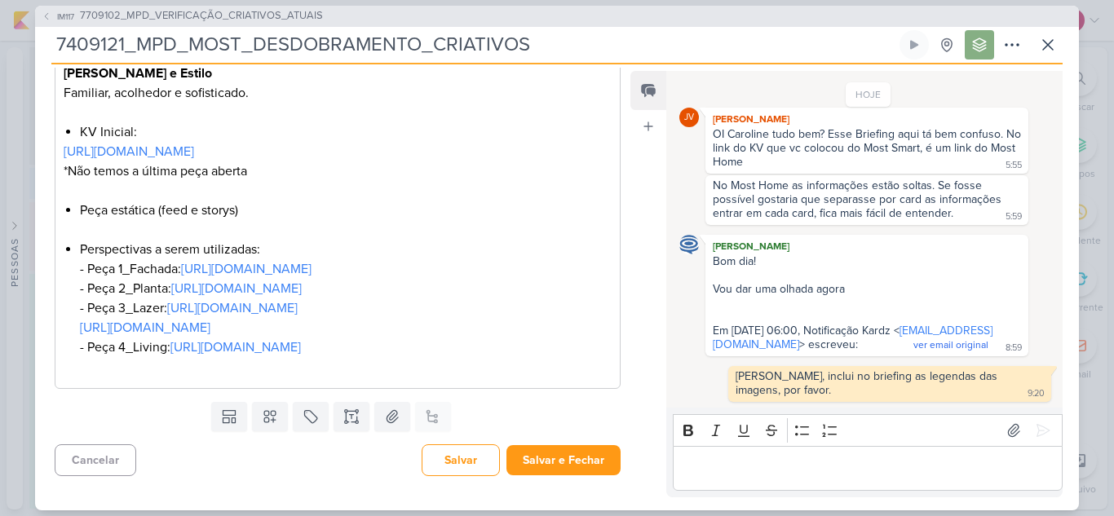
scroll to position [1109, 0]
click at [570, 476] on div "Cancelar Salvar Salvar e Fechar Ctrl + Enter" at bounding box center [331, 459] width 592 height 42
click at [577, 461] on button "Salvar e Fechar" at bounding box center [564, 460] width 114 height 30
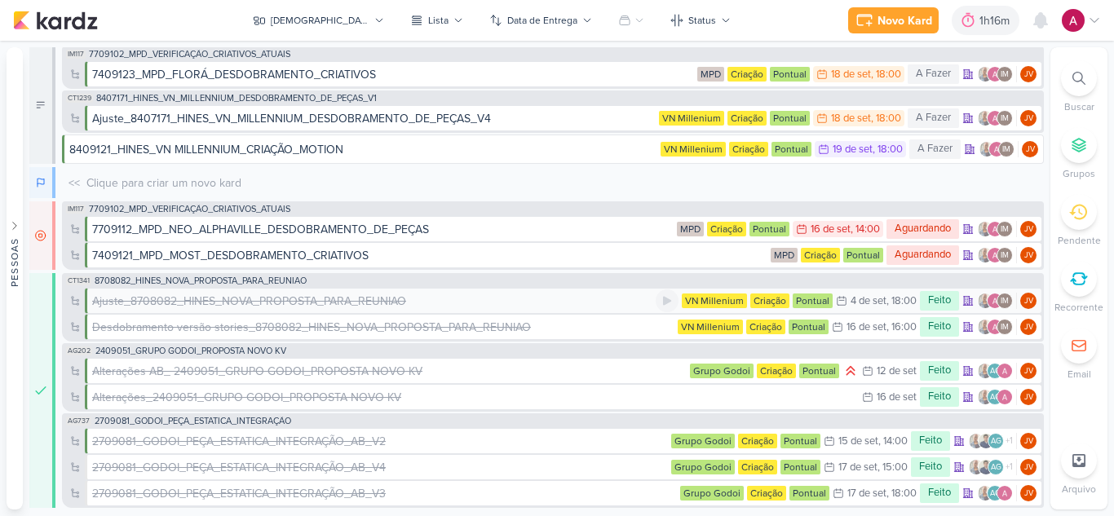
scroll to position [0, 0]
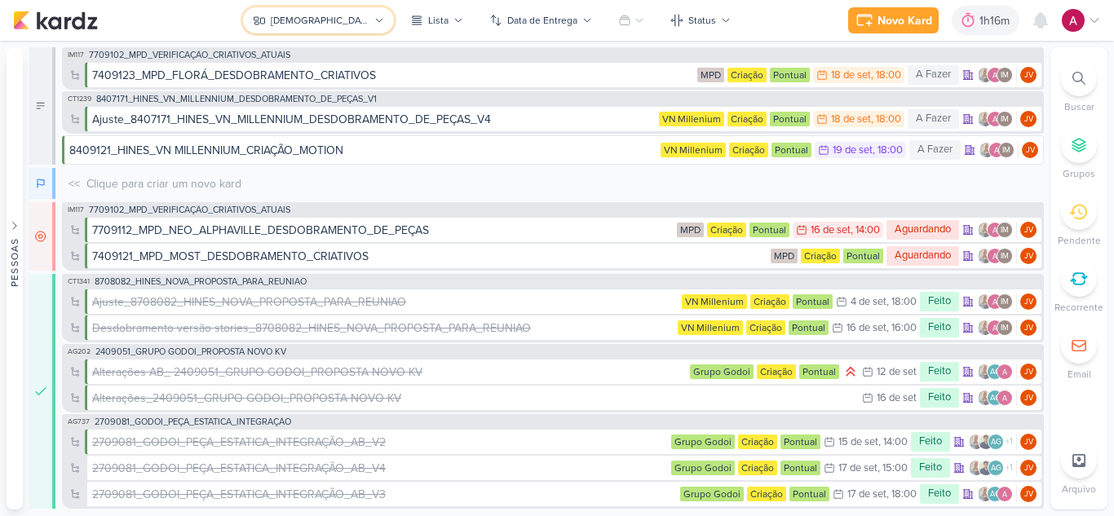
click at [322, 20] on div "[DEMOGRAPHIC_DATA]" at bounding box center [320, 20] width 99 height 15
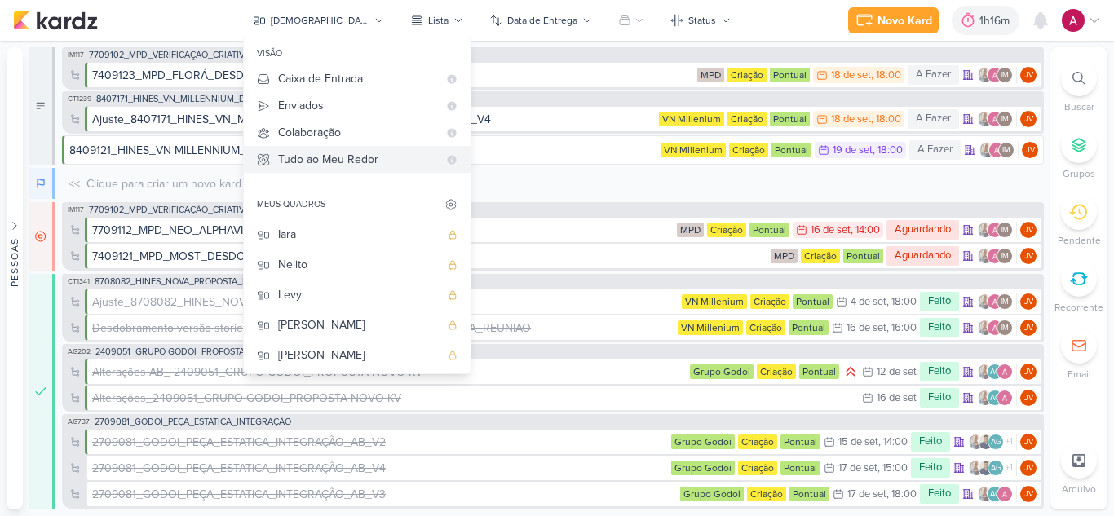
click at [368, 162] on div "Tudo ao Meu Redor" at bounding box center [358, 159] width 160 height 17
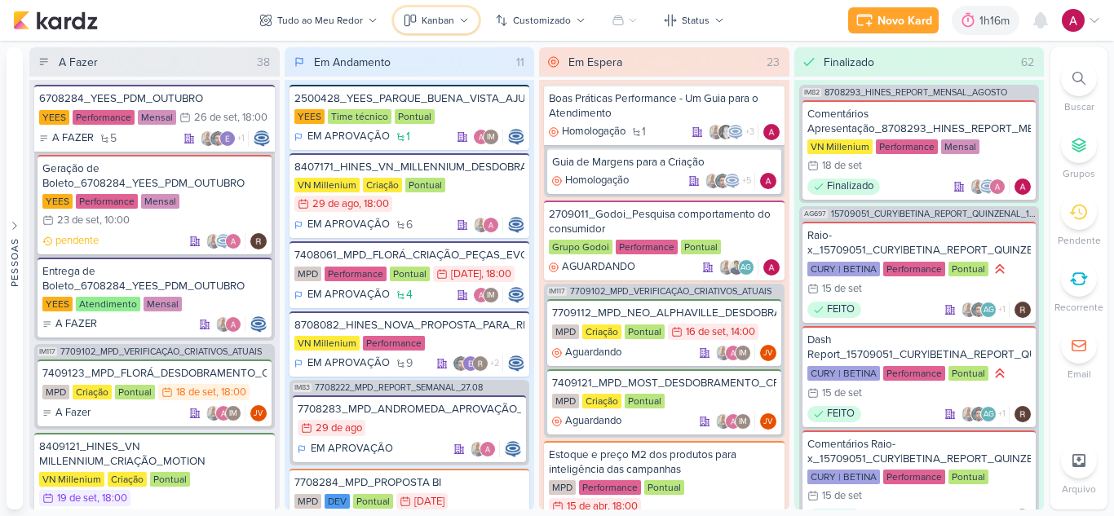
click at [456, 22] on button "Kanban" at bounding box center [436, 20] width 85 height 26
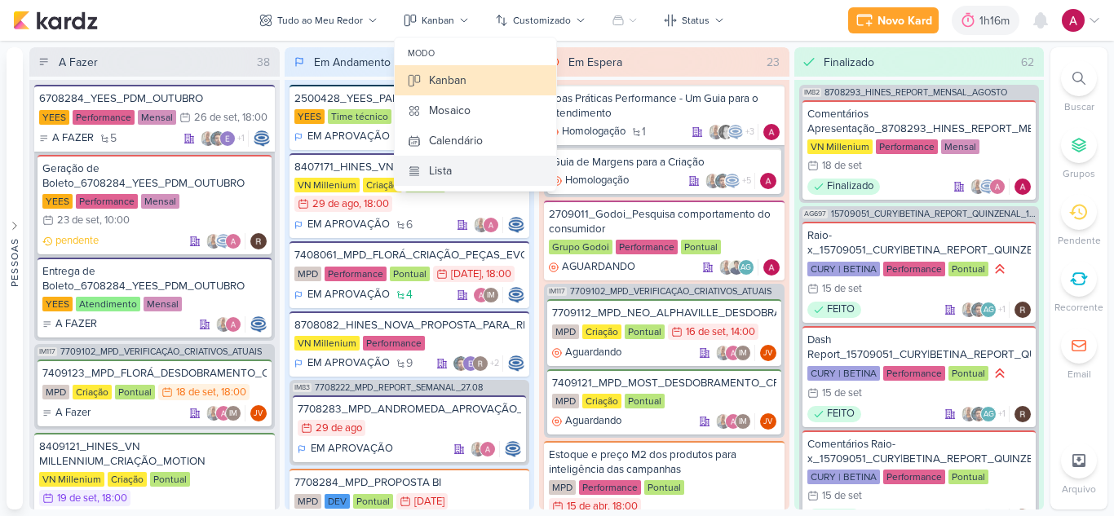
click at [464, 158] on button "Lista" at bounding box center [476, 171] width 162 height 30
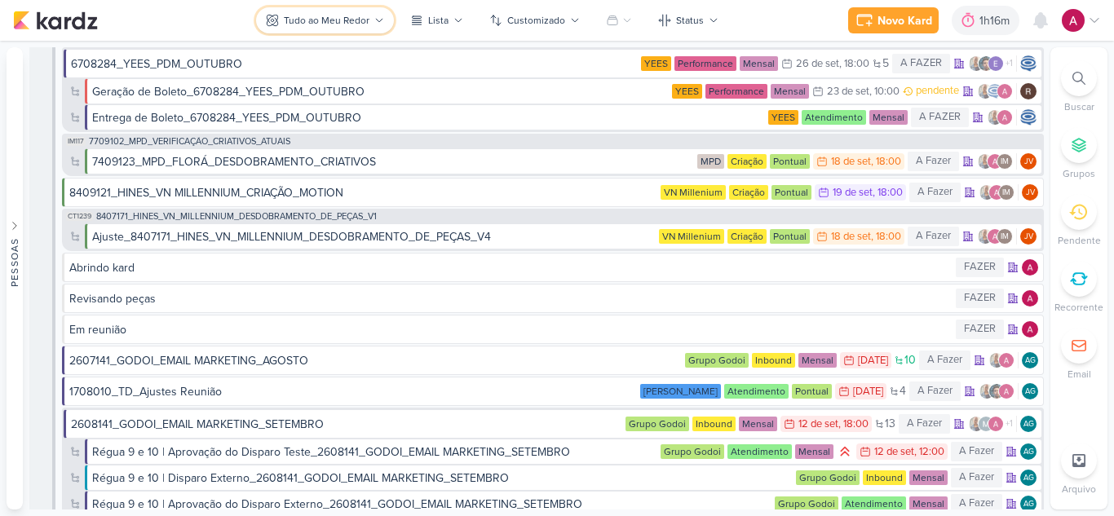
click at [369, 23] on div "Tudo ao Meu Redor" at bounding box center [327, 20] width 86 height 15
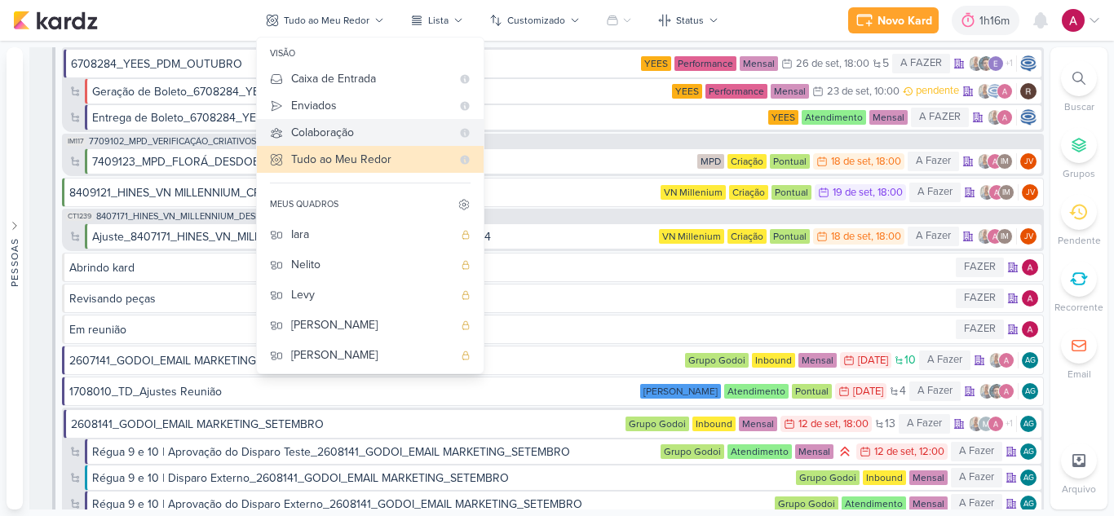
click at [340, 126] on div "Colaboração" at bounding box center [371, 132] width 160 height 17
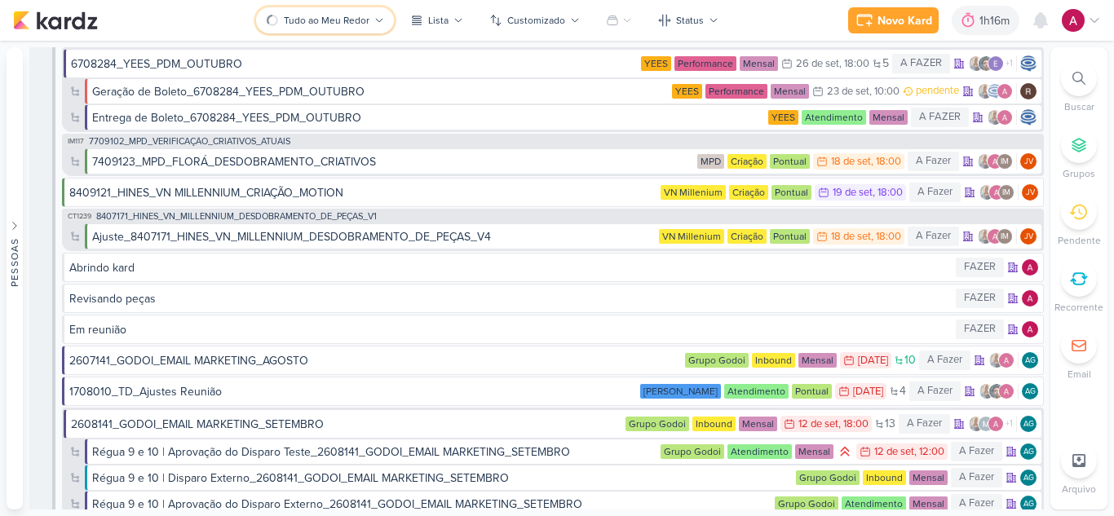
click at [330, 24] on div "Tudo ao Meu Redor" at bounding box center [327, 20] width 86 height 15
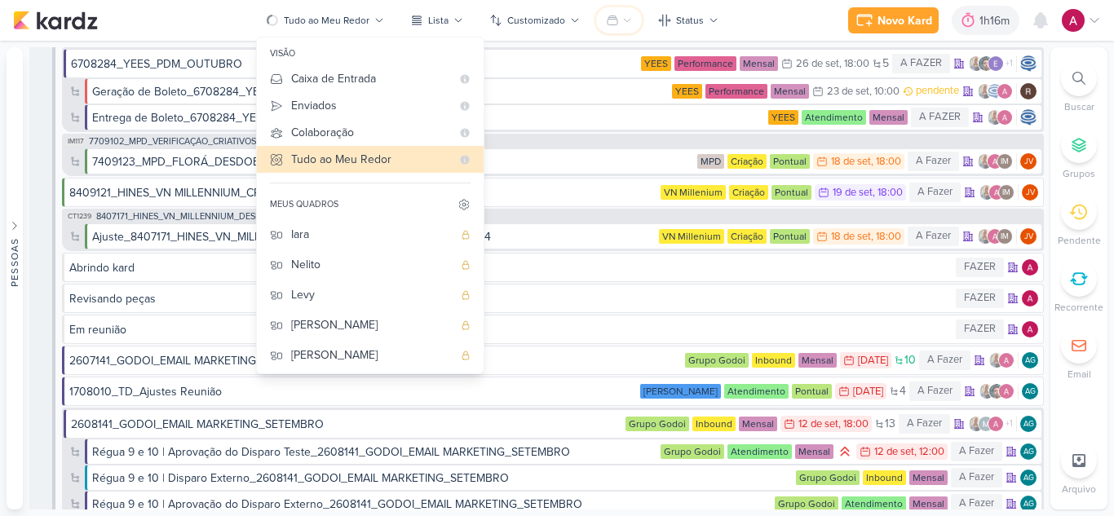
click at [614, 29] on button at bounding box center [619, 20] width 46 height 26
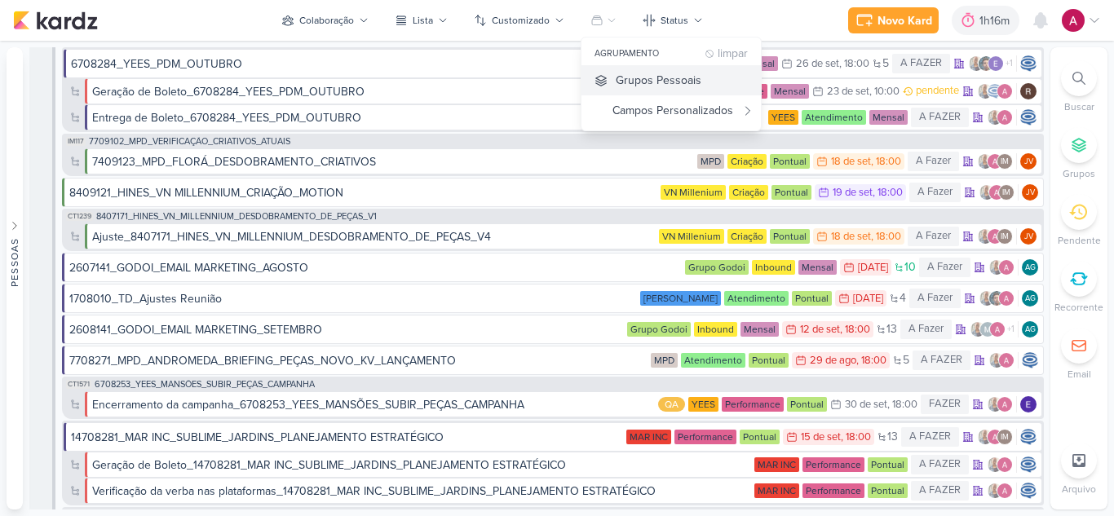
click at [648, 83] on div "Grupos Pessoais" at bounding box center [659, 80] width 86 height 17
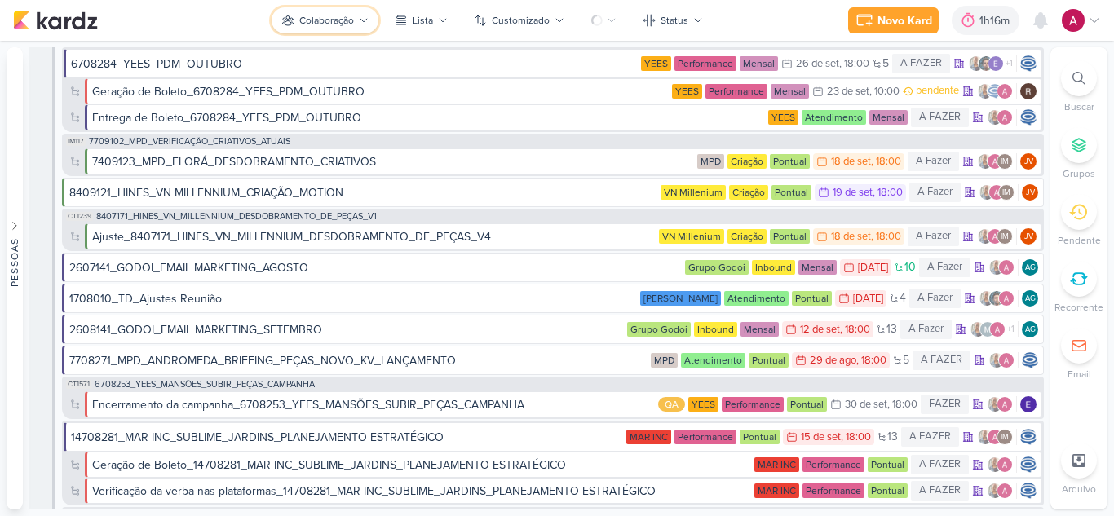
click at [329, 15] on div "Colaboração" at bounding box center [326, 20] width 55 height 15
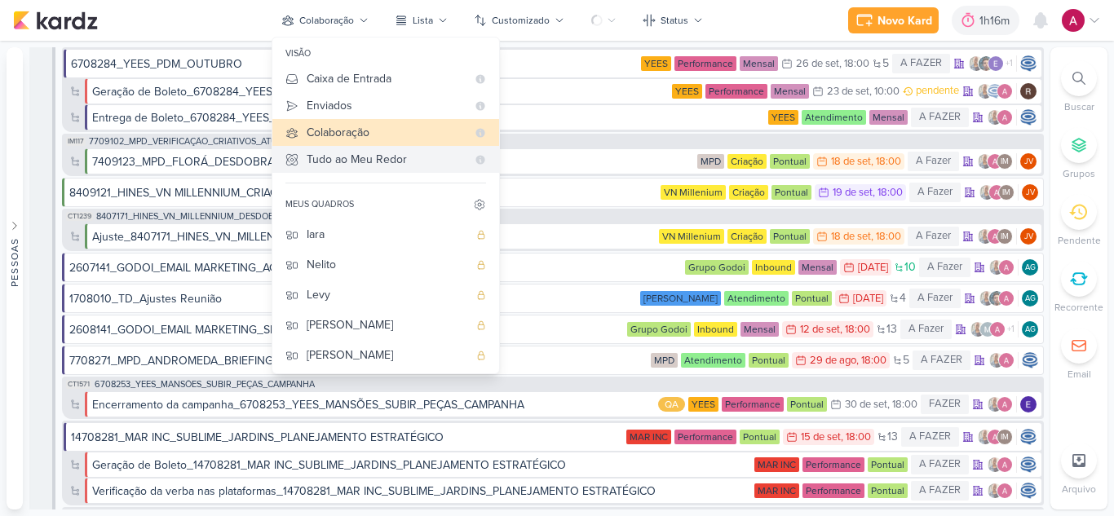
click at [363, 165] on div "Tudo ao Meu Redor" at bounding box center [387, 159] width 160 height 17
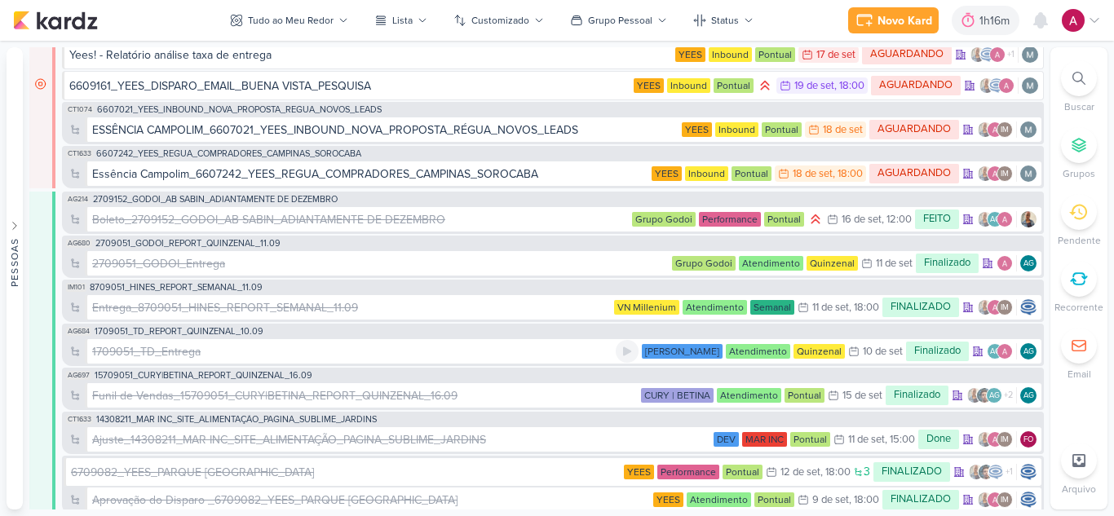
scroll to position [6931, 0]
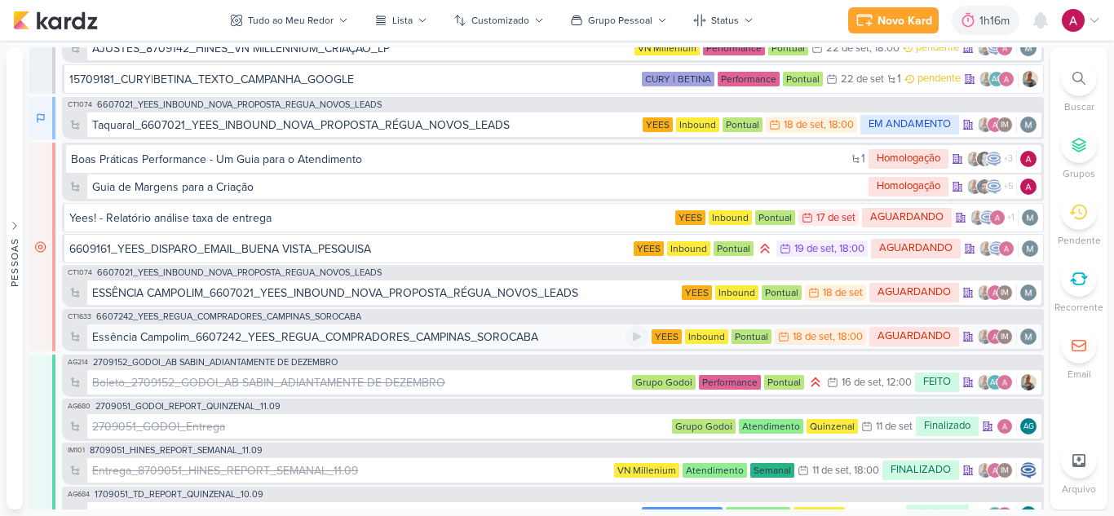
click at [342, 335] on div "Essência Campolim_6607242_YEES_REGUA_COMPRADORES_CAMPINAS_SOROCABA" at bounding box center [315, 337] width 446 height 17
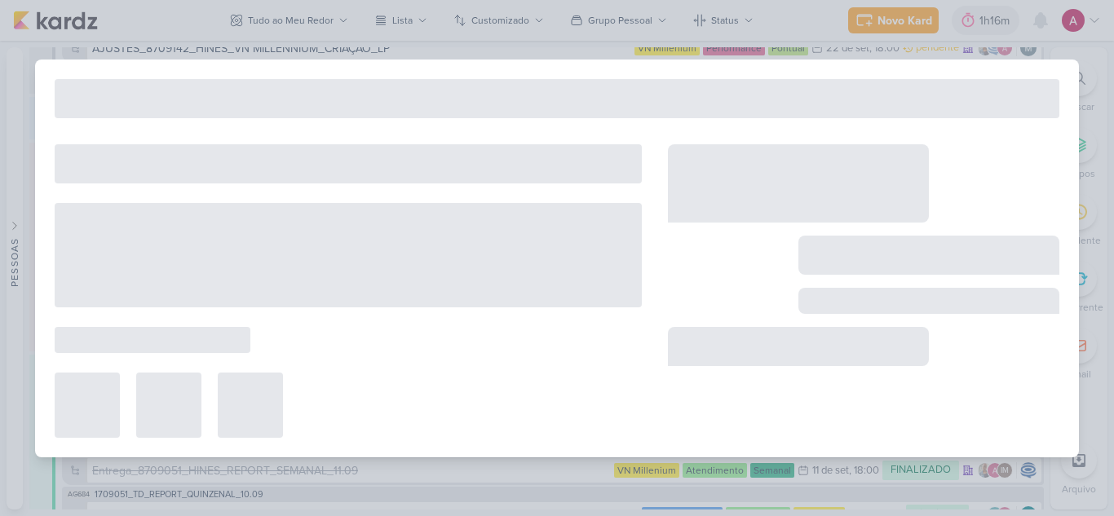
type input "Essência Campolim_6607242_YEES_REGUA_COMPRADORES_CAMPINAS_SOROCABA"
type input "18 de setembro de 2025 às 18:00"
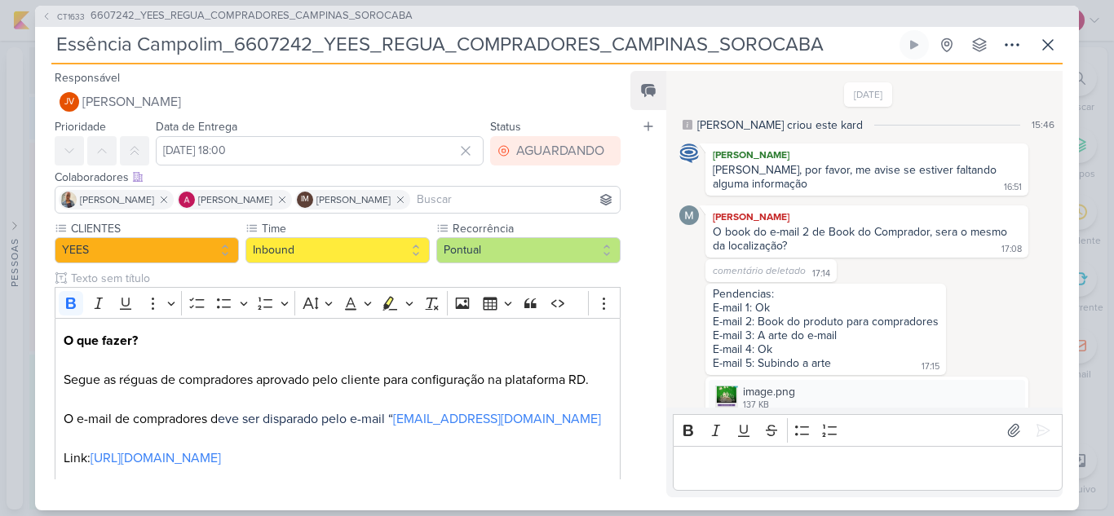
scroll to position [353, 0]
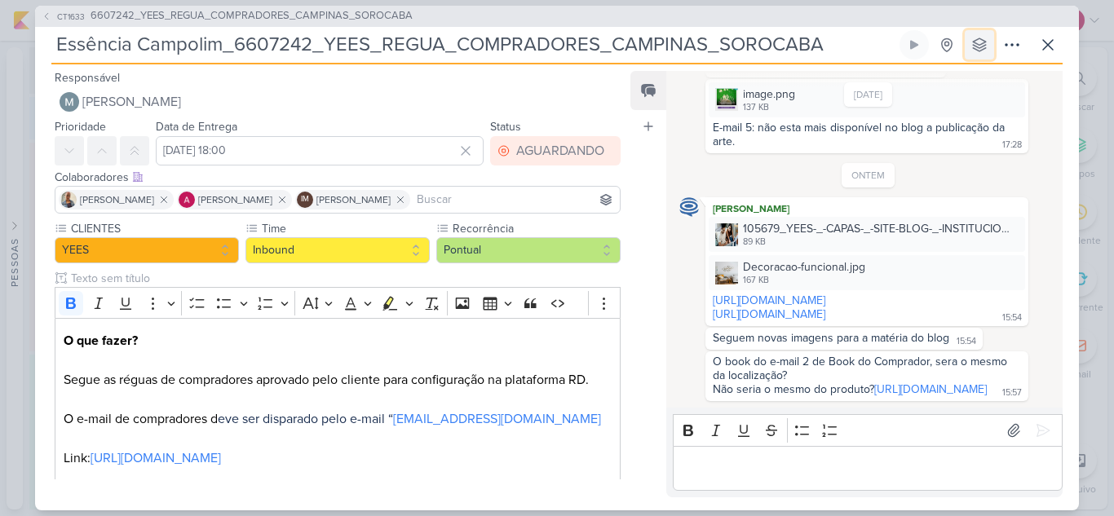
click at [978, 51] on icon at bounding box center [979, 45] width 16 height 16
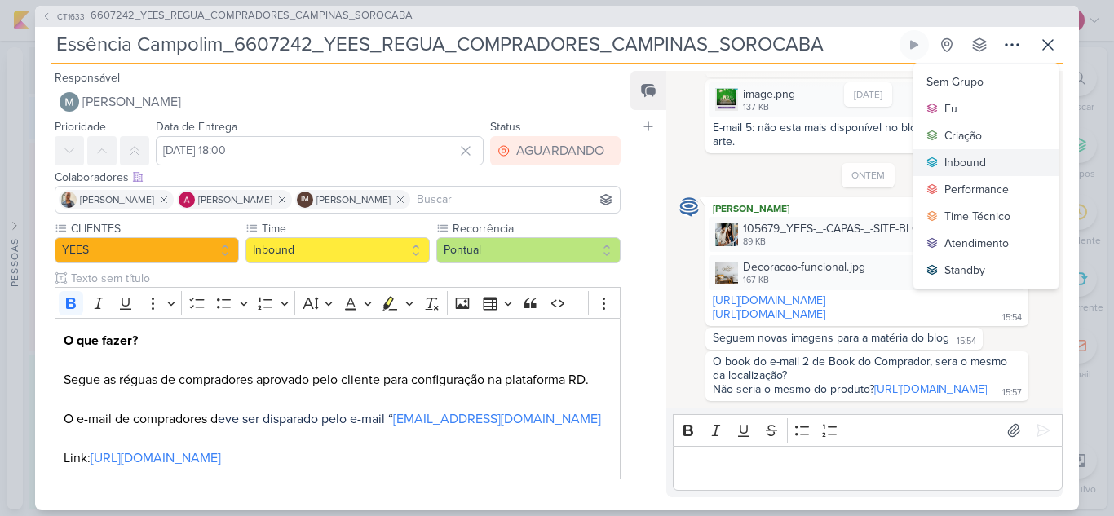
click at [971, 161] on div "Inbound" at bounding box center [966, 162] width 42 height 17
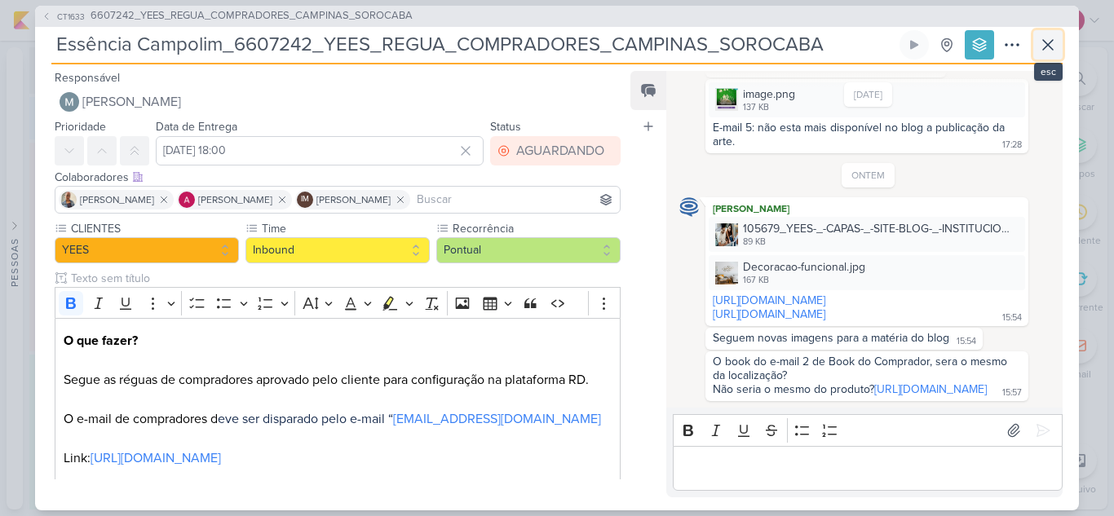
click at [1055, 45] on icon at bounding box center [1048, 45] width 20 height 20
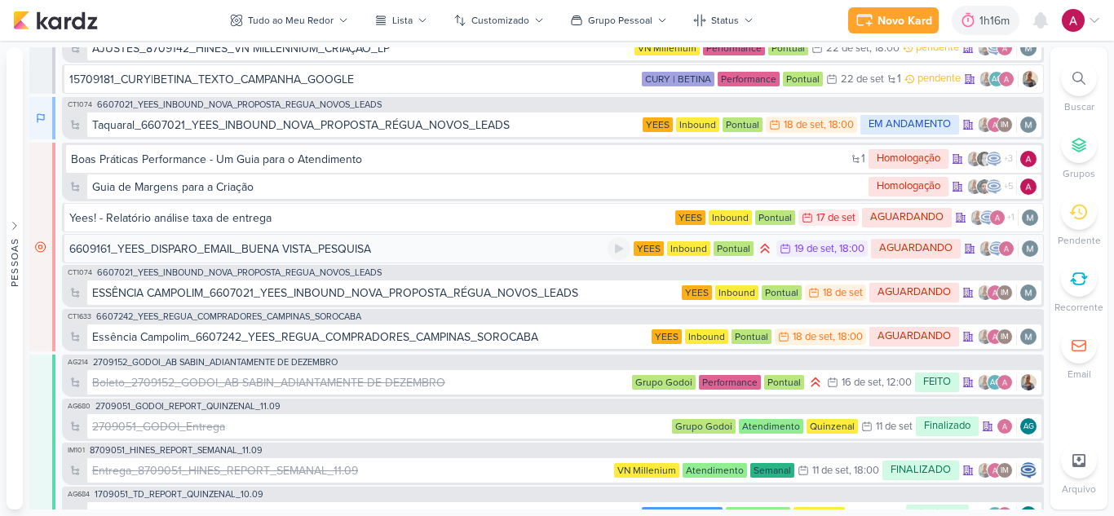
click at [366, 249] on div "6609161_YEES_DISPARO_EMAIL_BUENA VISTA_PESQUISA" at bounding box center [220, 249] width 302 height 17
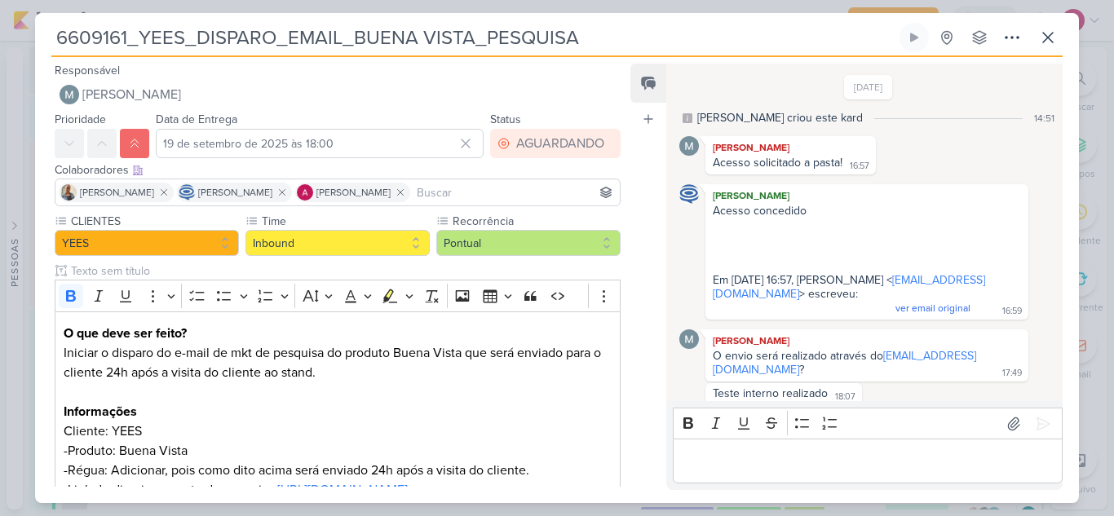
scroll to position [907, 0]
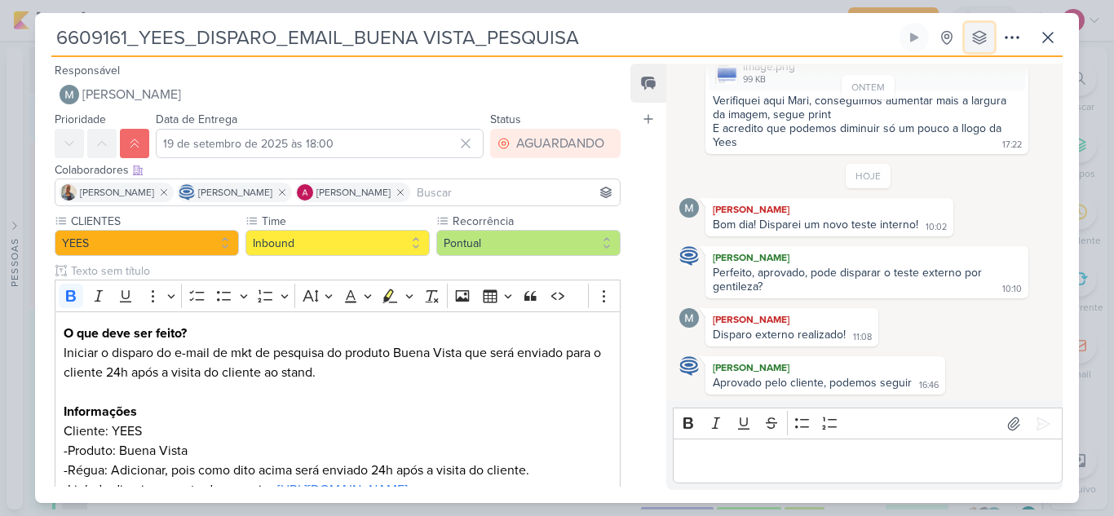
click at [986, 42] on icon at bounding box center [979, 37] width 16 height 16
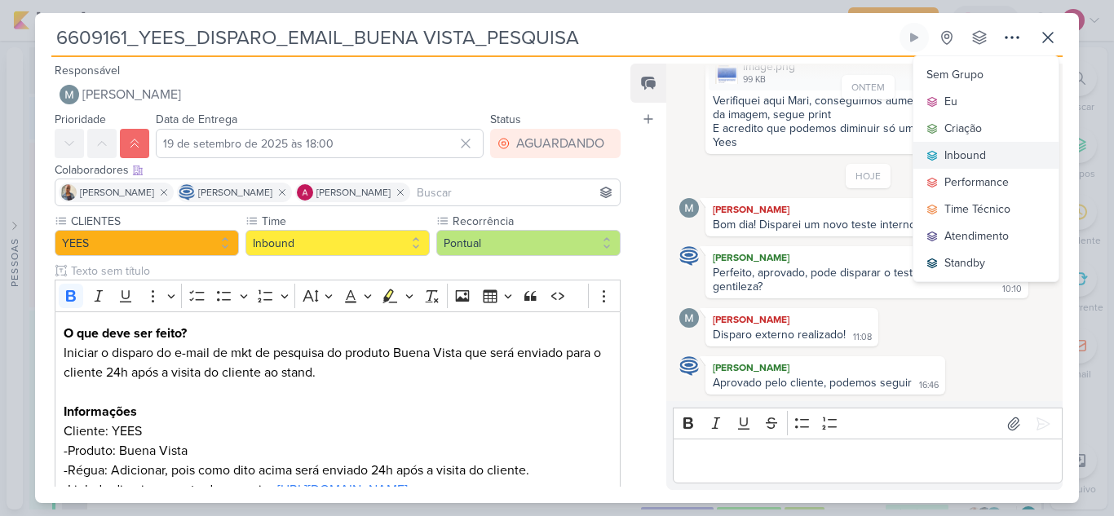
click at [988, 162] on button "Inbound" at bounding box center [986, 155] width 145 height 27
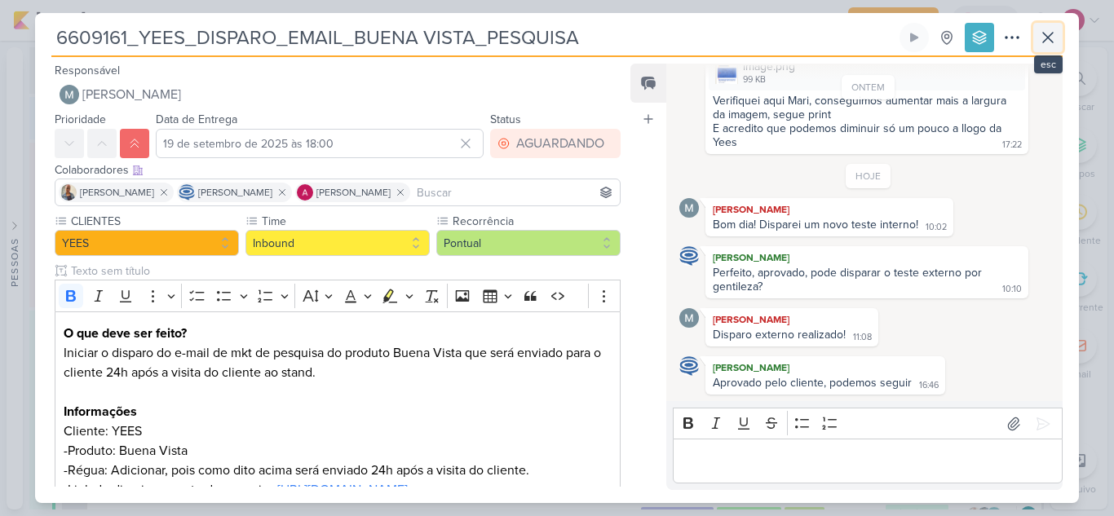
click at [1055, 39] on icon at bounding box center [1048, 38] width 20 height 20
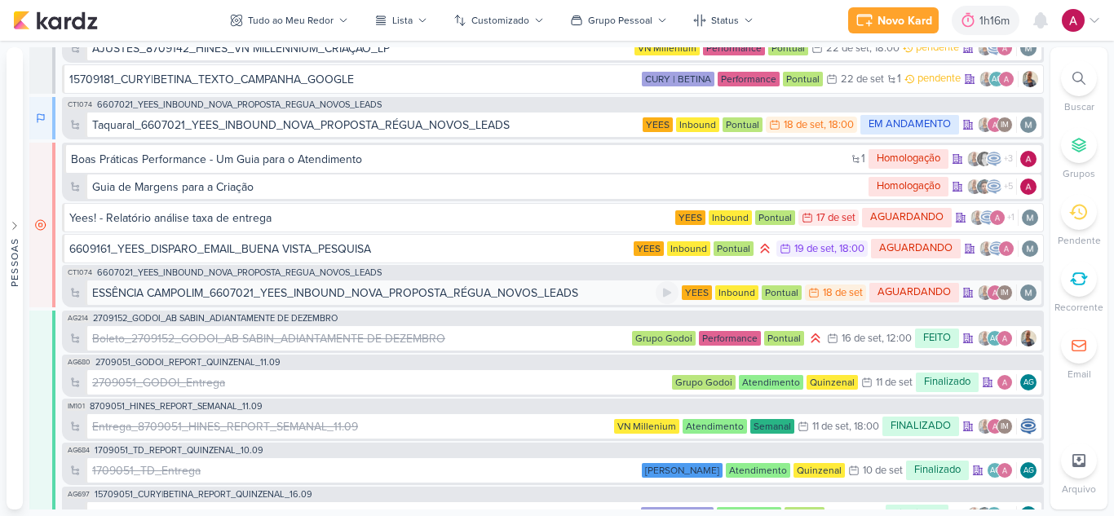
click at [506, 295] on div "ESSÊNCIA CAMPOLIM_6607021_YEES_INBOUND_NOVA_PROPOSTA_RÉGUA_NOVOS_LEADS" at bounding box center [335, 293] width 486 height 17
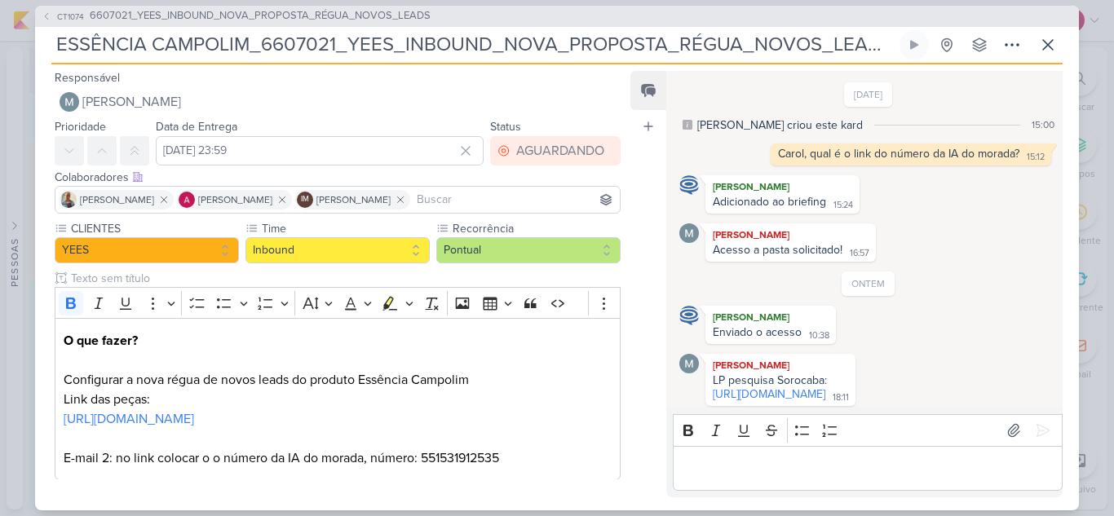
scroll to position [331, 0]
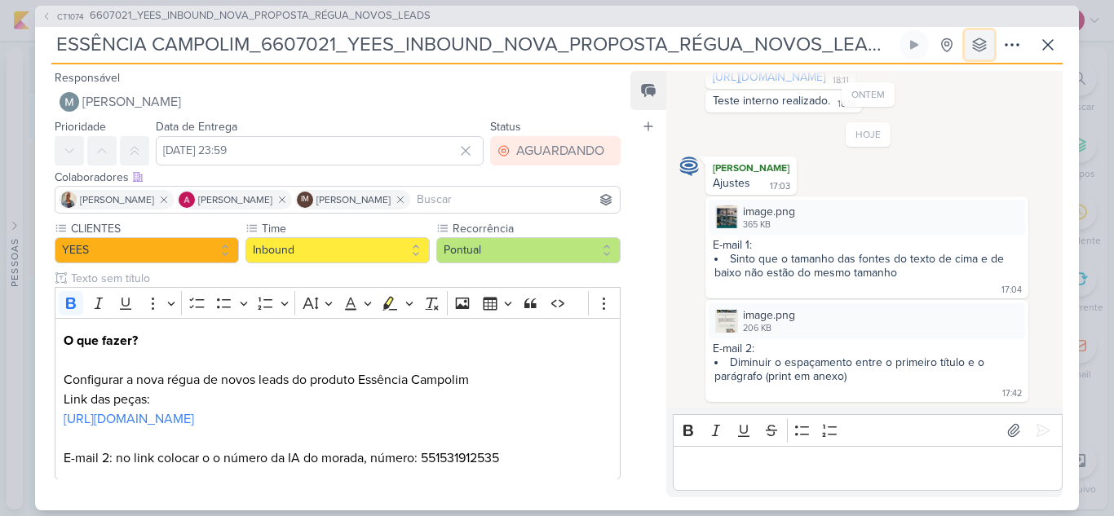
click at [977, 51] on icon at bounding box center [979, 45] width 16 height 16
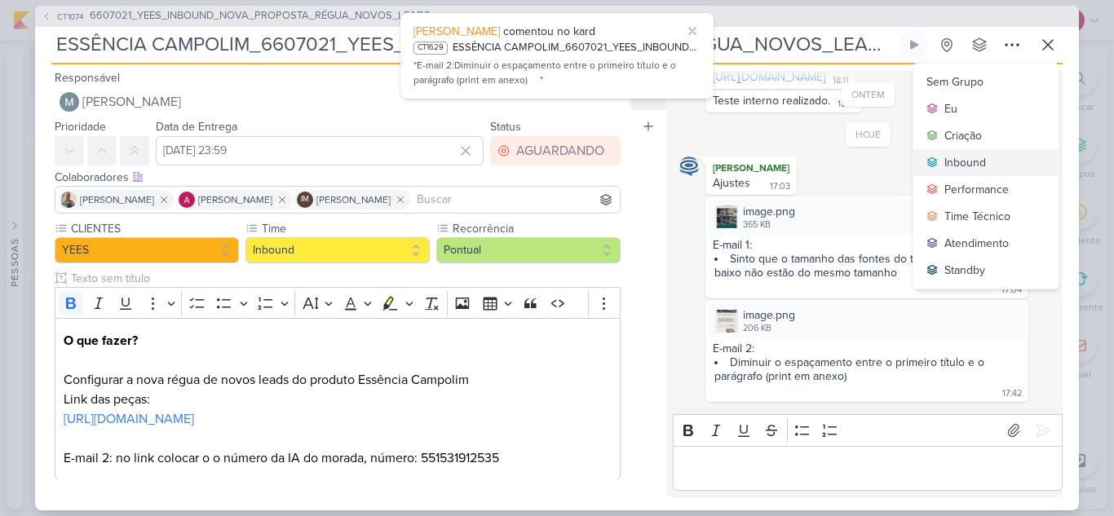
click at [971, 155] on div "Inbound" at bounding box center [966, 162] width 42 height 17
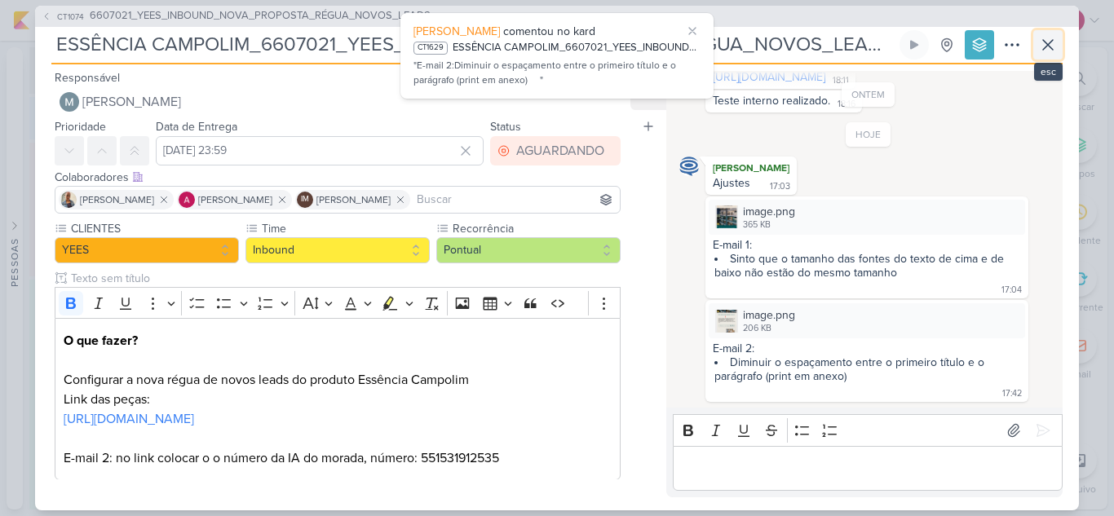
click at [1046, 41] on icon at bounding box center [1048, 45] width 20 height 20
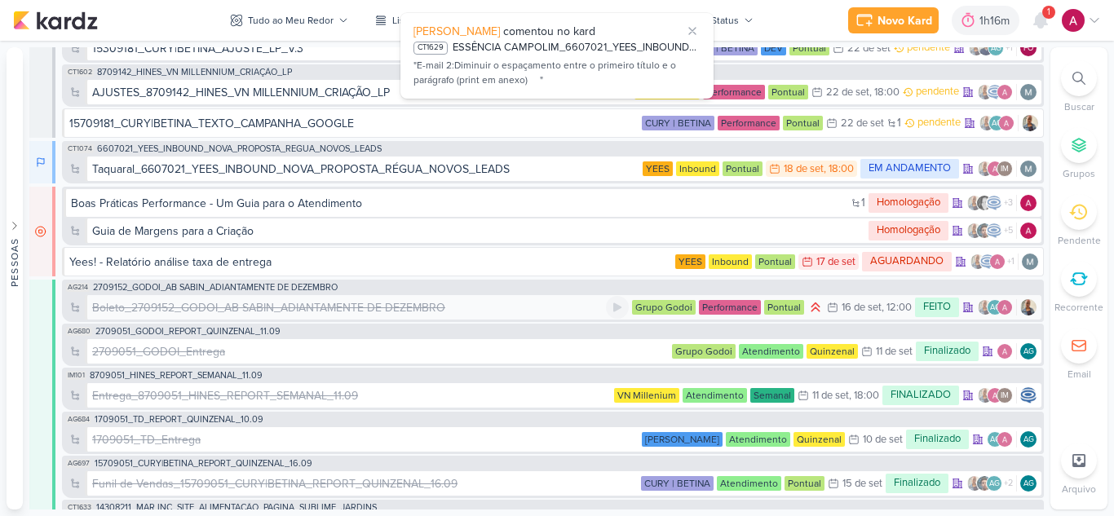
scroll to position [7017, 0]
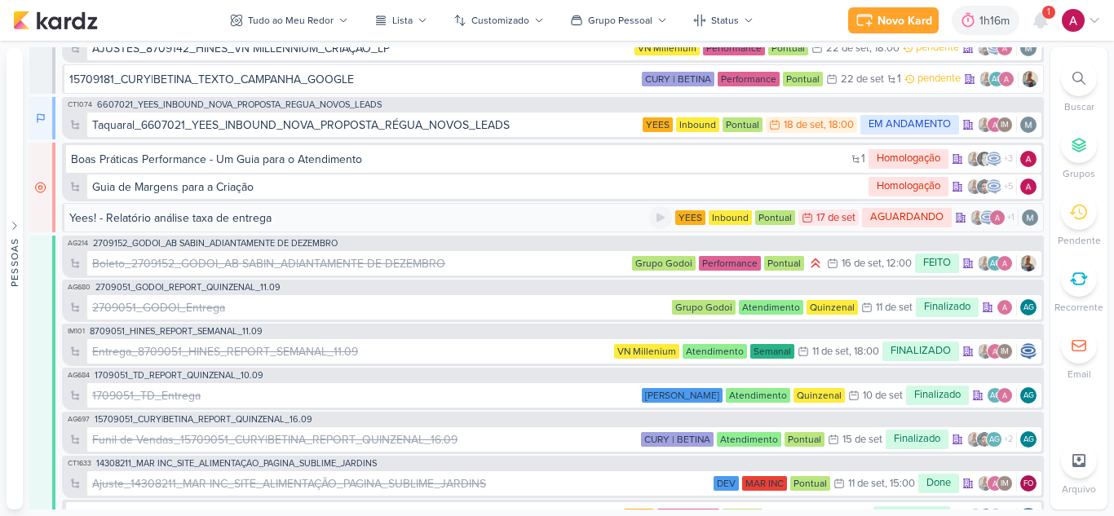
click at [475, 222] on div "Yees! - Relatório análise taxa de entrega" at bounding box center [359, 218] width 580 height 17
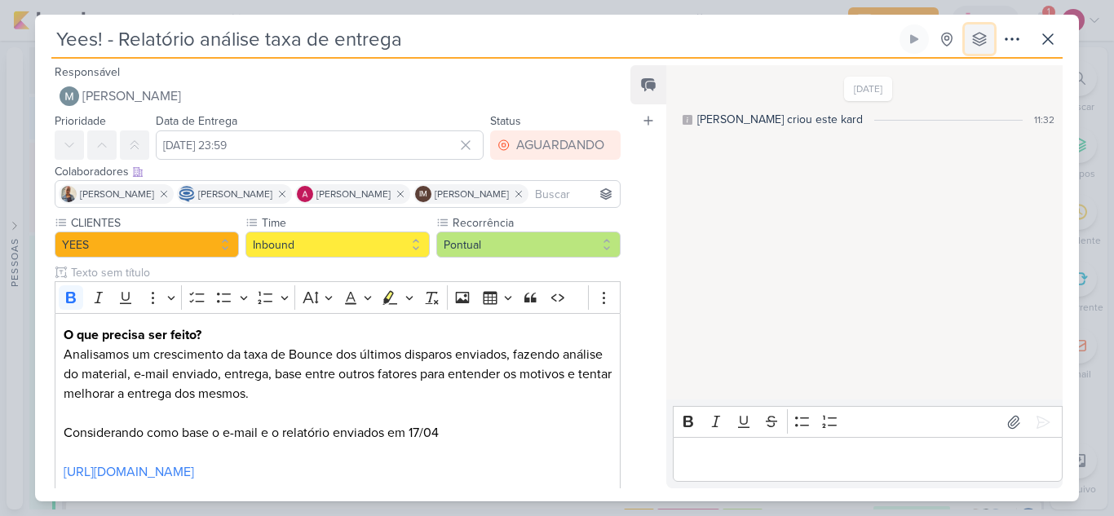
click at [986, 33] on icon at bounding box center [979, 39] width 16 height 16
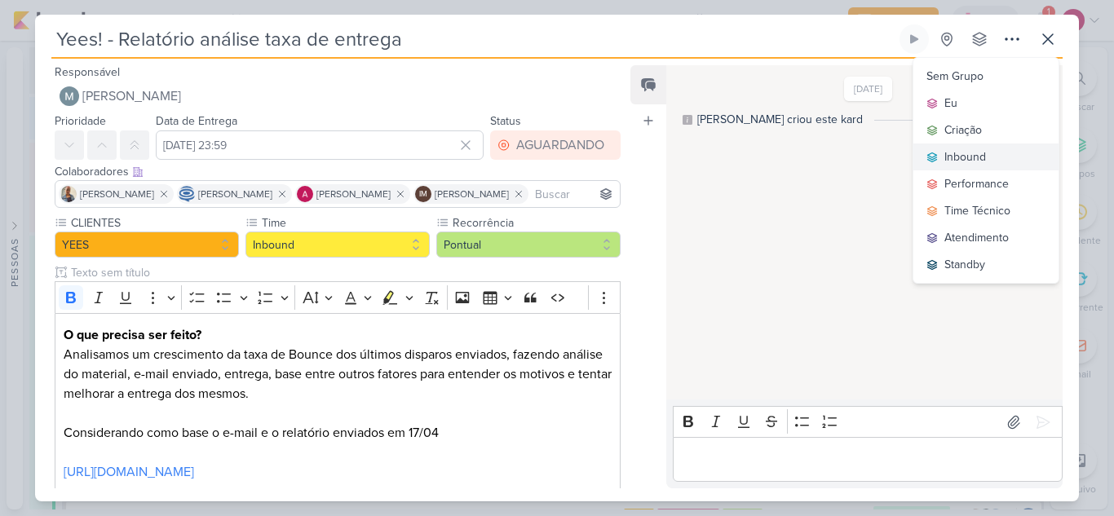
click at [984, 147] on button "Inbound" at bounding box center [986, 157] width 145 height 27
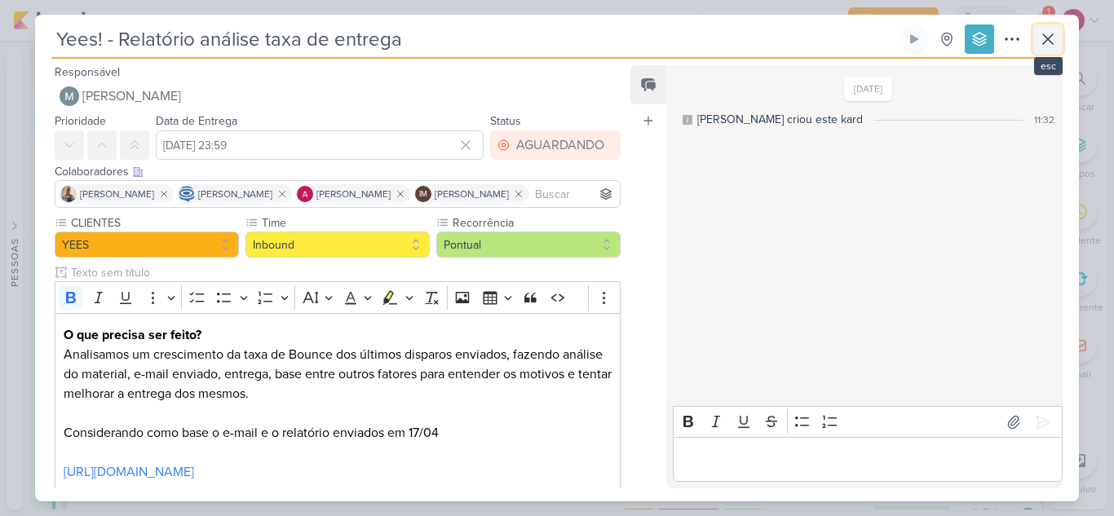
click at [1046, 42] on icon at bounding box center [1048, 39] width 20 height 20
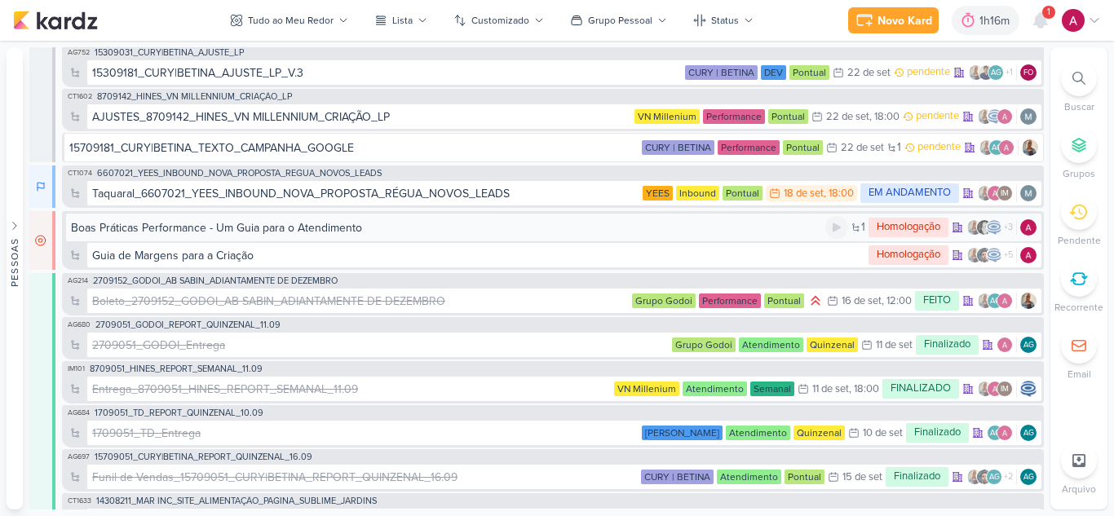
scroll to position [6898, 0]
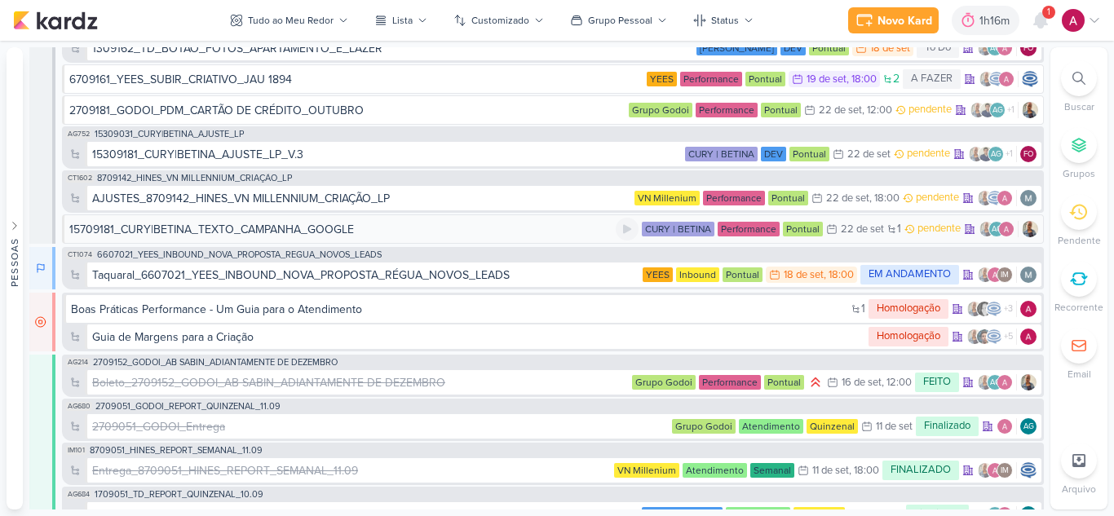
click at [478, 237] on div "15709181_CURY|BETINA_TEXTO_CAMPANHA_GOOGLE" at bounding box center [342, 229] width 546 height 17
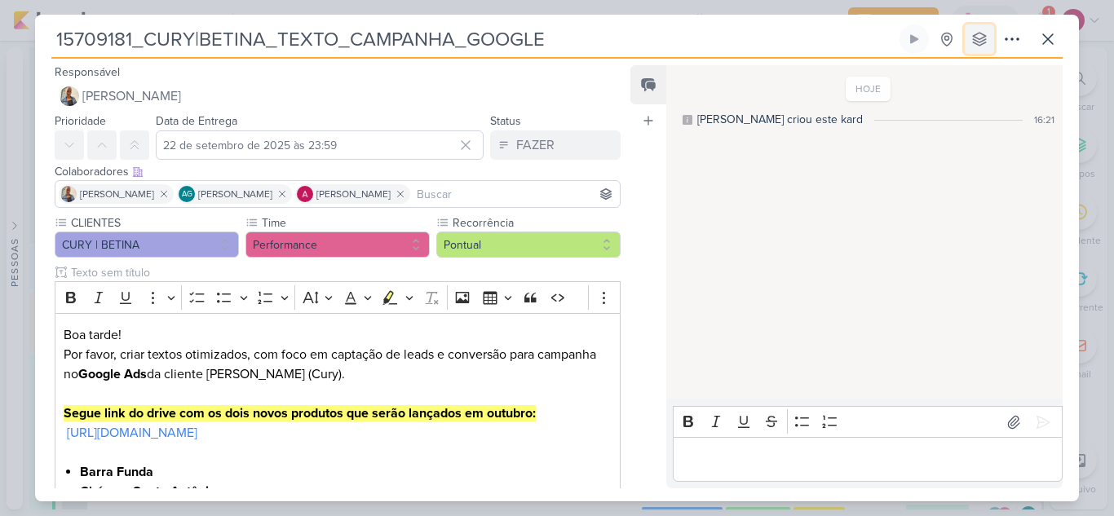
click at [971, 46] on button at bounding box center [979, 38] width 29 height 29
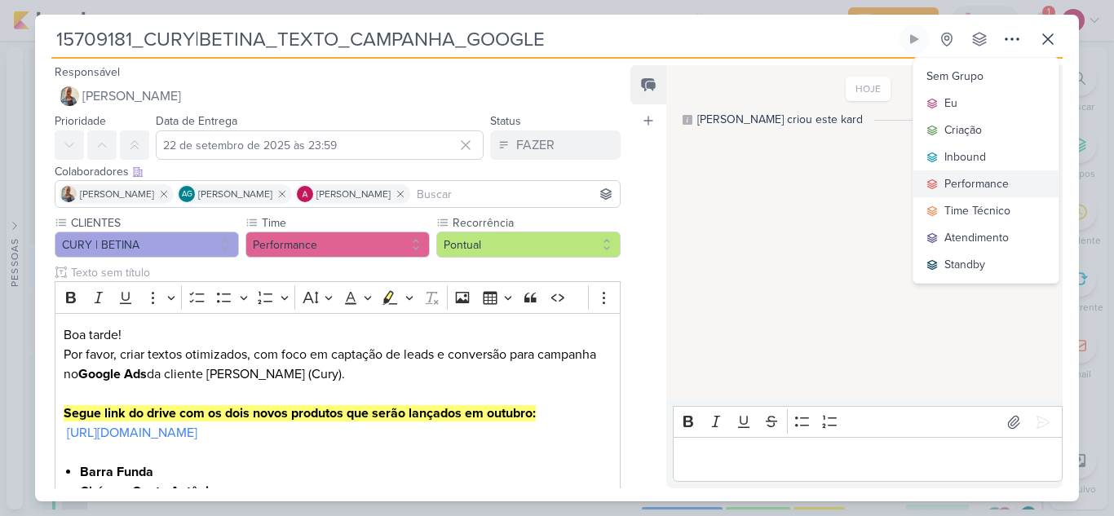
click at [973, 174] on button "Performance" at bounding box center [986, 183] width 145 height 27
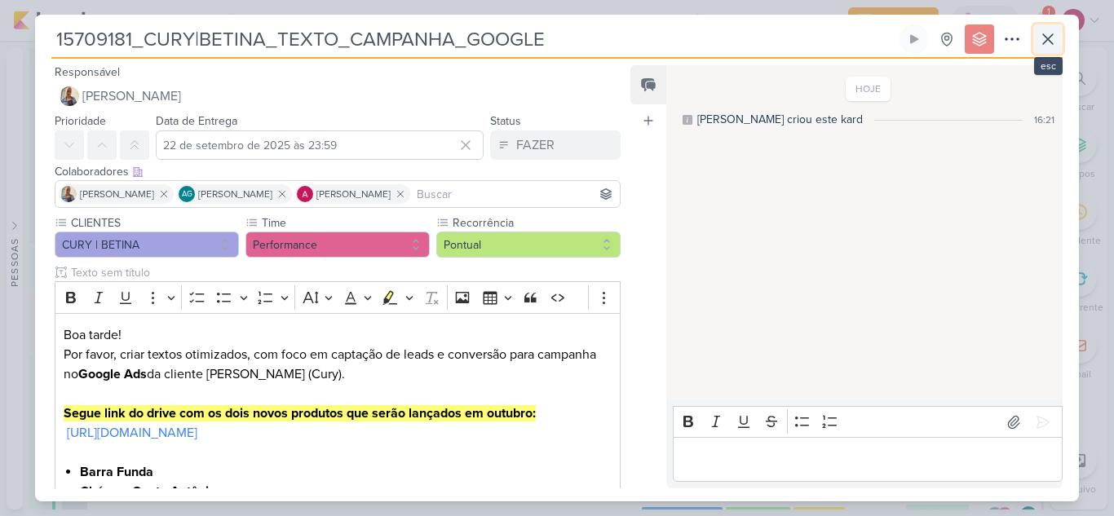
click at [1048, 38] on icon at bounding box center [1048, 39] width 20 height 20
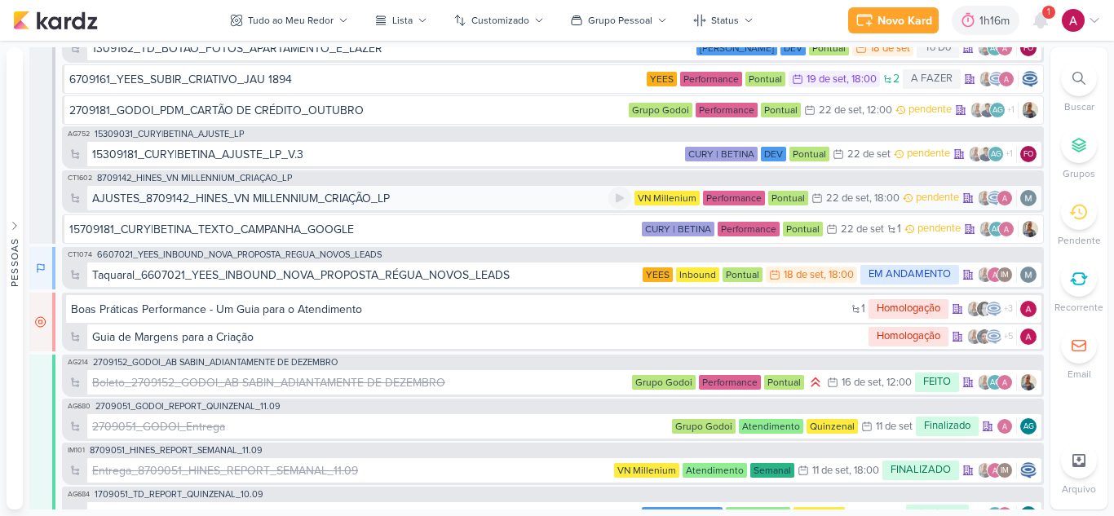
click at [480, 199] on div "AJUSTES_8709142_HINES_VN MILLENNIUM_CRIAÇÃO_LP" at bounding box center [350, 198] width 516 height 17
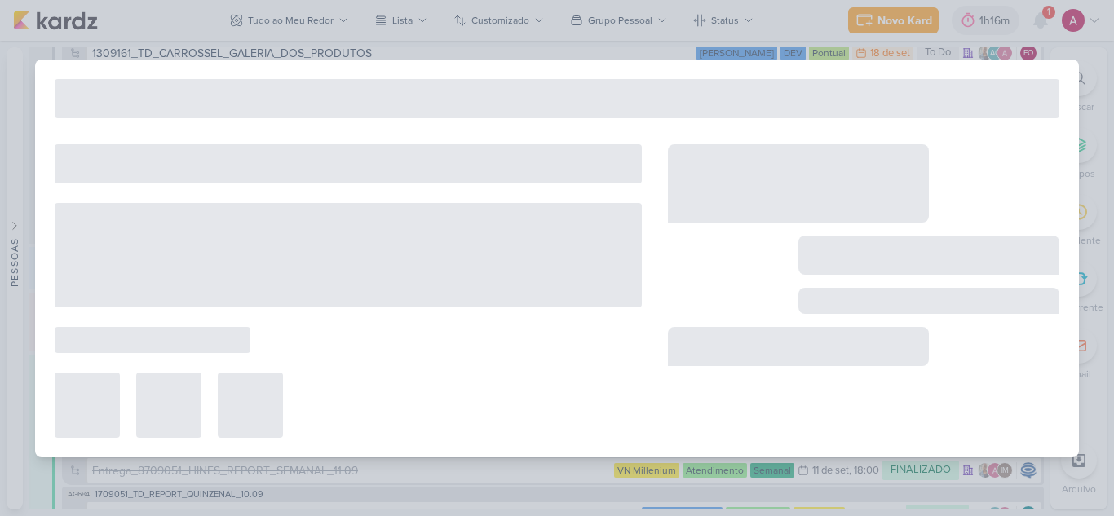
scroll to position [6929, 0]
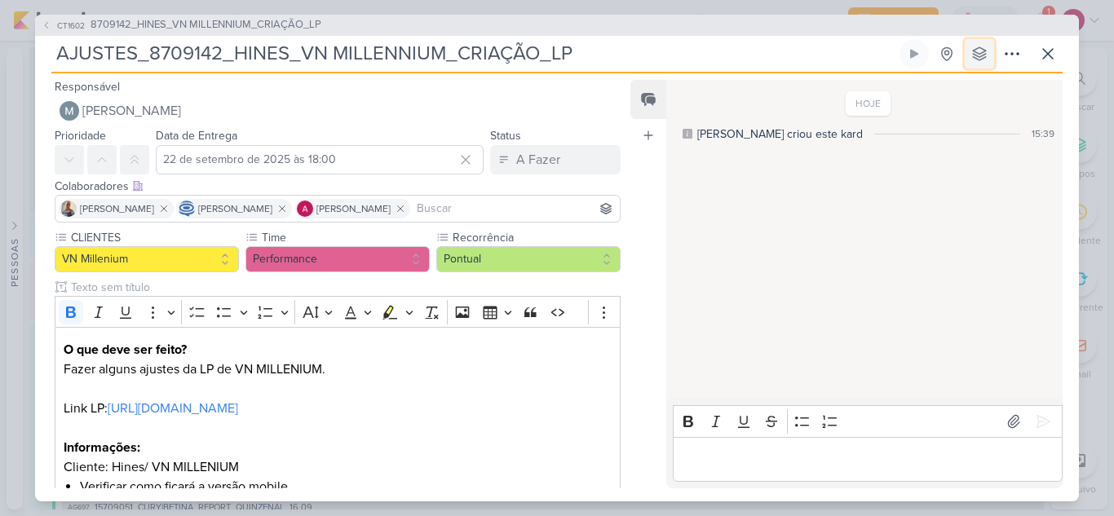
click at [978, 53] on icon at bounding box center [979, 53] width 13 height 13
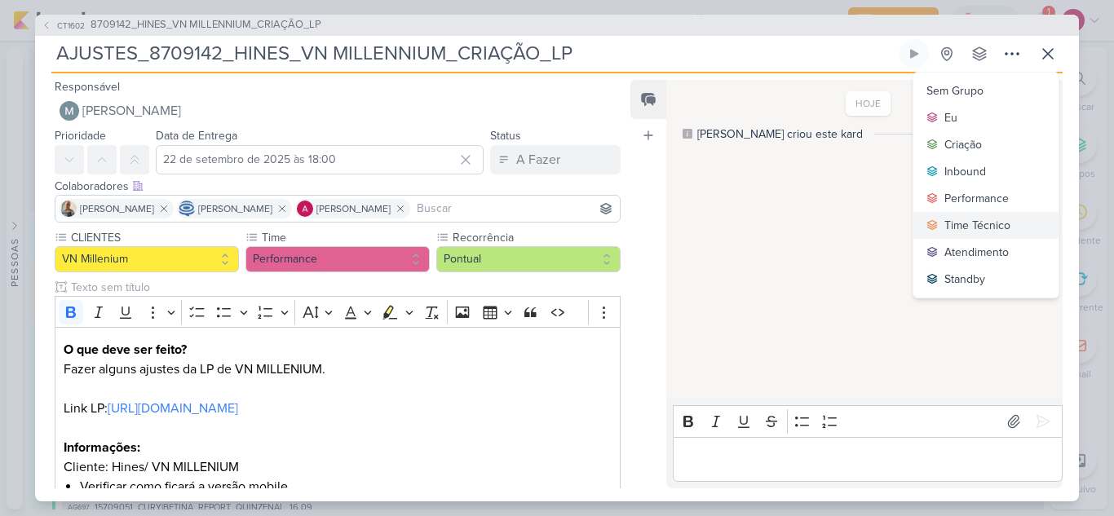
click at [978, 219] on div "Time Técnico" at bounding box center [978, 225] width 66 height 17
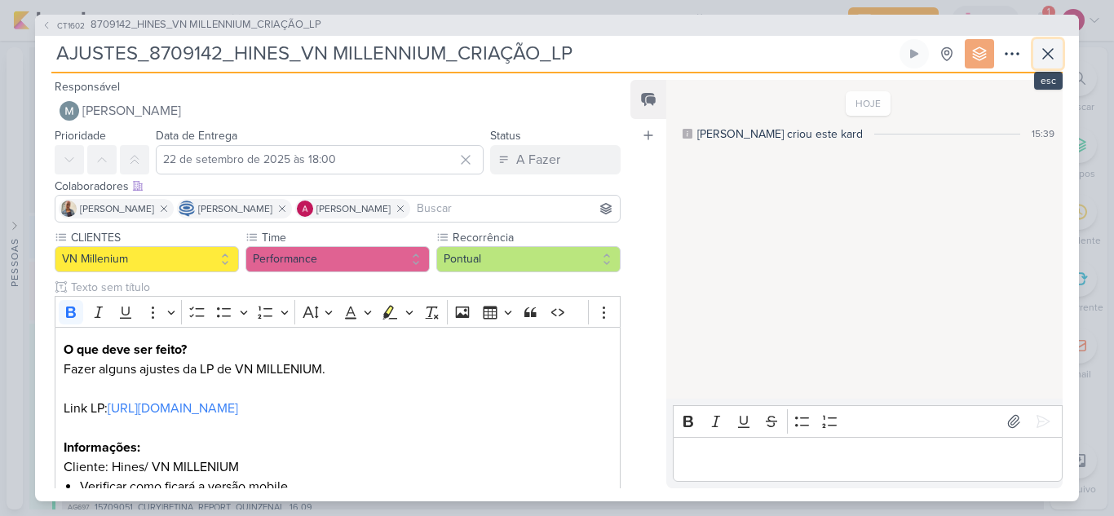
click at [1036, 56] on button at bounding box center [1047, 53] width 29 height 29
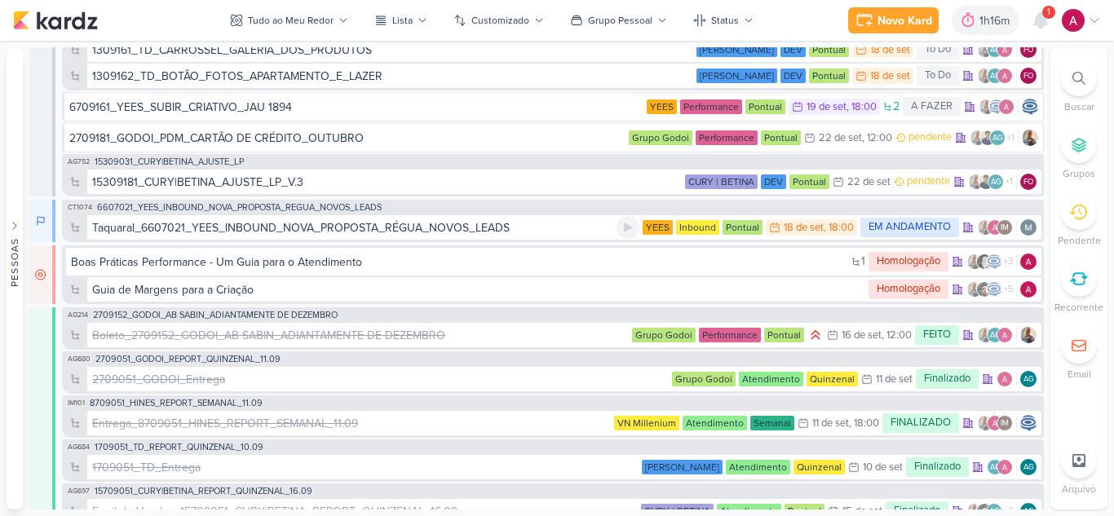
scroll to position [6957, 0]
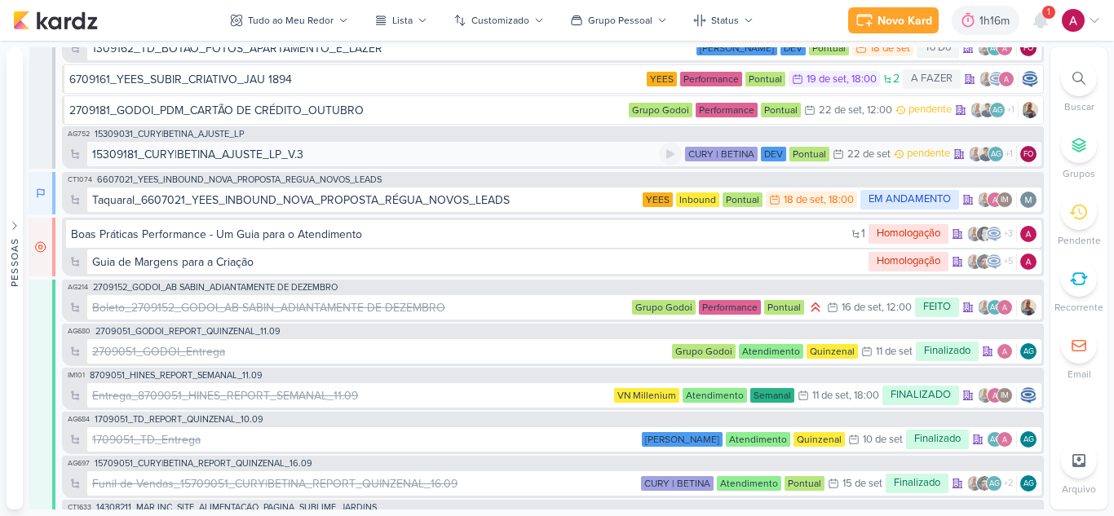
click at [509, 147] on div "15309181_CURY|BETINA_AJUSTE_LP_V.3" at bounding box center [375, 154] width 567 height 17
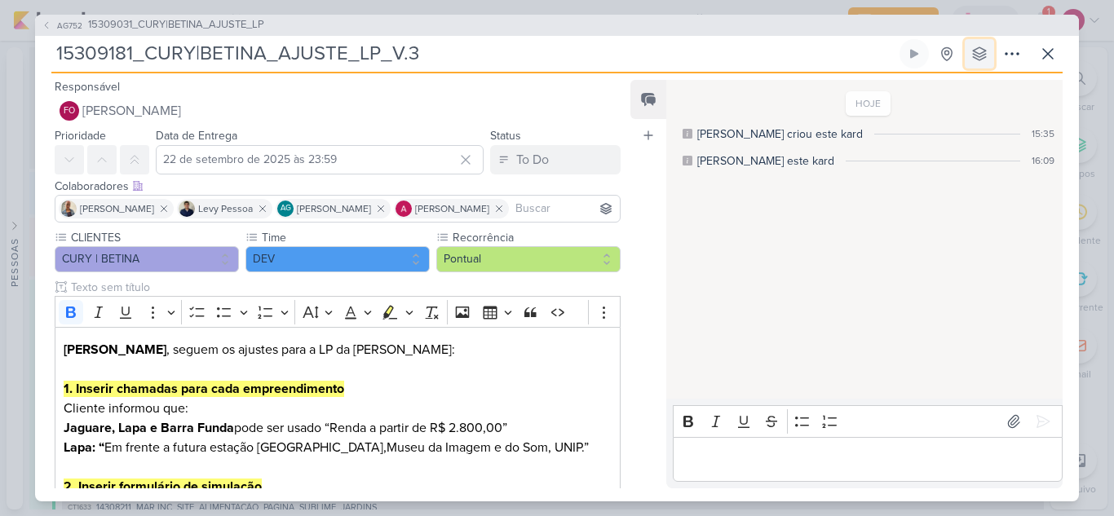
click at [981, 57] on icon at bounding box center [979, 54] width 16 height 16
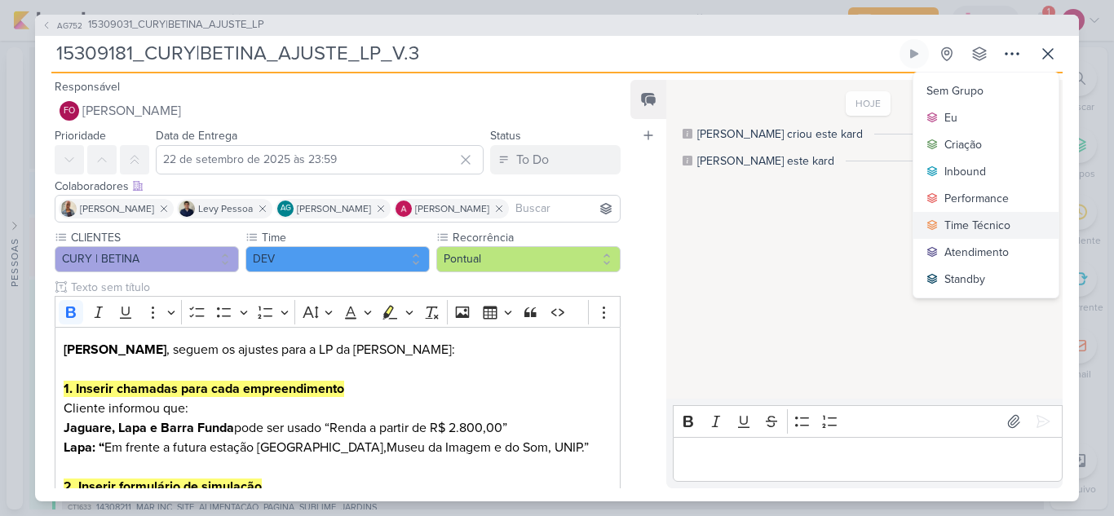
click at [986, 220] on div "Time Técnico" at bounding box center [978, 225] width 66 height 17
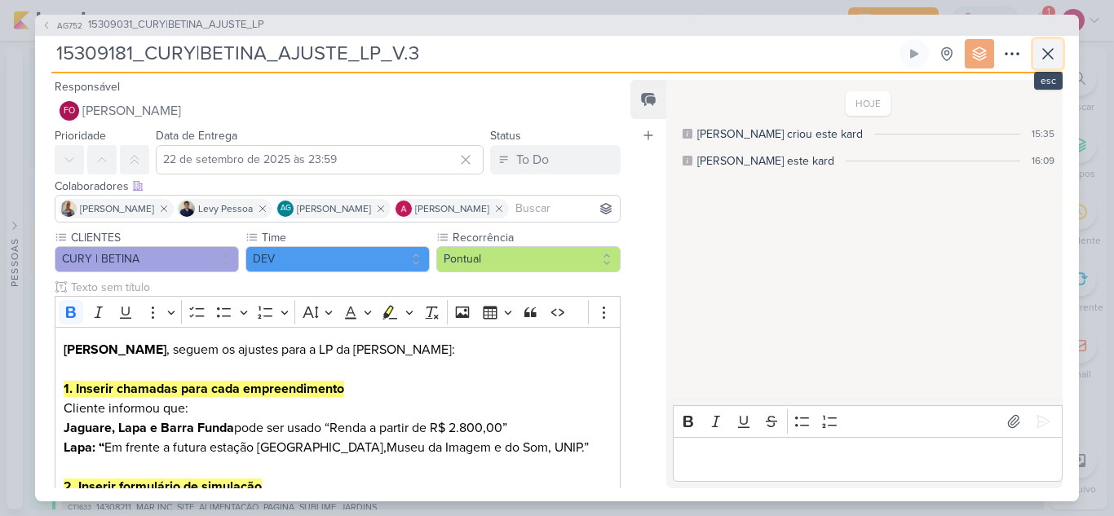
click at [1051, 62] on icon at bounding box center [1048, 54] width 20 height 20
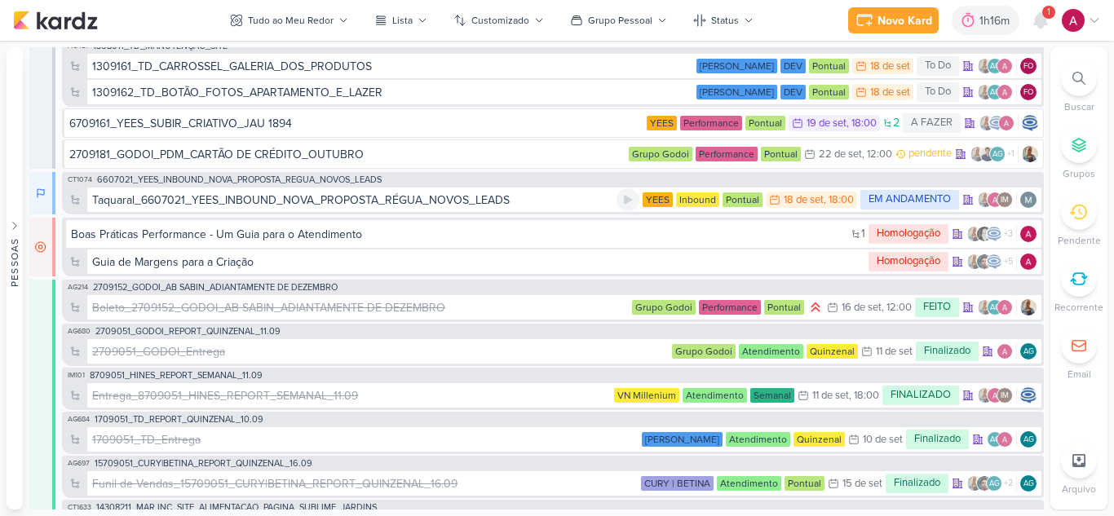
scroll to position [7001, 0]
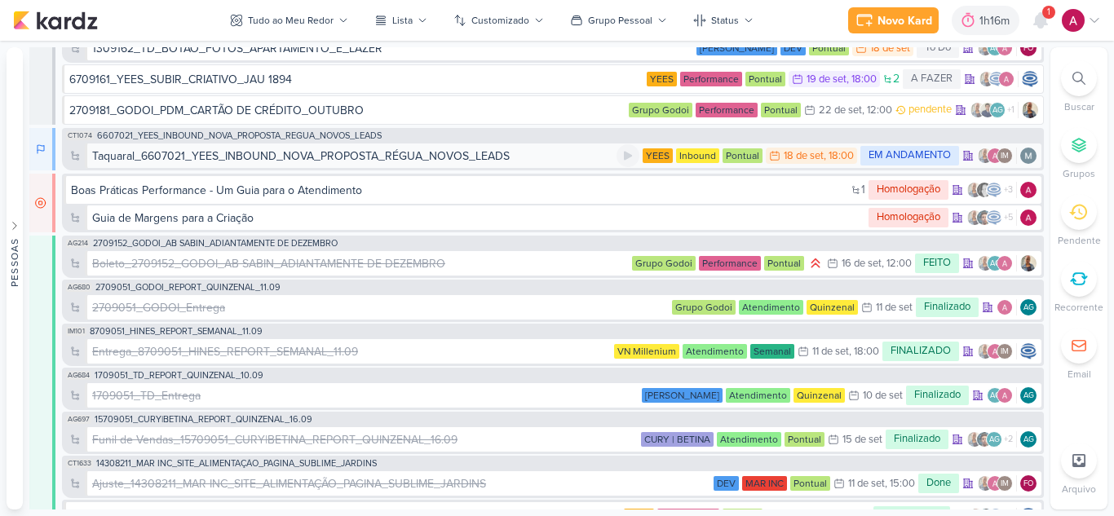
click at [503, 157] on div "Taquaral_6607021_YEES_INBOUND_NOVA_PROPOSTA_RÉGUA_NOVOS_LEADS" at bounding box center [301, 156] width 418 height 17
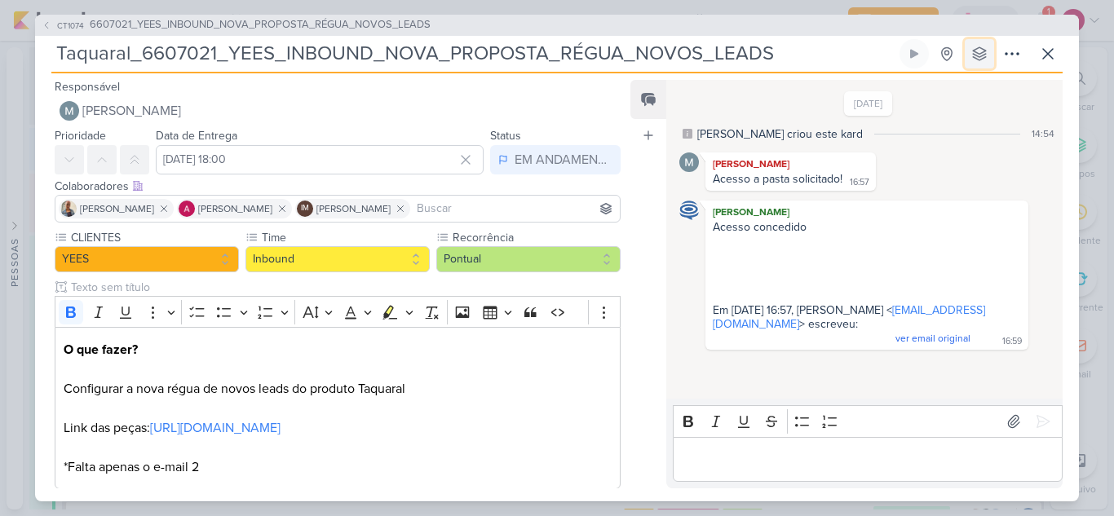
click at [976, 60] on icon at bounding box center [979, 54] width 16 height 16
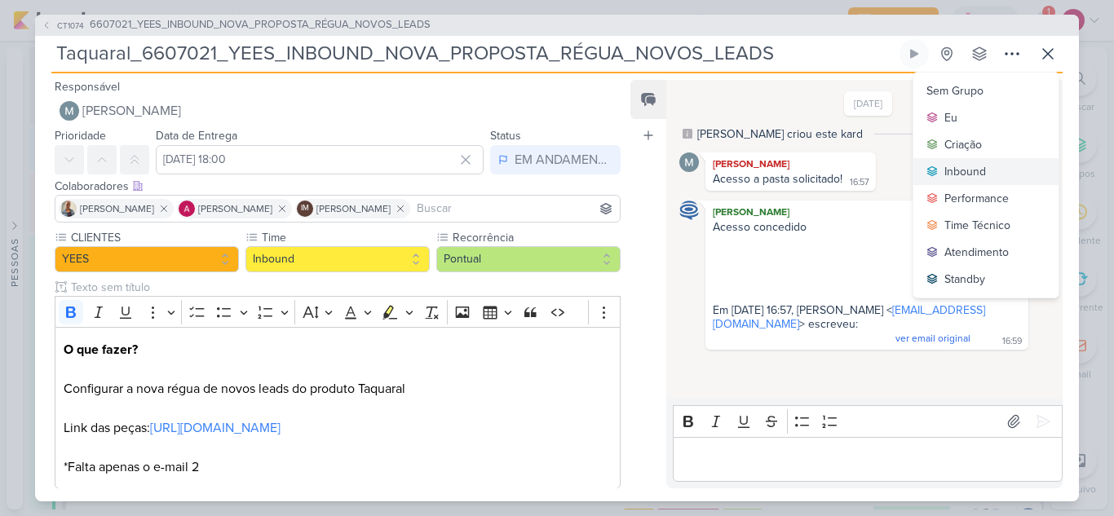
click at [975, 175] on div "Inbound" at bounding box center [966, 171] width 42 height 17
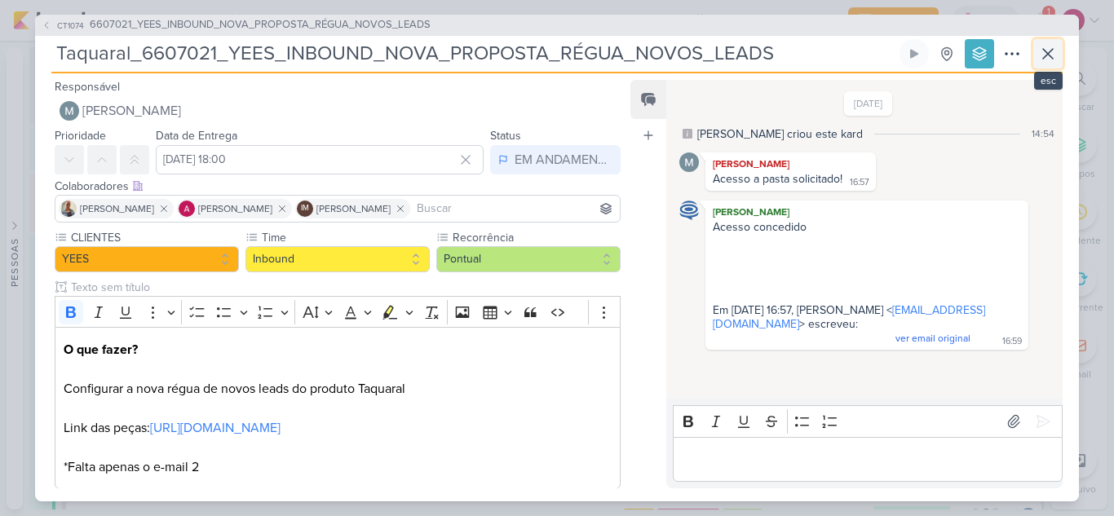
click at [1049, 60] on icon at bounding box center [1048, 54] width 20 height 20
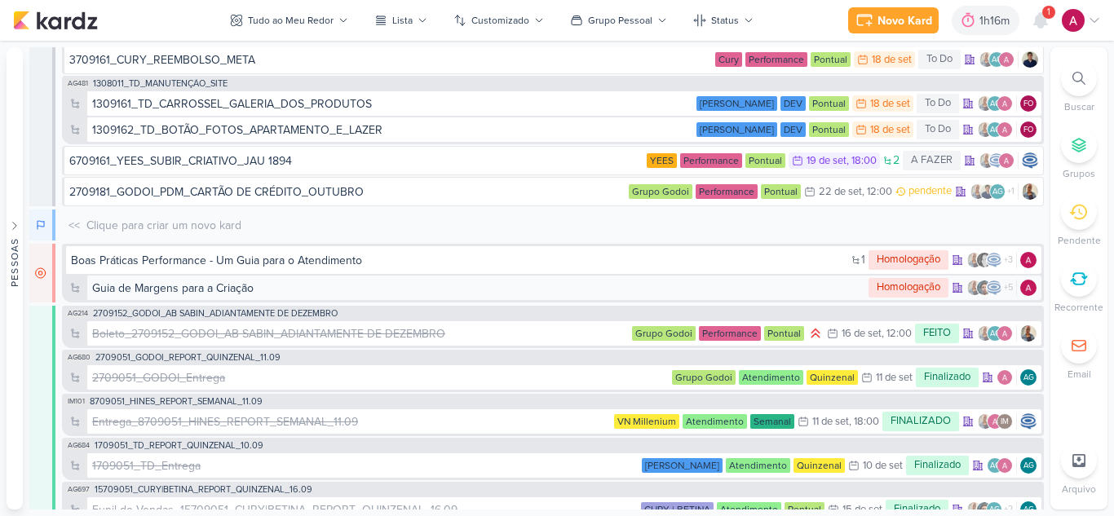
scroll to position [6849, 0]
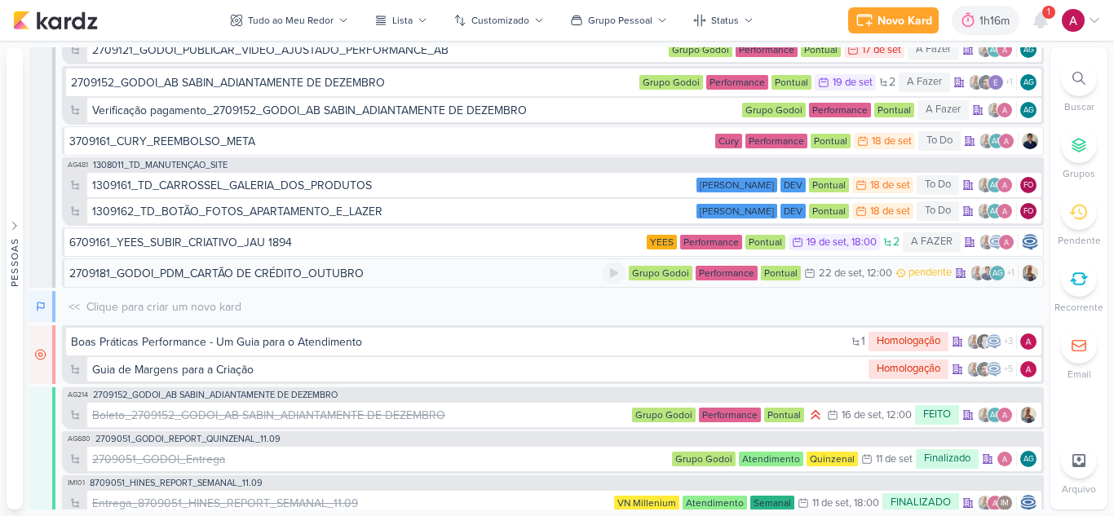
click at [403, 281] on div "2709181_GODOI_PDM_CARTÃO DE CRÉDITO_OUTUBRO" at bounding box center [335, 273] width 533 height 17
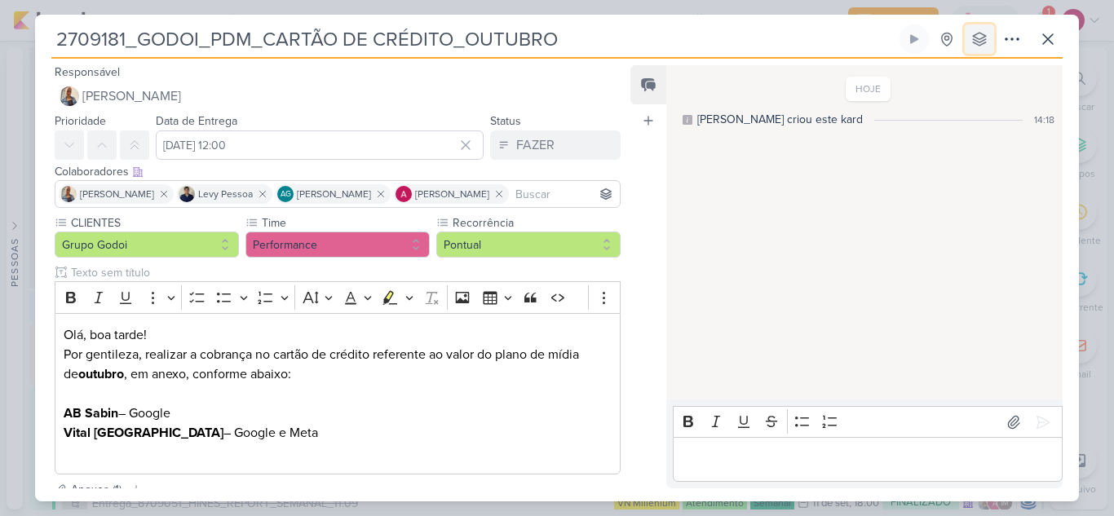
click at [987, 47] on button at bounding box center [979, 38] width 29 height 29
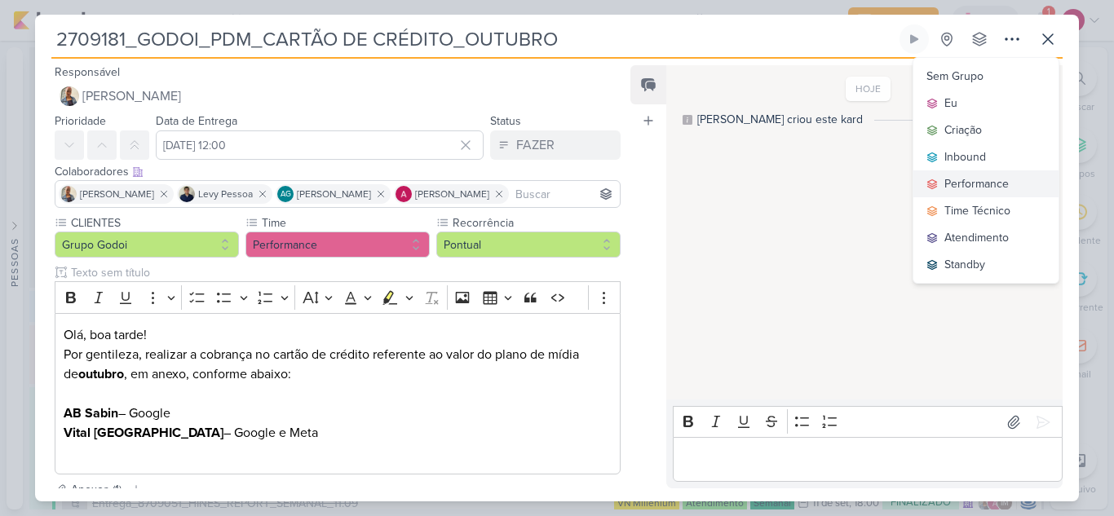
click at [990, 179] on div "Performance" at bounding box center [977, 183] width 64 height 17
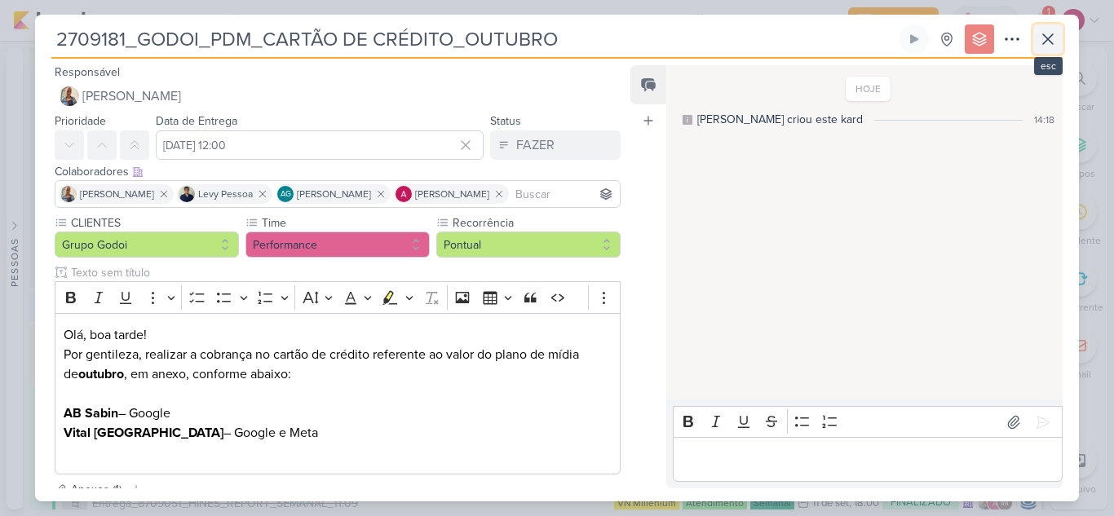
click at [1053, 46] on icon at bounding box center [1048, 39] width 20 height 20
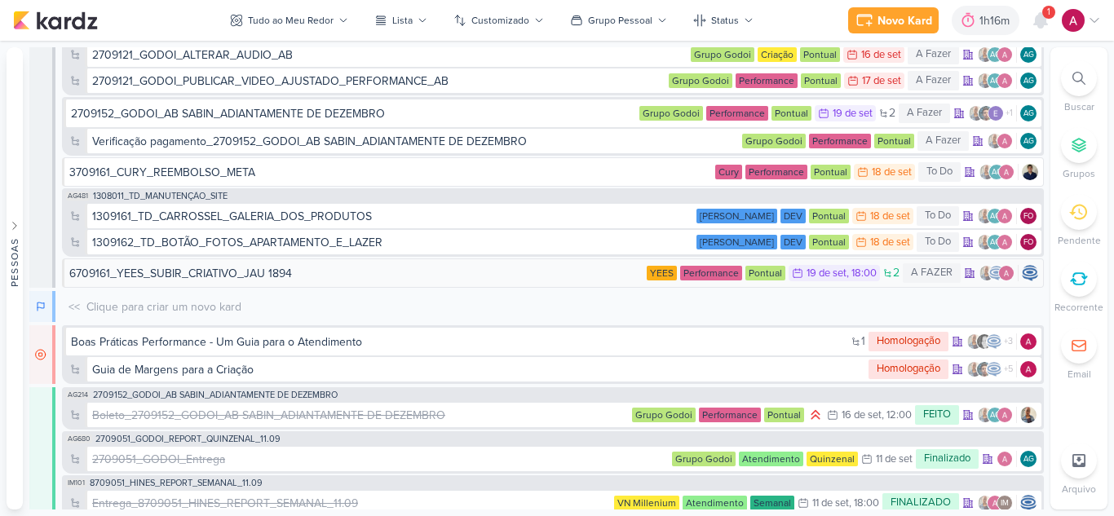
scroll to position [6880, 0]
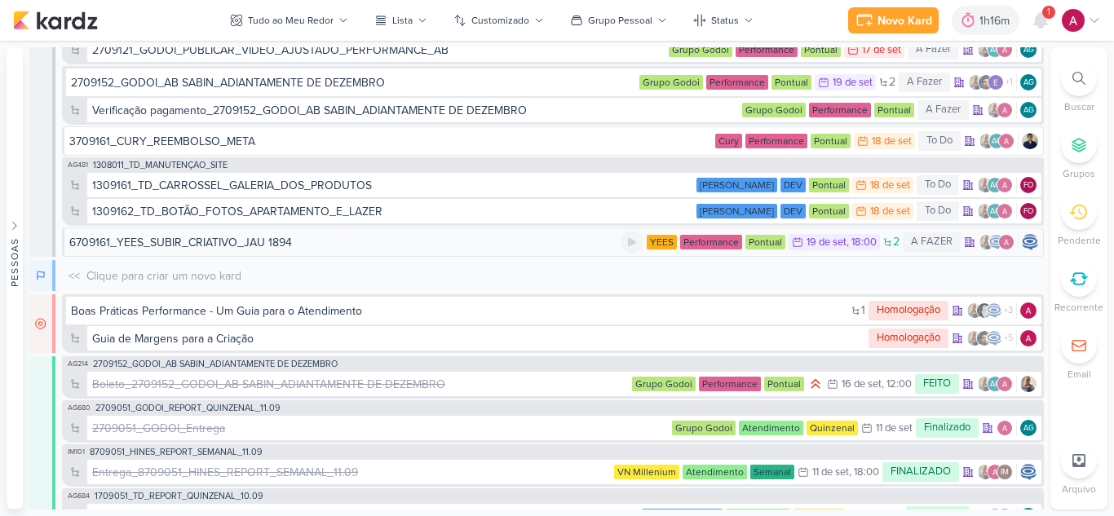
click at [279, 246] on div "6709161_YEES_SUBIR_CRIATIVO_JAU 1894" at bounding box center [180, 242] width 223 height 17
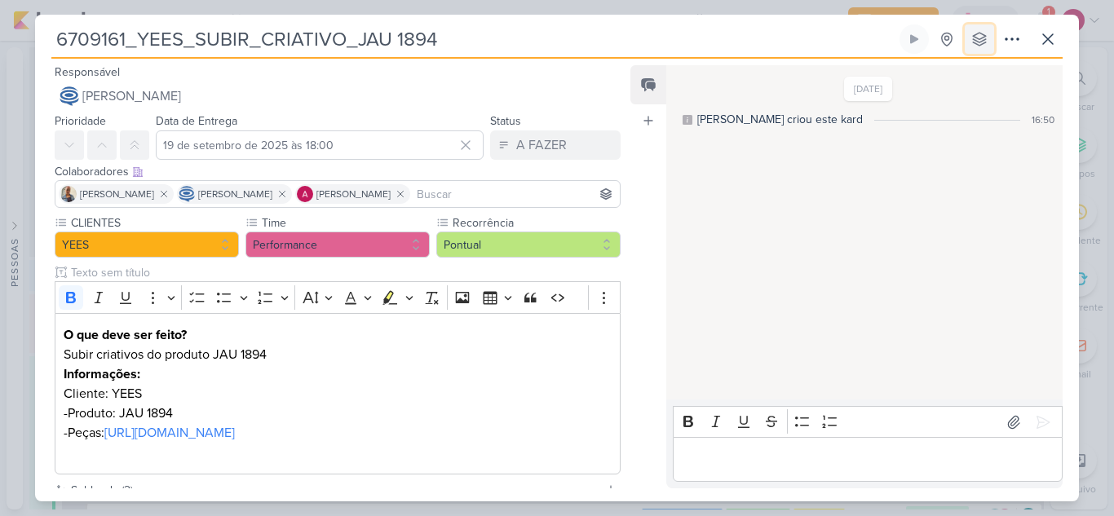
click at [980, 44] on icon at bounding box center [979, 39] width 16 height 16
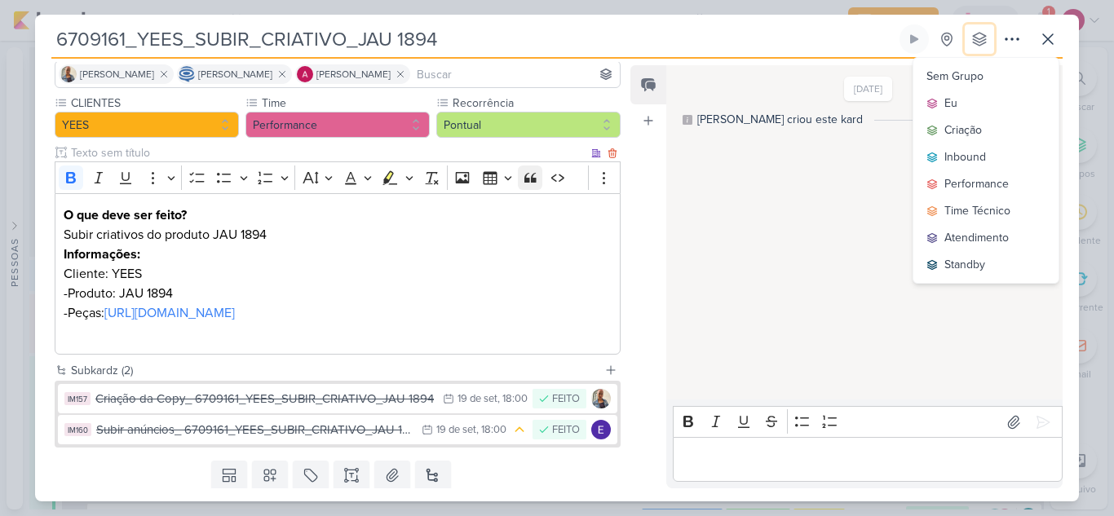
scroll to position [170, 0]
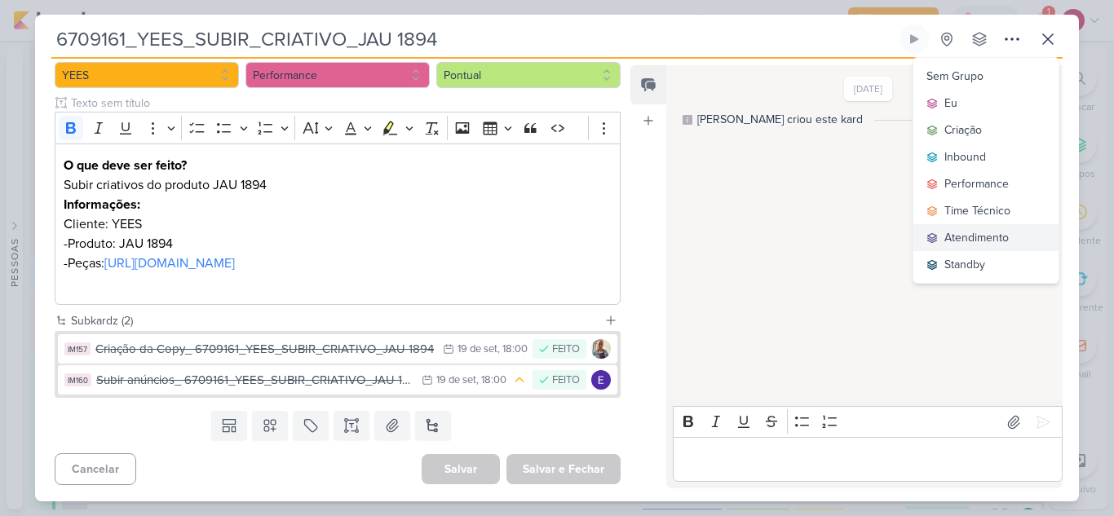
click at [992, 236] on div "Atendimento" at bounding box center [977, 237] width 64 height 17
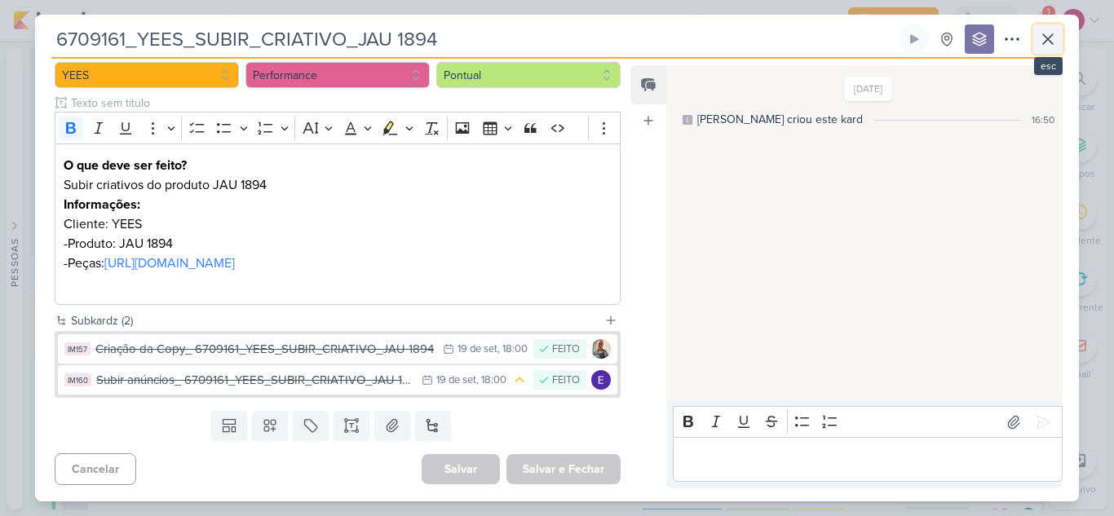
click at [1055, 46] on icon at bounding box center [1048, 39] width 20 height 20
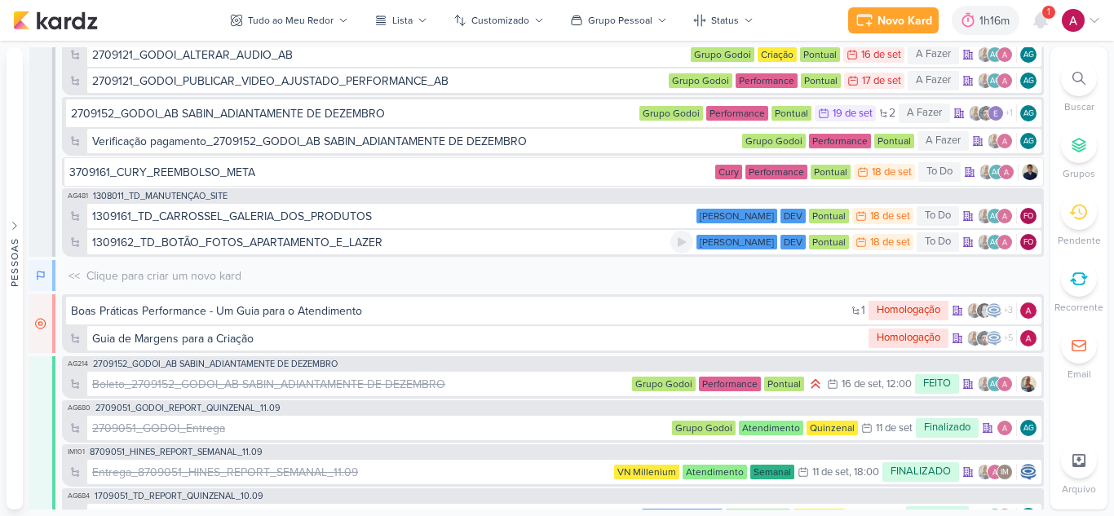
scroll to position [6911, 0]
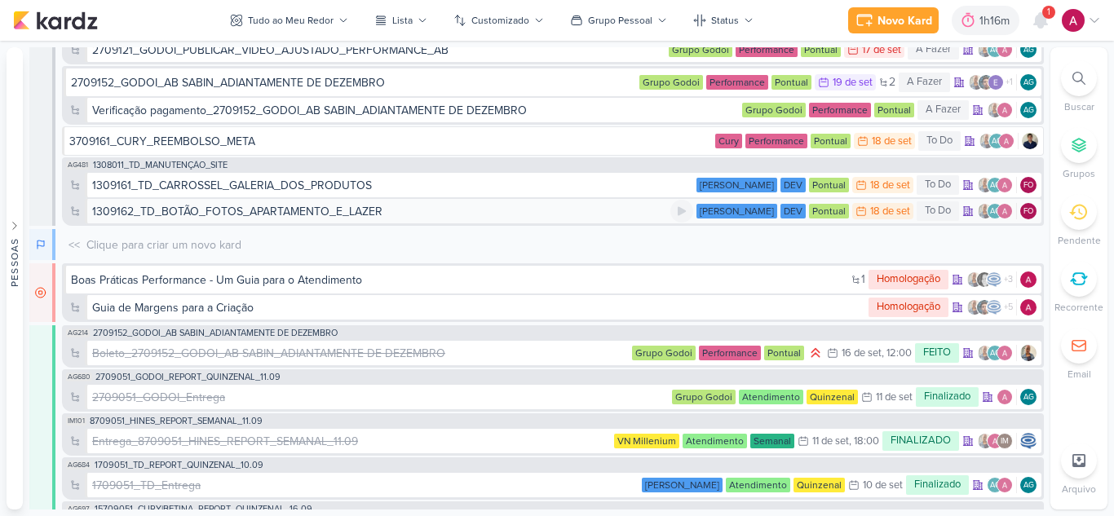
click at [567, 209] on div "1309162_TD_BOTÃO_FOTOS_APARTAMENTO_E_LAZER" at bounding box center [381, 211] width 578 height 17
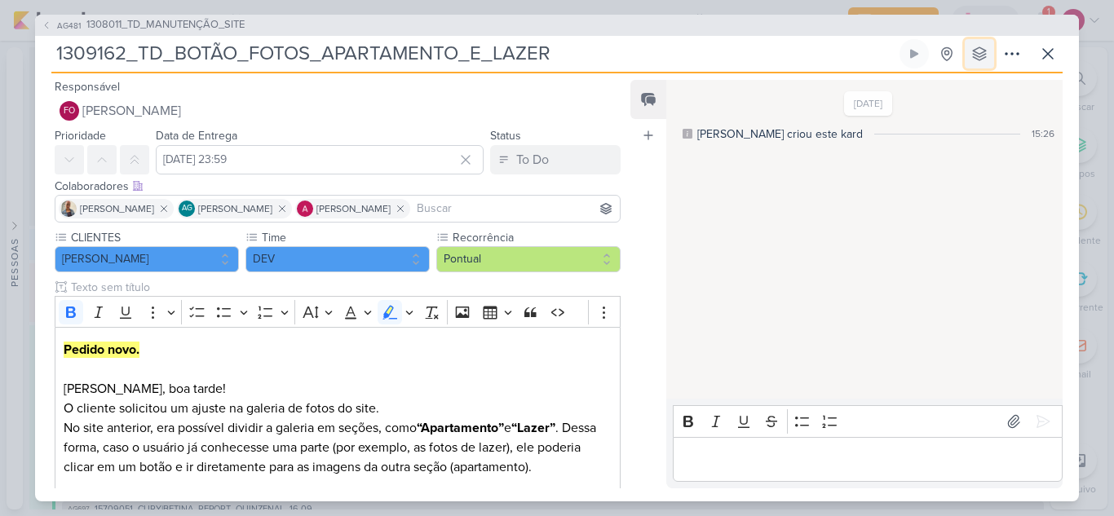
click at [973, 58] on icon at bounding box center [979, 54] width 16 height 16
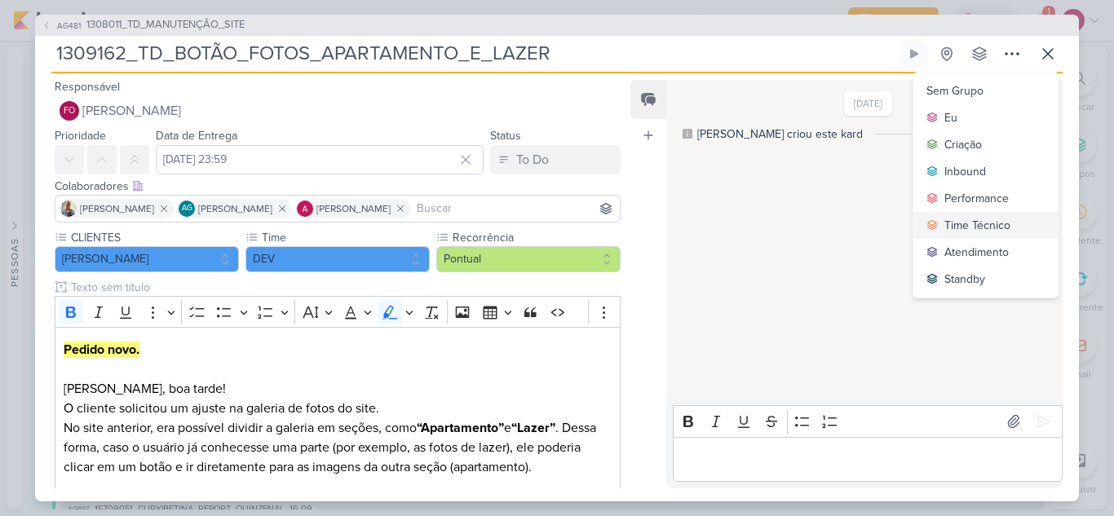
click at [974, 223] on div "Time Técnico" at bounding box center [978, 225] width 66 height 17
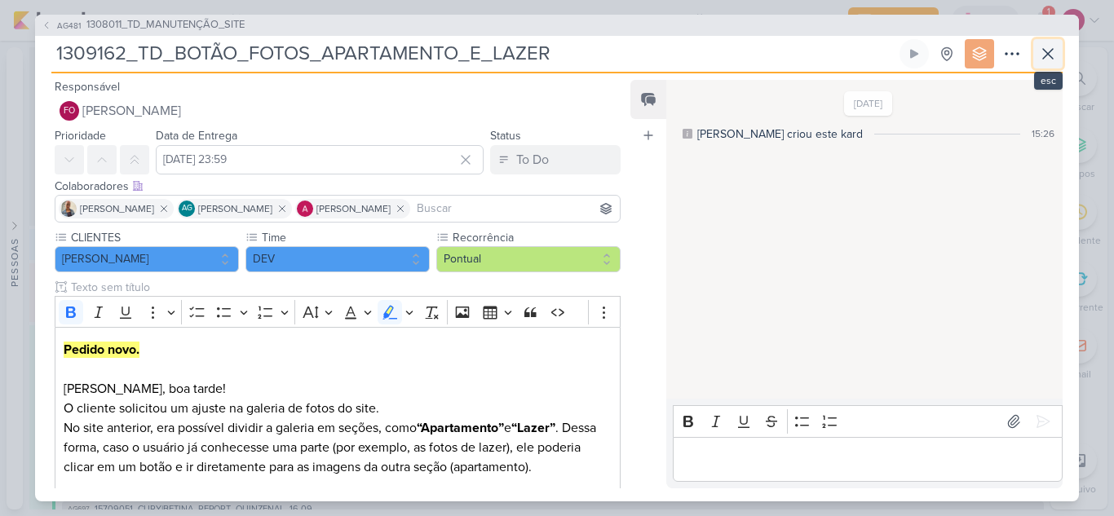
click at [1055, 60] on icon at bounding box center [1048, 54] width 20 height 20
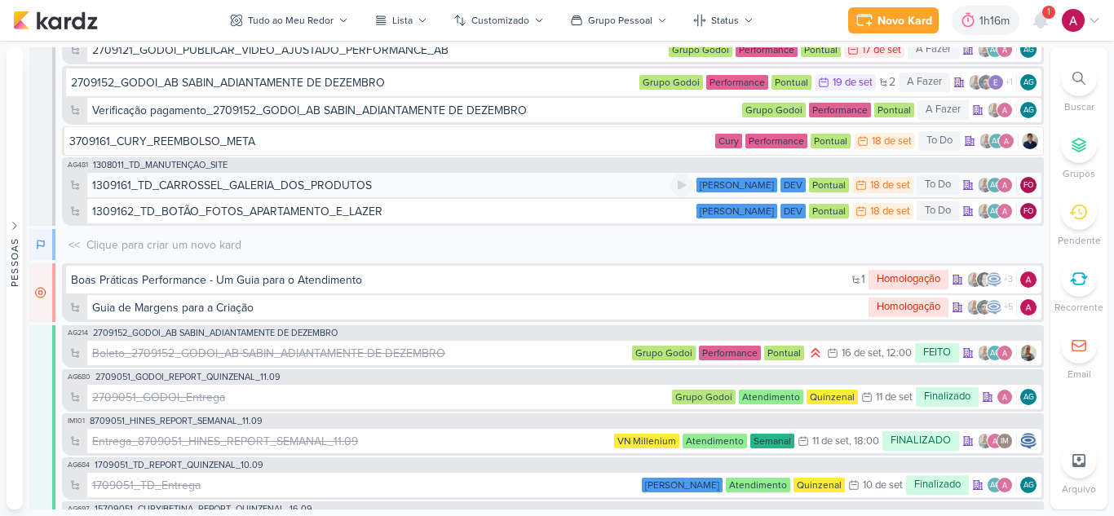
click at [577, 181] on div "1309161_TD_CARROSSEL_GALERIA_DOS_PRODUTOS" at bounding box center [381, 185] width 578 height 17
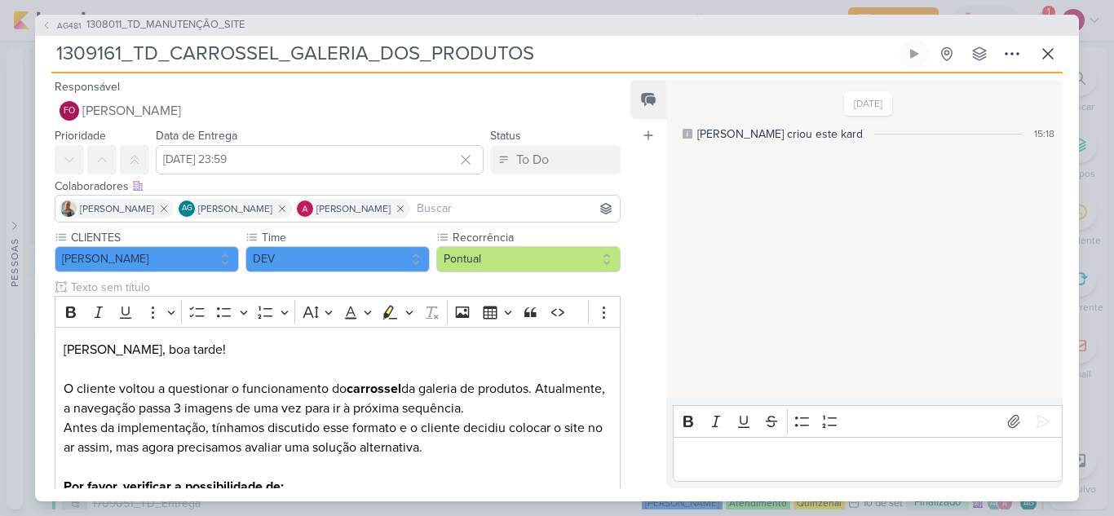
scroll to position [6955, 0]
click at [985, 67] on button at bounding box center [979, 53] width 29 height 29
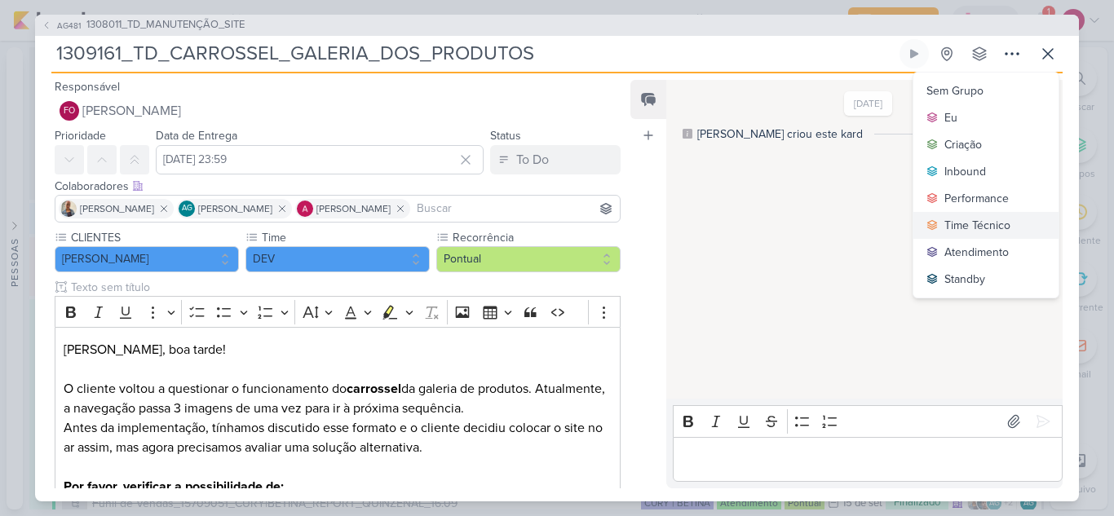
click at [954, 232] on div "Time Técnico" at bounding box center [978, 225] width 66 height 17
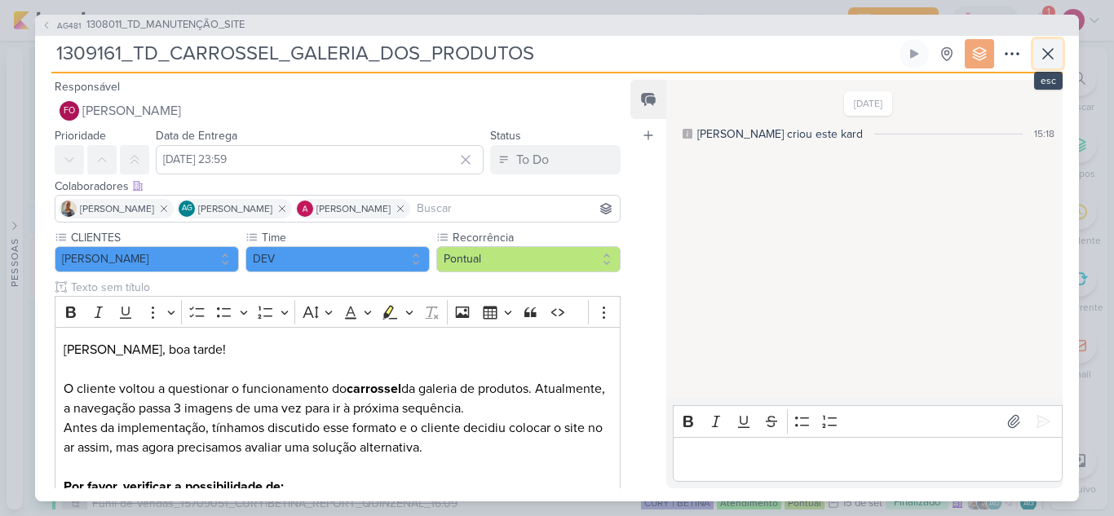
click at [1053, 54] on icon at bounding box center [1048, 54] width 20 height 20
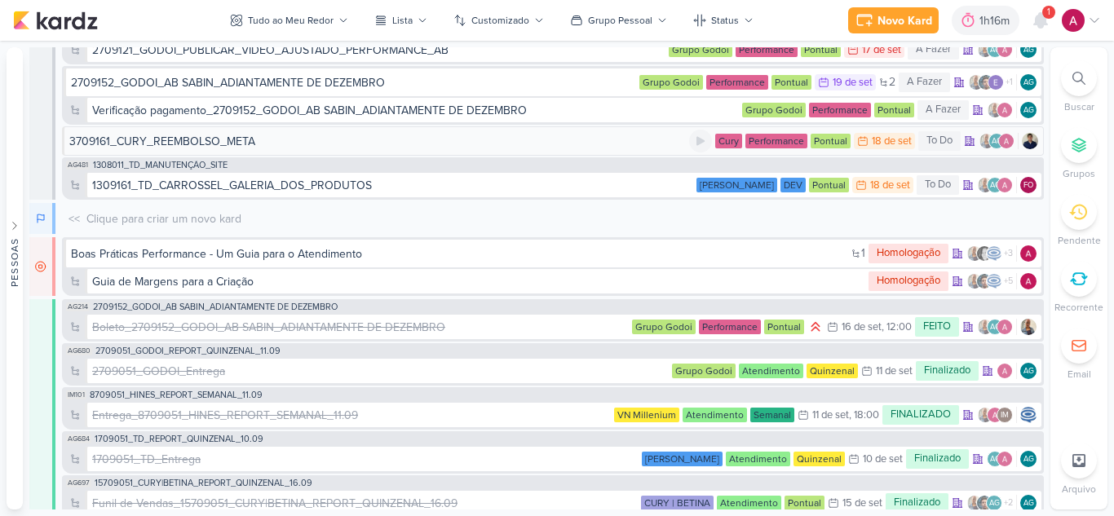
click at [568, 142] on div "3709161_CURY_REEMBOLSO_META" at bounding box center [379, 141] width 620 height 17
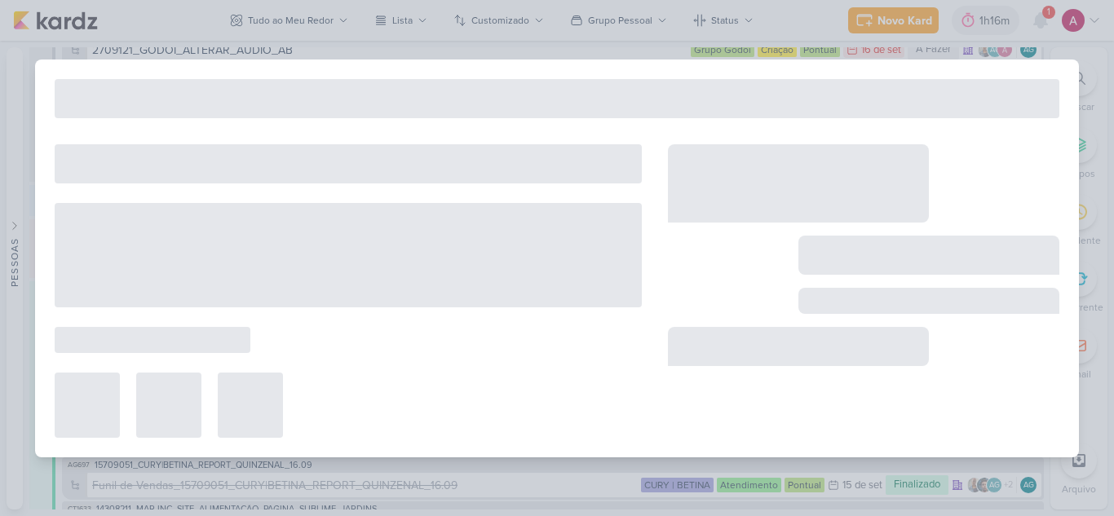
scroll to position [6981, 0]
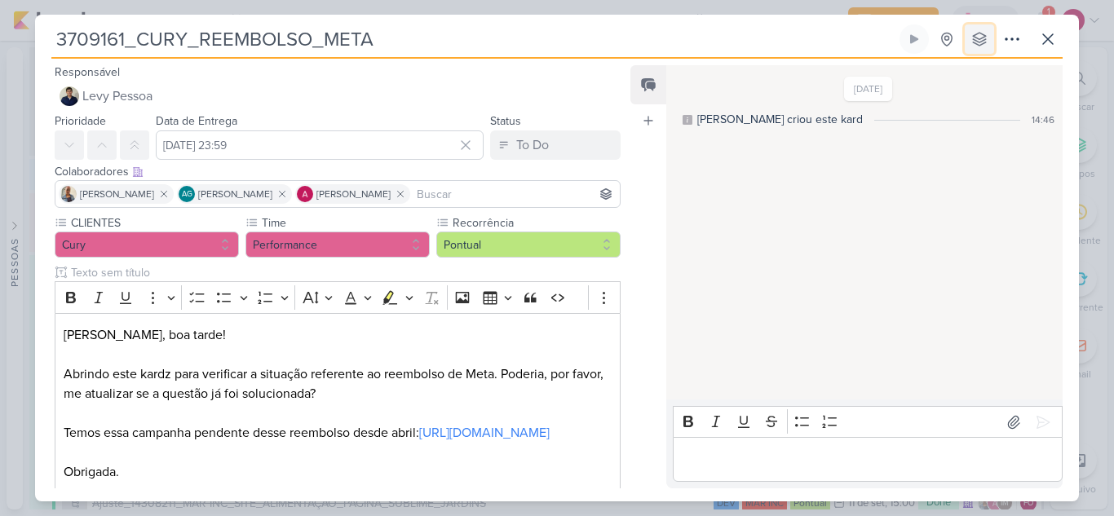
click at [980, 43] on icon at bounding box center [979, 39] width 16 height 16
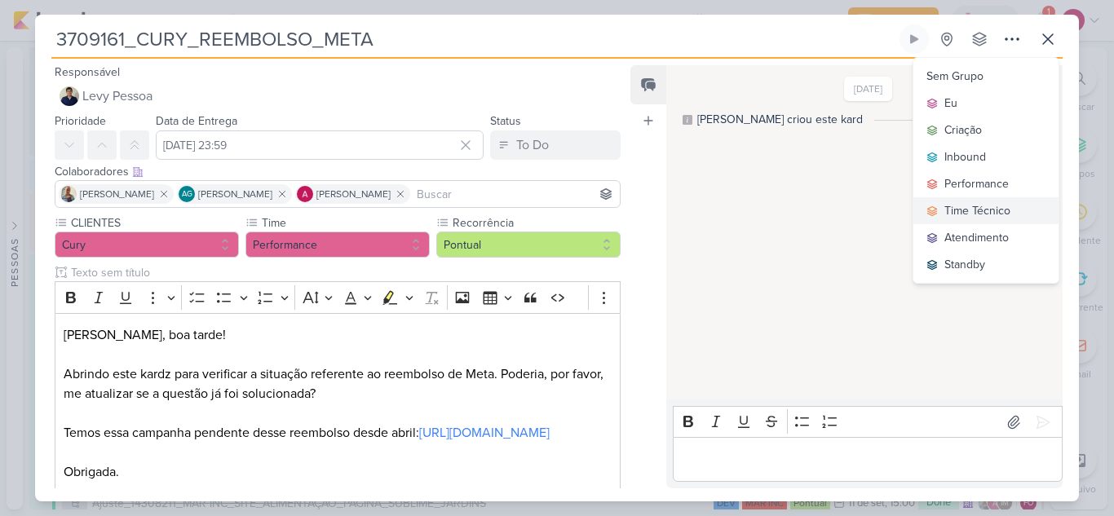
click at [973, 206] on div "Time Técnico" at bounding box center [978, 210] width 66 height 17
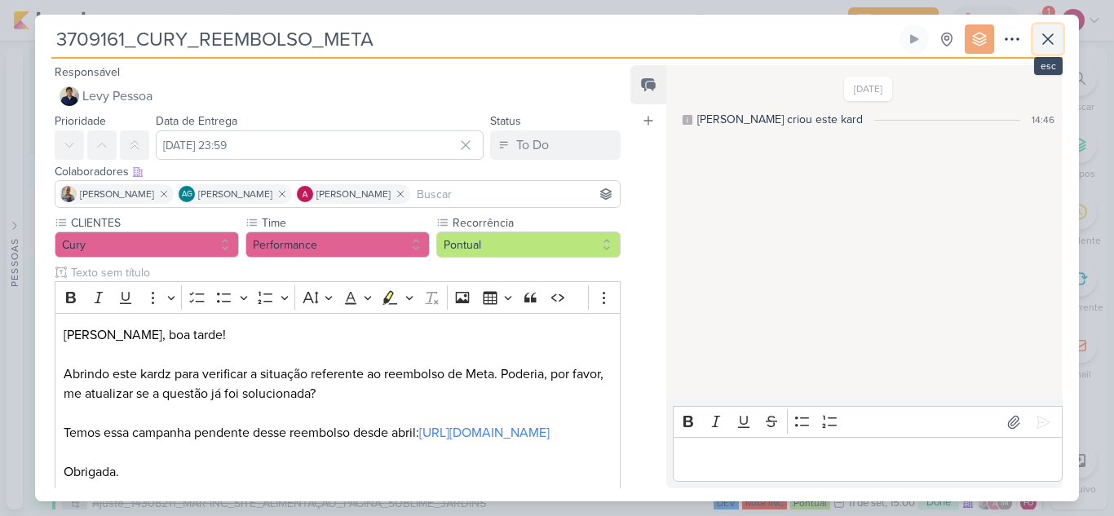
click at [1058, 38] on button at bounding box center [1047, 38] width 29 height 29
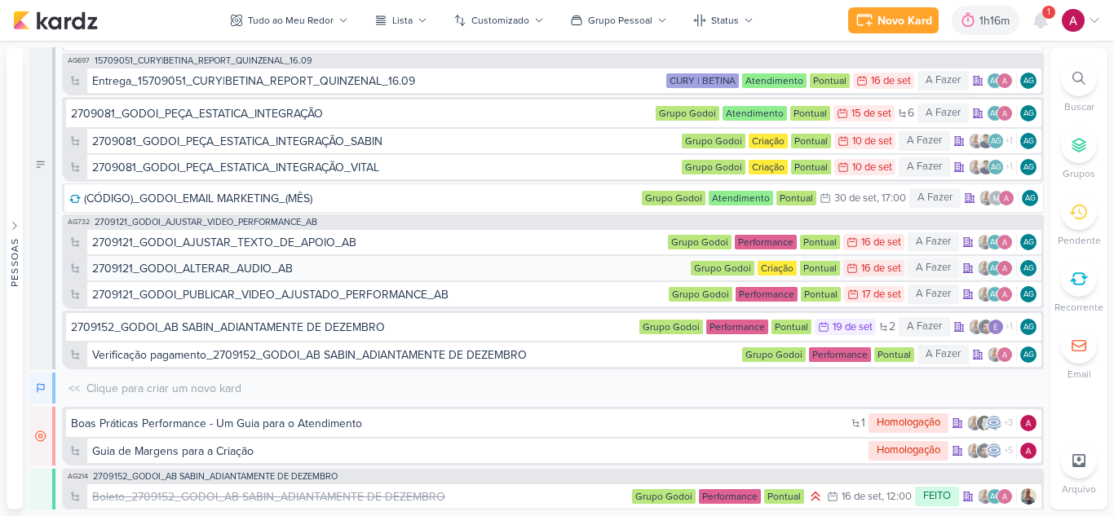
scroll to position [6686, 0]
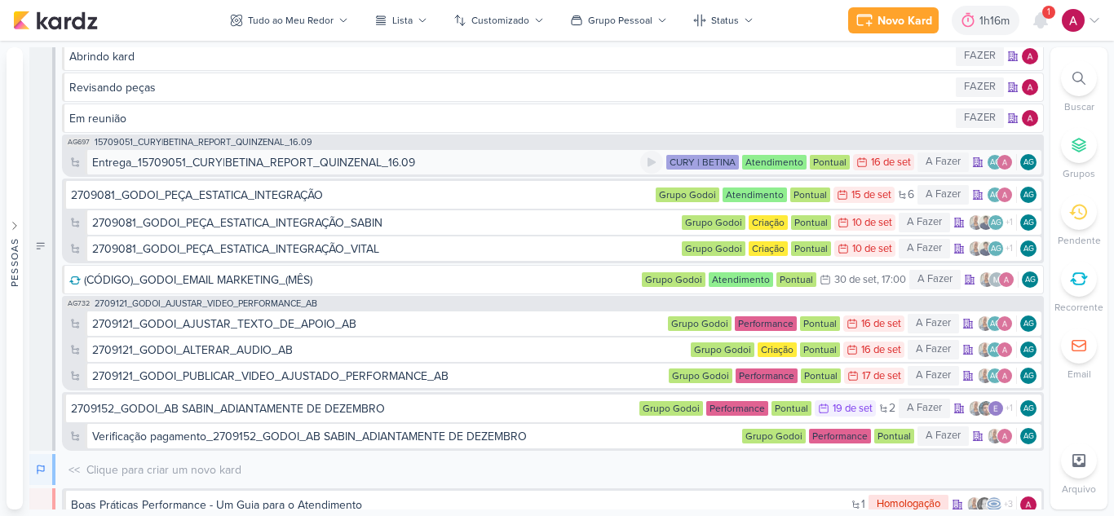
click at [485, 165] on div "Entrega_15709051_CURY|BETINA_REPORT_QUINZENAL_16.09" at bounding box center [366, 162] width 548 height 17
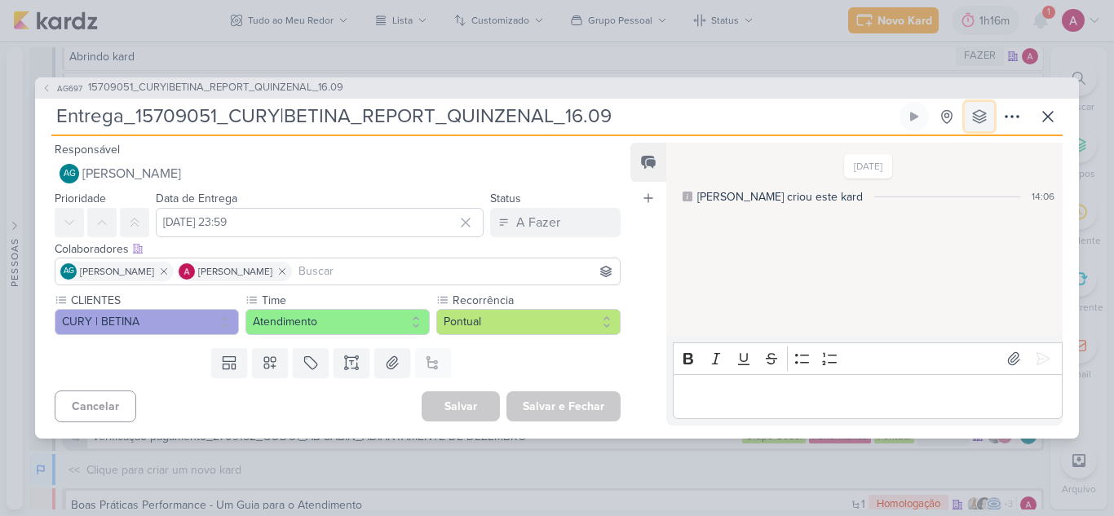
click at [977, 117] on icon at bounding box center [979, 116] width 16 height 16
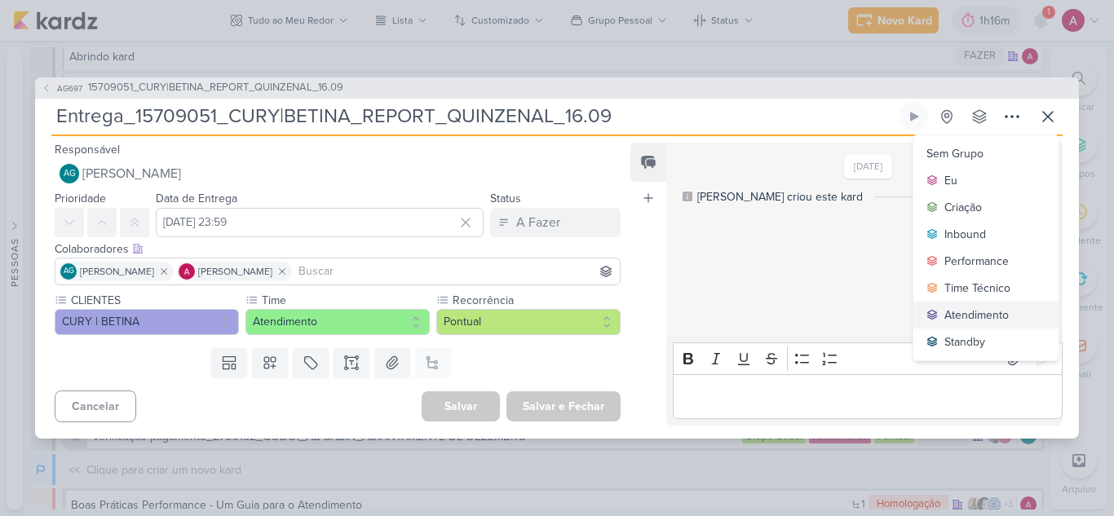
click at [981, 308] on div "Atendimento" at bounding box center [977, 315] width 64 height 17
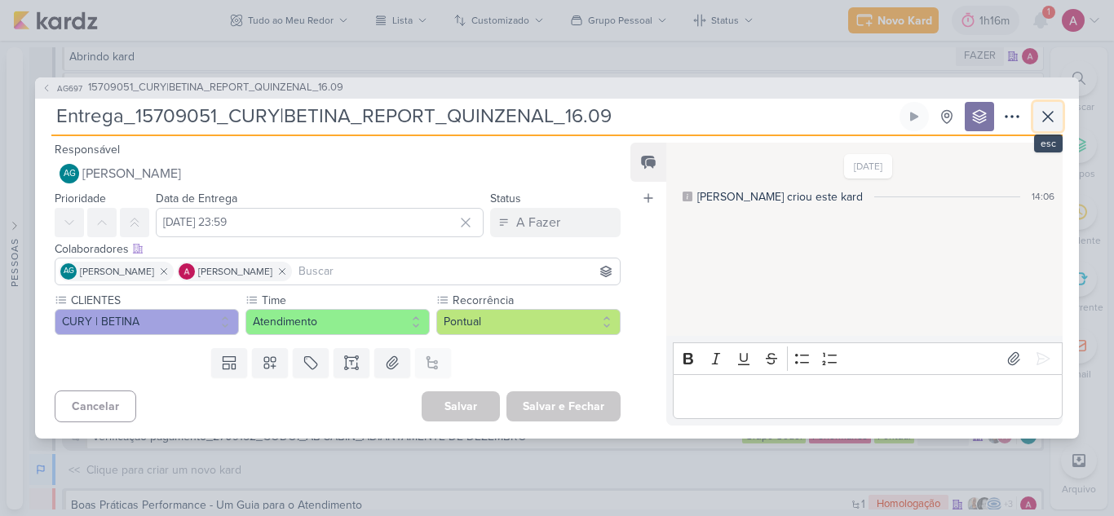
click at [1044, 113] on icon at bounding box center [1048, 117] width 20 height 20
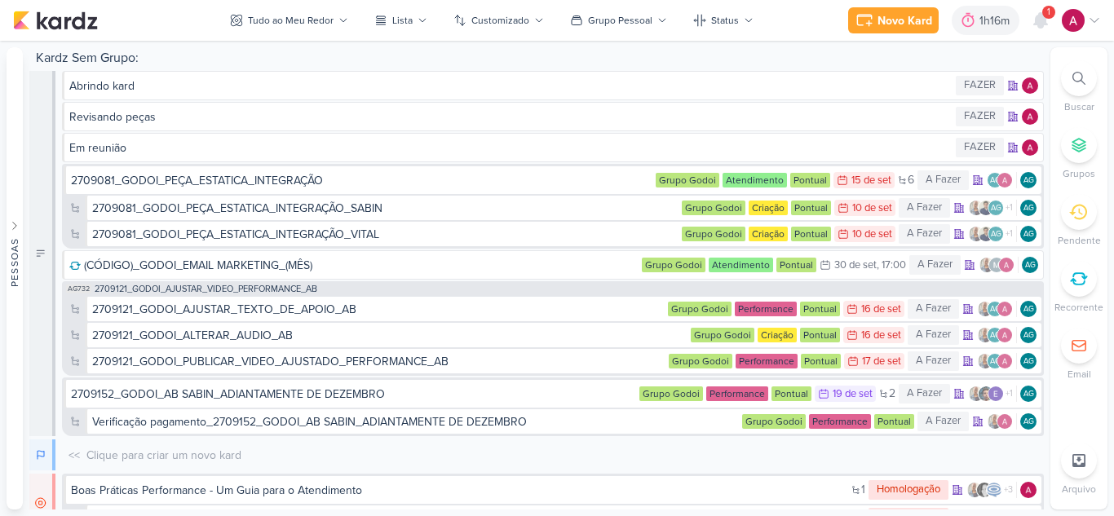
scroll to position [6693, 0]
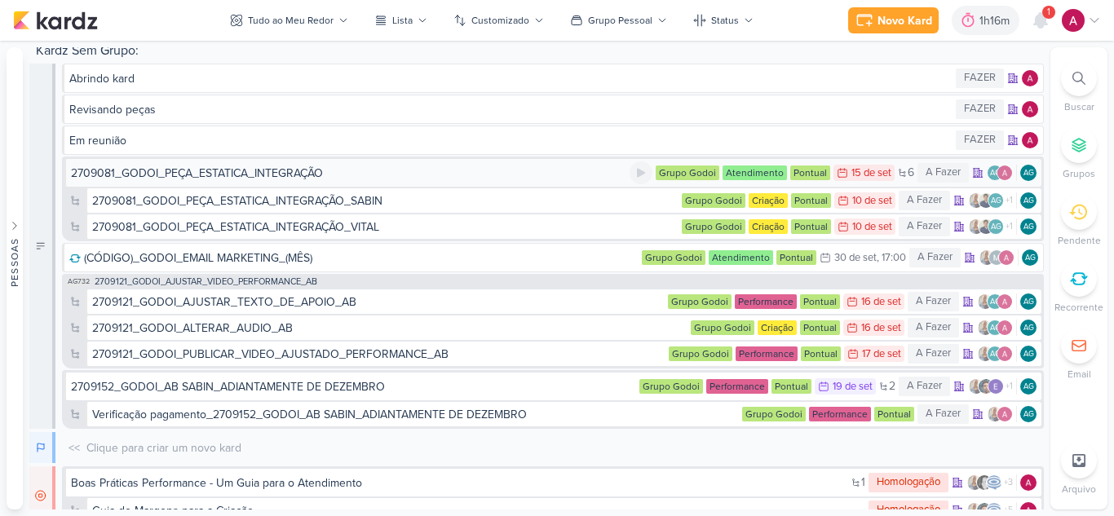
click at [440, 177] on div "2709081_GODOI_PEÇA_ESTATICA_INTEGRAÇÃO" at bounding box center [350, 173] width 559 height 17
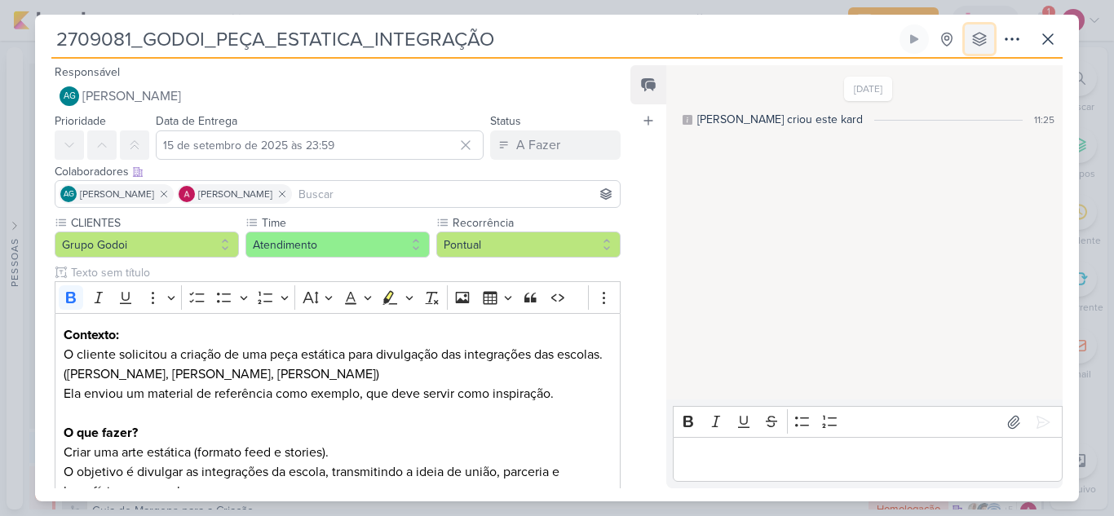
click at [976, 49] on button at bounding box center [979, 38] width 29 height 29
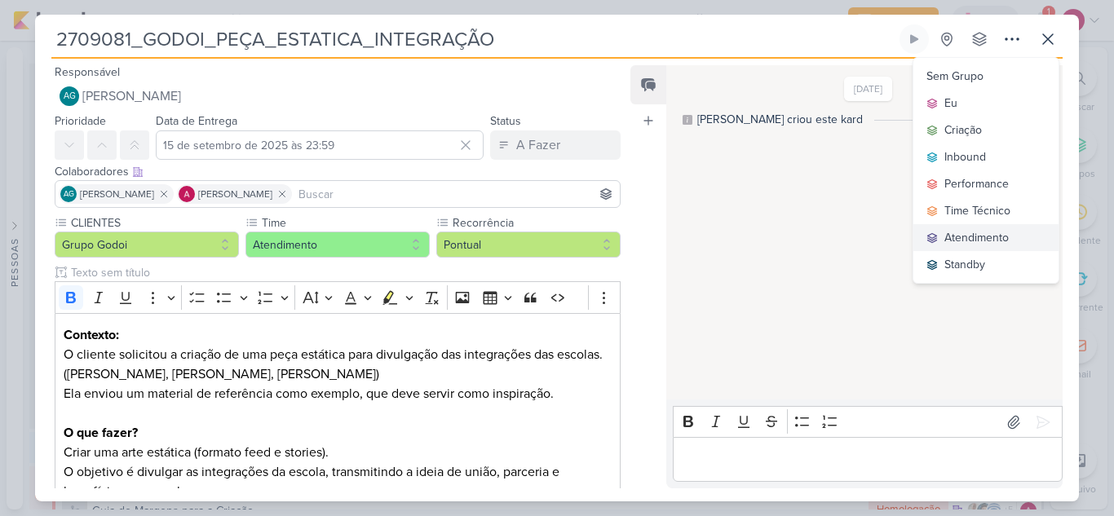
click at [987, 239] on div "Atendimento" at bounding box center [977, 237] width 64 height 17
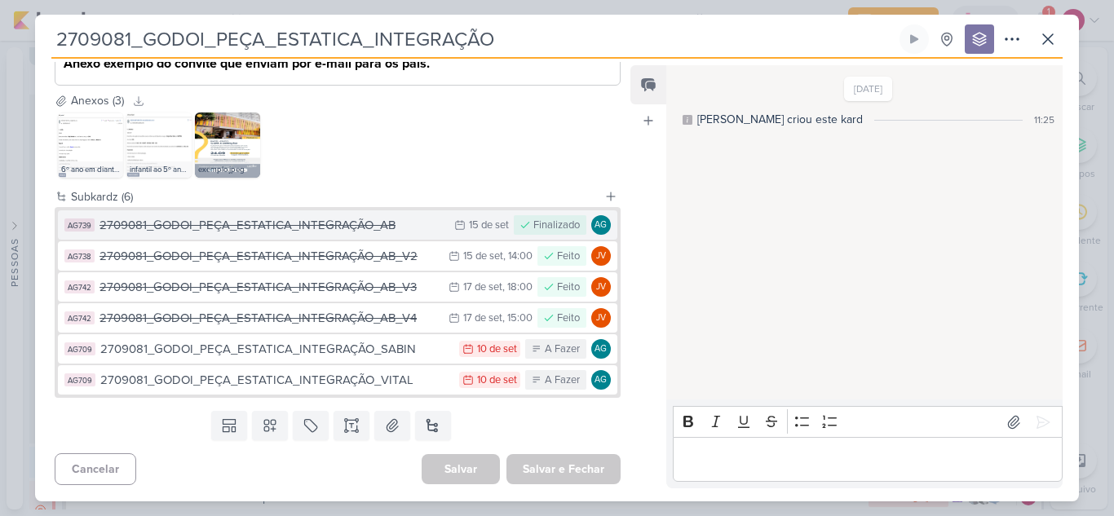
scroll to position [6716, 0]
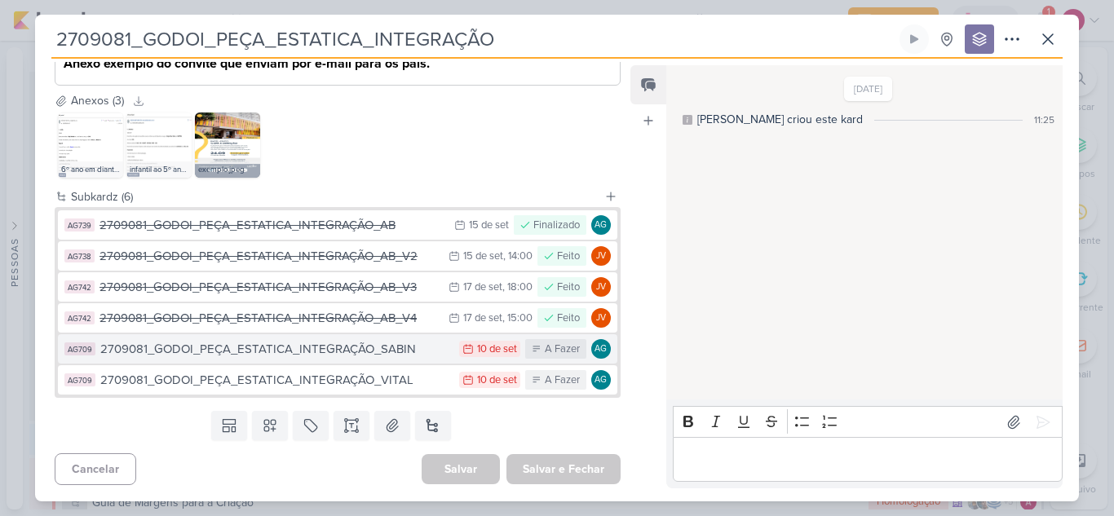
click at [396, 349] on div "2709081_GODOI_PEÇA_ESTATICA_INTEGRAÇÃO_SABIN" at bounding box center [275, 349] width 351 height 19
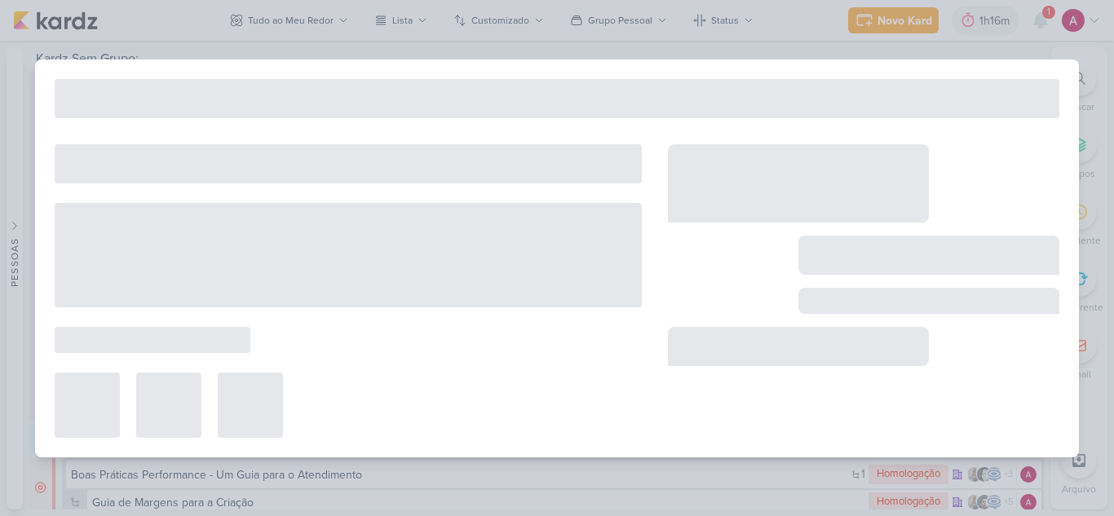
type input "2709081_GODOI_PEÇA_ESTATICA_INTEGRAÇÃO_SABIN"
type input "10 de setembro de 2025 às 23:59"
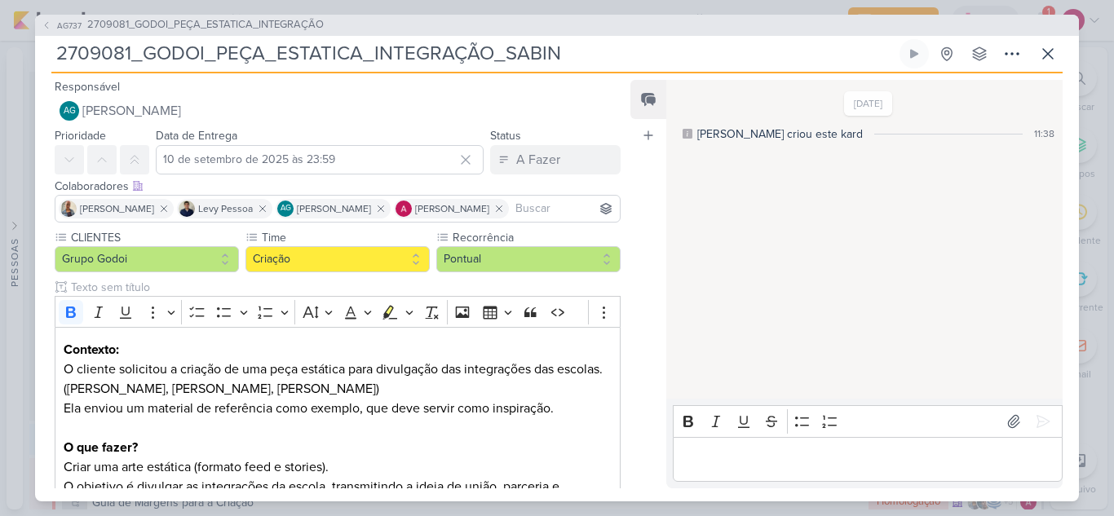
scroll to position [408, 0]
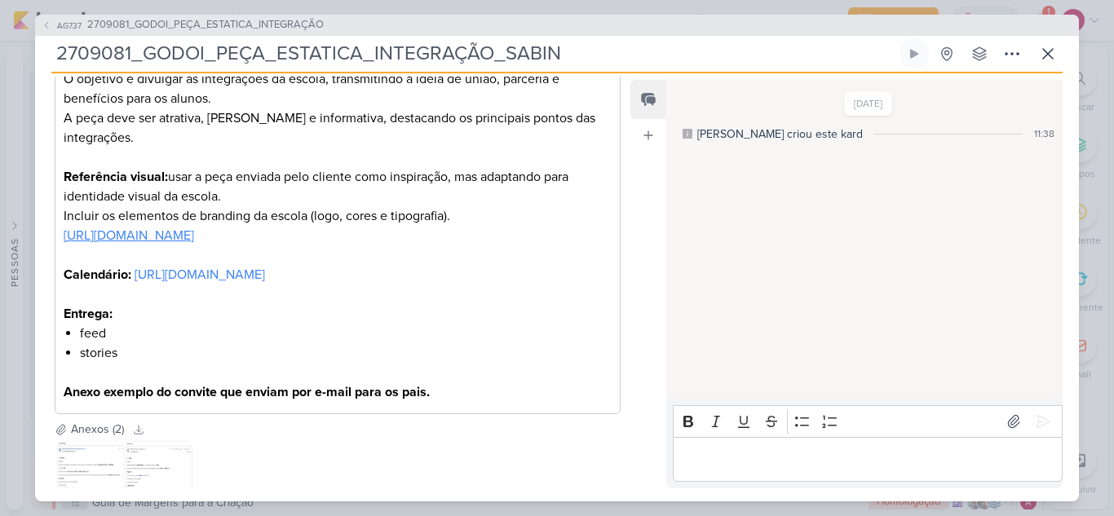
click at [194, 228] on link "https://www.instagram.com/p/DOPmC2cjNaQ/?igsh=MXZ0bGR1aGw2dzZ5bw%3D%3D" at bounding box center [129, 236] width 131 height 16
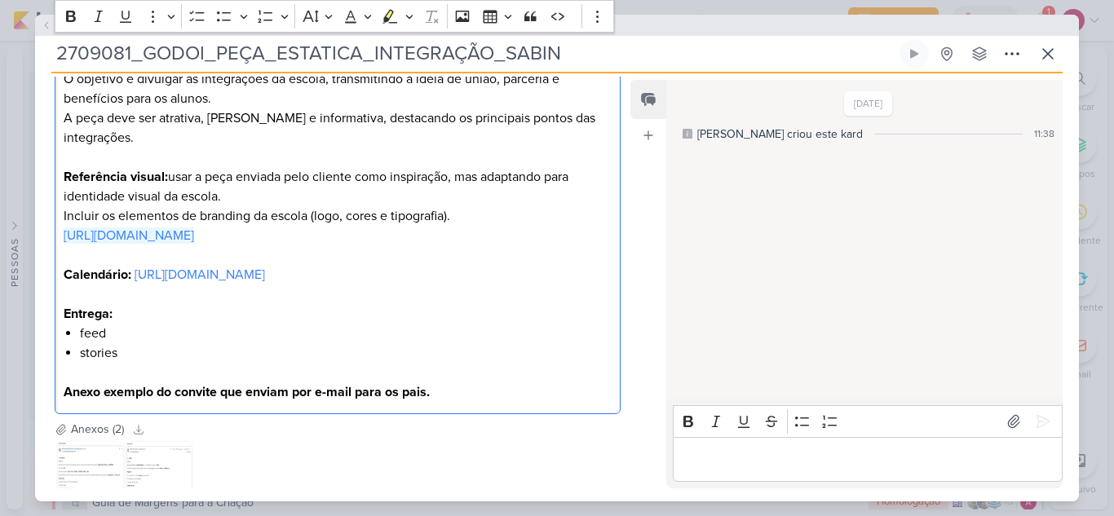
click at [524, 438] on div "Anexos (2) Baixar todos" at bounding box center [338, 429] width 566 height 17
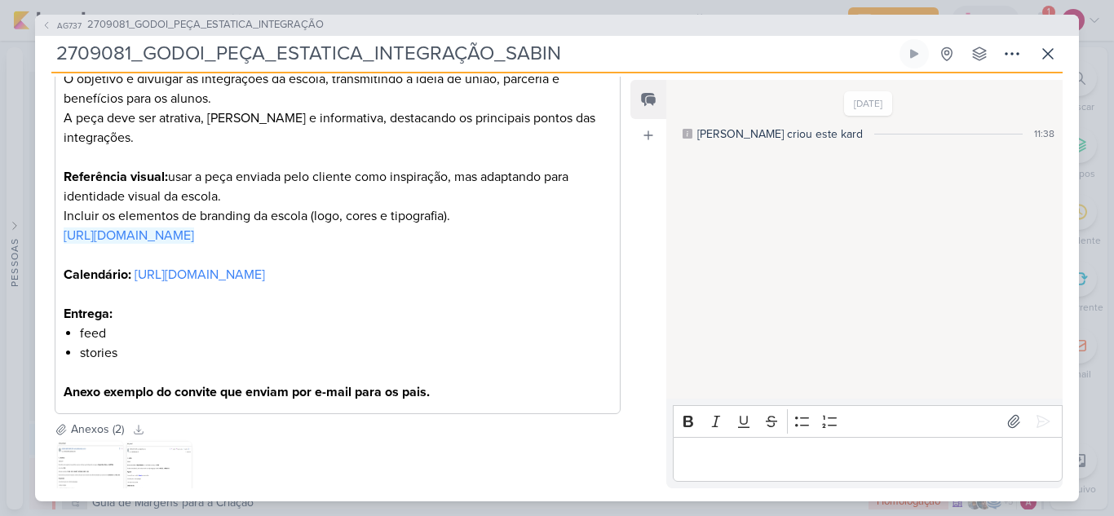
scroll to position [539, 0]
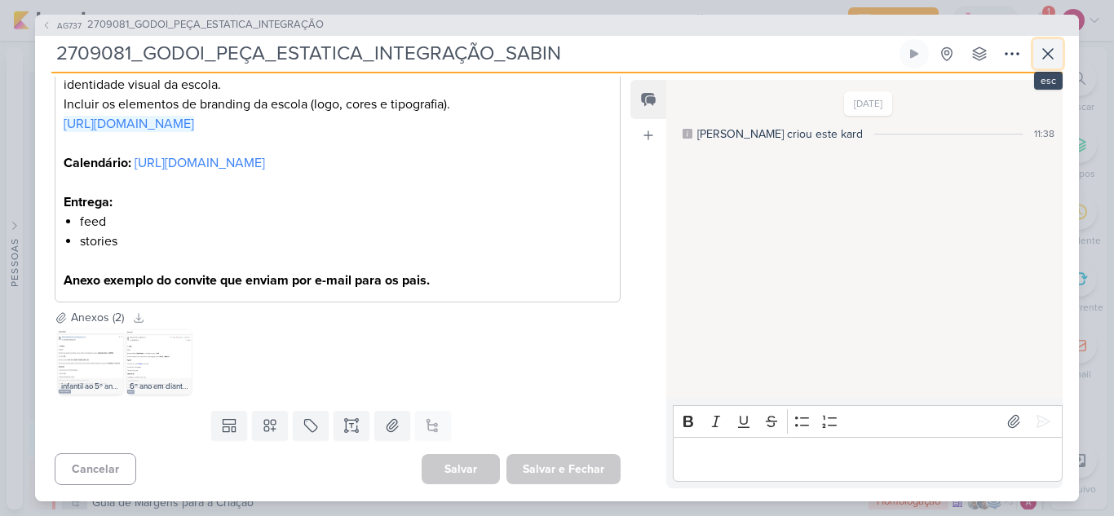
click at [1049, 54] on icon at bounding box center [1048, 54] width 10 height 10
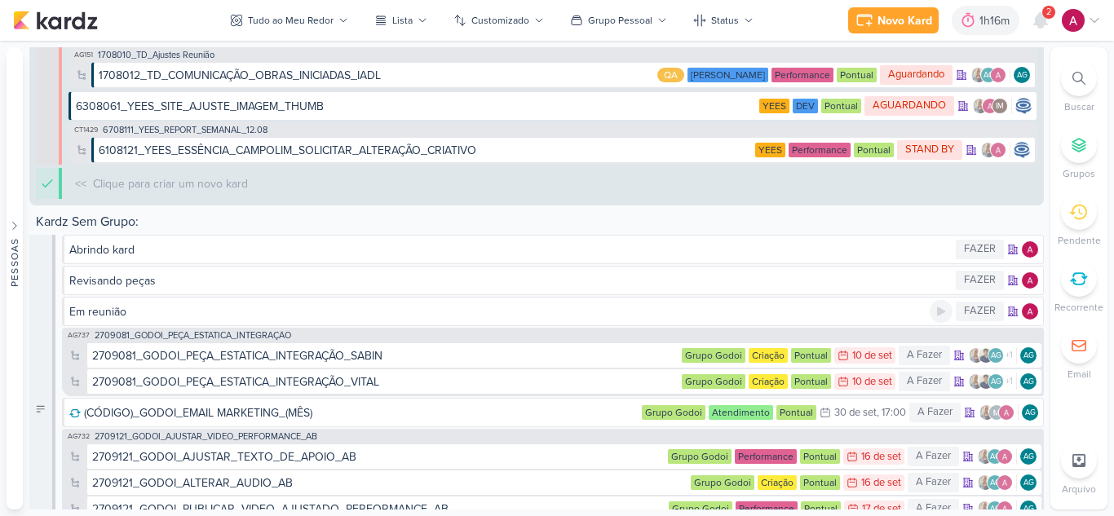
scroll to position [6635, 0]
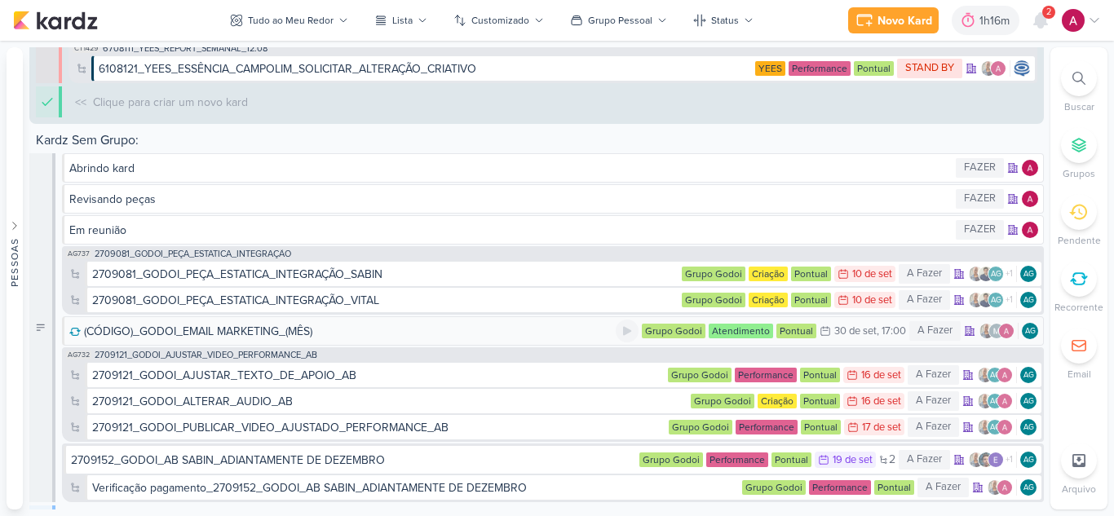
click at [300, 331] on div "(CÓDIGO)_GODOI_EMAIL MARKETING_(MÊS)" at bounding box center [198, 331] width 228 height 17
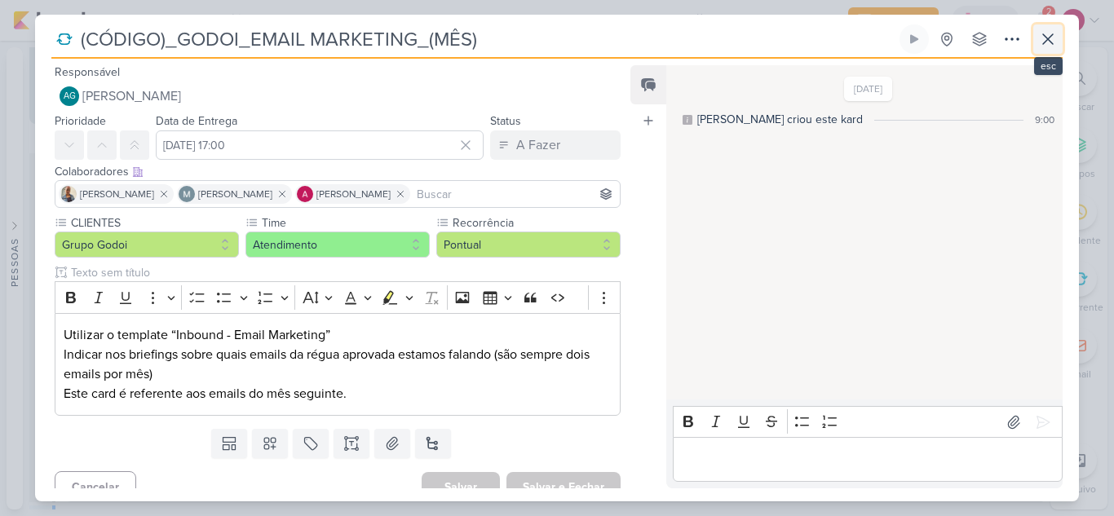
click at [1043, 45] on icon at bounding box center [1048, 39] width 20 height 20
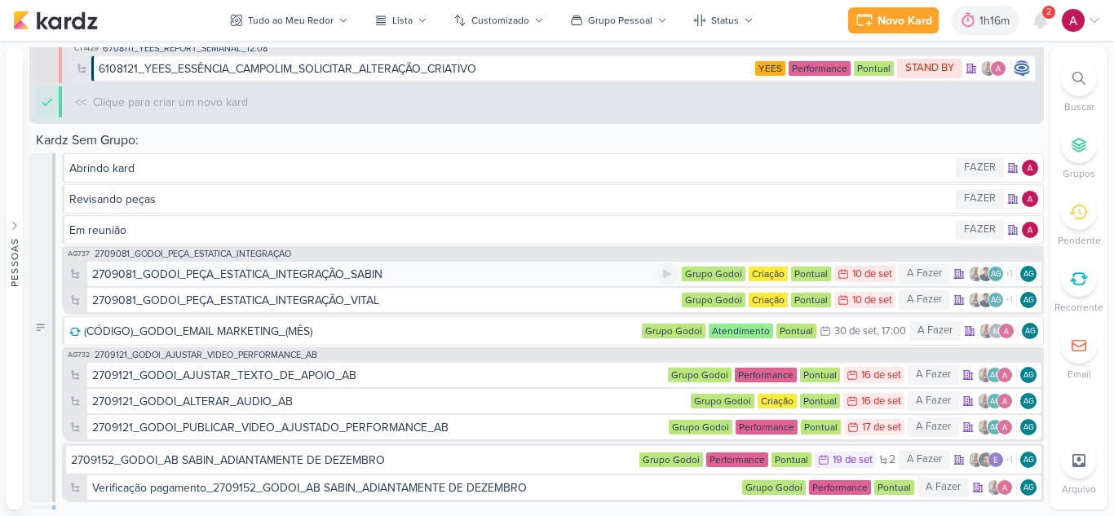
scroll to position [6716, 0]
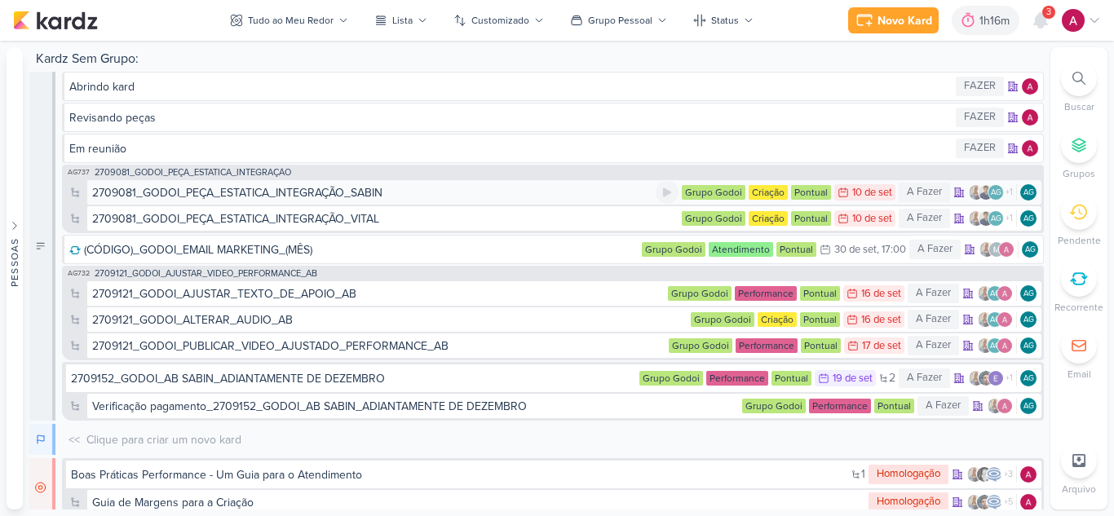
click at [371, 199] on div "2709081_GODOI_PEÇA_ESTATICA_INTEGRAÇÃO_SABIN" at bounding box center [237, 192] width 290 height 17
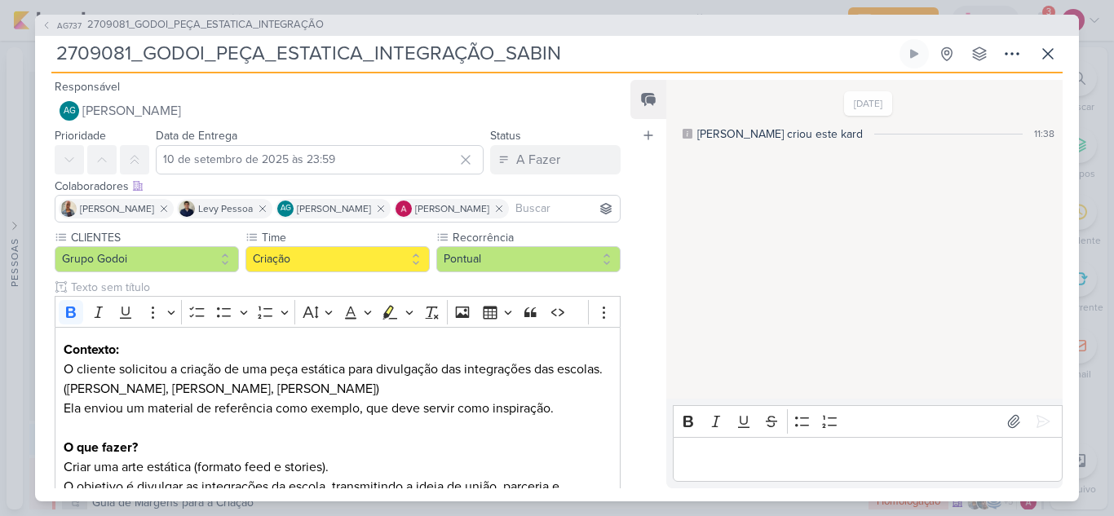
drag, startPoint x: 606, startPoint y: 52, endPoint x: 40, endPoint y: 83, distance: 566.9
click at [40, 83] on div "AG737 2709081_GODOI_PEÇA_ESTATICA_INTEGRAÇÃO 2709081_GODOI_PEÇA_ESTATICA_INTEGR…" at bounding box center [557, 258] width 1044 height 487
click at [1047, 55] on icon at bounding box center [1048, 54] width 20 height 20
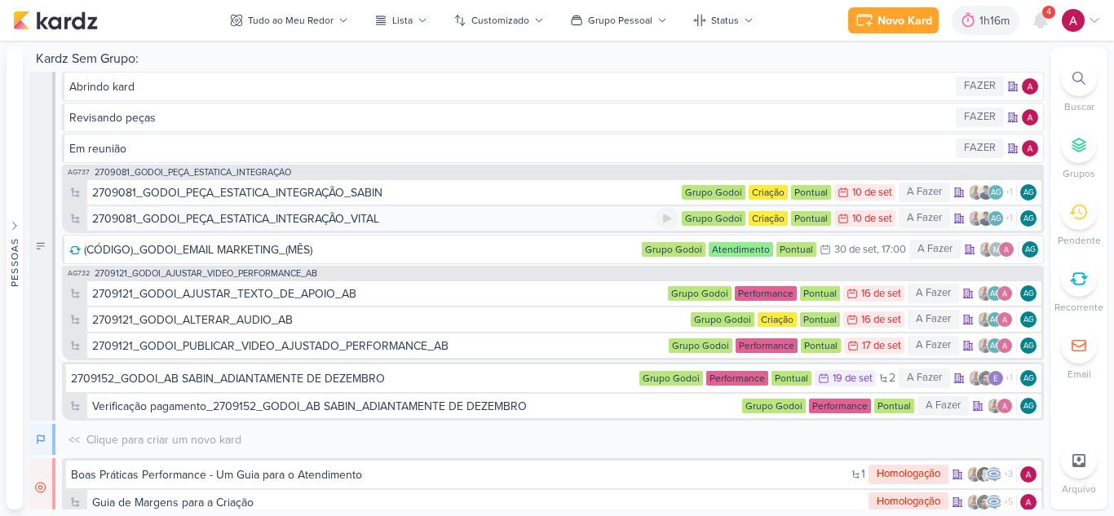
click at [269, 219] on div "2709081_GODOI_PEÇA_ESTATICA_INTEGRAÇÃO_VITAL" at bounding box center [235, 218] width 287 height 17
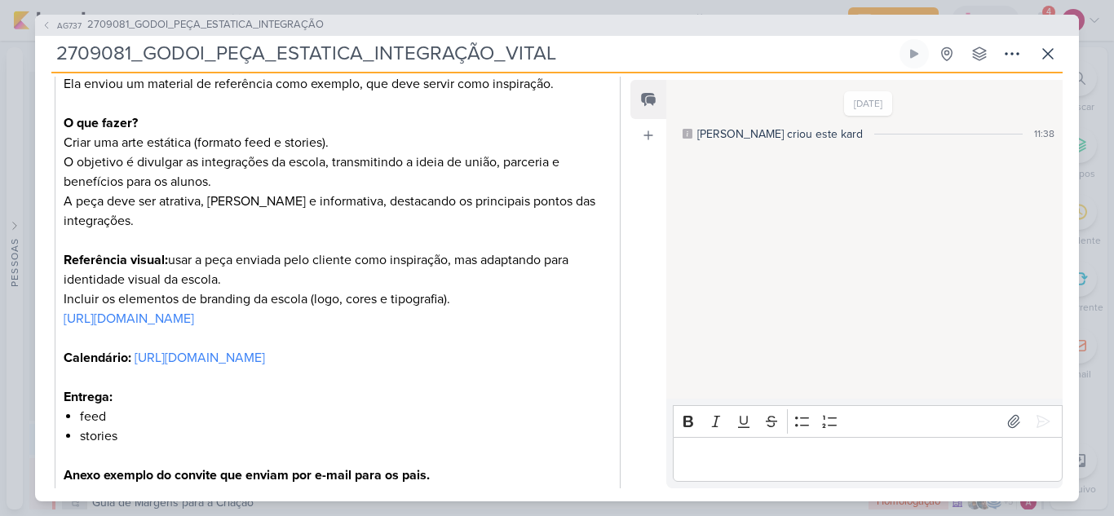
scroll to position [326, 0]
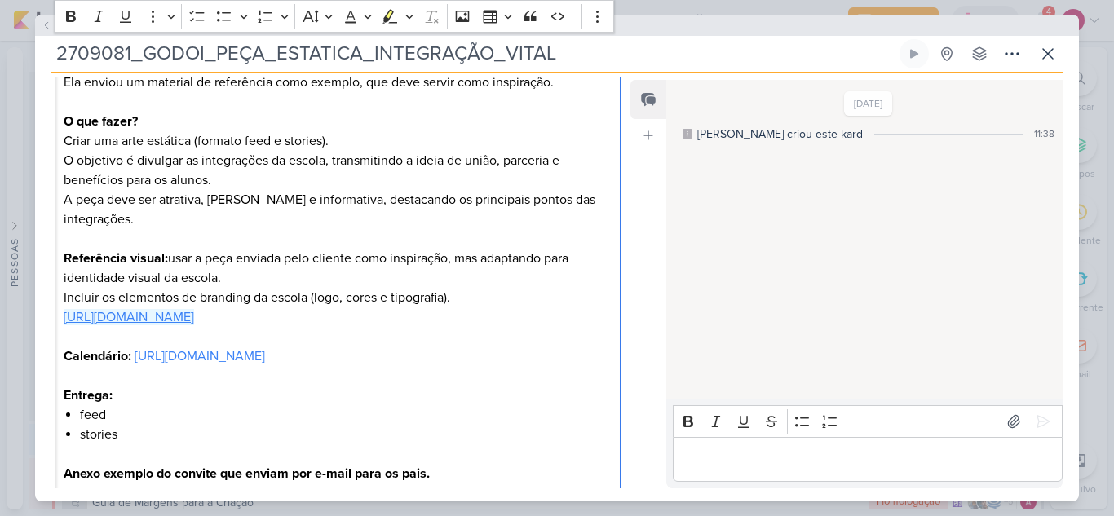
click at [194, 309] on link "https://www.instagram.com/p/DOPmC2cjNaQ/?igsh=MXZ0bGR1aGw2dzZ5bw%3D%3D" at bounding box center [129, 317] width 131 height 16
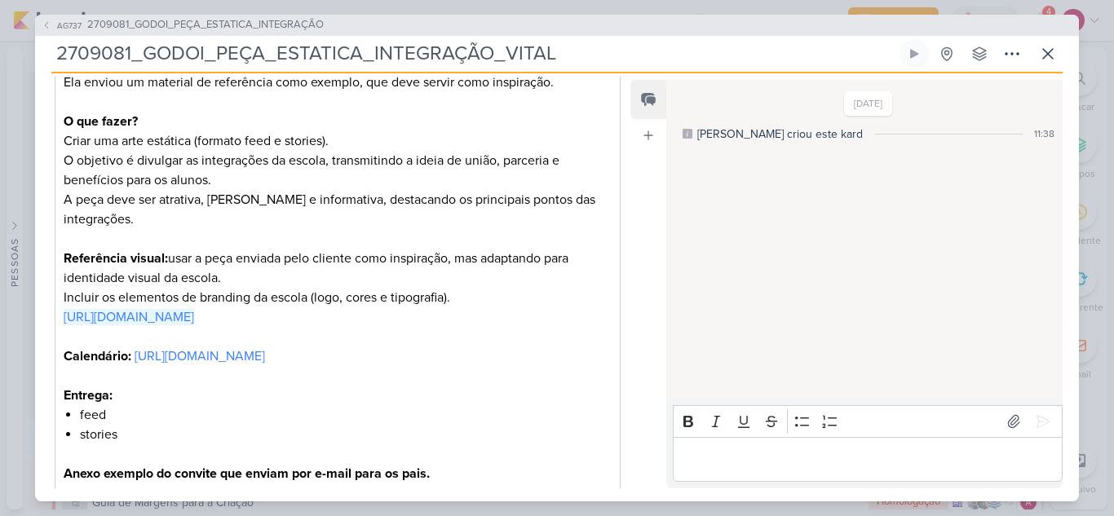
drag, startPoint x: 515, startPoint y: 55, endPoint x: 29, endPoint y: 95, distance: 487.0
click at [29, 95] on div "AG737 2709081_GODOI_PEÇA_ESTATICA_INTEGRAÇÃO 2709081_GODOI_PEÇA_ESTATICA_INTEGR…" at bounding box center [557, 258] width 1114 height 516
click at [76, 26] on span "AG737" at bounding box center [69, 26] width 29 height 12
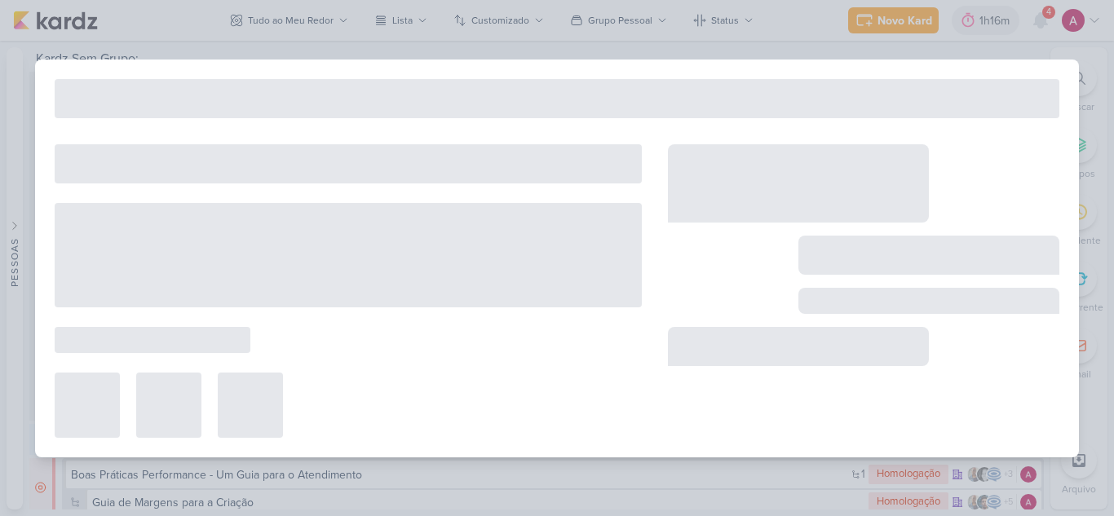
type input "2709081_GODOI_PEÇA_ESTATICA_INTEGRAÇÃO"
type input "15 de setembro de 2025 às 23:59"
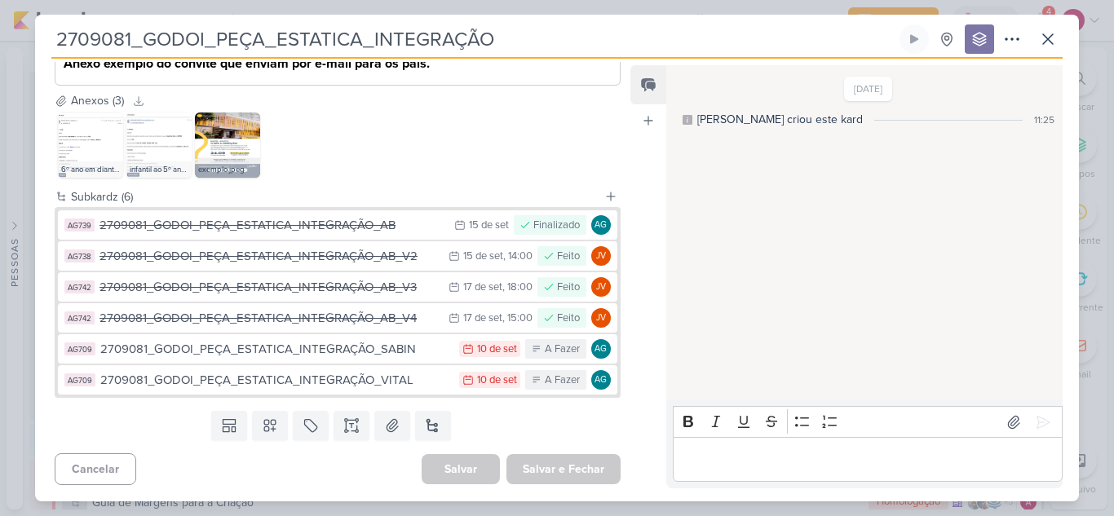
scroll to position [683, 0]
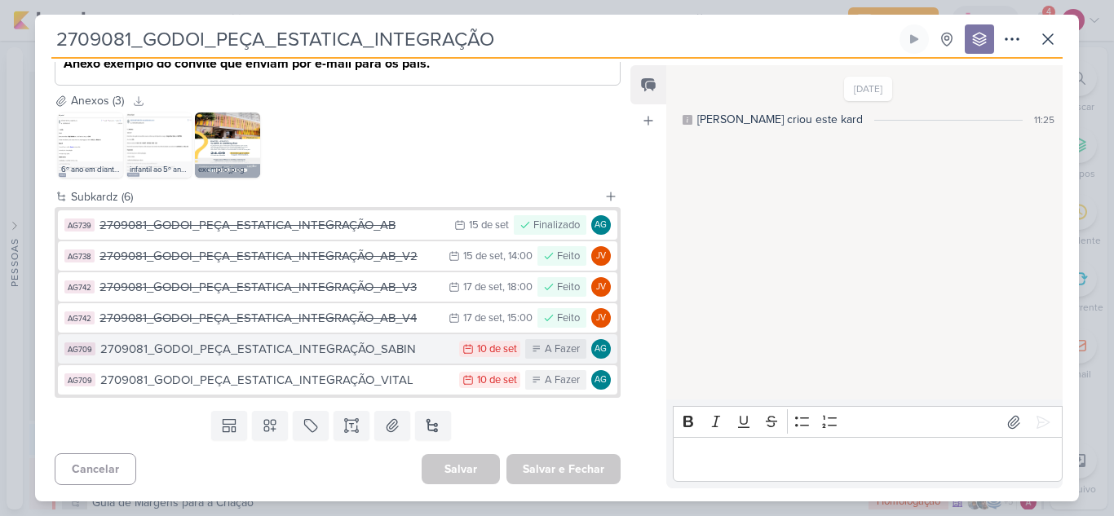
click at [373, 351] on div "2709081_GODOI_PEÇA_ESTATICA_INTEGRAÇÃO_SABIN" at bounding box center [275, 349] width 351 height 19
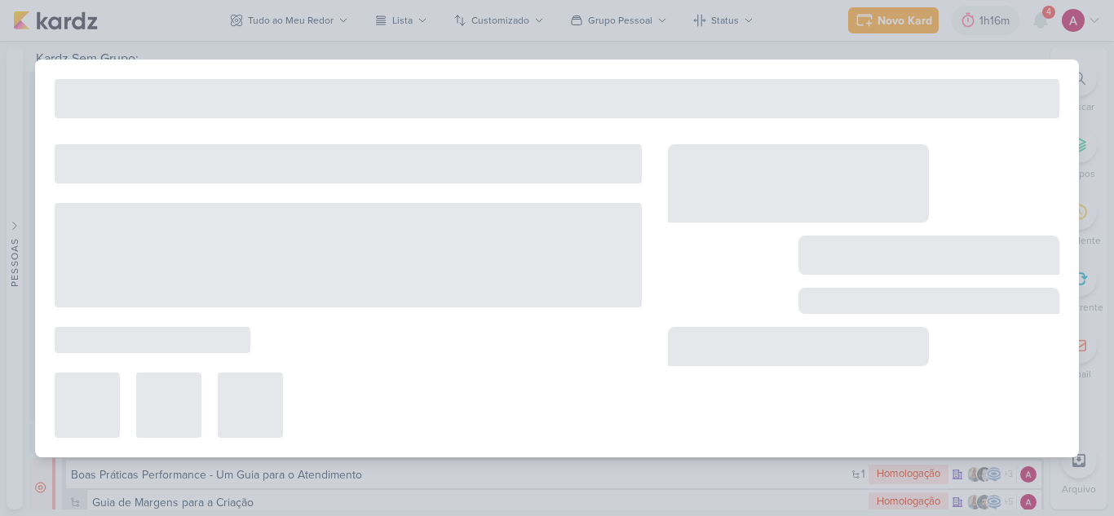
type input "2709081_GODOI_PEÇA_ESTATICA_INTEGRAÇÃO_SABIN"
type input "10 de setembro de 2025 às 23:59"
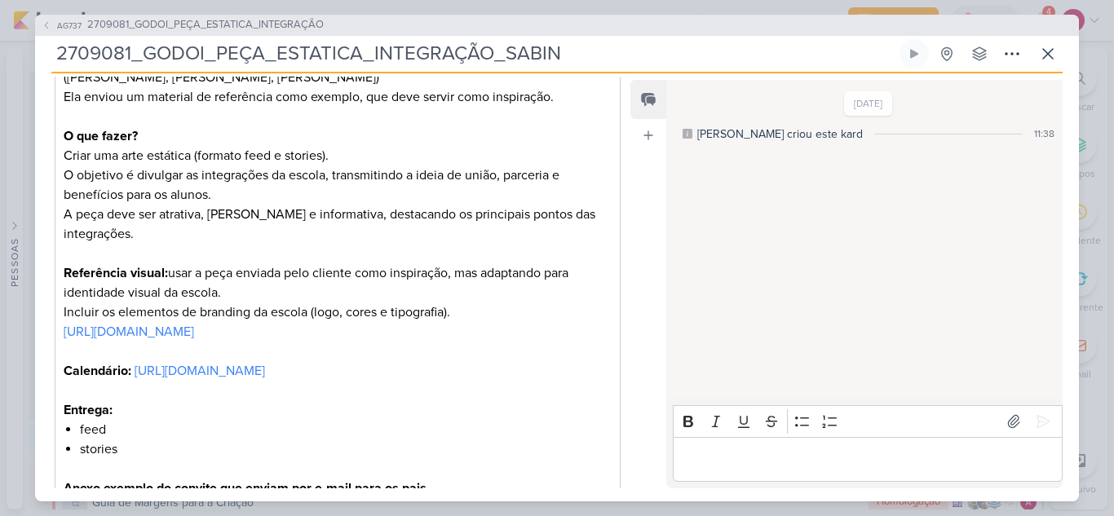
scroll to position [326, 0]
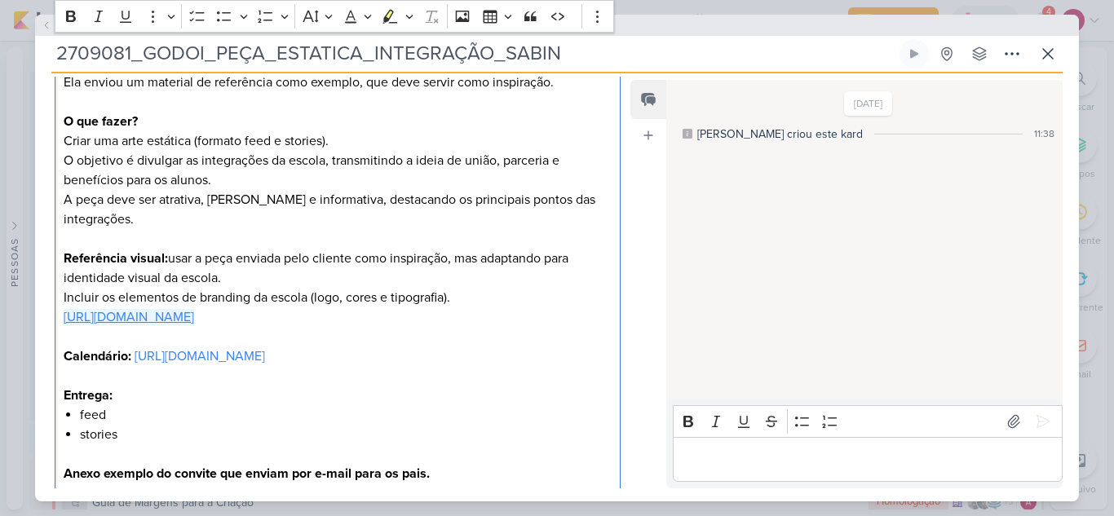
click at [194, 309] on link "https://www.instagram.com/p/DOPmC2cjNaQ/?igsh=MXZ0bGR1aGw2dzZ5bw%3D%3D" at bounding box center [129, 317] width 131 height 16
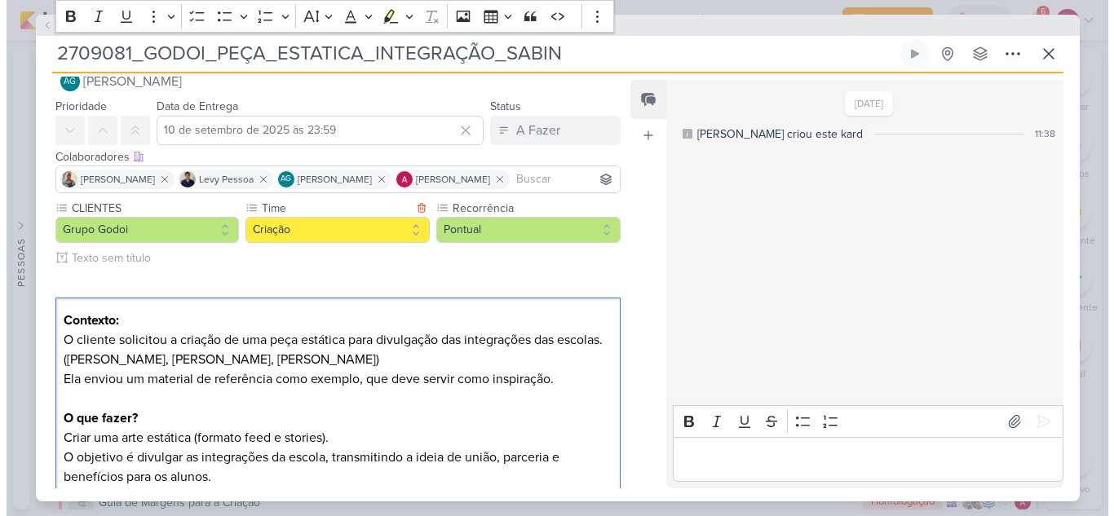
scroll to position [0, 0]
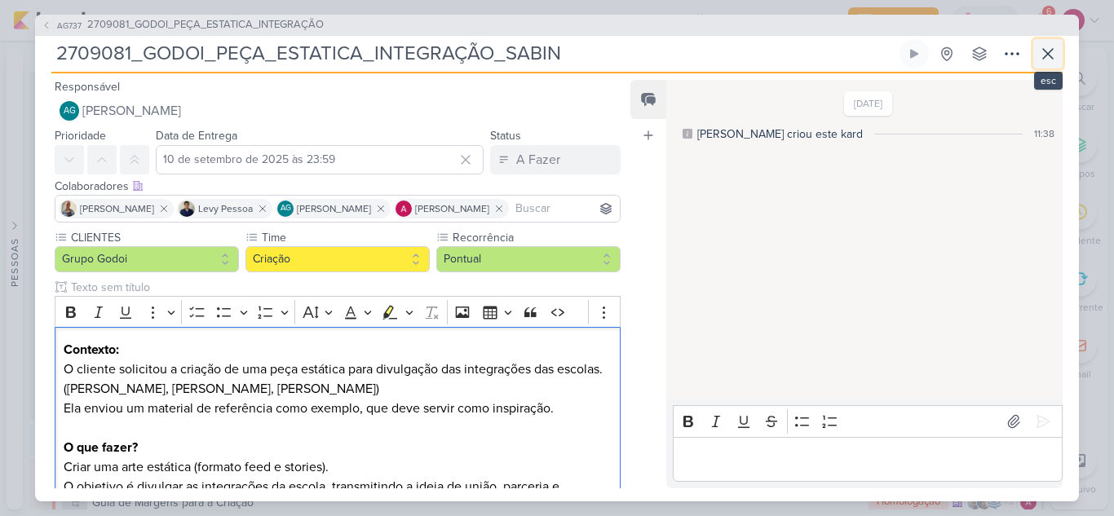
click at [1044, 60] on icon at bounding box center [1048, 54] width 20 height 20
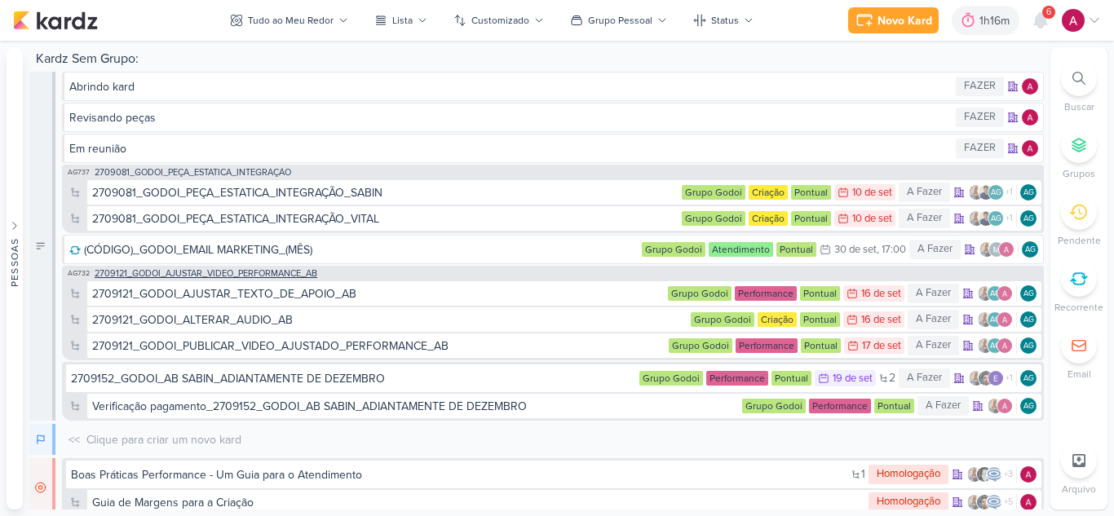
click at [261, 272] on span "2709121_GODOI_AJUSTAR_VIDEO_PERFORMANCE_AB" at bounding box center [206, 273] width 223 height 9
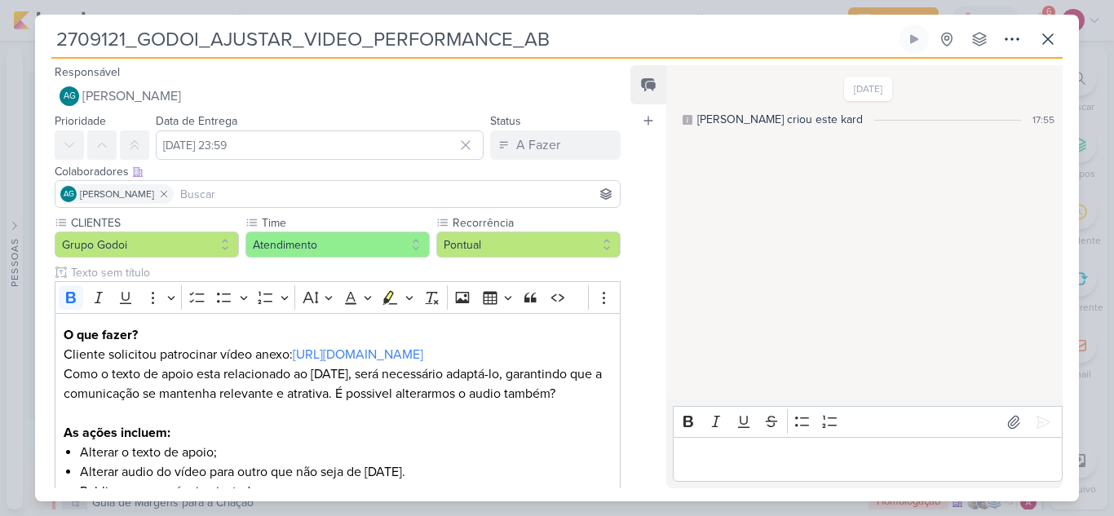
drag, startPoint x: 573, startPoint y: 35, endPoint x: 53, endPoint y: 32, distance: 520.4
click at [53, 32] on input "2709121_GODOI_AJUSTAR_VIDEO_PERFORMANCE_AB" at bounding box center [473, 38] width 845 height 29
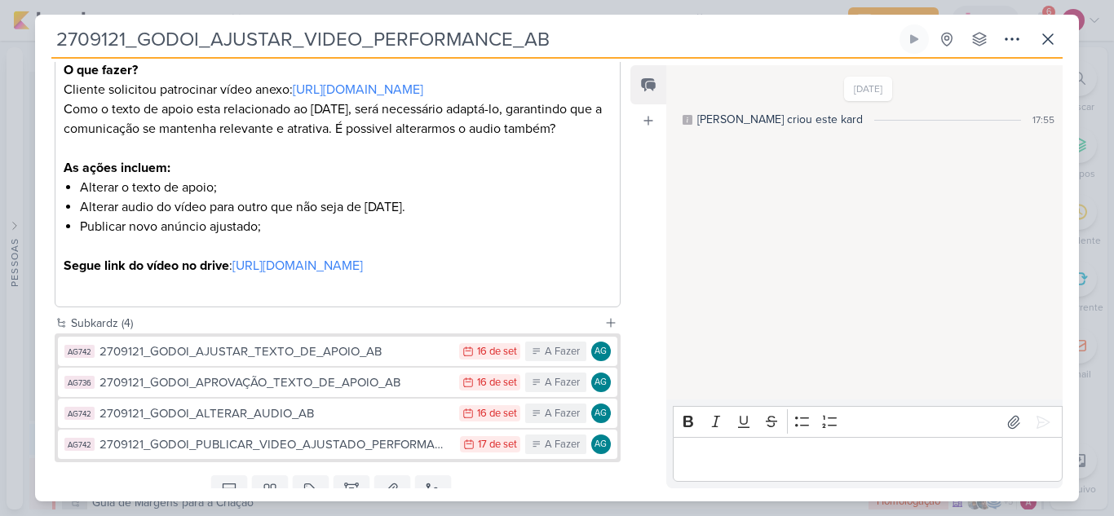
scroll to position [326, 0]
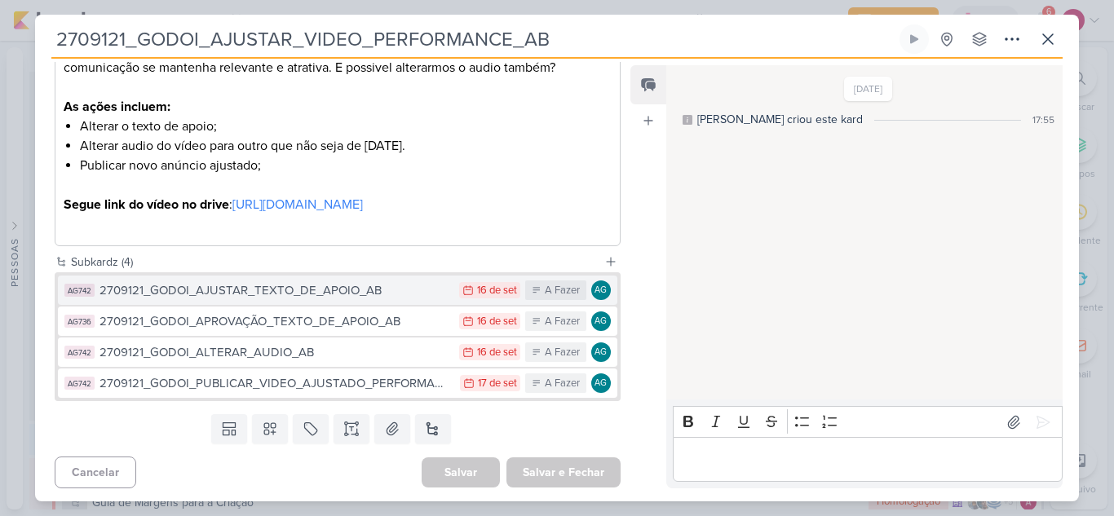
click at [400, 300] on div "2709121_GODOI_AJUSTAR_TEXTO_DE_APOIO_AB" at bounding box center [276, 290] width 352 height 19
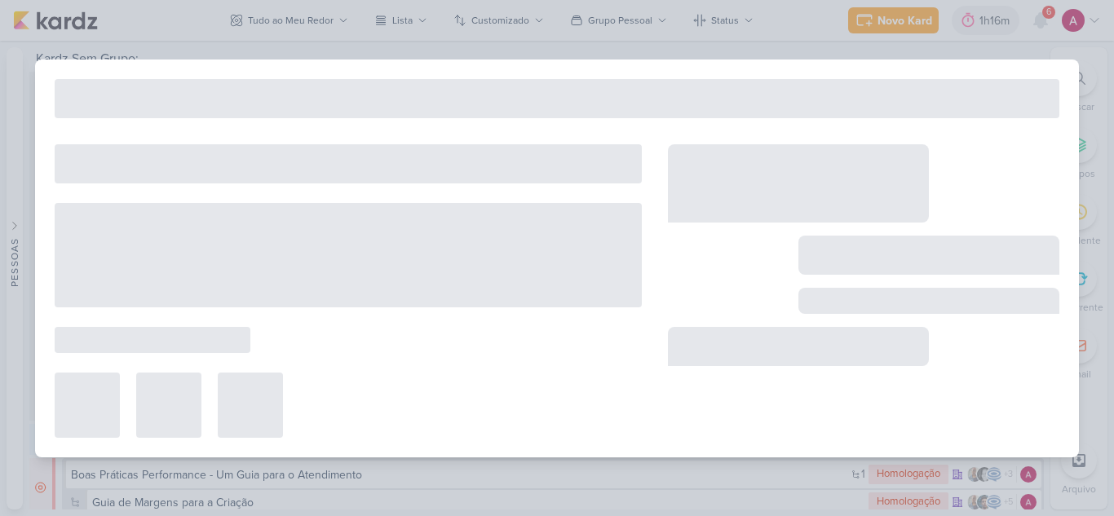
type input "2709121_GODOI_AJUSTAR_TEXTO_DE_APOIO_AB"
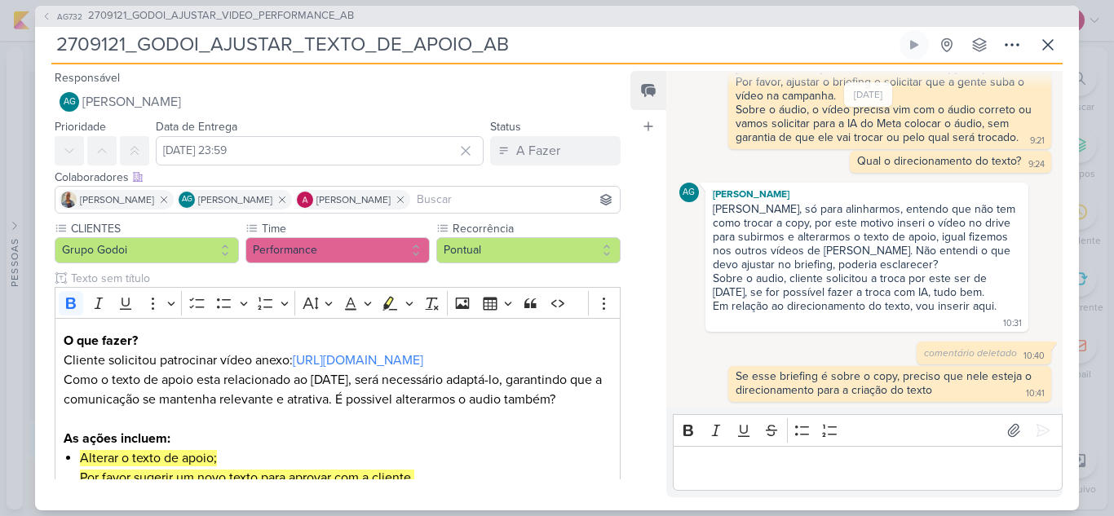
scroll to position [0, 0]
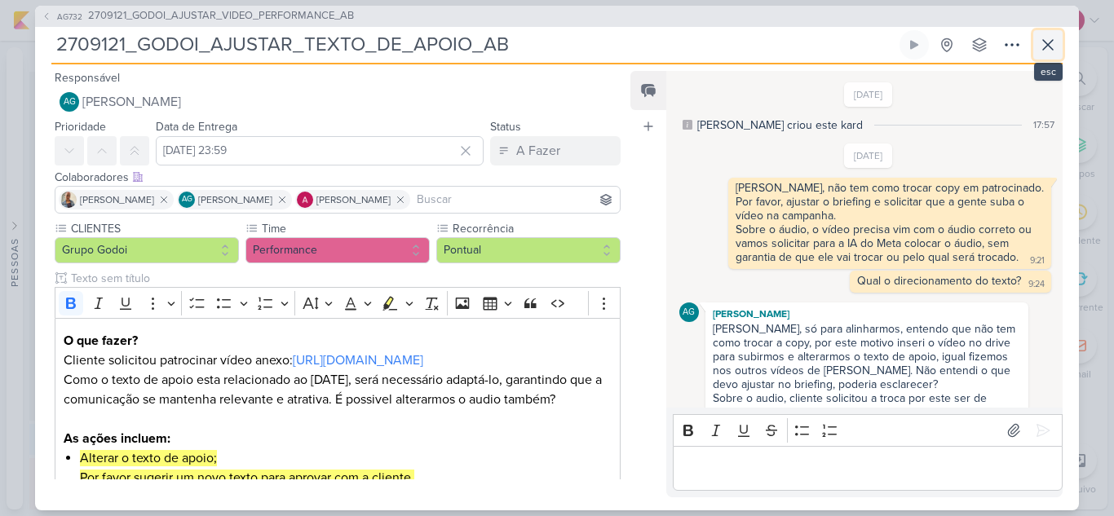
click at [1049, 47] on icon at bounding box center [1048, 45] width 20 height 20
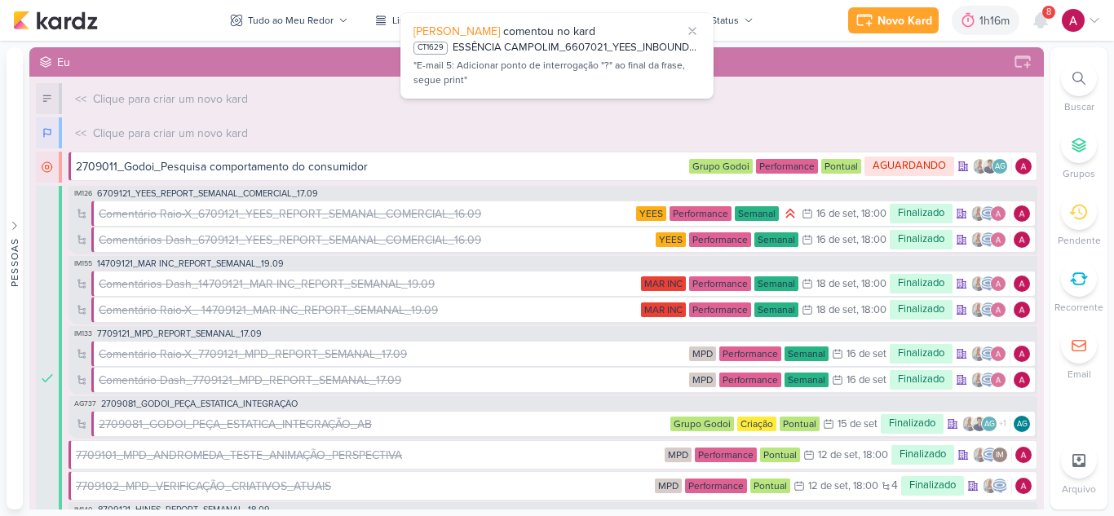
scroll to position [6716, 0]
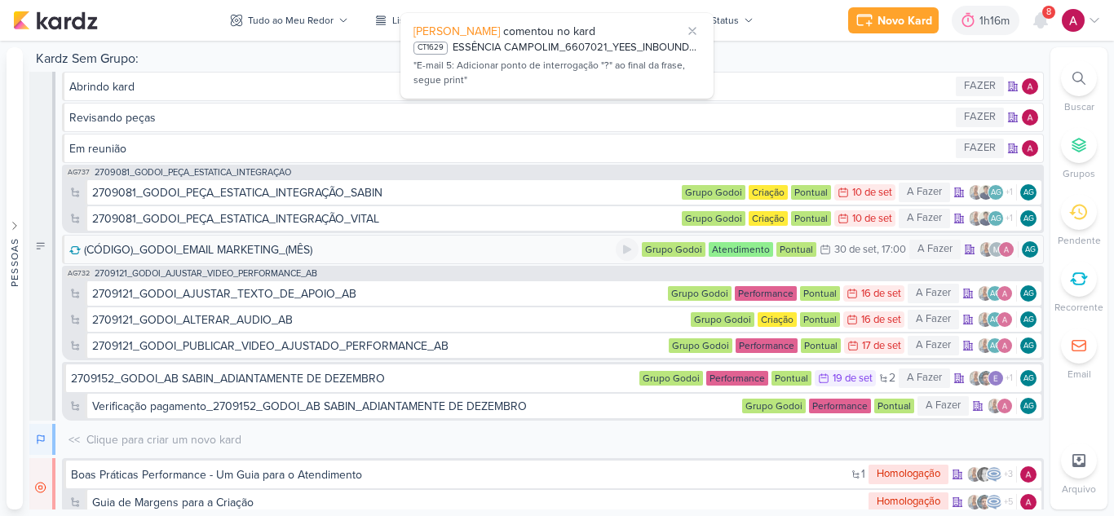
click at [323, 254] on div "(CÓDIGO)_GODOI_EMAIL MARKETING_(MÊS)" at bounding box center [342, 249] width 546 height 17
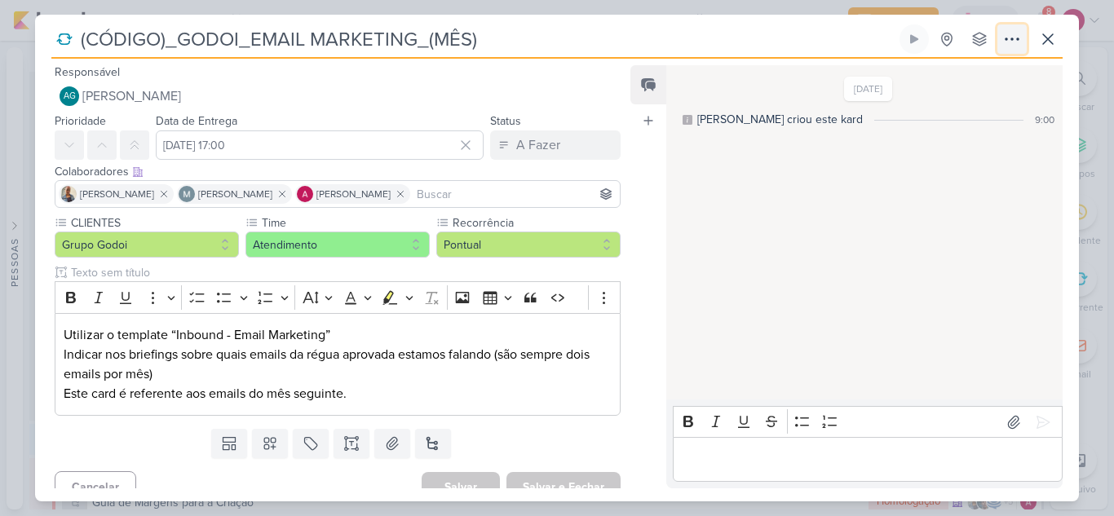
click at [1013, 42] on icon at bounding box center [1012, 39] width 20 height 20
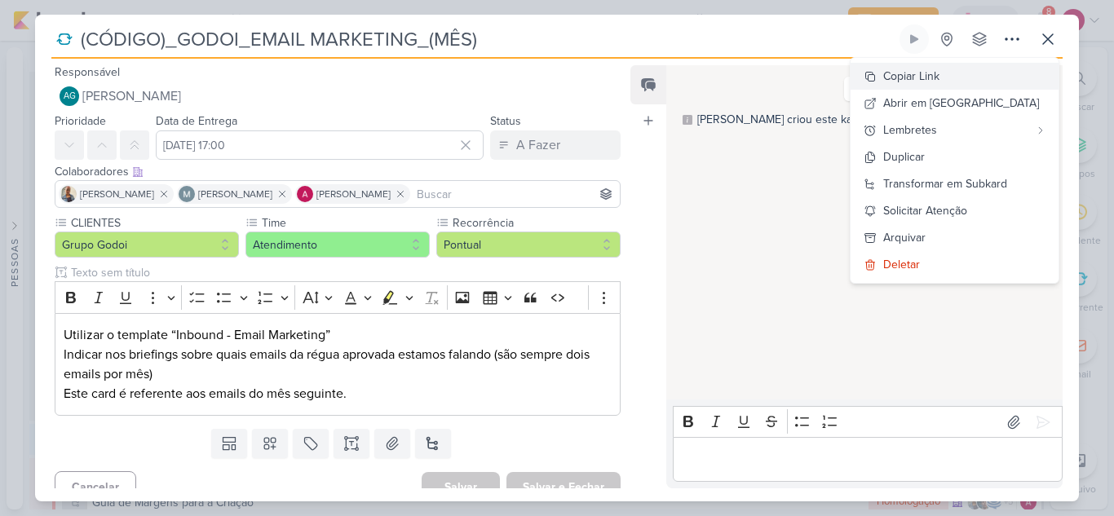
click at [940, 74] on div "Copiar Link" at bounding box center [911, 76] width 56 height 17
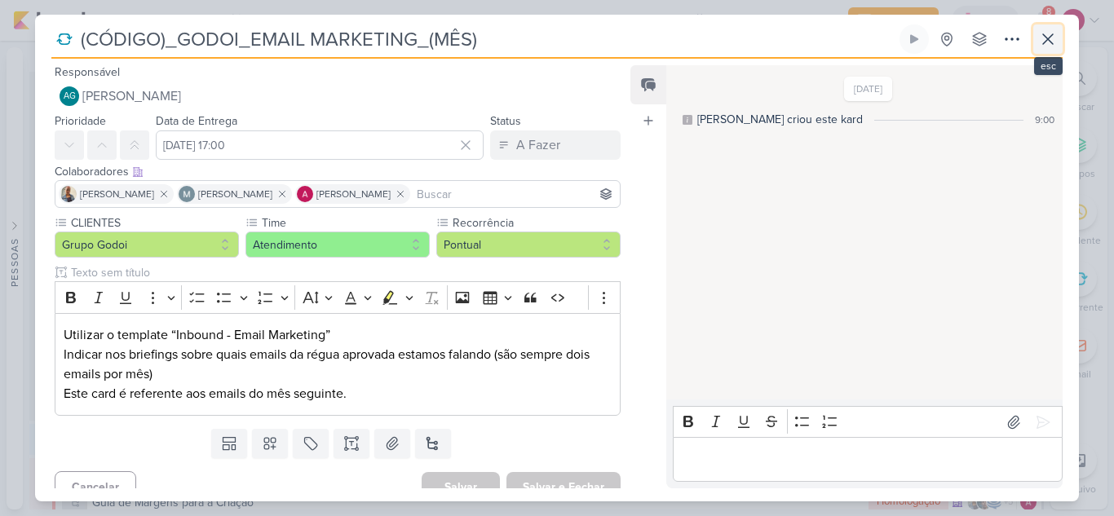
click at [1059, 36] on button at bounding box center [1047, 38] width 29 height 29
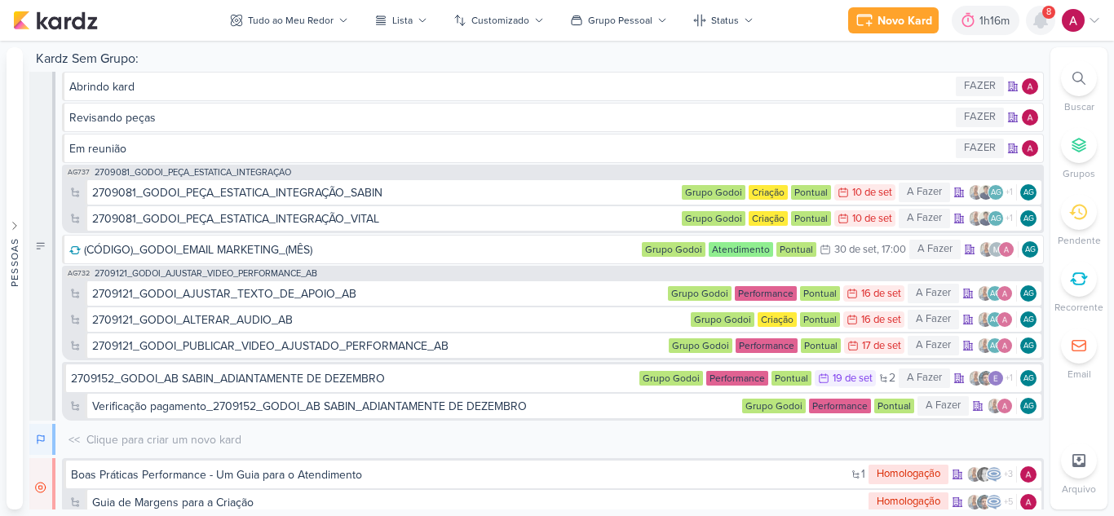
click at [1048, 27] on icon at bounding box center [1041, 21] width 20 height 20
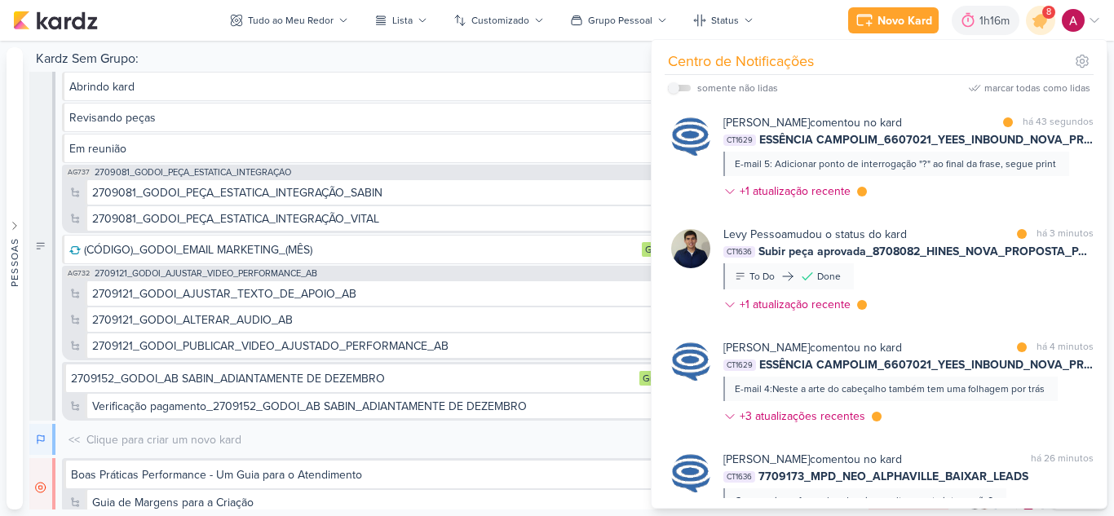
click at [192, 16] on div "Novo Kard Ctrl + k 1h16m Sessão desligada... Hoje 1h16m Semana 0h0m Mês 0h0m" at bounding box center [557, 20] width 1088 height 41
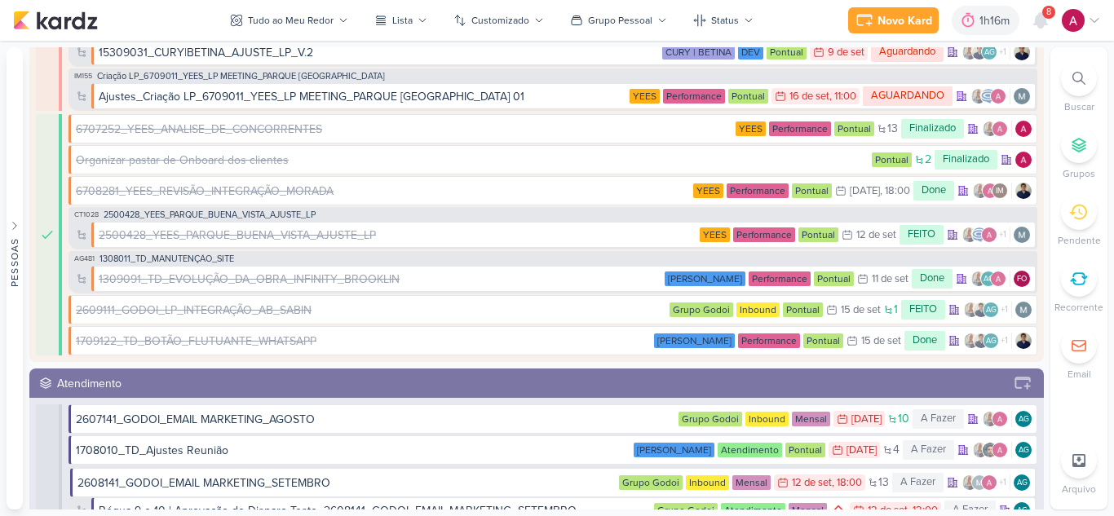
scroll to position [3861, 0]
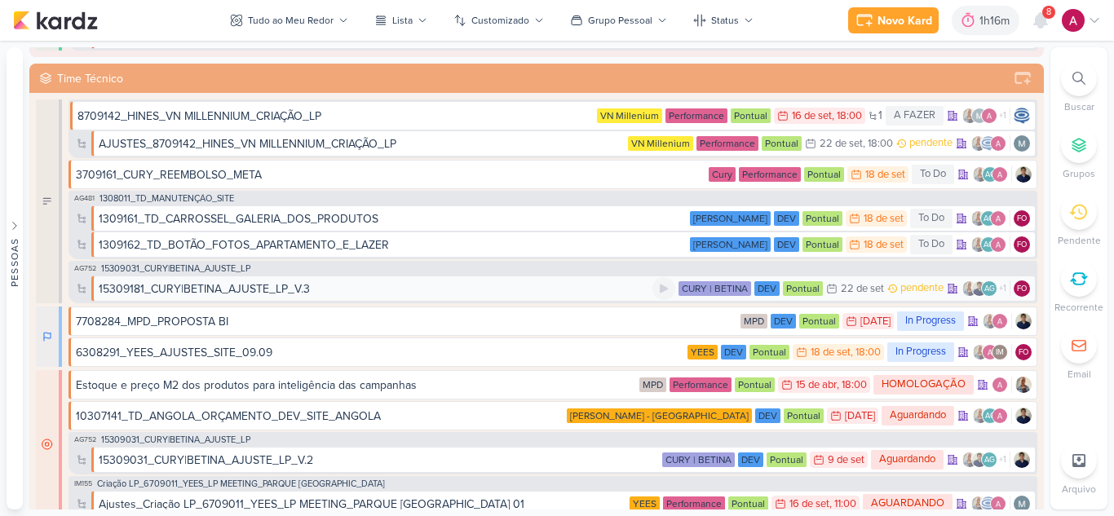
click at [314, 284] on div "15309181_CURY|BETINA_AJUSTE_LP_V.3" at bounding box center [376, 289] width 554 height 17
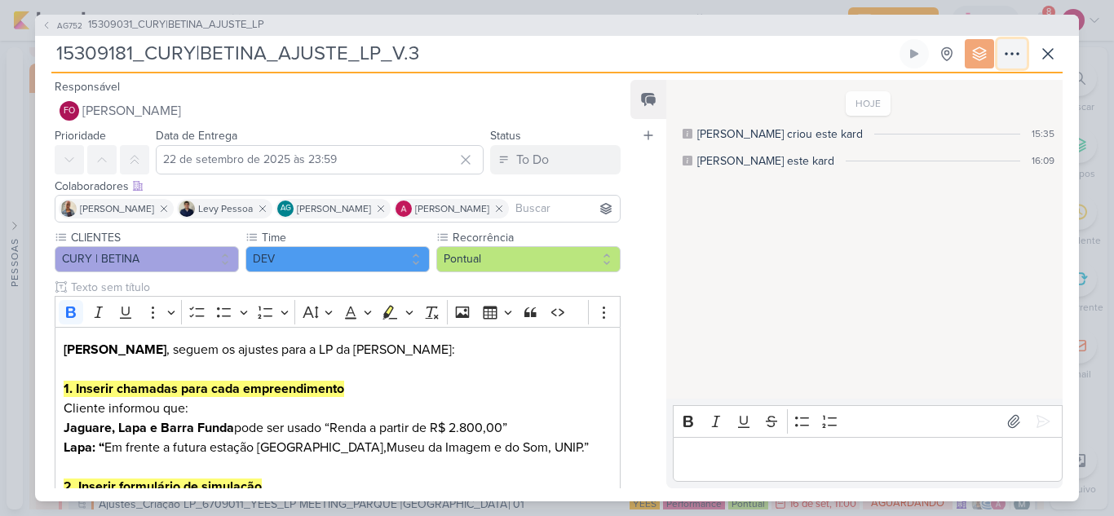
click at [1020, 53] on icon at bounding box center [1012, 54] width 20 height 20
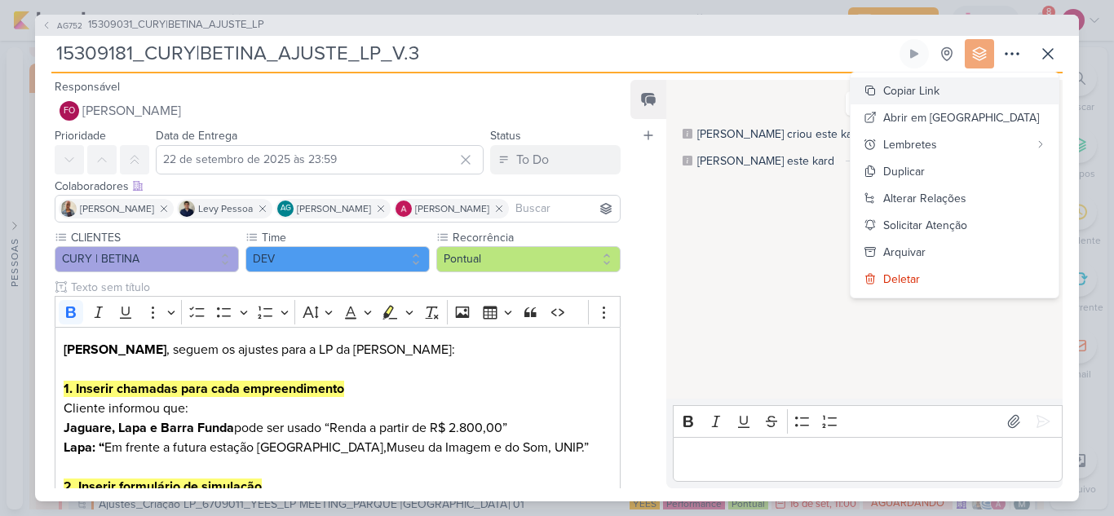
click at [940, 97] on div "Copiar Link" at bounding box center [911, 90] width 56 height 17
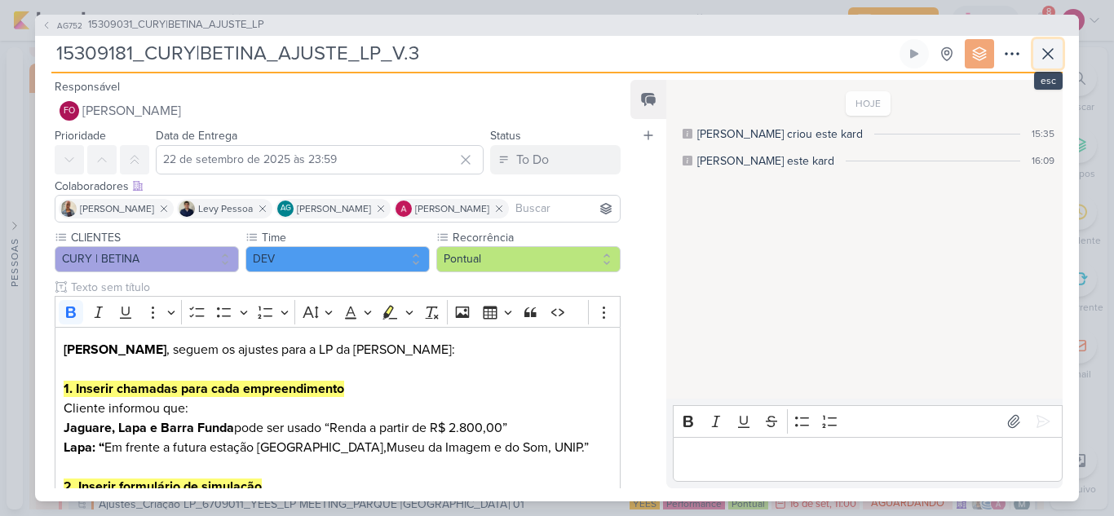
click at [1057, 50] on icon at bounding box center [1048, 54] width 20 height 20
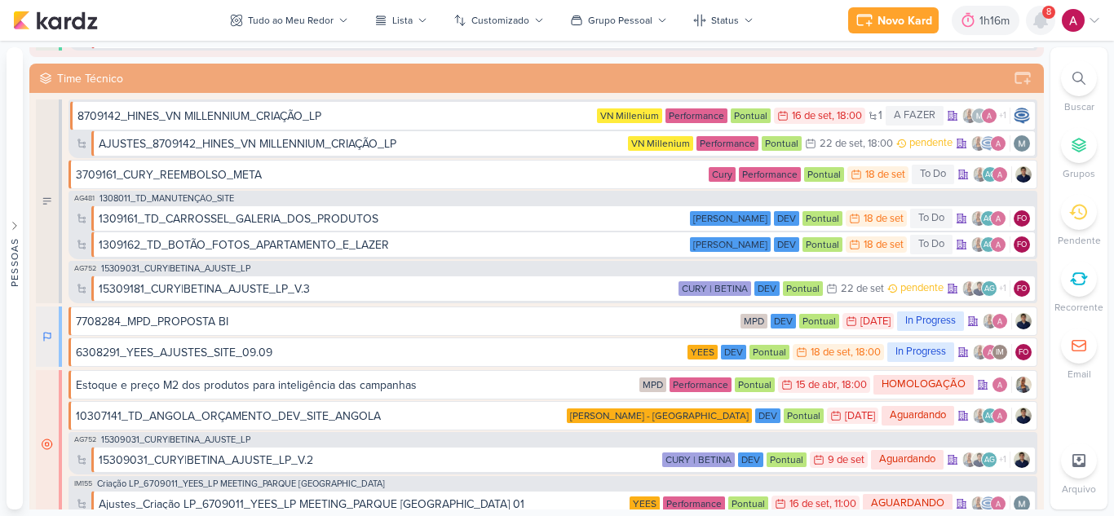
click at [1038, 24] on icon at bounding box center [1040, 20] width 13 height 15
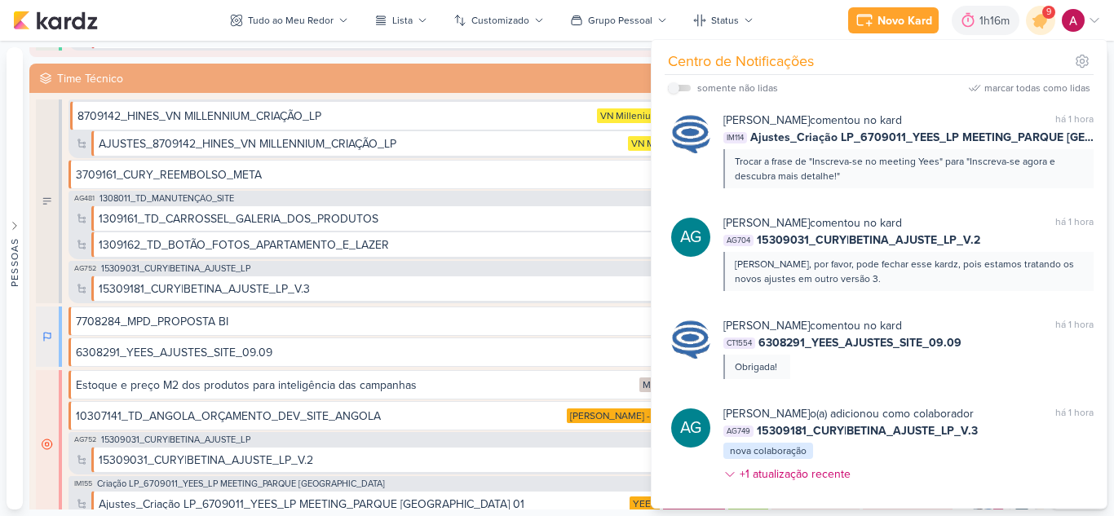
scroll to position [1888, 0]
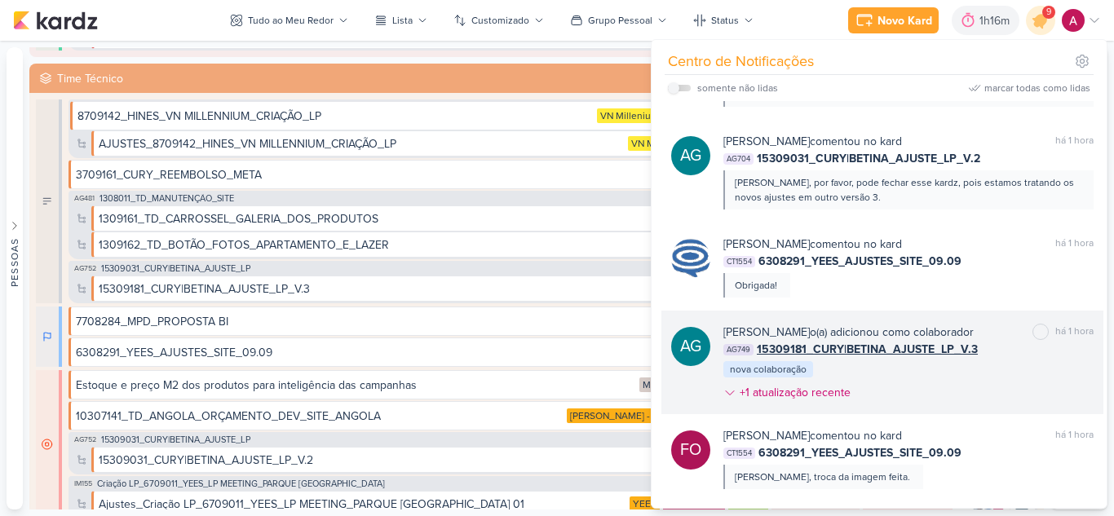
click at [980, 400] on div "[PERSON_NAME] o(a) adicionou como colaborador marcar como não lida há 1 hora AG…" at bounding box center [908, 366] width 370 height 84
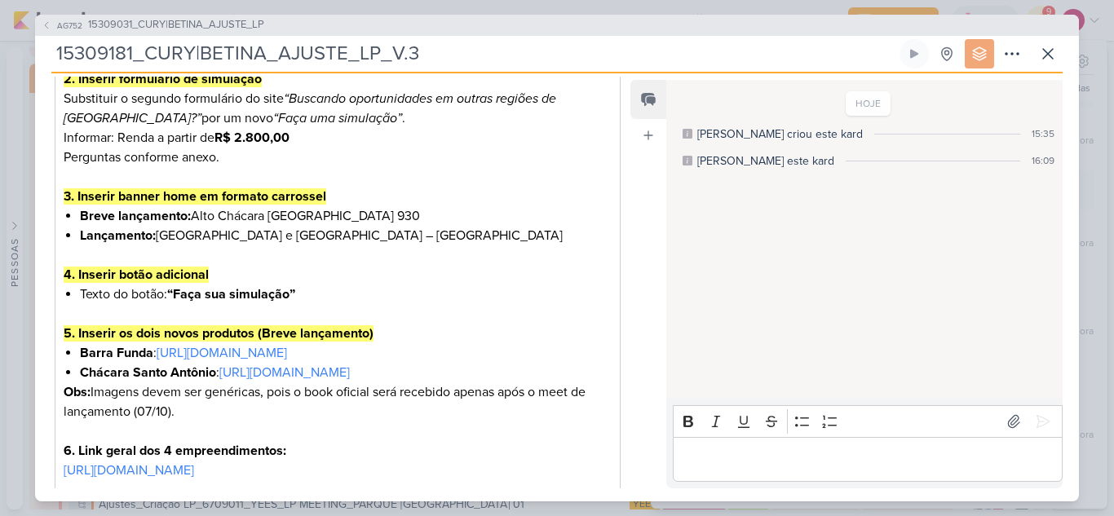
scroll to position [676, 0]
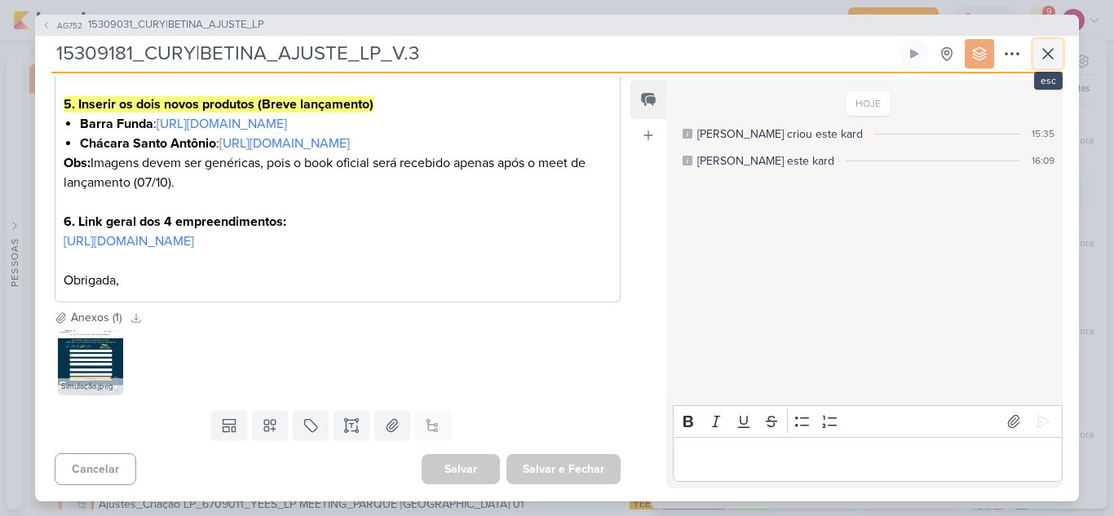
click at [1050, 60] on icon at bounding box center [1048, 54] width 20 height 20
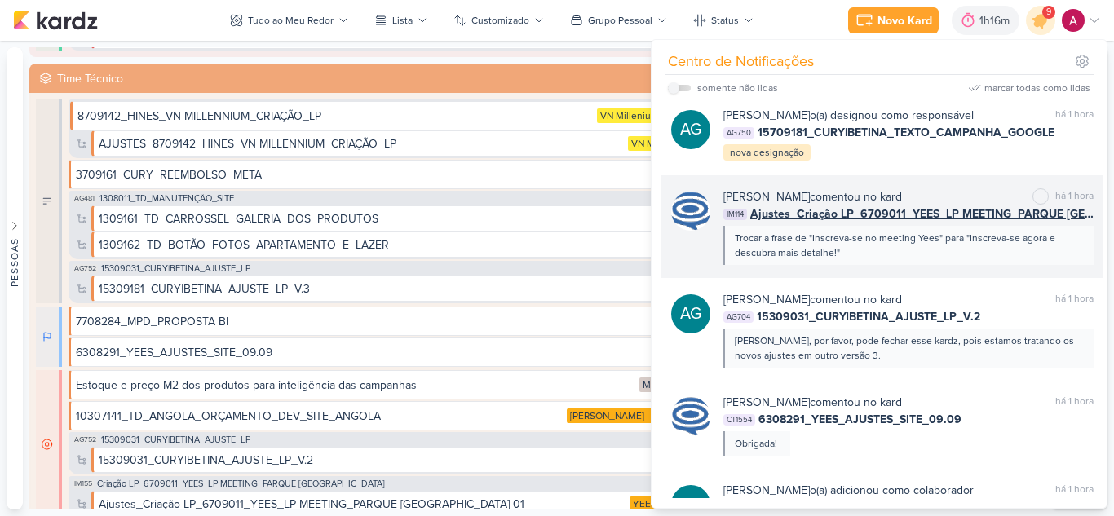
scroll to position [1725, 0]
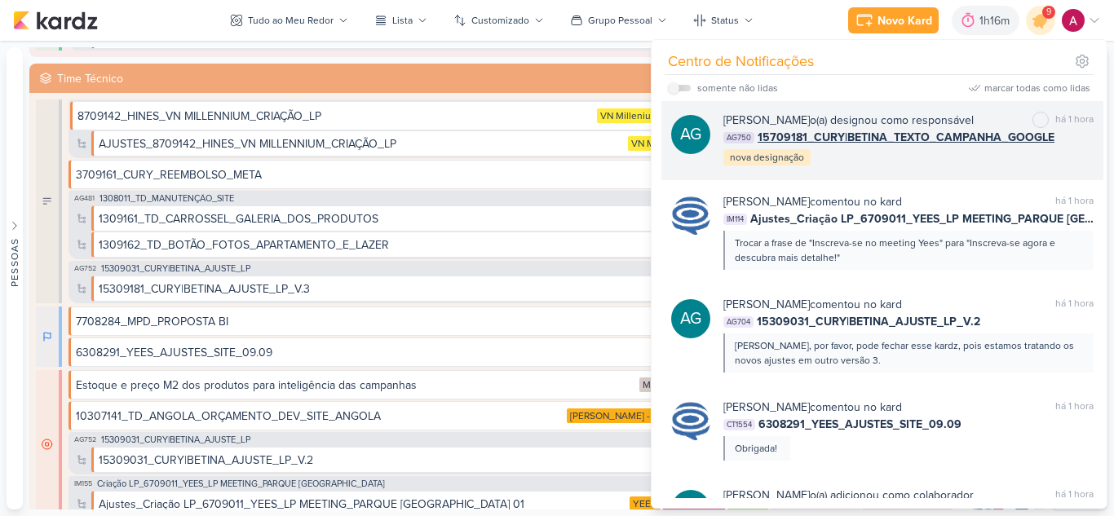
click at [942, 167] on div "[PERSON_NAME] o(a) designou como responsável marcar como não lida há 1 hora AG7…" at bounding box center [908, 139] width 370 height 55
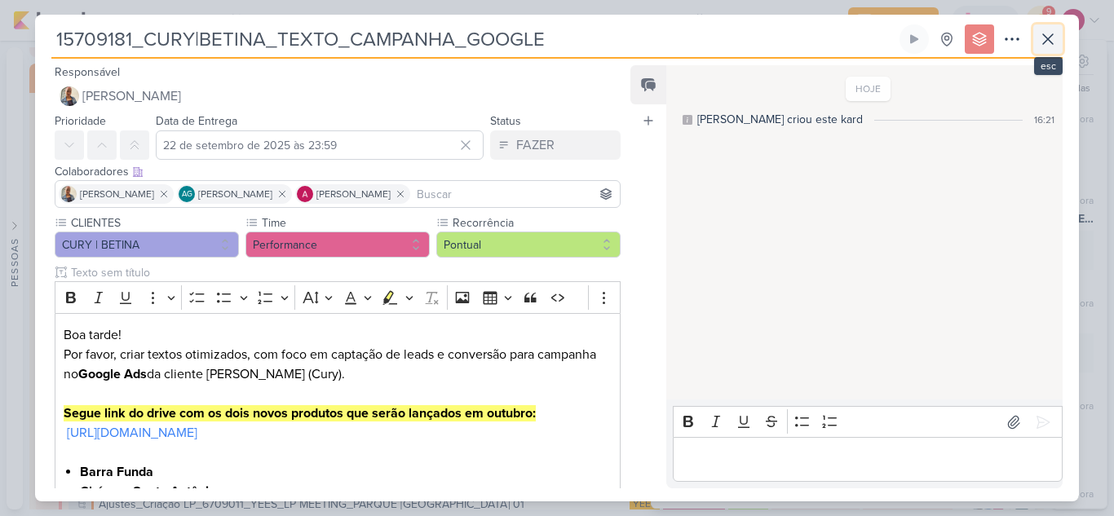
click at [1042, 46] on icon at bounding box center [1048, 39] width 20 height 20
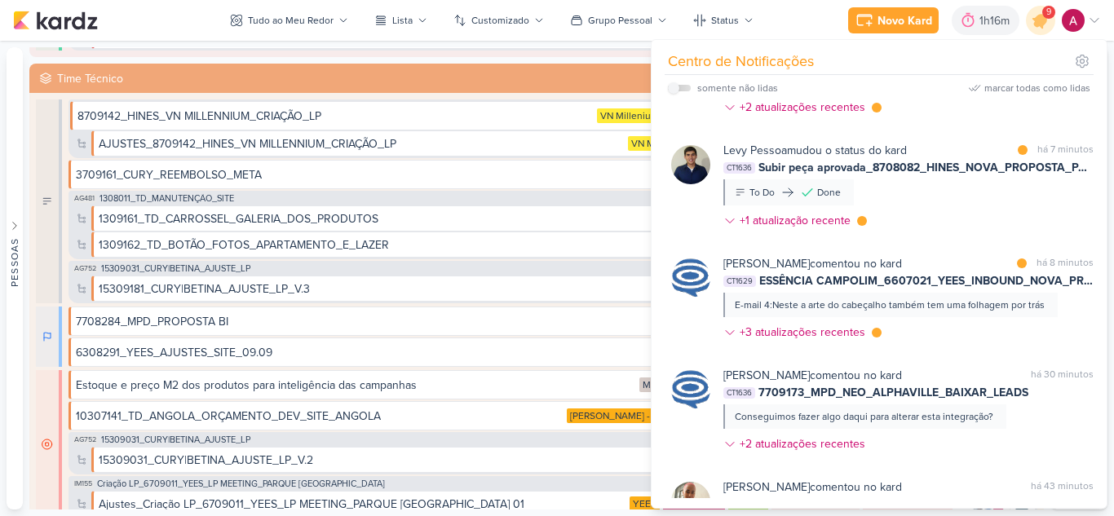
scroll to position [12, 0]
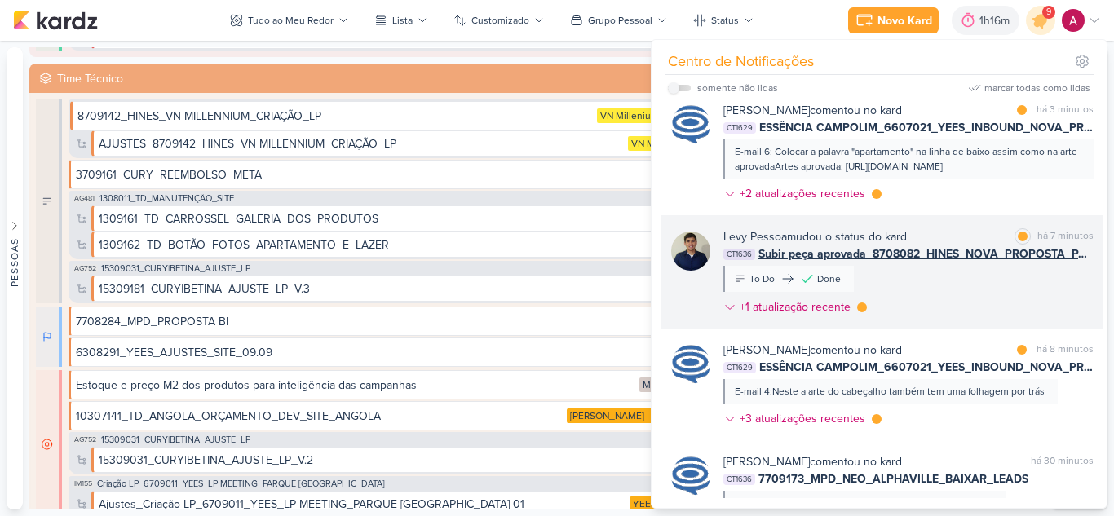
click at [1003, 303] on div "Levy Pessoa mudou o status do kard marcar como lida há 7 minutos CT1636 Subir p…" at bounding box center [908, 275] width 370 height 94
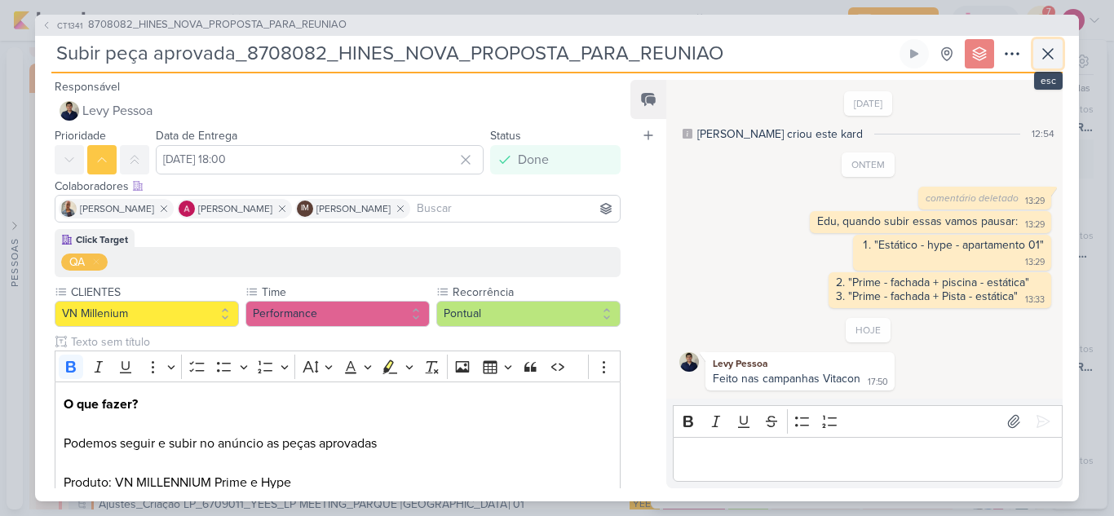
click at [1051, 57] on icon at bounding box center [1048, 54] width 20 height 20
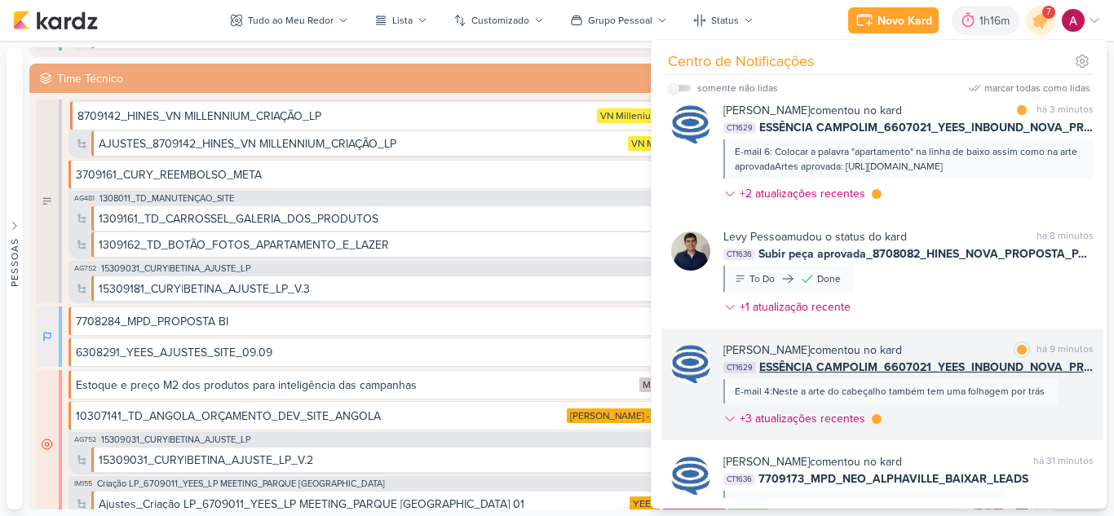
click at [1064, 401] on div "Caroline Traven De Andrade comentou no kard marcar como lida há 9 minutos CT162…" at bounding box center [908, 388] width 370 height 92
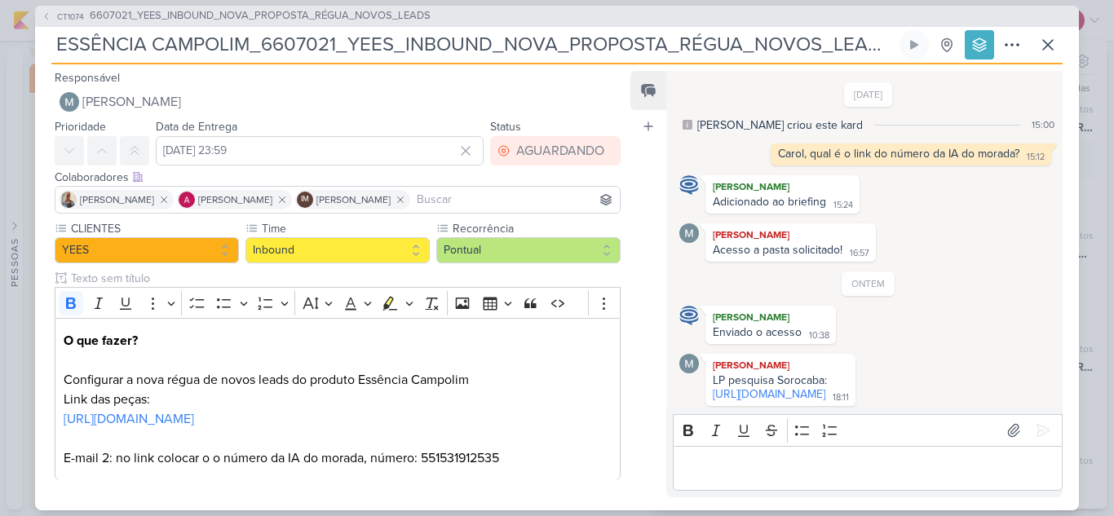
scroll to position [954, 0]
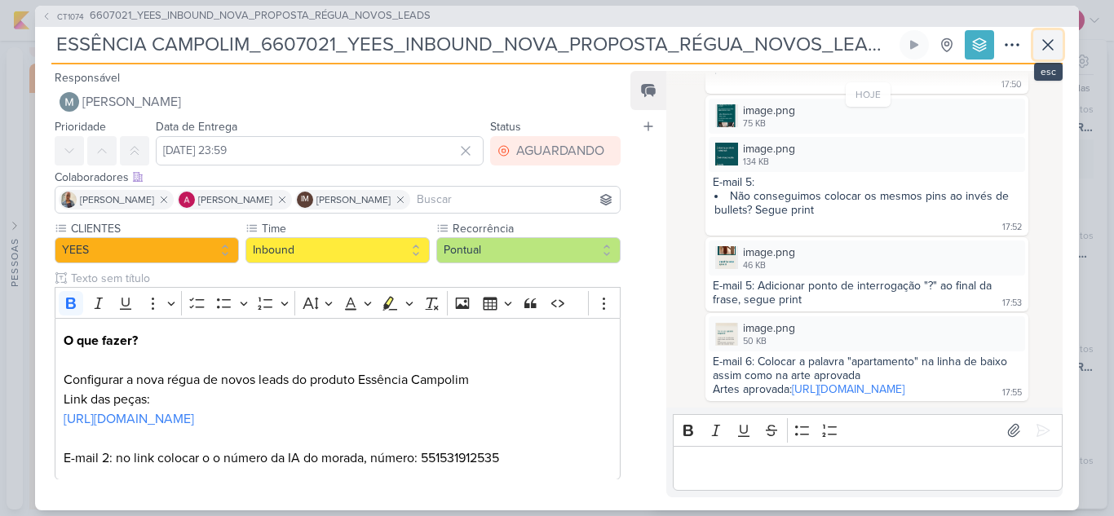
click at [1042, 46] on icon at bounding box center [1048, 45] width 20 height 20
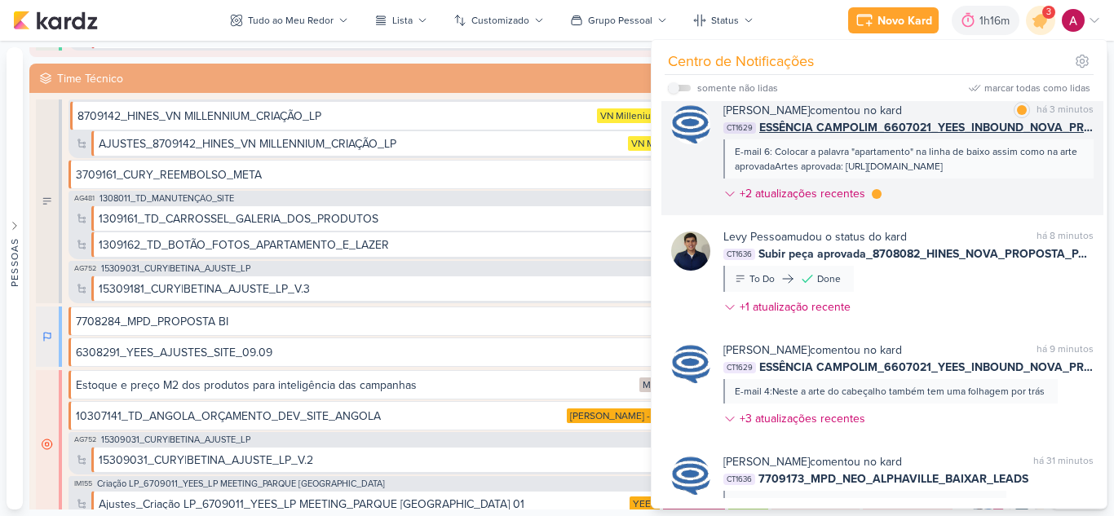
click at [952, 209] on div "Caroline Traven De Andrade comentou no kard marcar como lida há 3 minutos CT162…" at bounding box center [908, 155] width 370 height 107
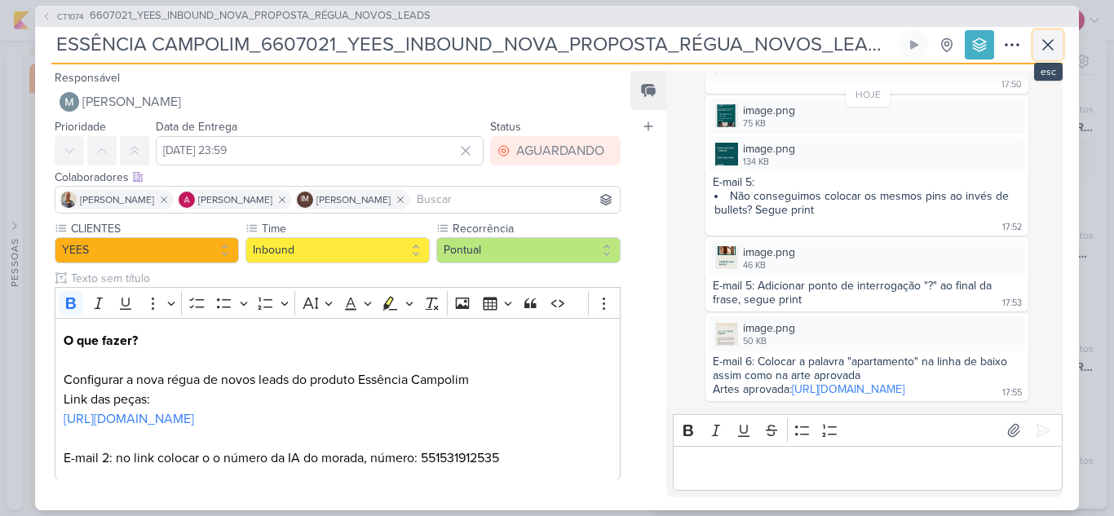
click at [1042, 55] on button at bounding box center [1047, 44] width 29 height 29
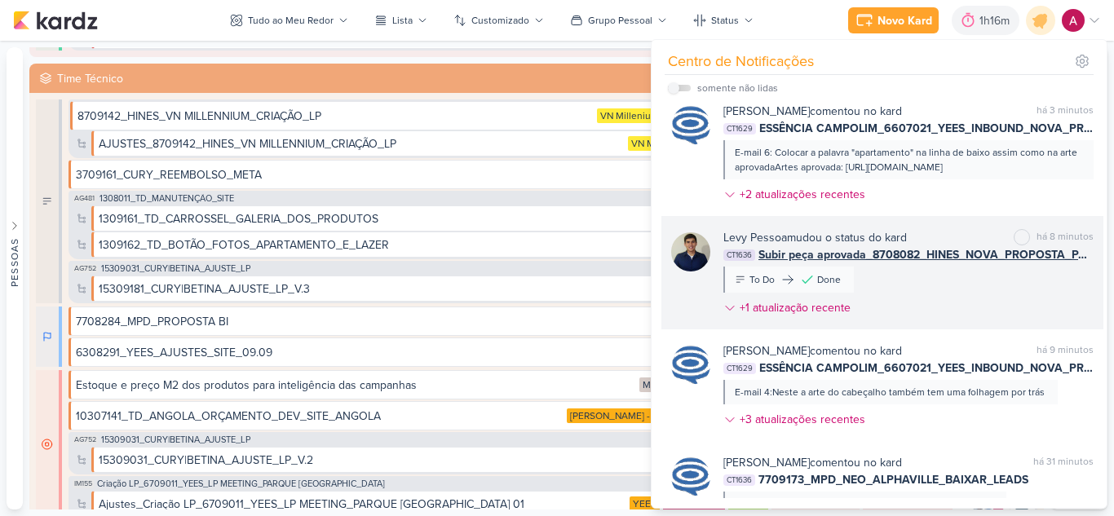
scroll to position [0, 0]
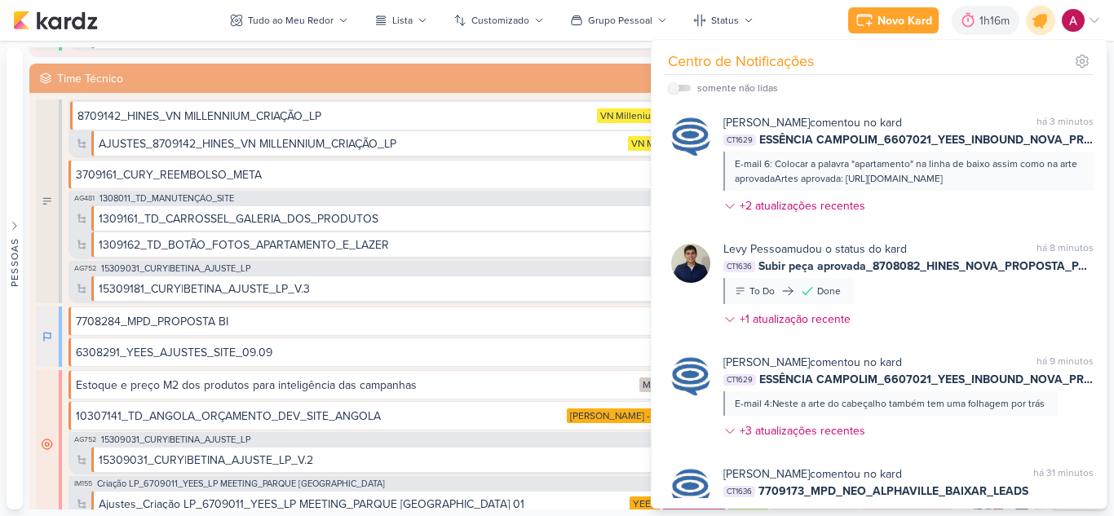
click at [1038, 24] on icon at bounding box center [1041, 21] width 20 height 20
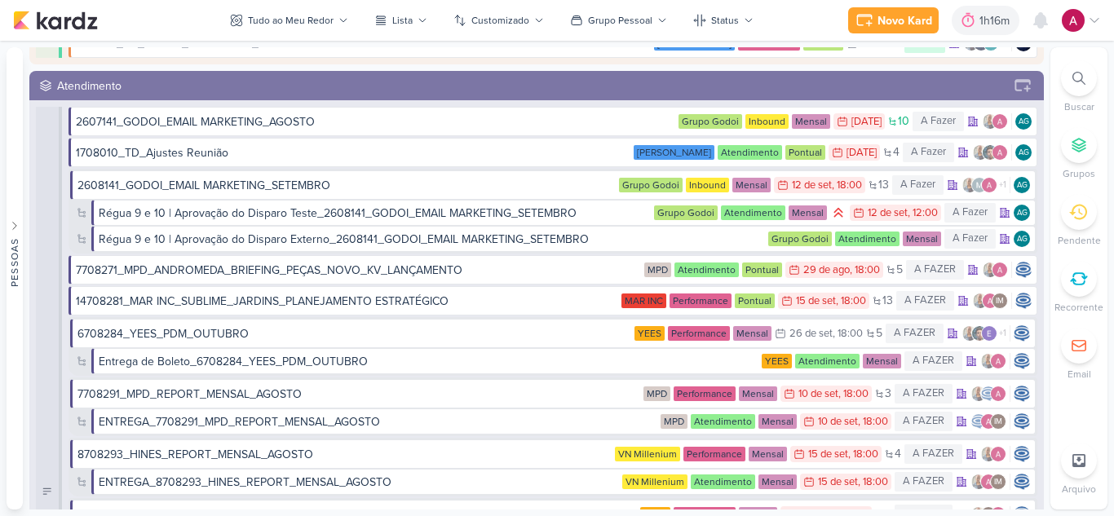
scroll to position [4595, 0]
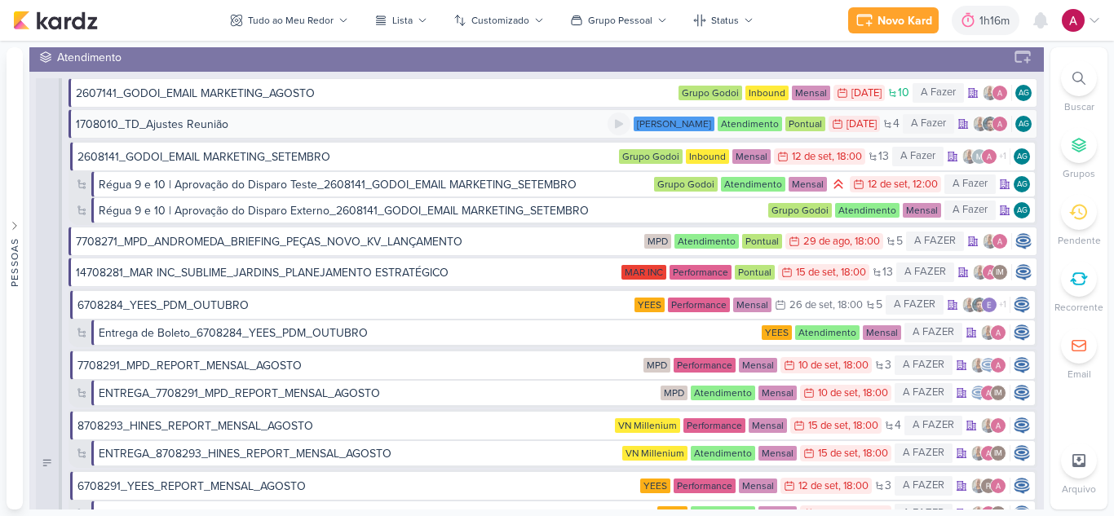
click at [156, 120] on div "1708010_TD_Ajustes Reunião" at bounding box center [152, 124] width 153 height 17
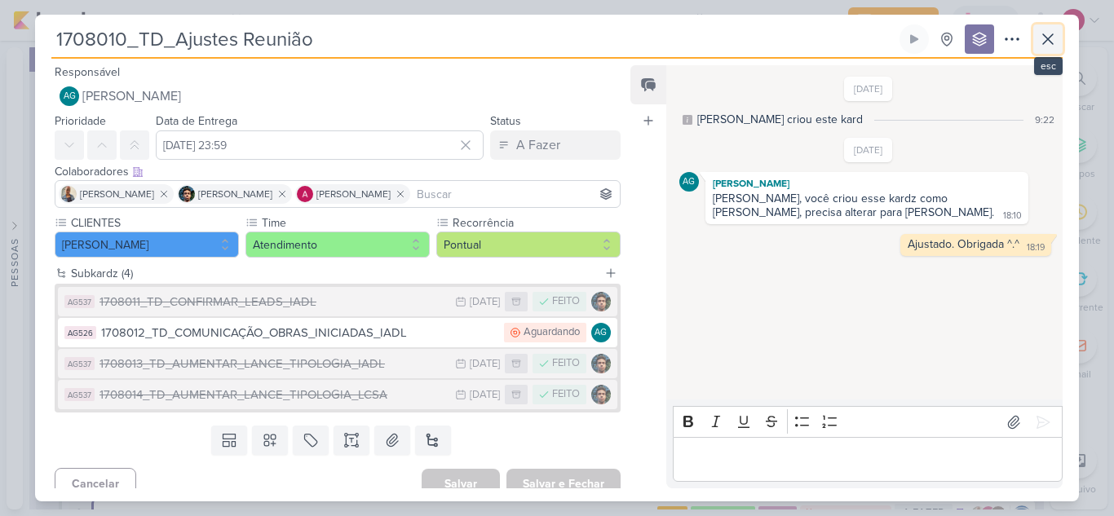
click at [1059, 50] on button at bounding box center [1047, 38] width 29 height 29
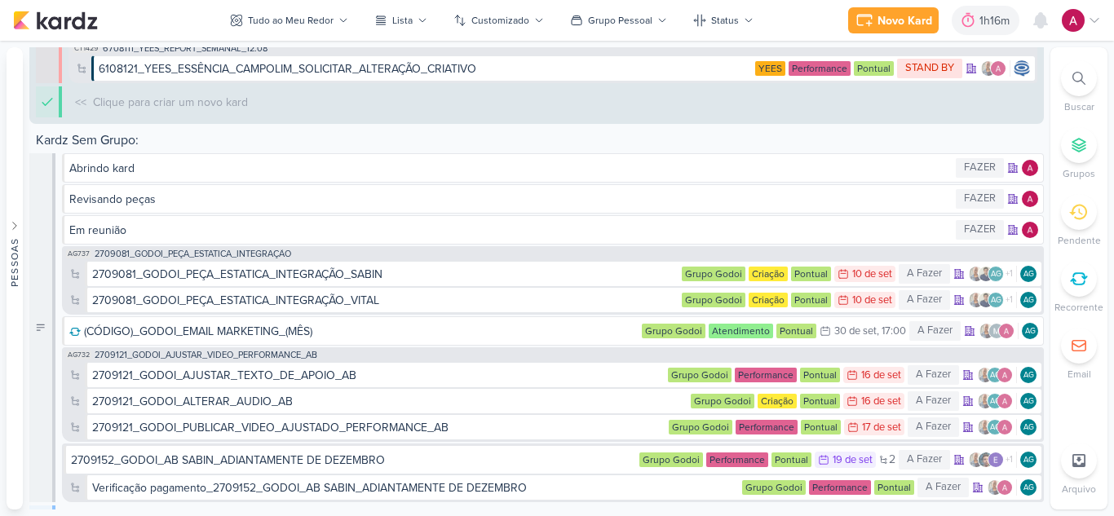
scroll to position [6716, 0]
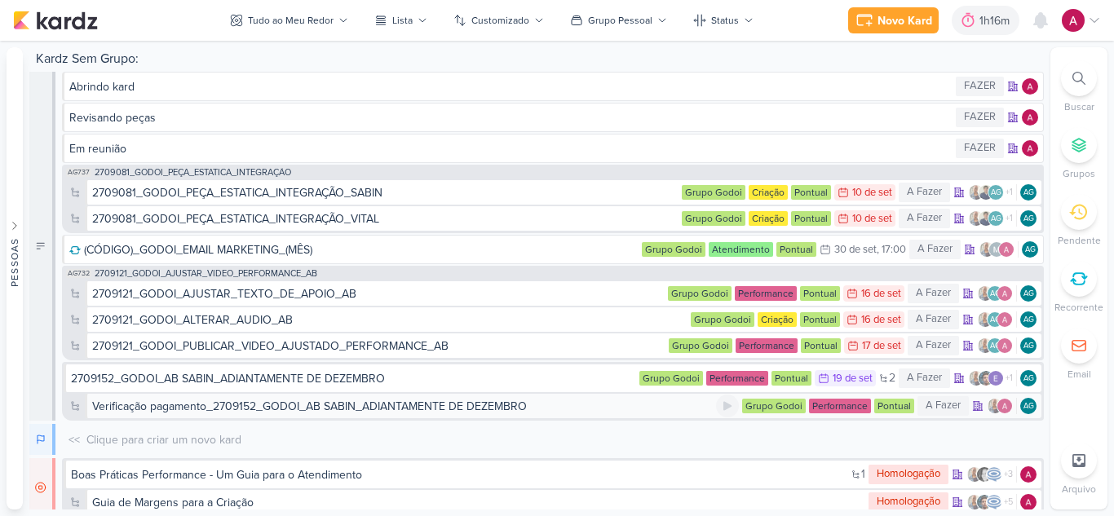
click at [479, 407] on div "Verificação pagamento_2709152_GODOI_AB SABIN_ADIANTAMENTE DE DEZEMBRO" at bounding box center [309, 406] width 435 height 17
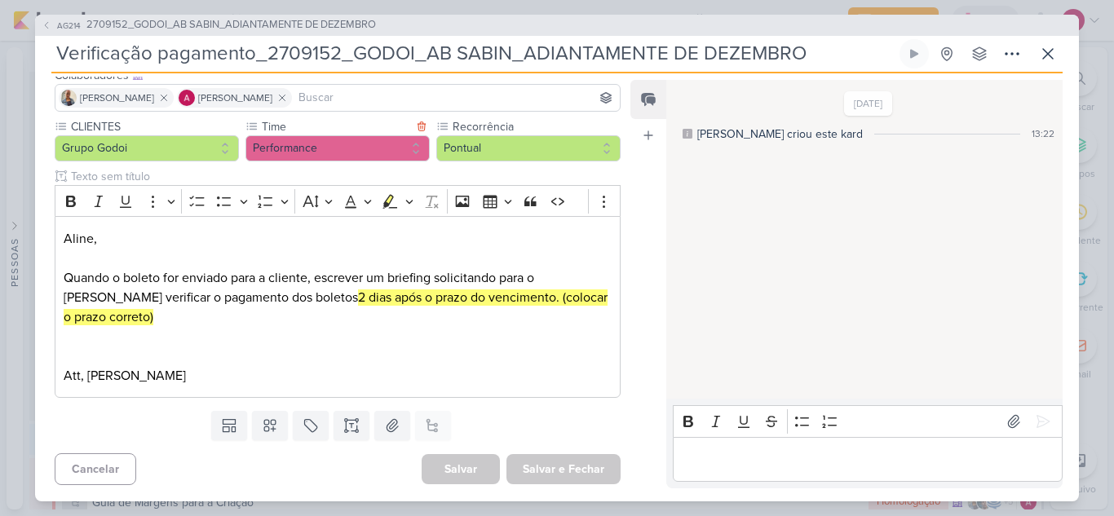
scroll to position [0, 0]
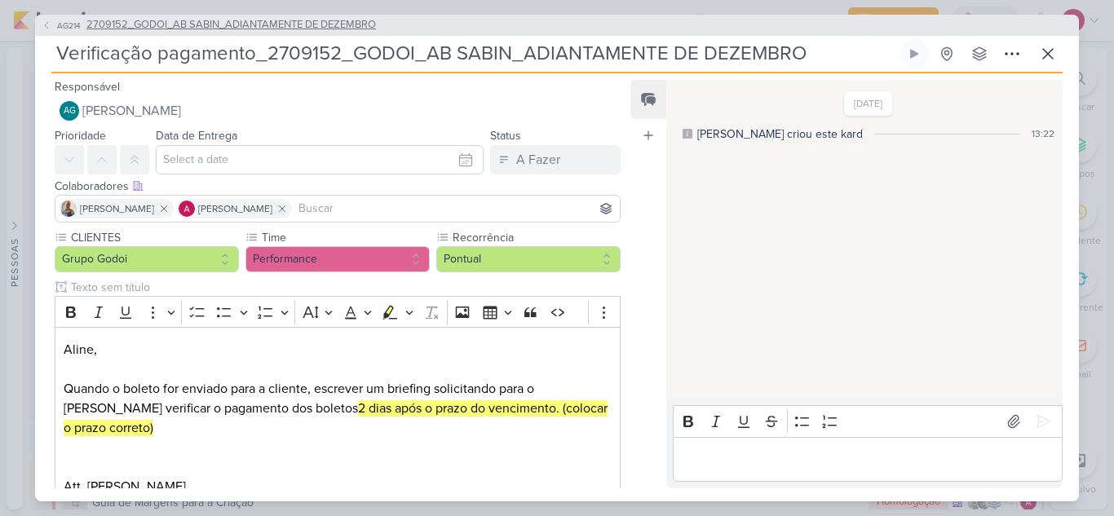
click at [312, 18] on span "2709152_GODOI_AB SABIN_ADIANTAMENTE DE DEZEMBRO" at bounding box center [231, 25] width 290 height 16
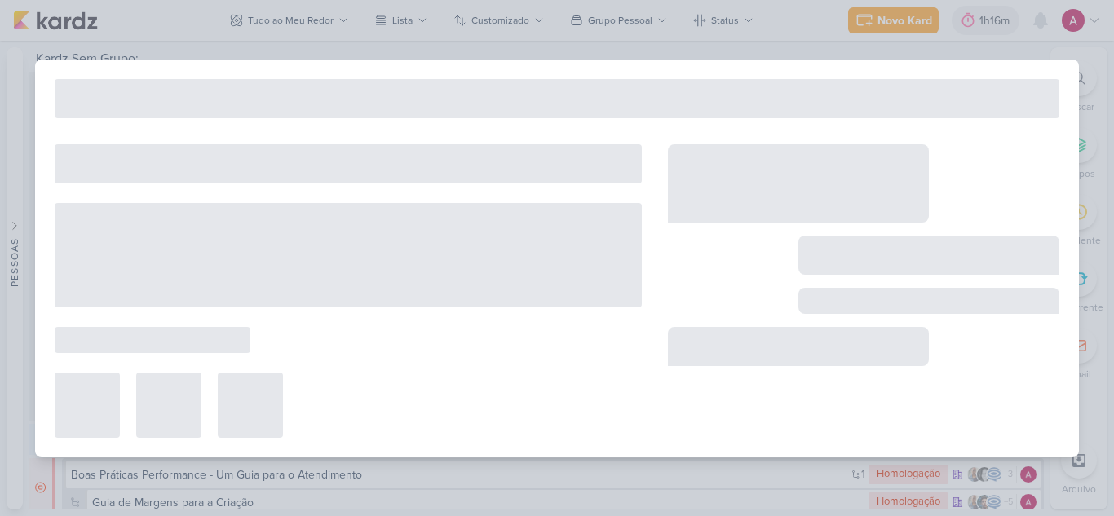
type input "2709152_GODOI_AB SABIN_ADIANTAMENTE DE DEZEMBRO"
type input "19 de setembro de 2025 às 23:59"
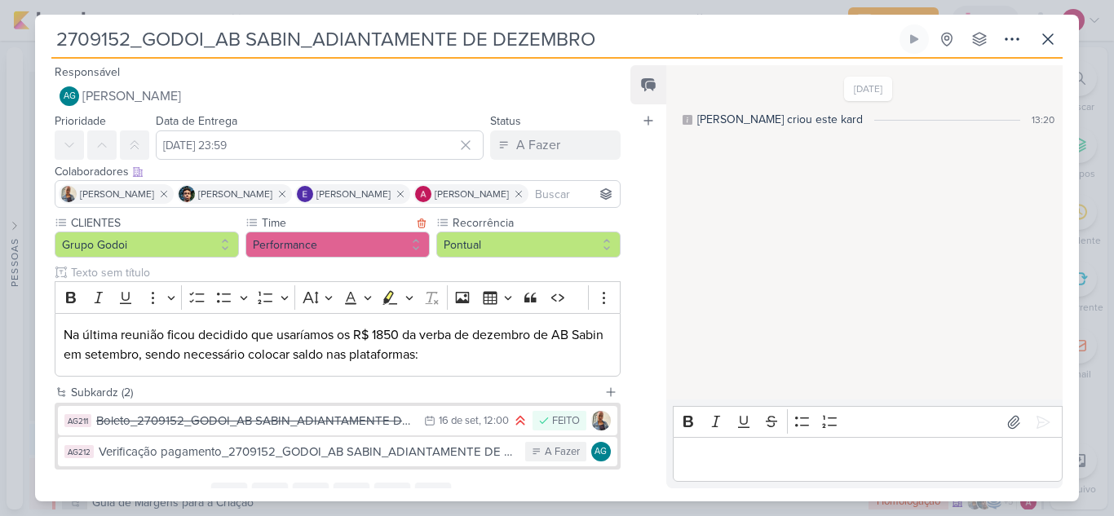
scroll to position [72, 0]
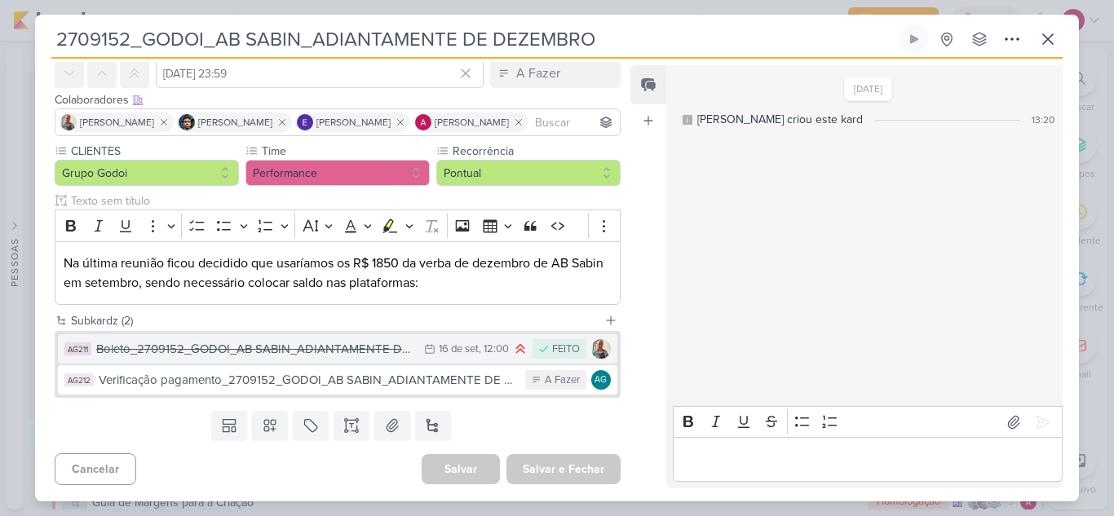
click at [404, 345] on div "Boleto_2709152_GODOI_AB SABIN_ADIANTAMENTE DE DEZEMBRO" at bounding box center [256, 349] width 320 height 19
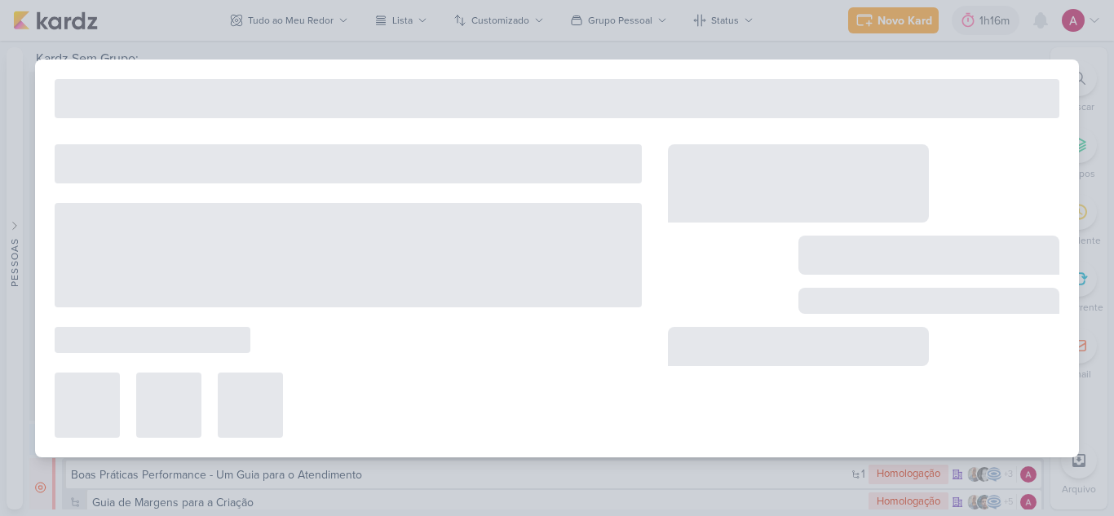
type input "Boleto_2709152_GODOI_AB SABIN_ADIANTAMENTE DE DEZEMBRO"
type input "16 de setembro de 2025 às 12:00"
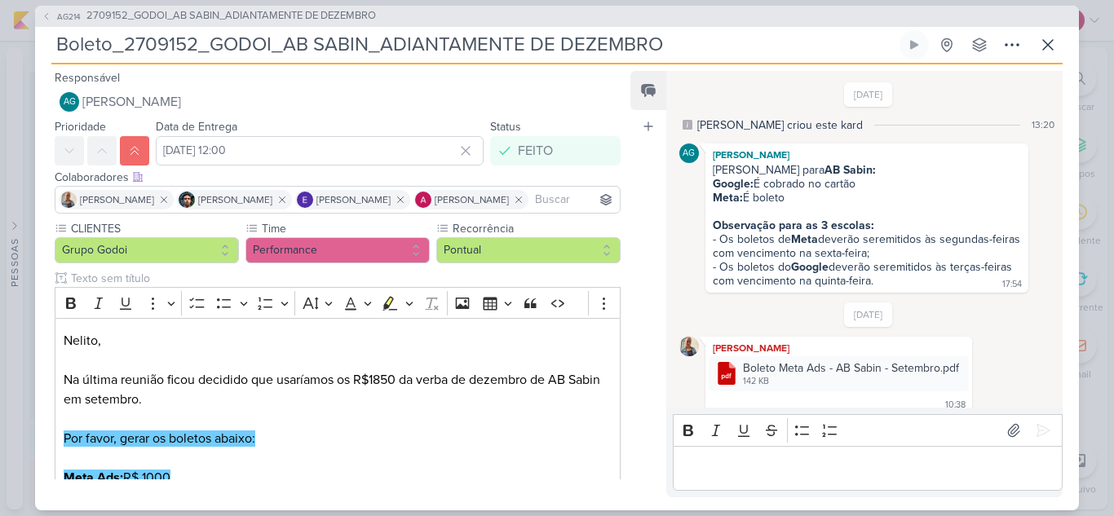
scroll to position [35, 0]
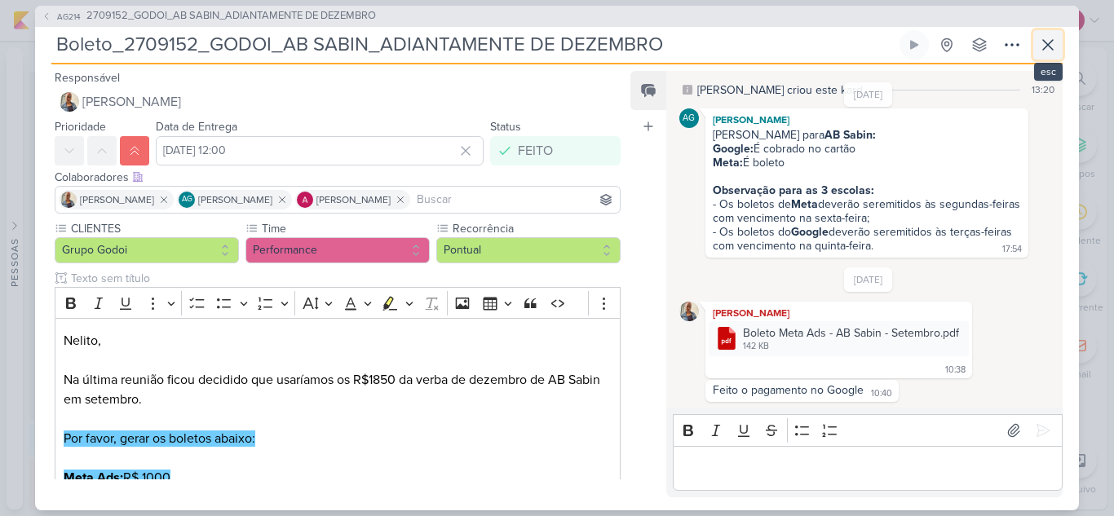
click at [1043, 52] on icon at bounding box center [1048, 45] width 20 height 20
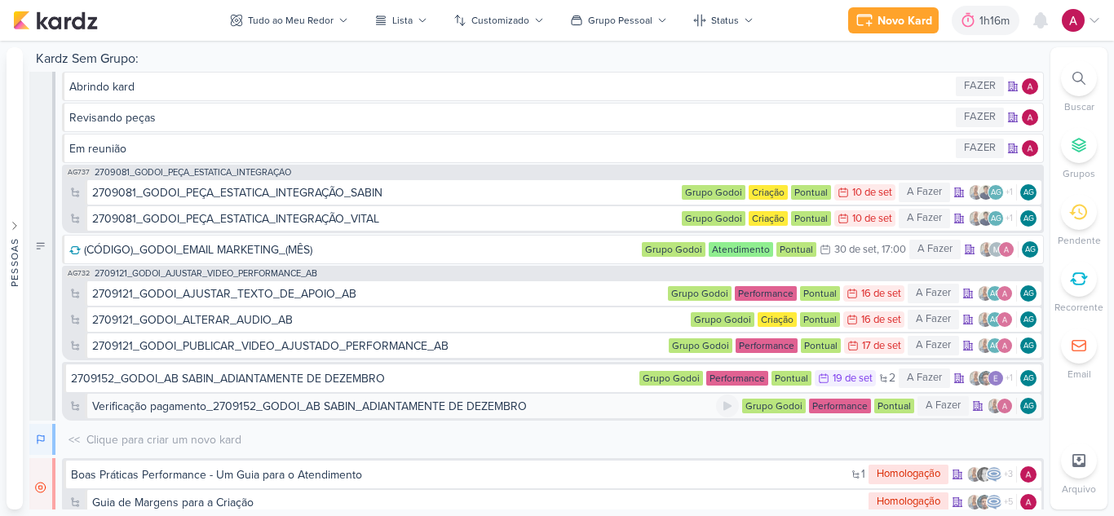
click at [563, 410] on div "Verificação pagamento_2709152_GODOI_AB SABIN_ADIANTAMENTE DE DEZEMBRO" at bounding box center [404, 406] width 624 height 17
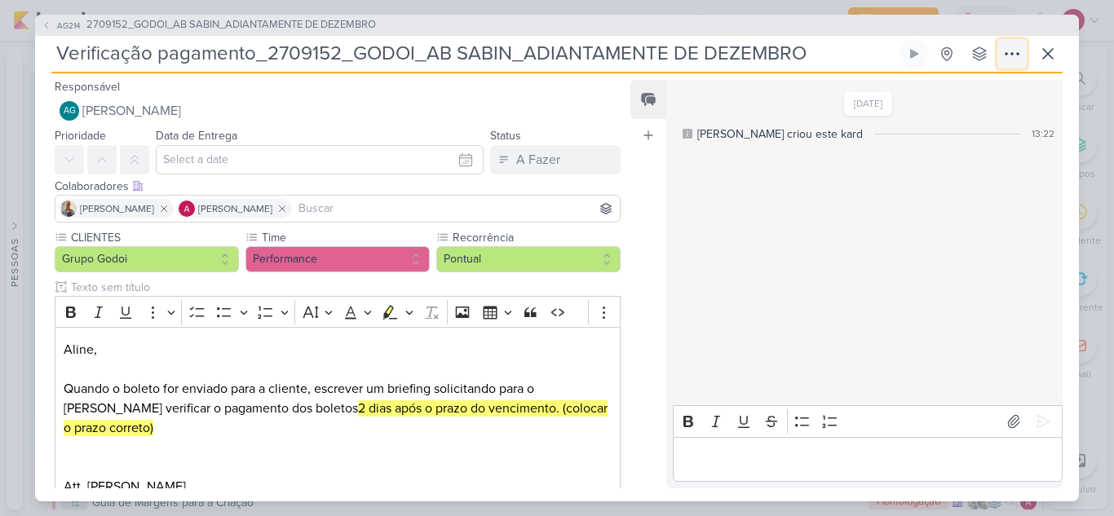
click at [1015, 55] on icon at bounding box center [1012, 54] width 20 height 20
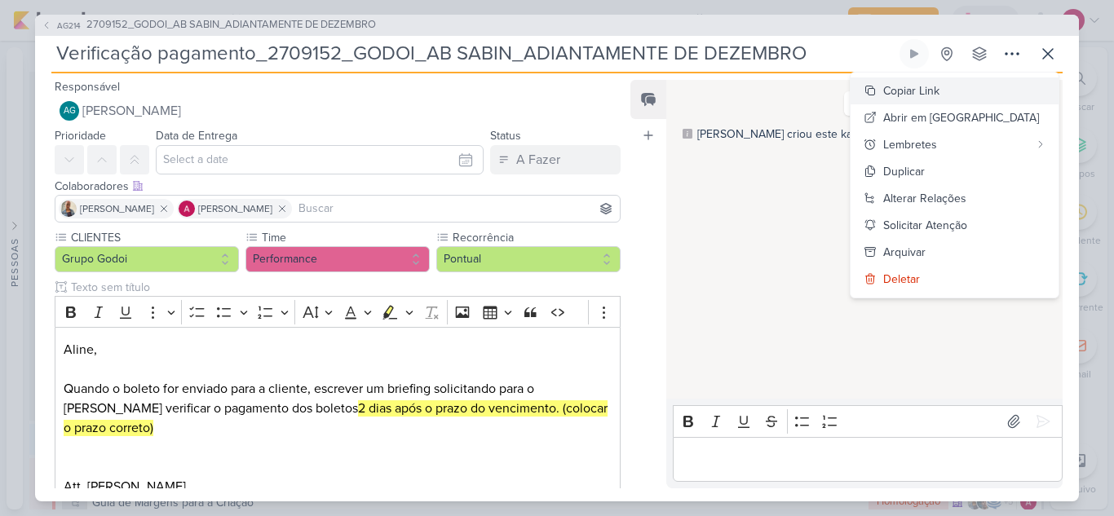
click at [940, 87] on div "Copiar Link" at bounding box center [911, 90] width 56 height 17
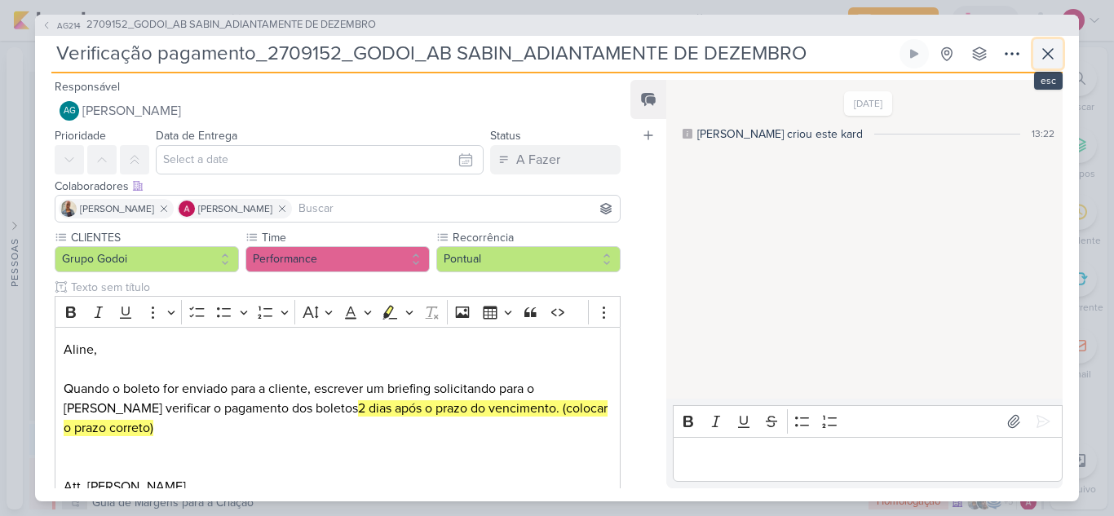
click at [1056, 53] on icon at bounding box center [1048, 54] width 20 height 20
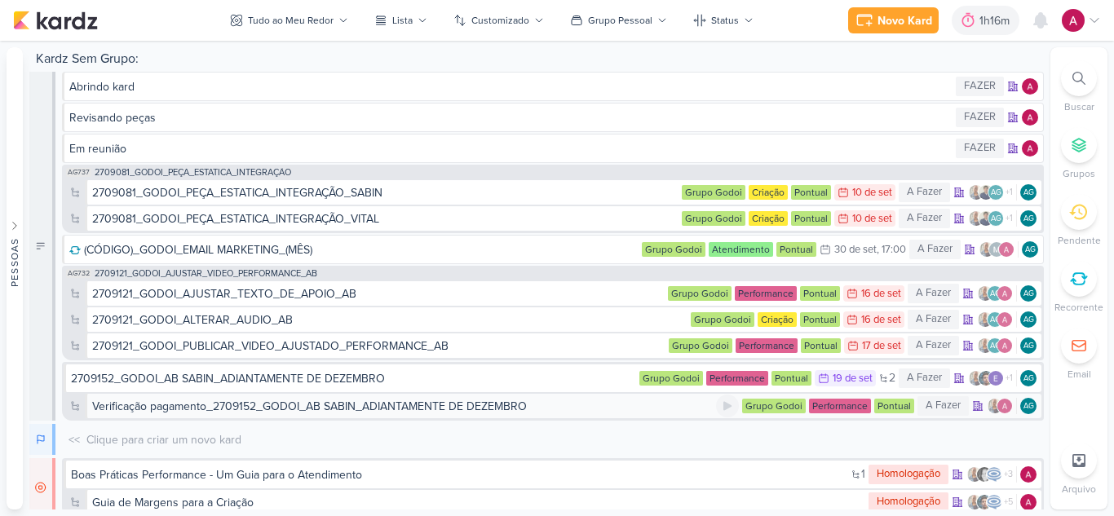
click at [299, 409] on div "Verificação pagamento_2709152_GODOI_AB SABIN_ADIANTAMENTE DE DEZEMBRO" at bounding box center [309, 406] width 435 height 17
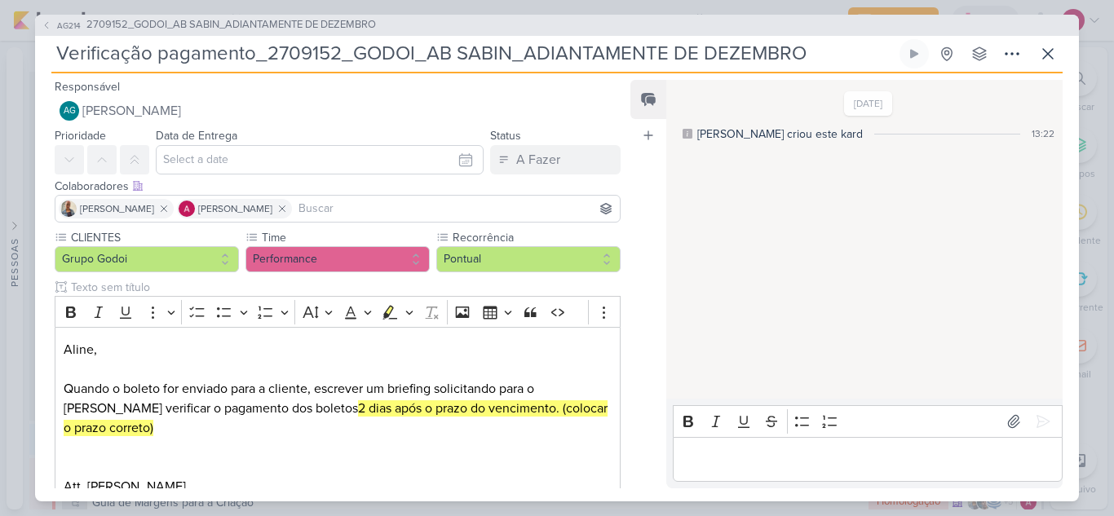
drag, startPoint x: 821, startPoint y: 57, endPoint x: 0, endPoint y: 43, distance: 820.7
click at [0, 43] on div "AG214 2709152_GODOI_AB SABIN_ADIANTAMENTE DE DEZEMBRO Verificação pagamento_270…" at bounding box center [557, 258] width 1114 height 516
click at [287, 20] on span "2709152_GODOI_AB SABIN_ADIANTAMENTE DE DEZEMBRO" at bounding box center [231, 25] width 290 height 16
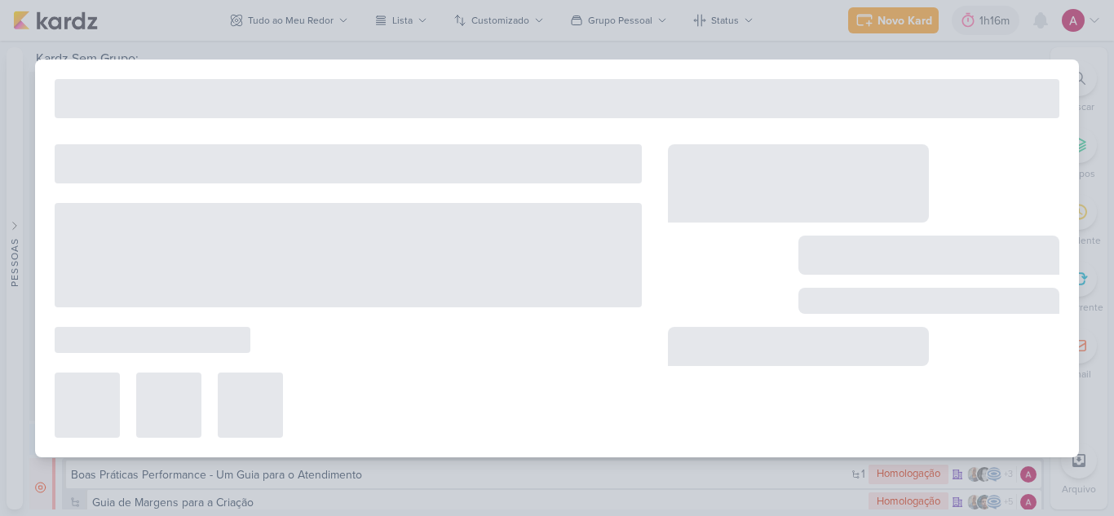
type input "2709152_GODOI_AB SABIN_ADIANTAMENTE DE DEZEMBRO"
type input "19 de setembro de 2025 às 23:59"
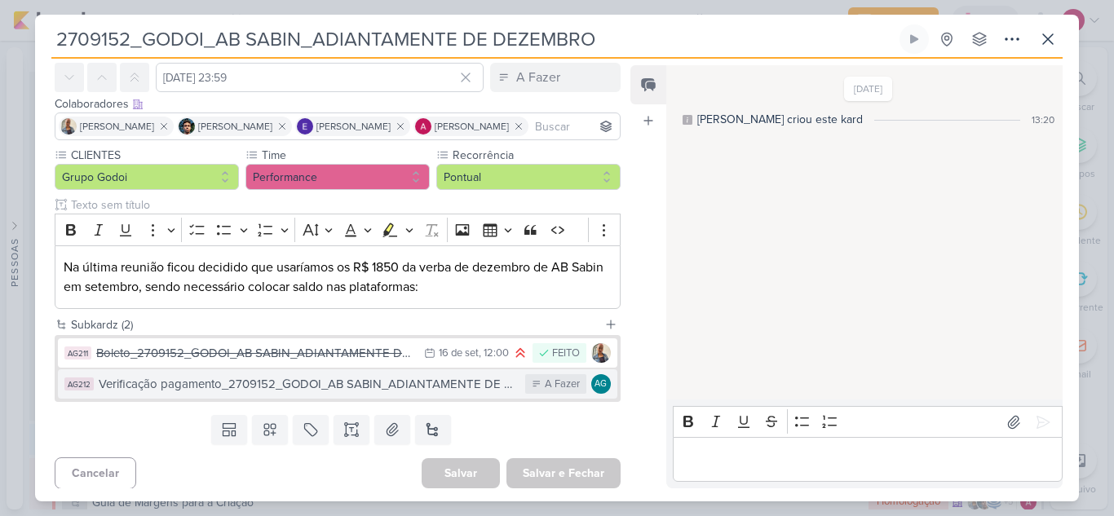
scroll to position [72, 0]
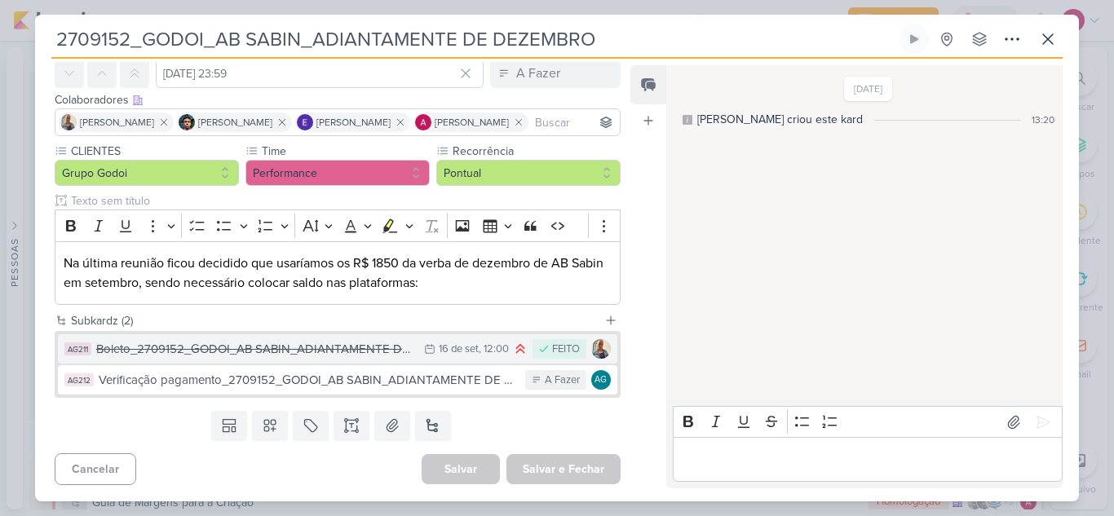
click at [393, 346] on div "Boleto_2709152_GODOI_AB SABIN_ADIANTAMENTE DE DEZEMBRO" at bounding box center [256, 349] width 320 height 19
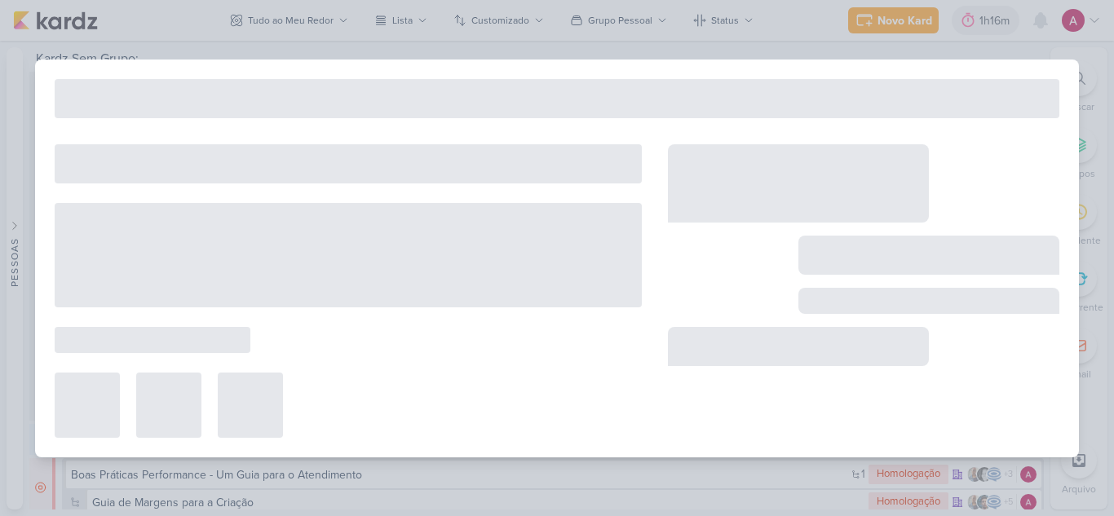
type input "Boleto_2709152_GODOI_AB SABIN_ADIANTAMENTE DE DEZEMBRO"
type input "16 de setembro de 2025 às 12:00"
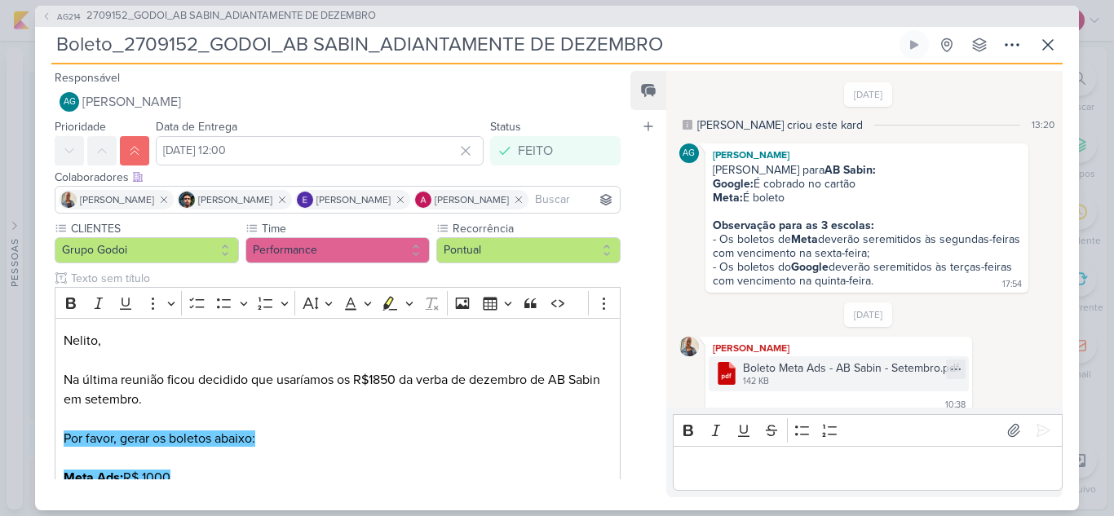
scroll to position [35, 0]
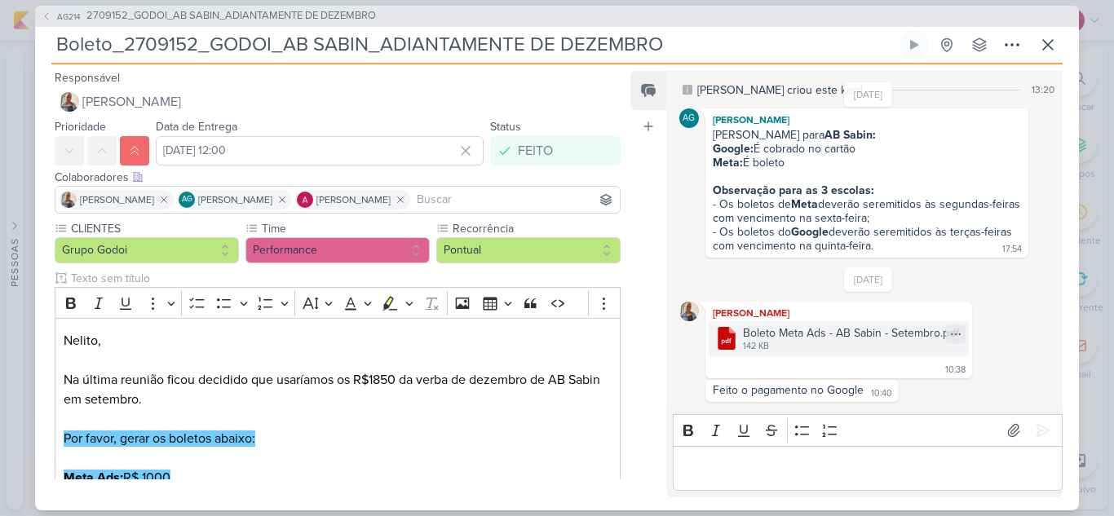
click at [831, 346] on div "142 KB" at bounding box center [851, 346] width 216 height 13
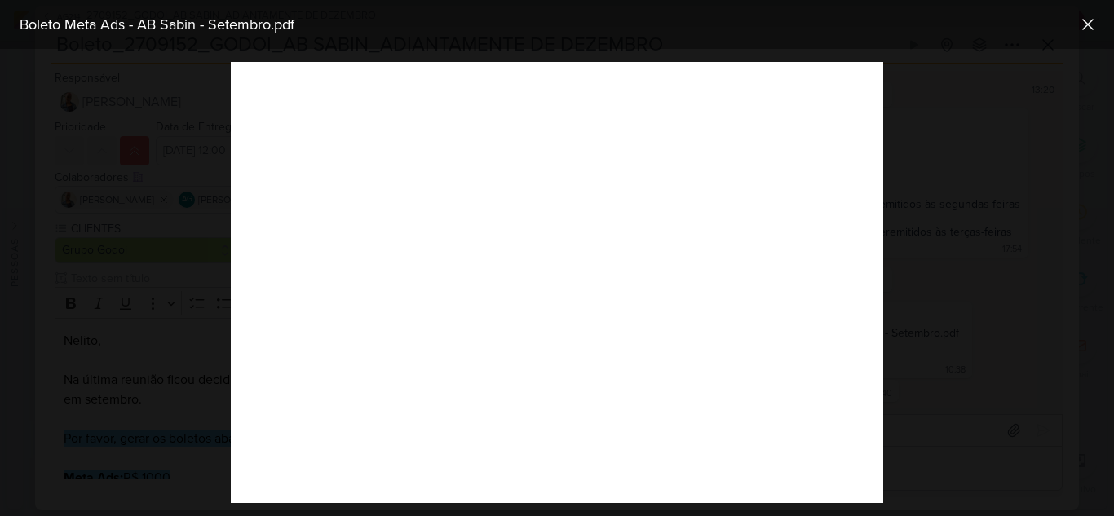
click at [935, 332] on div at bounding box center [557, 282] width 1114 height 467
